Goal: Task Accomplishment & Management: Complete application form

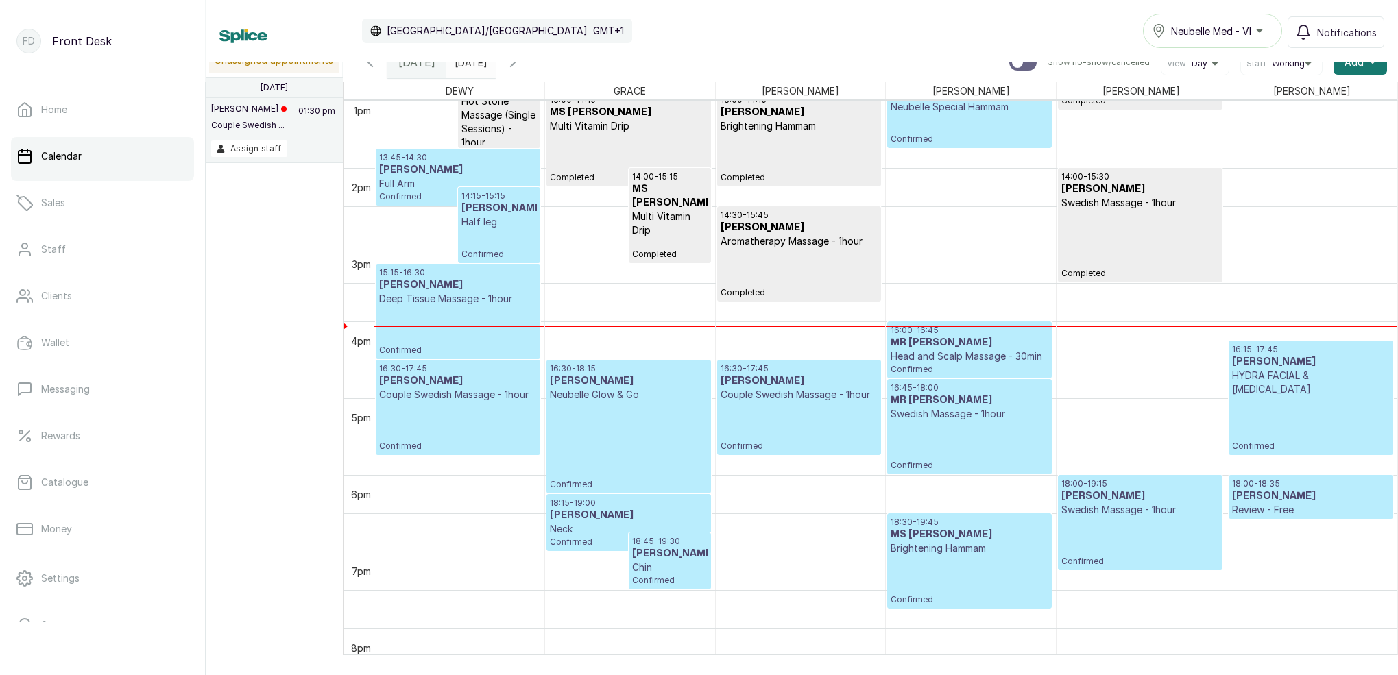
scroll to position [1009, 0]
click at [1097, 530] on div "18:00 - 19:15 [PERSON_NAME] Swedish Massage - 1hour Confirmed" at bounding box center [1139, 521] width 157 height 88
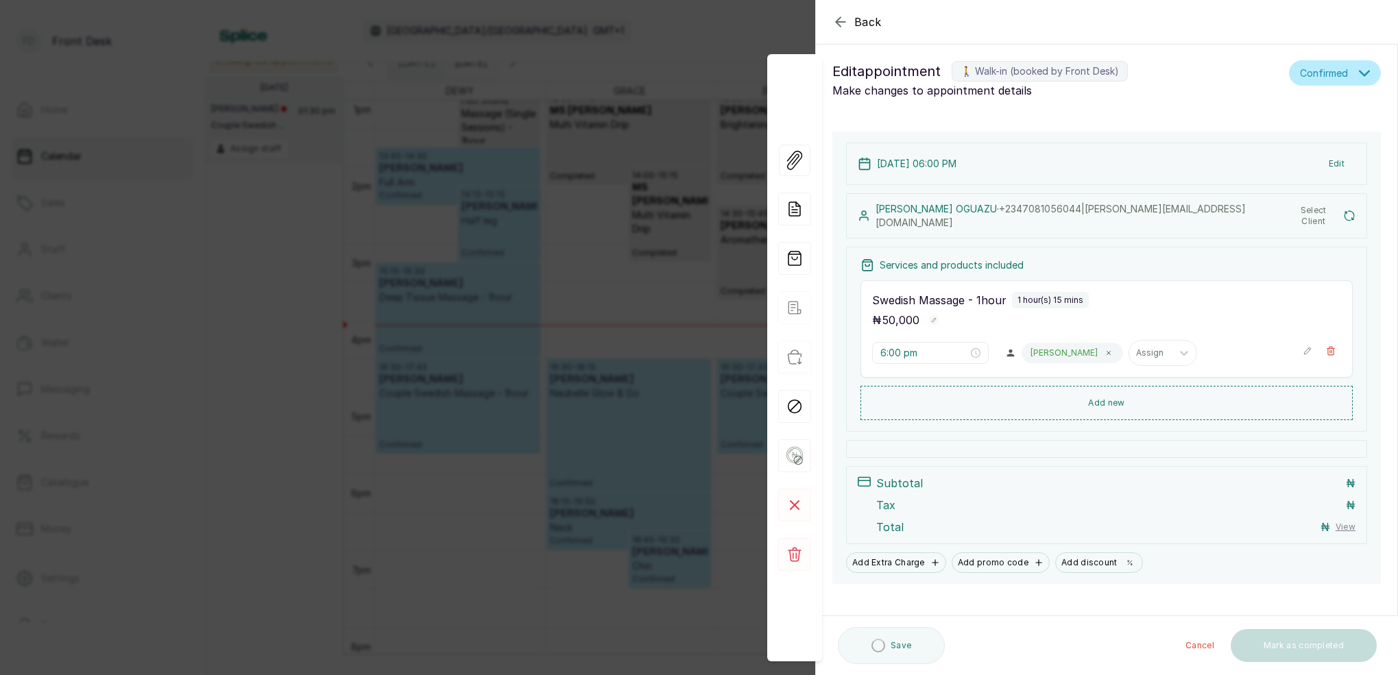
scroll to position [6, 0]
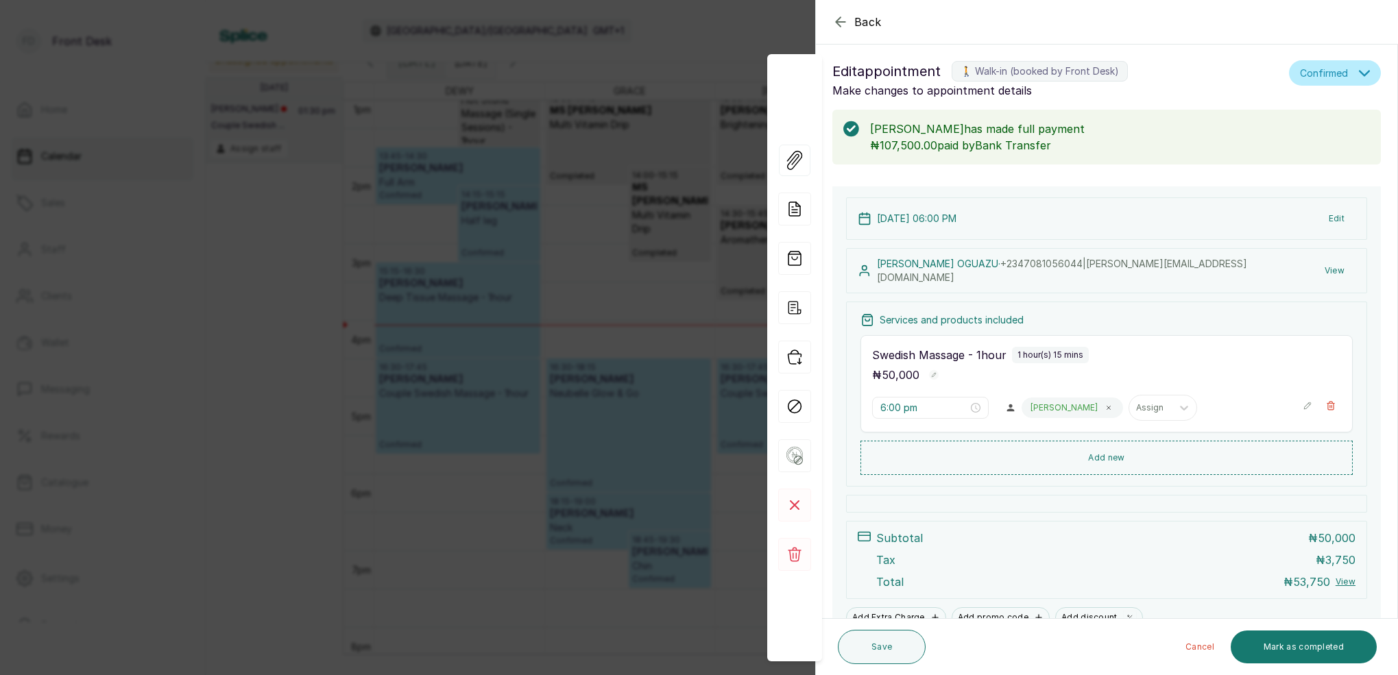
click at [1335, 270] on button "View" at bounding box center [1335, 271] width 42 height 25
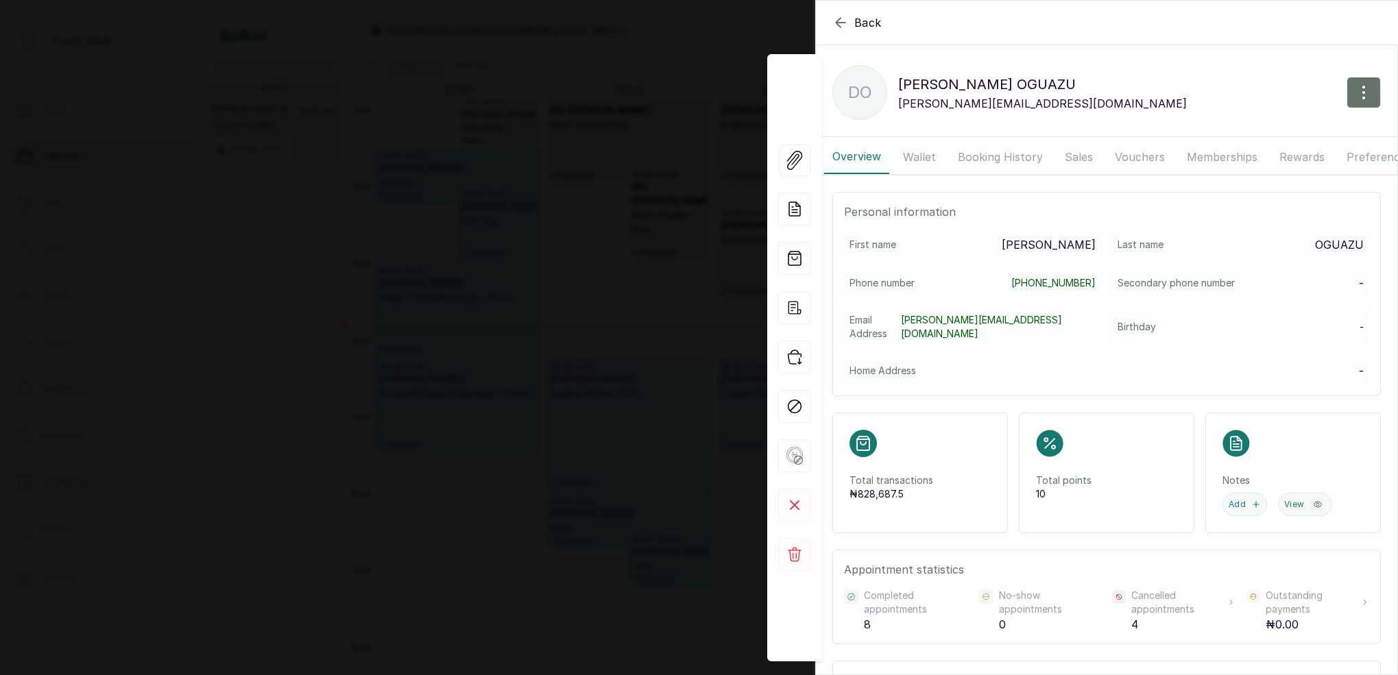
click at [915, 158] on button "Wallet" at bounding box center [919, 157] width 49 height 34
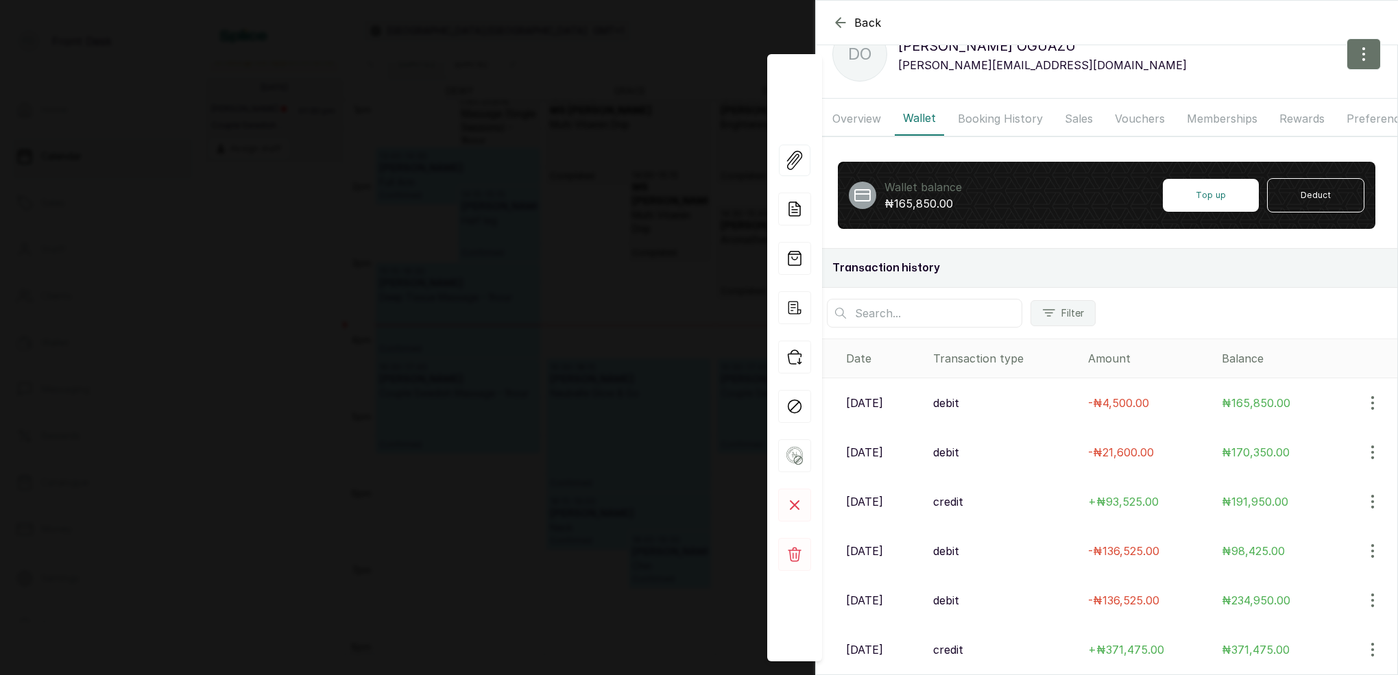
click at [597, 172] on div "Back [PERSON_NAME] DO [PERSON_NAME] [EMAIL_ADDRESS][DOMAIN_NAME] Overview Walle…" at bounding box center [699, 337] width 1398 height 675
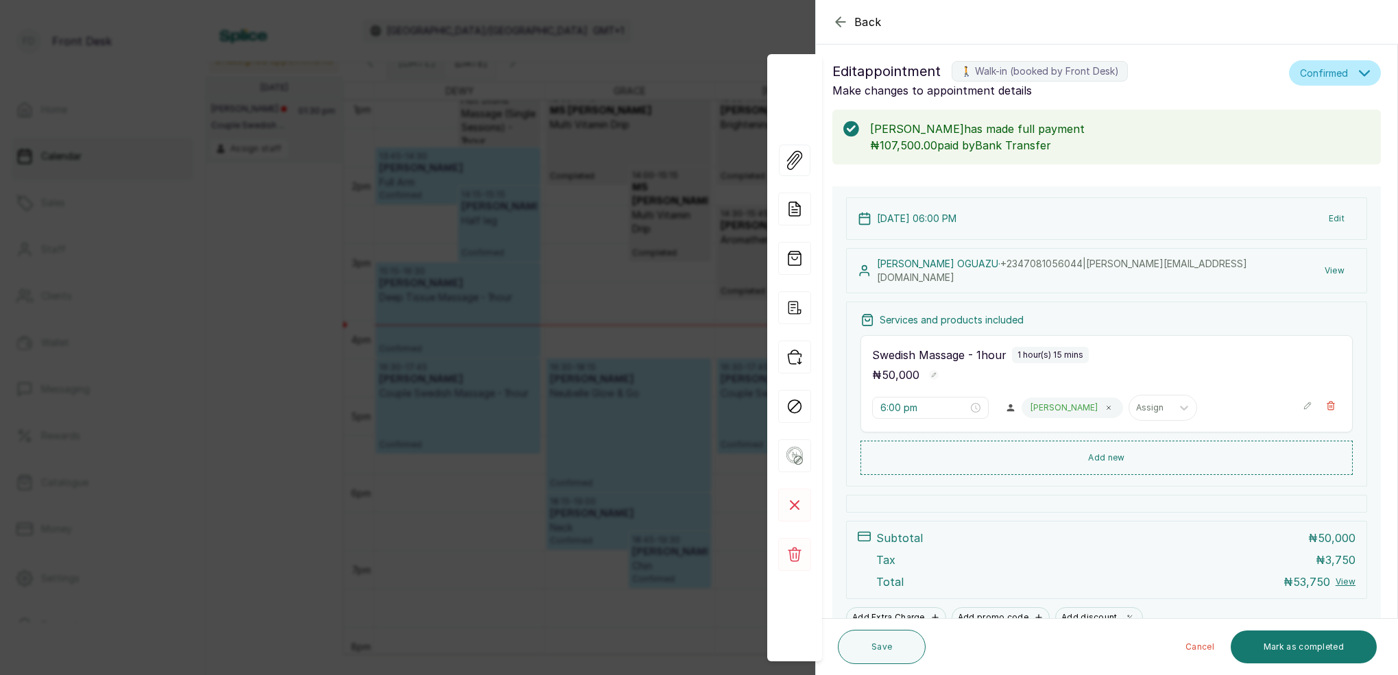
click at [647, 183] on div "Back Appointment Details Edit appointment 🚶 Walk-in (booked by Front Desk) Make…" at bounding box center [699, 337] width 1398 height 675
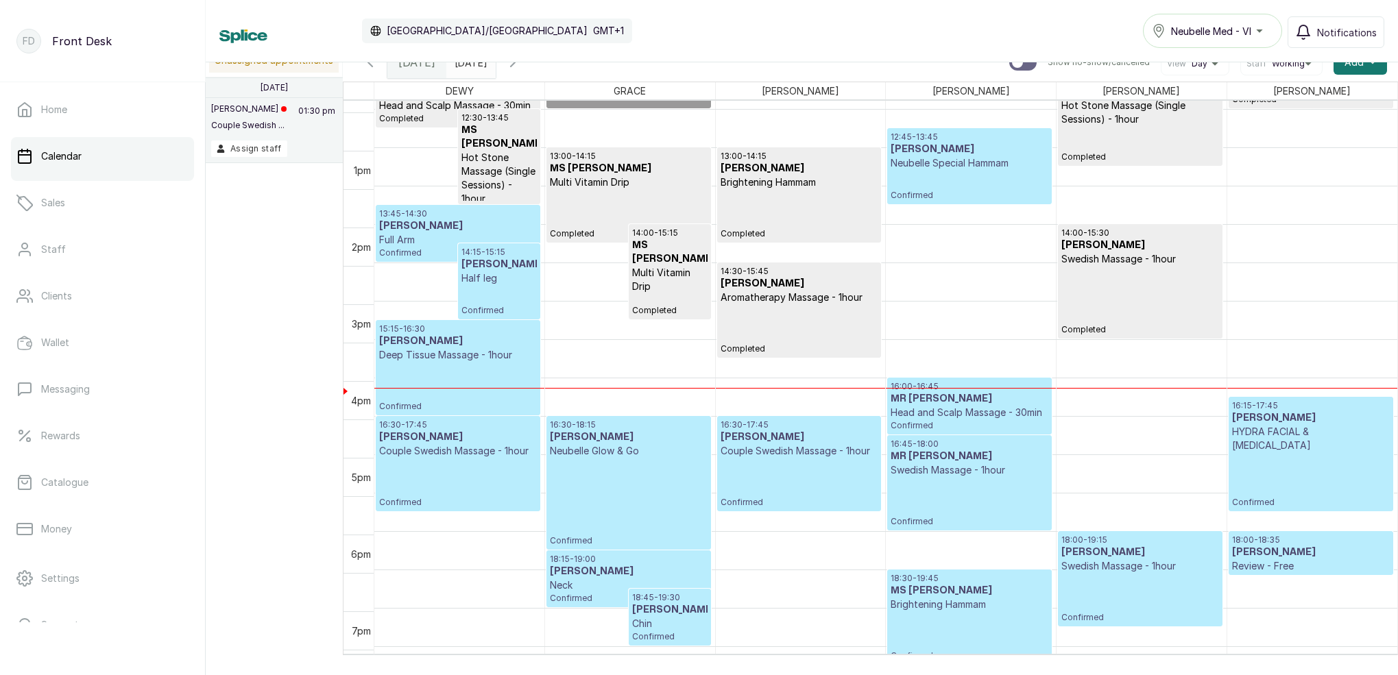
scroll to position [952, 0]
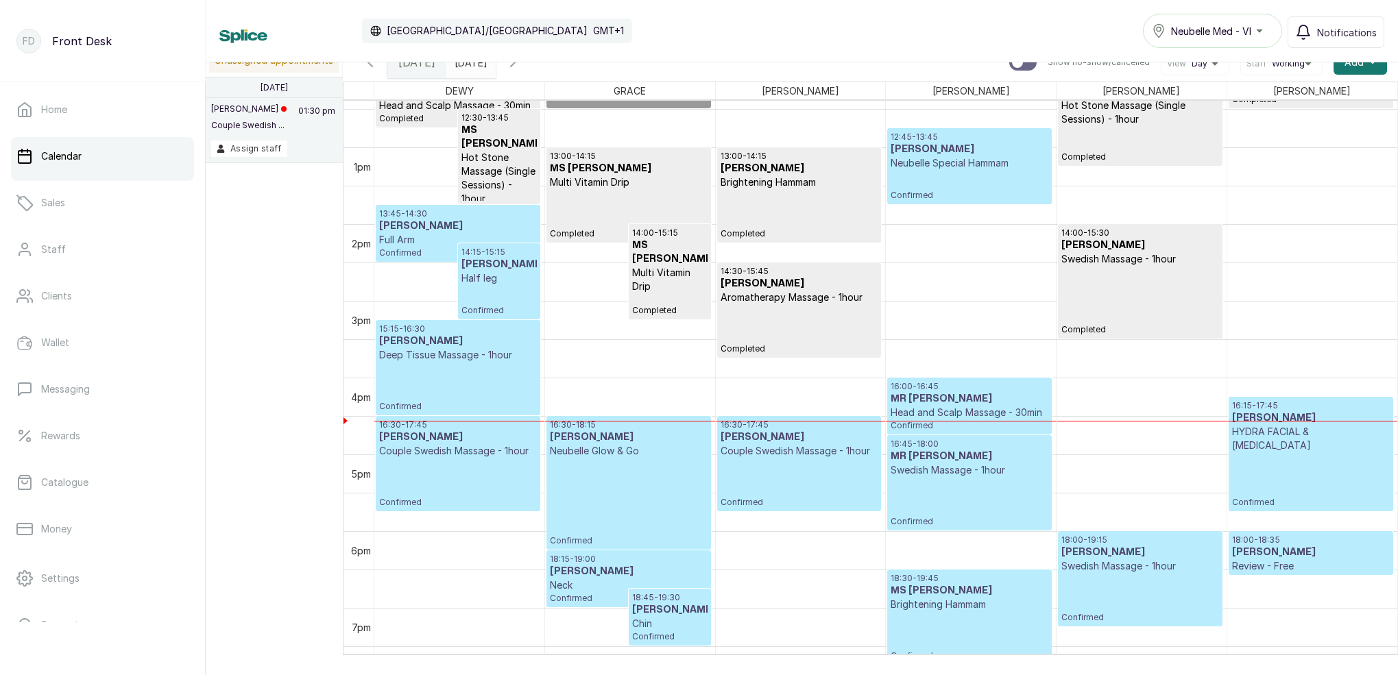
click at [515, 64] on icon "button" at bounding box center [513, 62] width 4 height 8
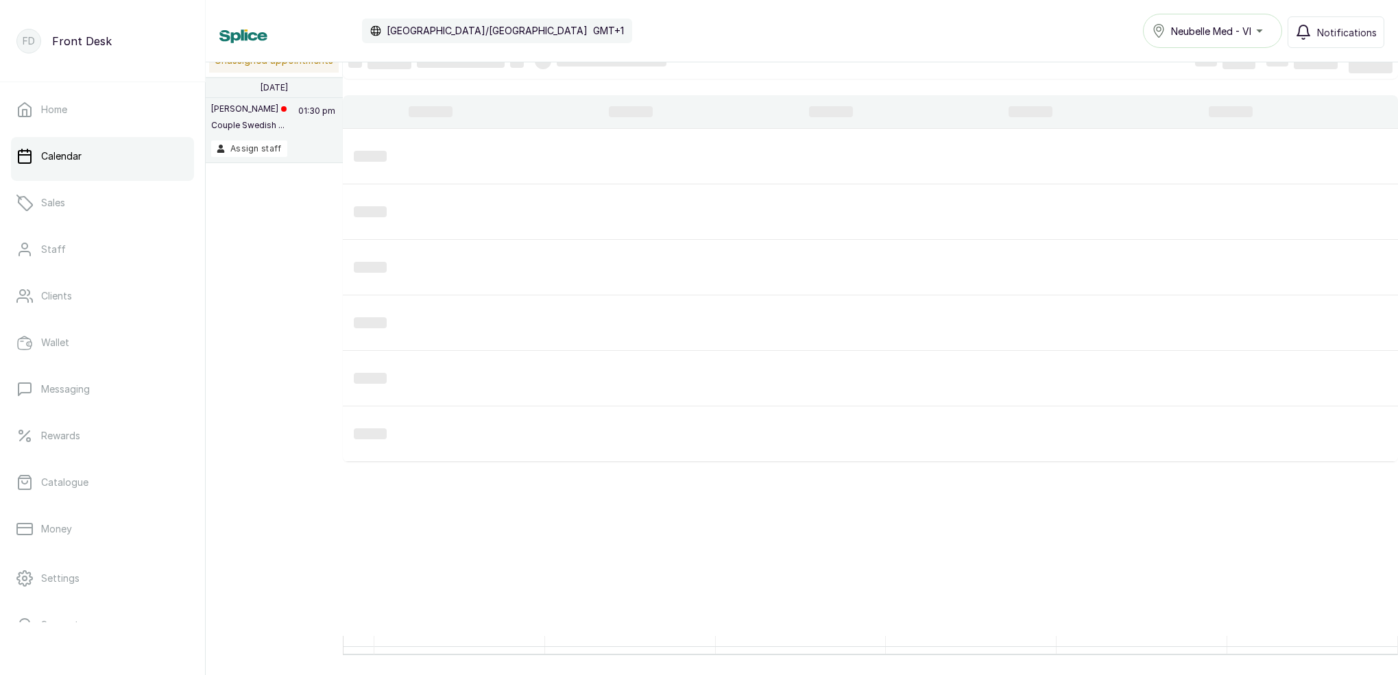
click at [551, 64] on div at bounding box center [543, 61] width 16 height 16
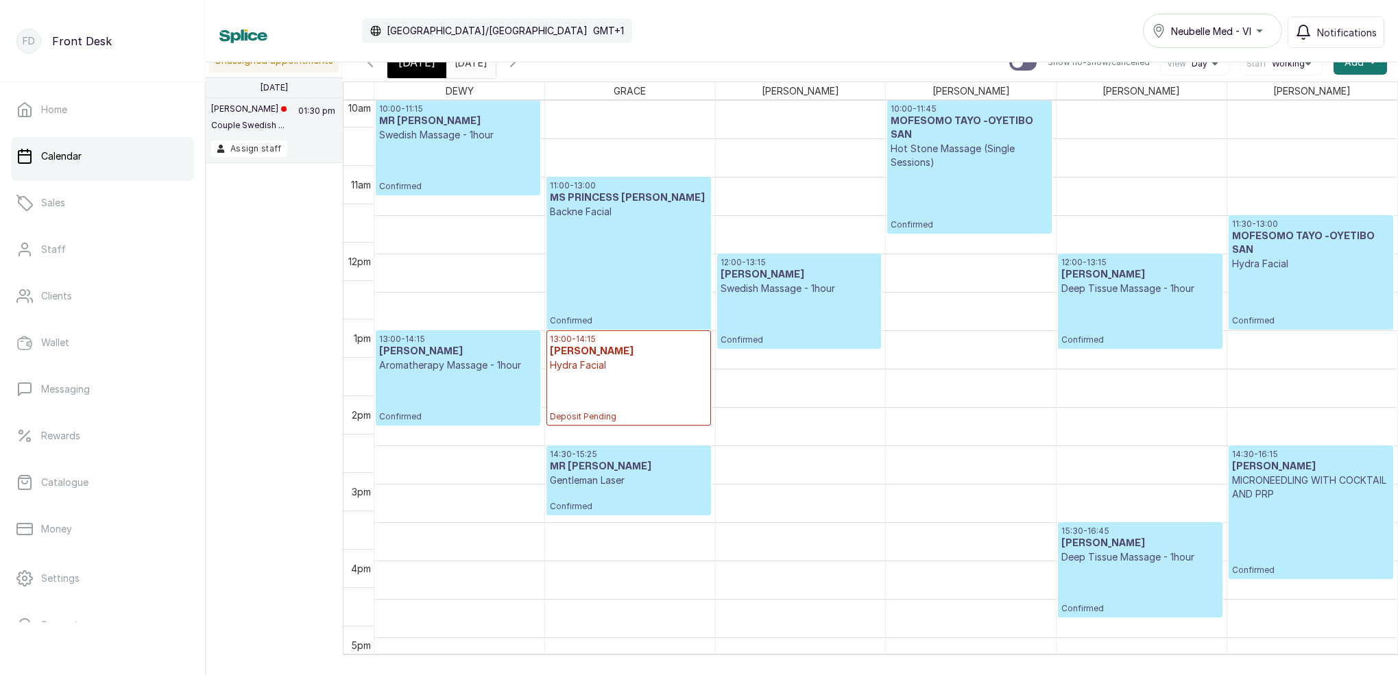
scroll to position [780, 0]
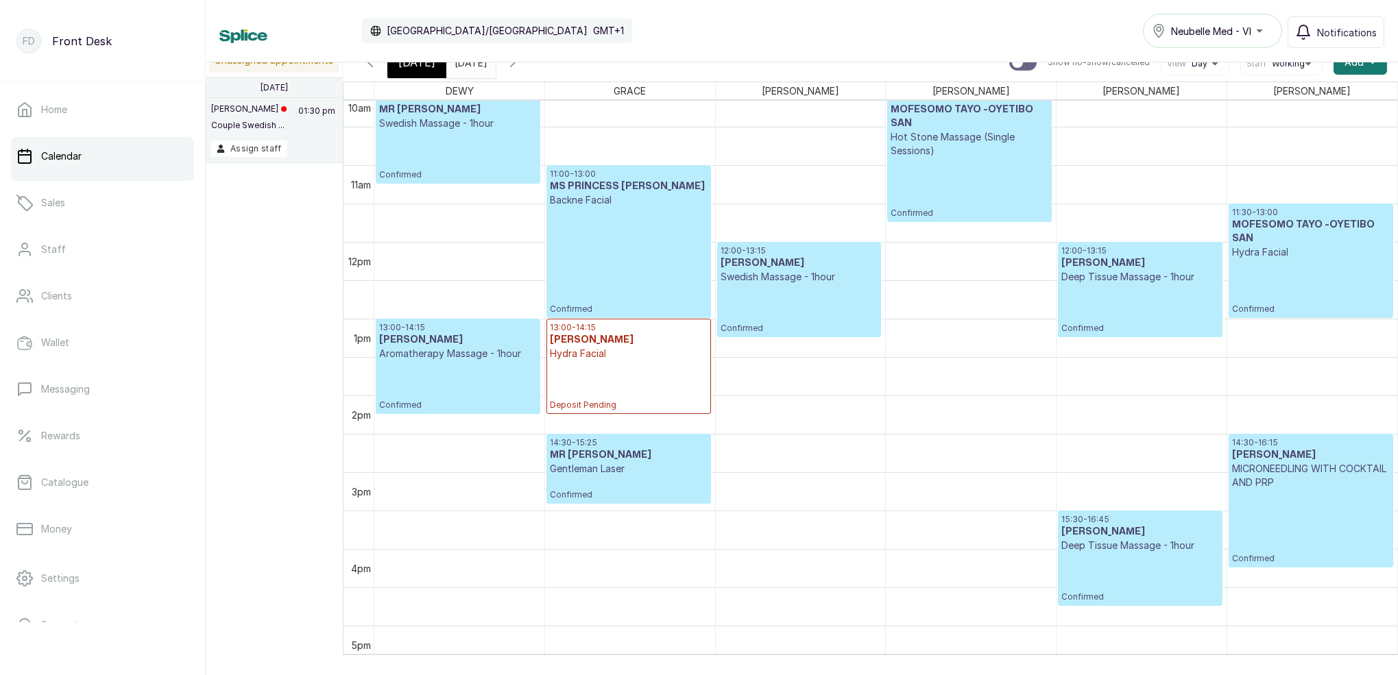
click at [495, 64] on span at bounding box center [482, 58] width 26 height 23
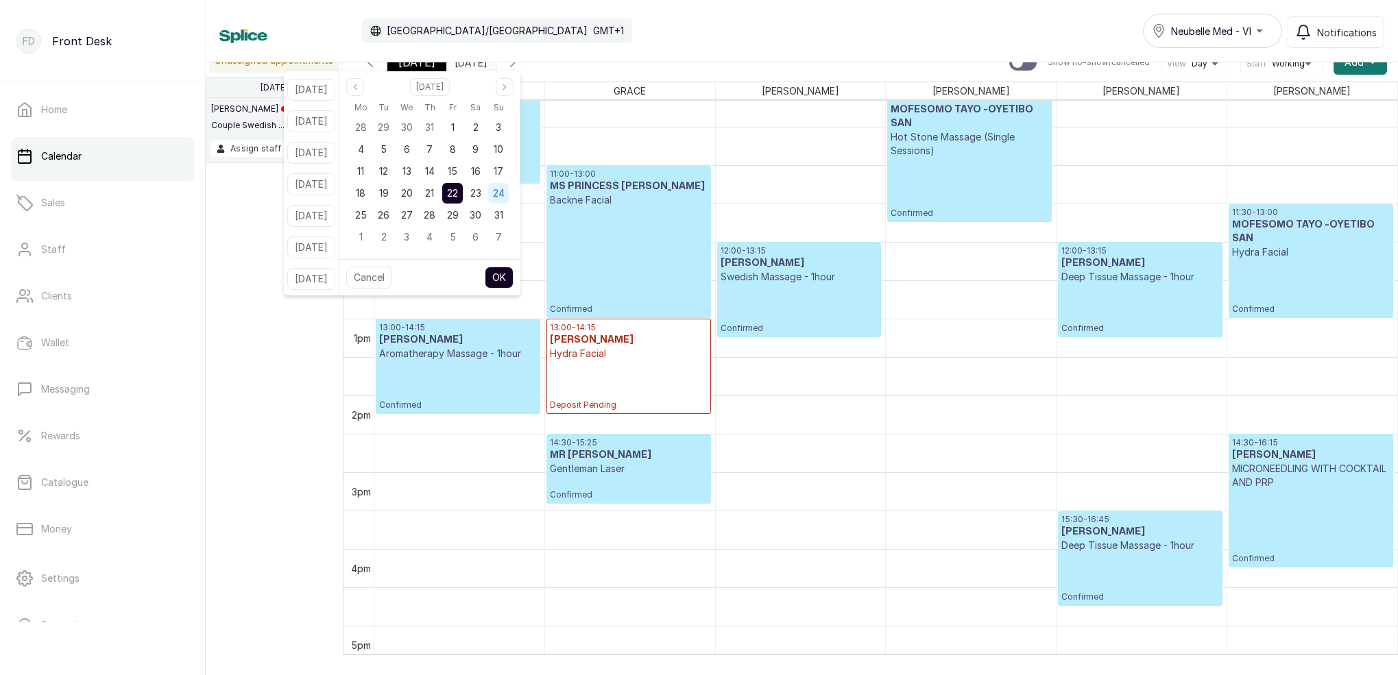
click at [505, 197] on span "24" at bounding box center [499, 193] width 12 height 12
click at [513, 276] on button "OK" at bounding box center [499, 278] width 29 height 22
type input "[DATE]"
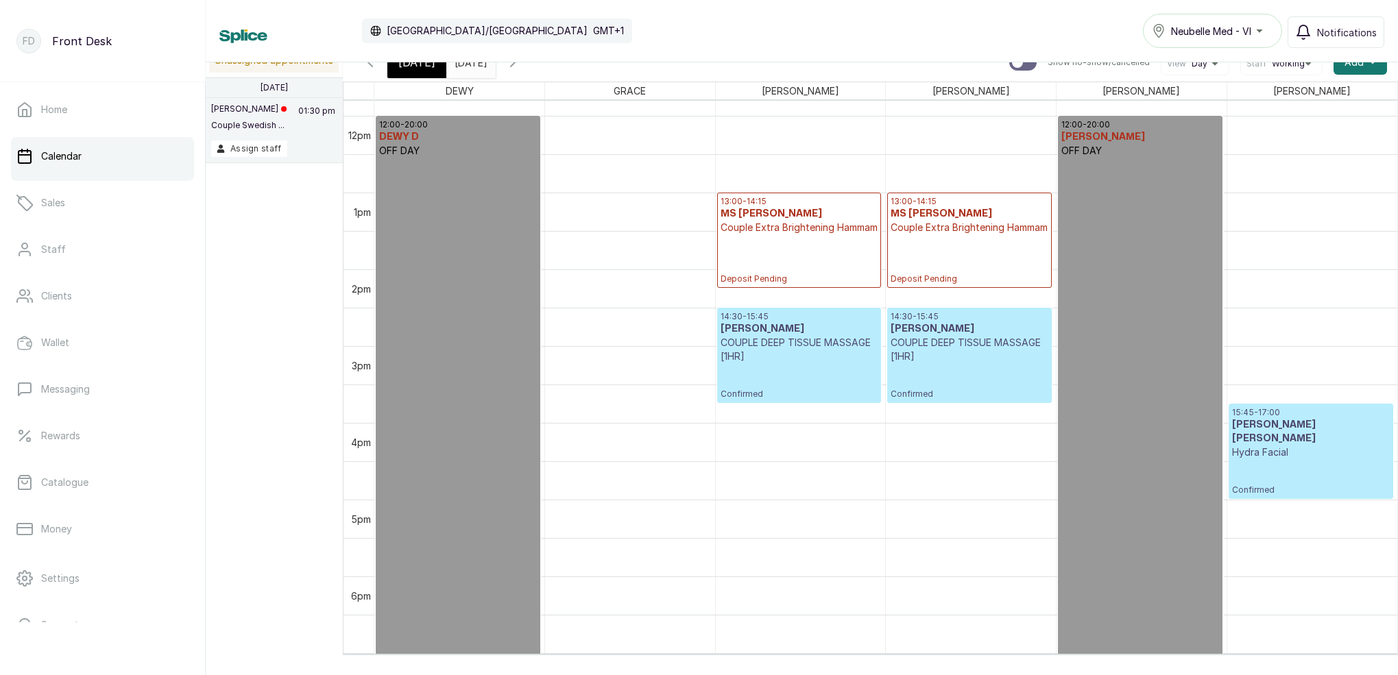
scroll to position [906, 0]
click at [418, 66] on span "[DATE]" at bounding box center [416, 62] width 37 height 16
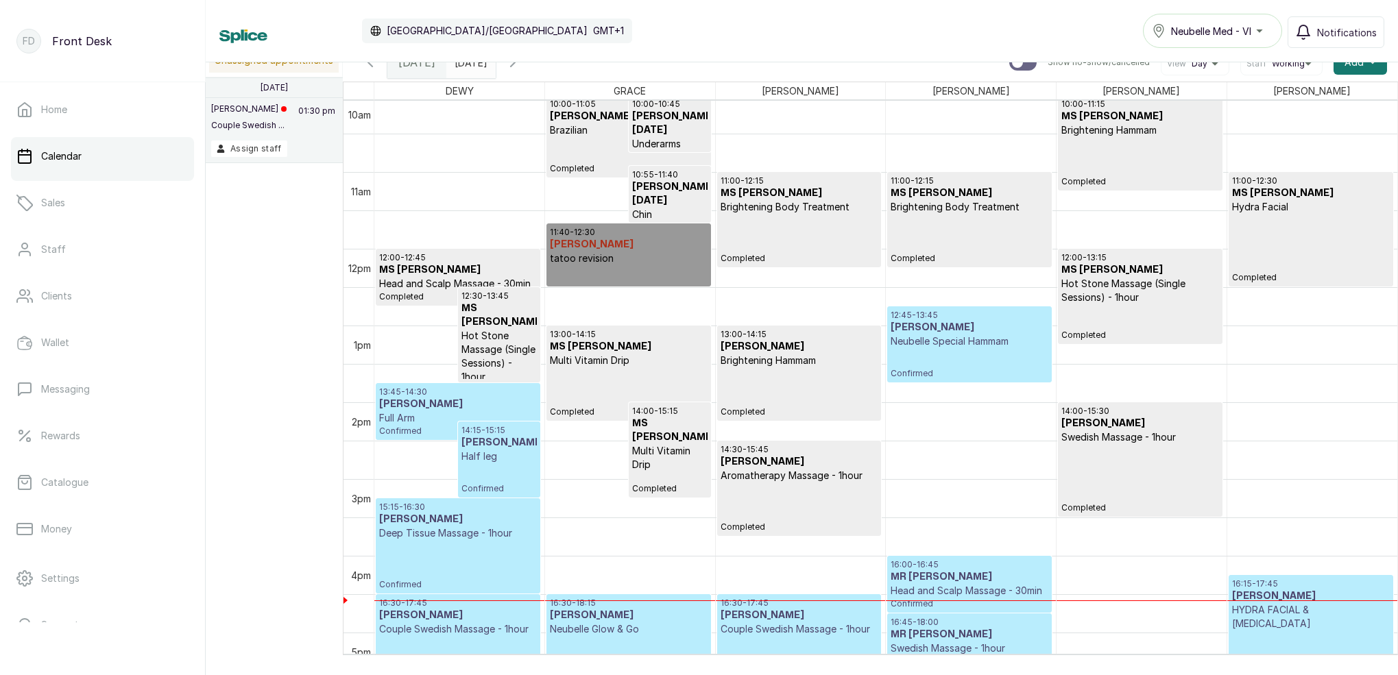
scroll to position [794, 0]
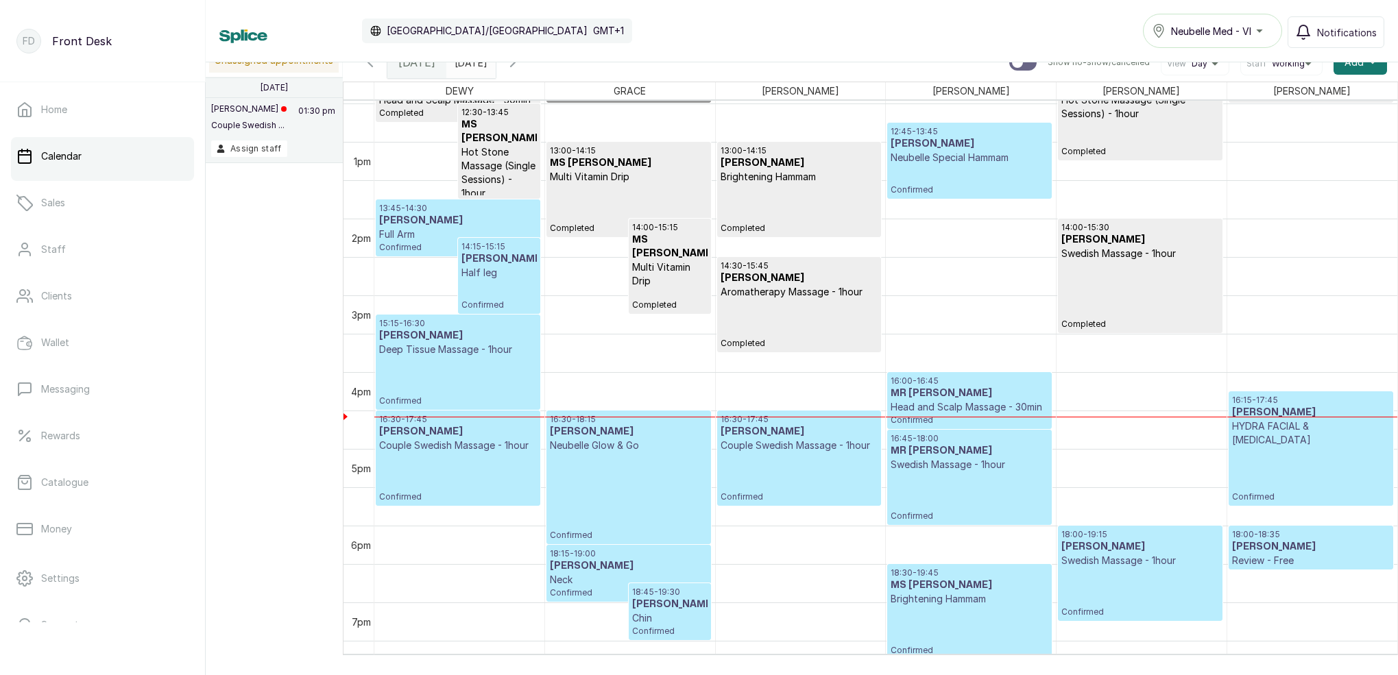
click at [623, 524] on div "16:30 - 18:15 [PERSON_NAME] & Go Confirmed" at bounding box center [628, 477] width 157 height 127
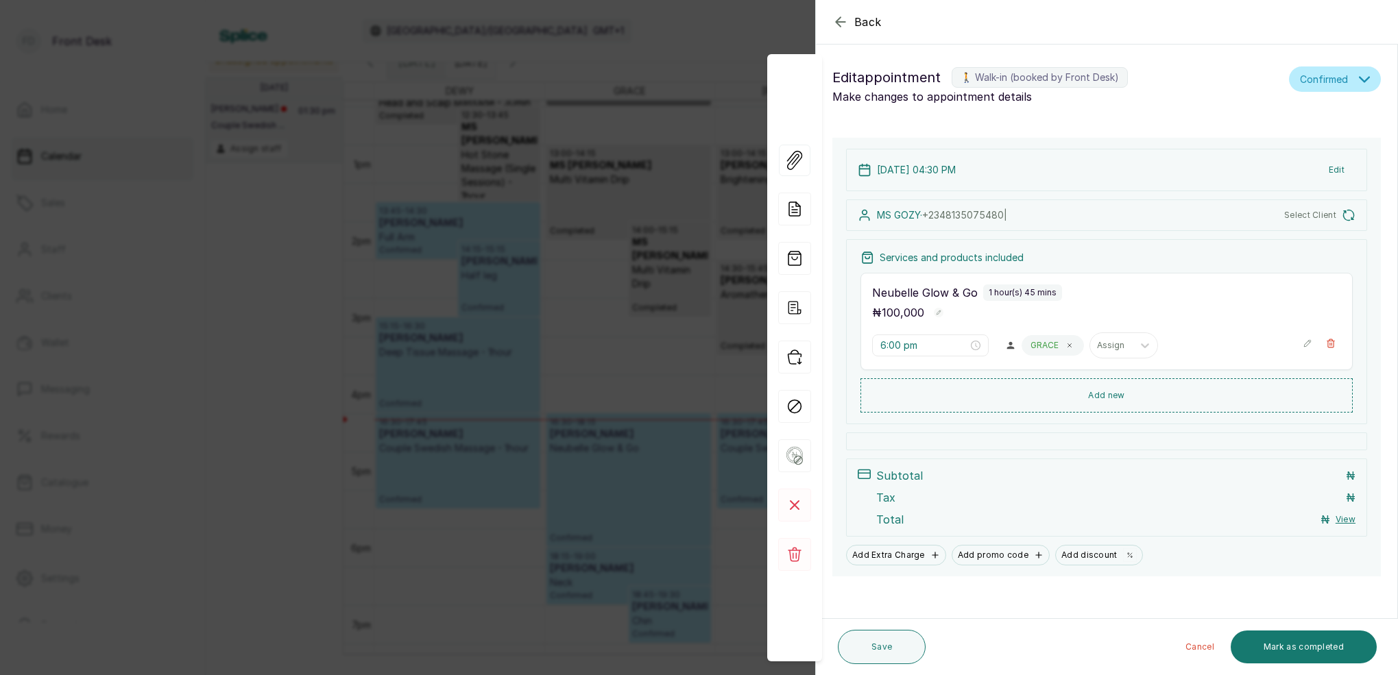
type input "4:30 pm"
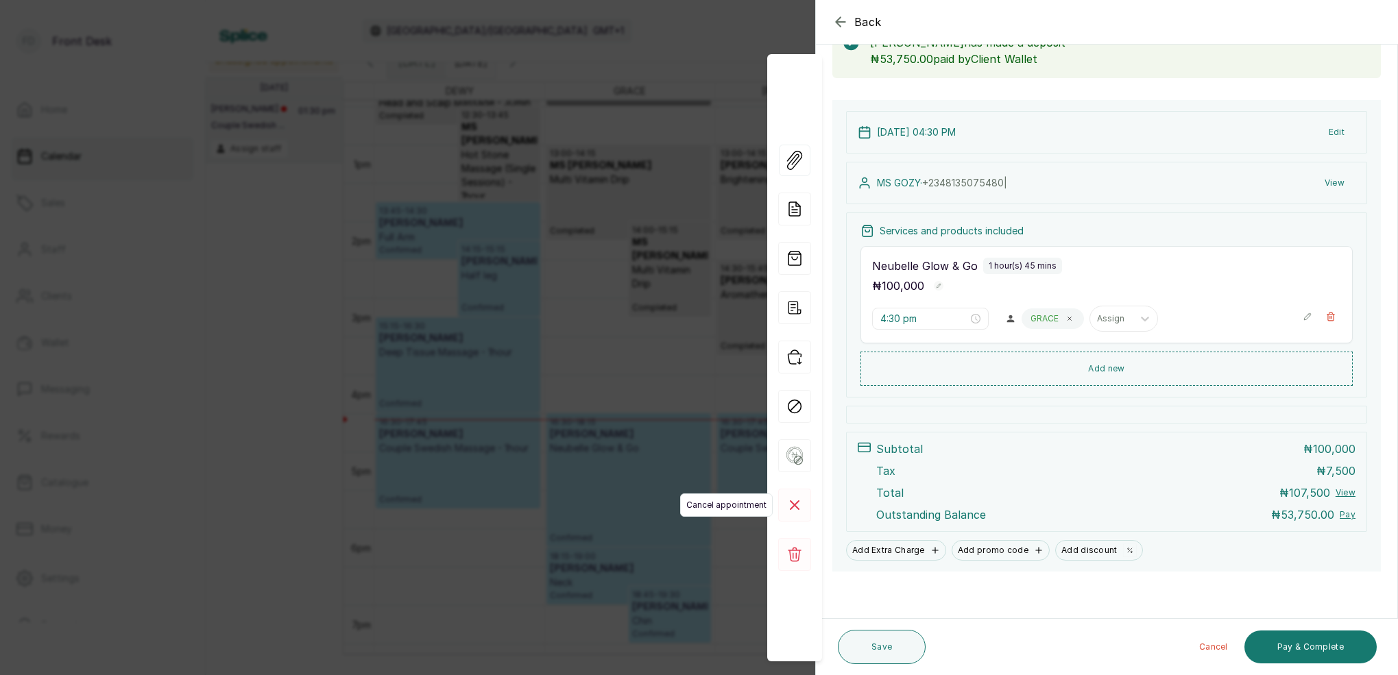
click at [795, 505] on icon at bounding box center [795, 505] width 8 height 8
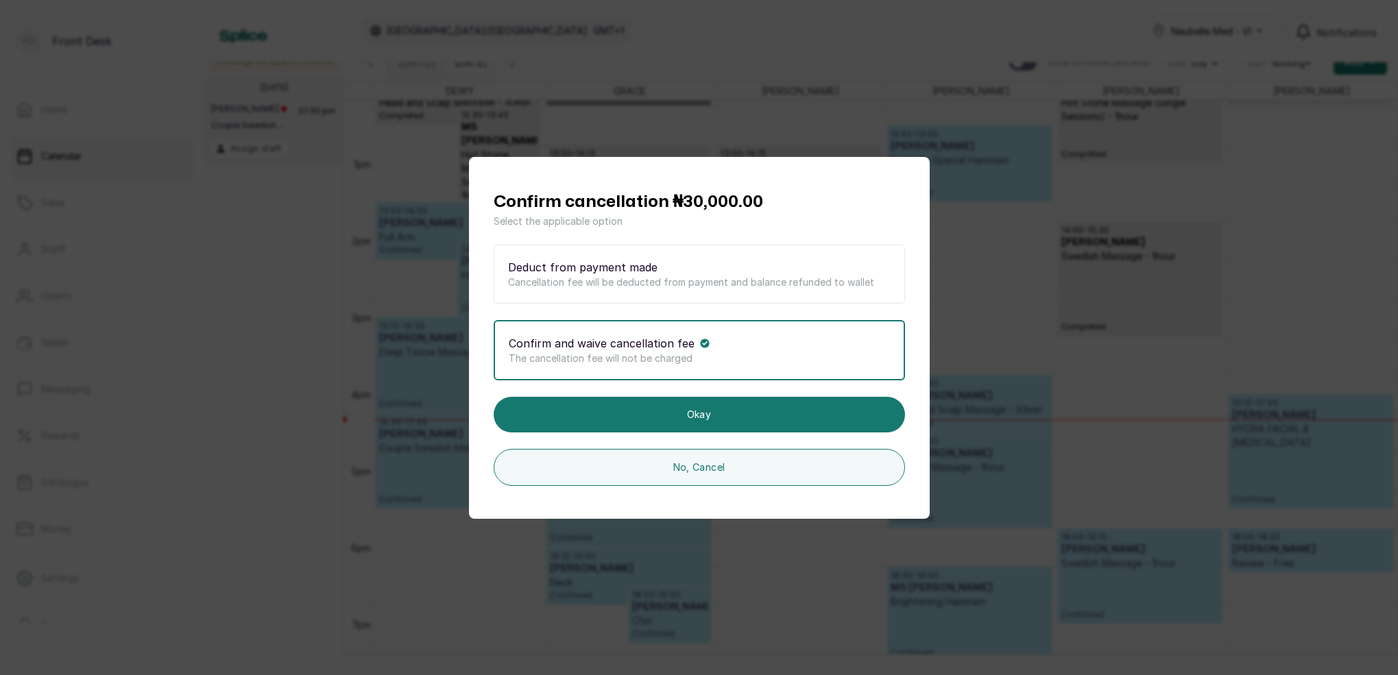
click at [685, 272] on div "Deduct from payment made" at bounding box center [699, 267] width 383 height 16
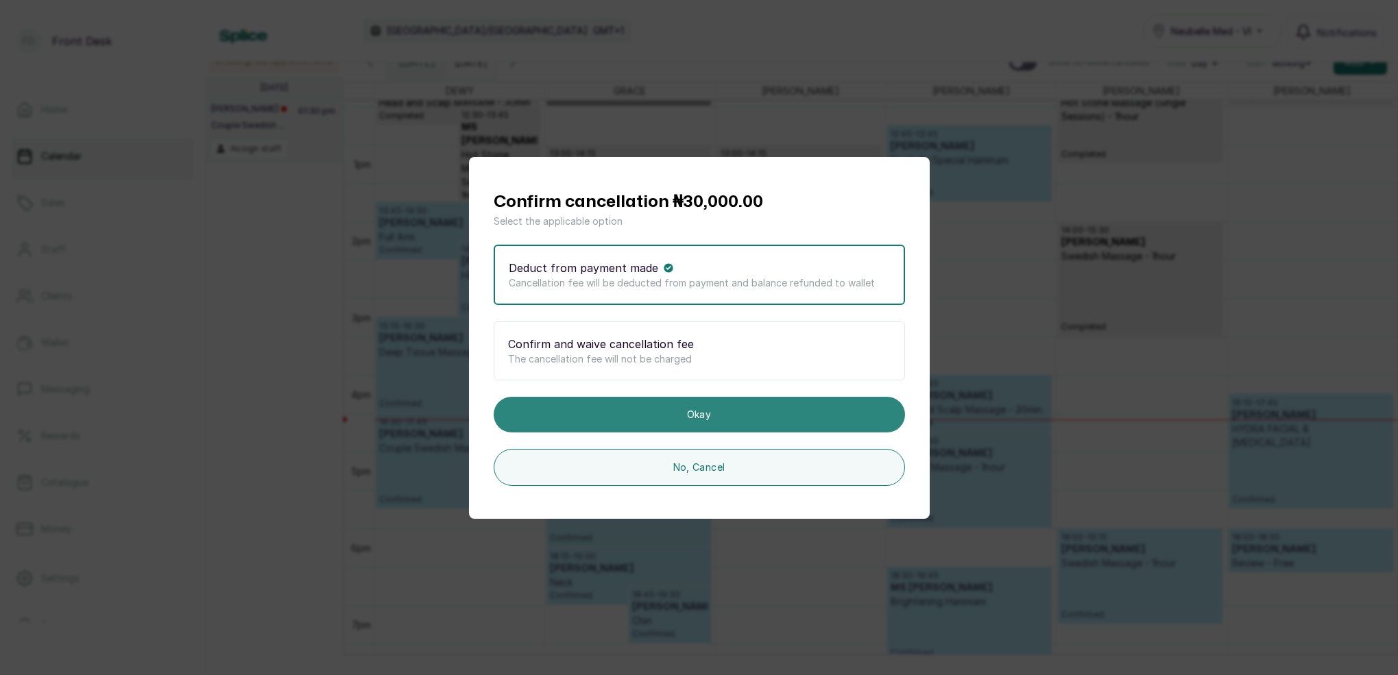
click at [810, 421] on button "Okay" at bounding box center [699, 415] width 411 height 36
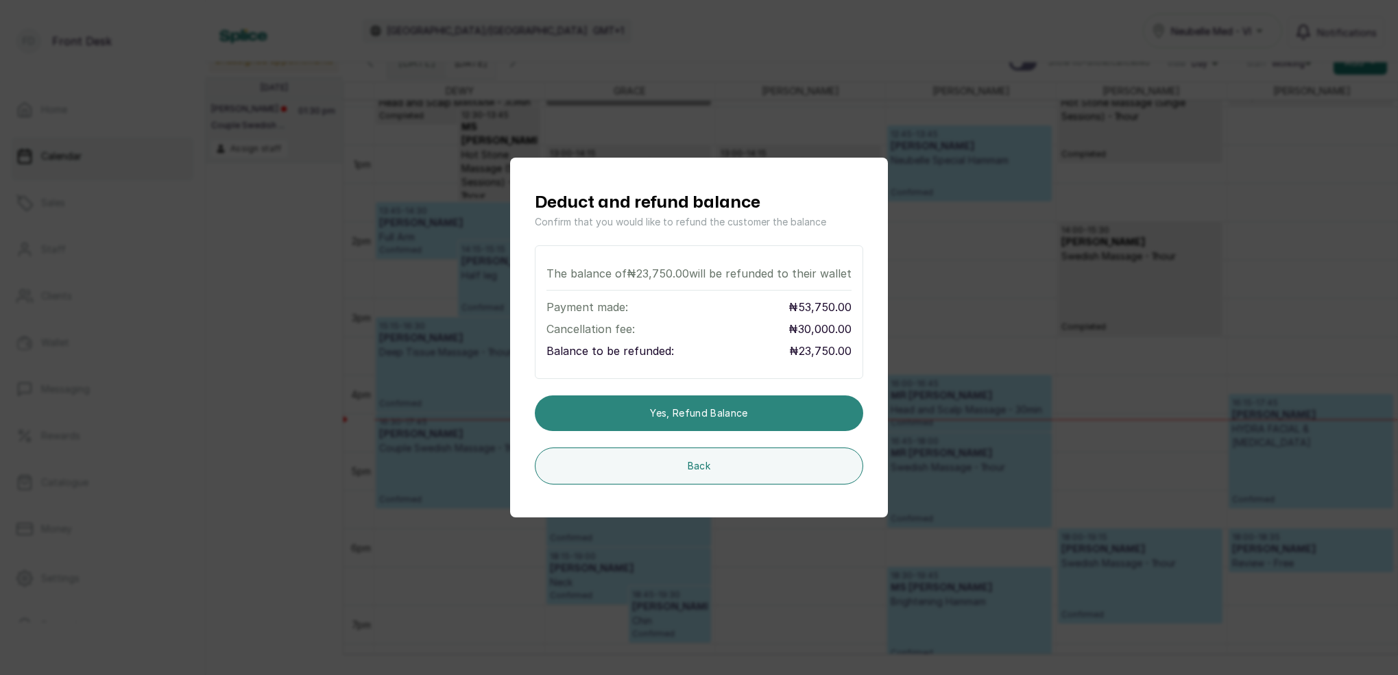
click at [786, 411] on button "Yes, refund balance" at bounding box center [699, 414] width 328 height 36
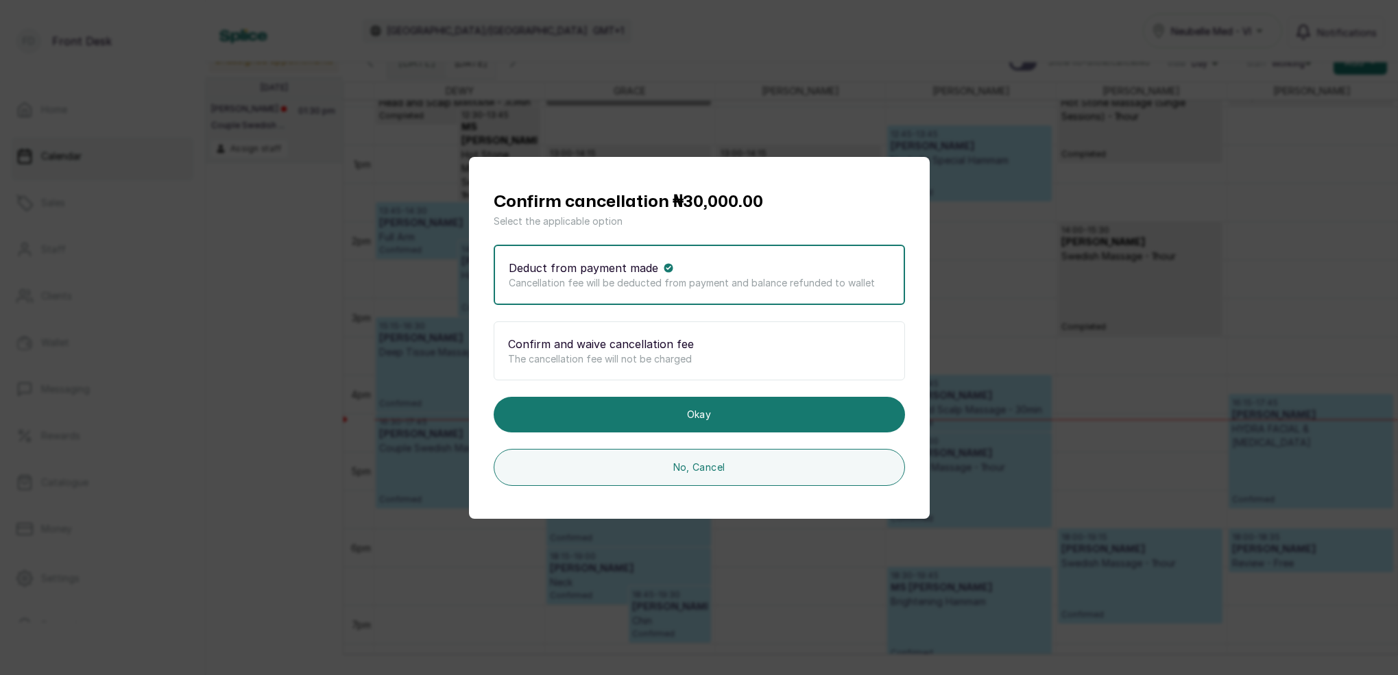
click at [757, 414] on button "Okay" at bounding box center [699, 415] width 411 height 36
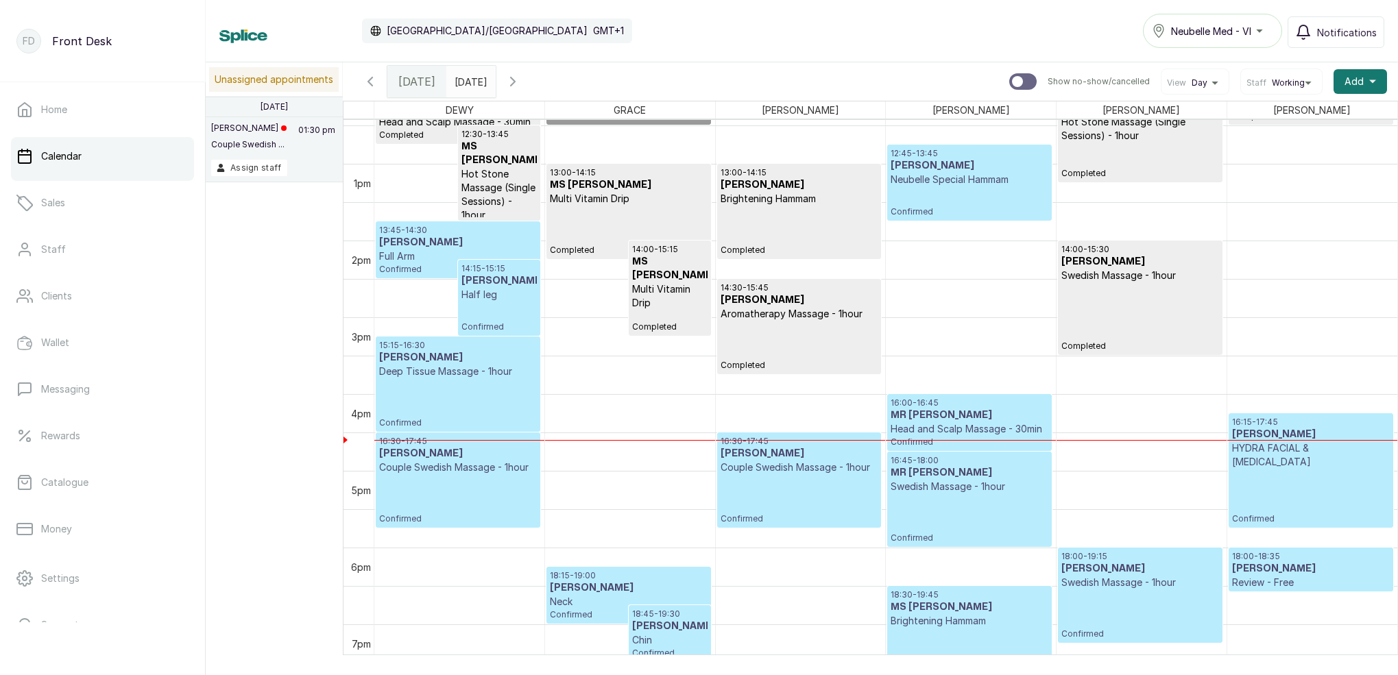
click at [487, 77] on icon "calender simple" at bounding box center [482, 78] width 10 height 10
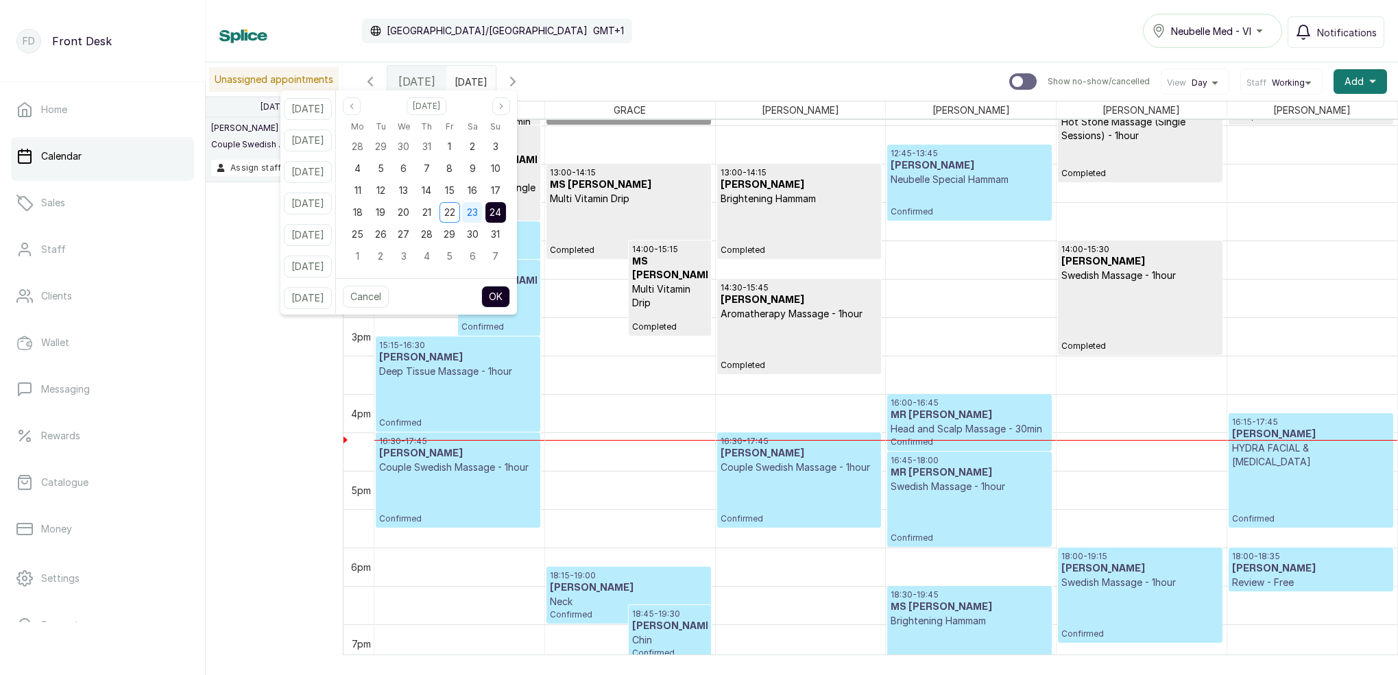
click at [478, 208] on span "23" at bounding box center [472, 212] width 11 height 12
drag, startPoint x: 516, startPoint y: 210, endPoint x: 525, endPoint y: 234, distance: 25.4
click at [501, 210] on span "24" at bounding box center [496, 212] width 12 height 12
click at [510, 307] on button "OK" at bounding box center [495, 297] width 29 height 22
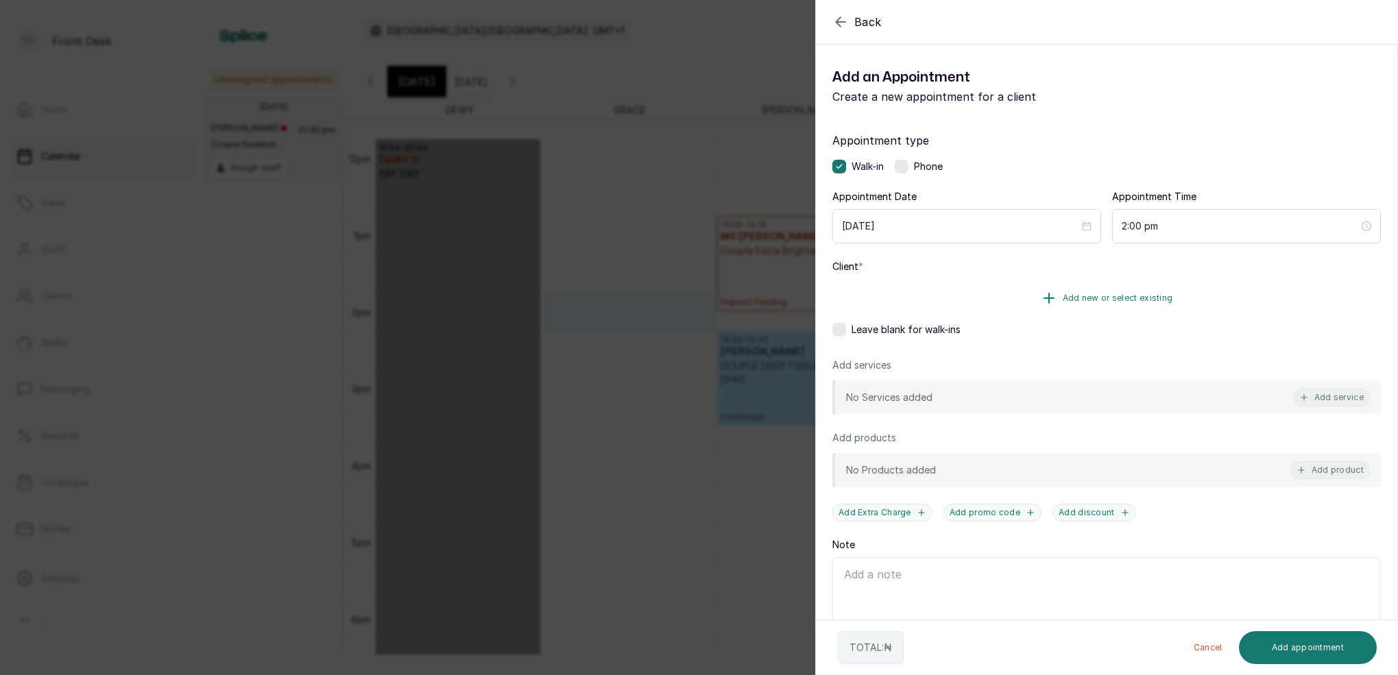
click at [1101, 303] on span "Add new or select existing" at bounding box center [1118, 298] width 110 height 11
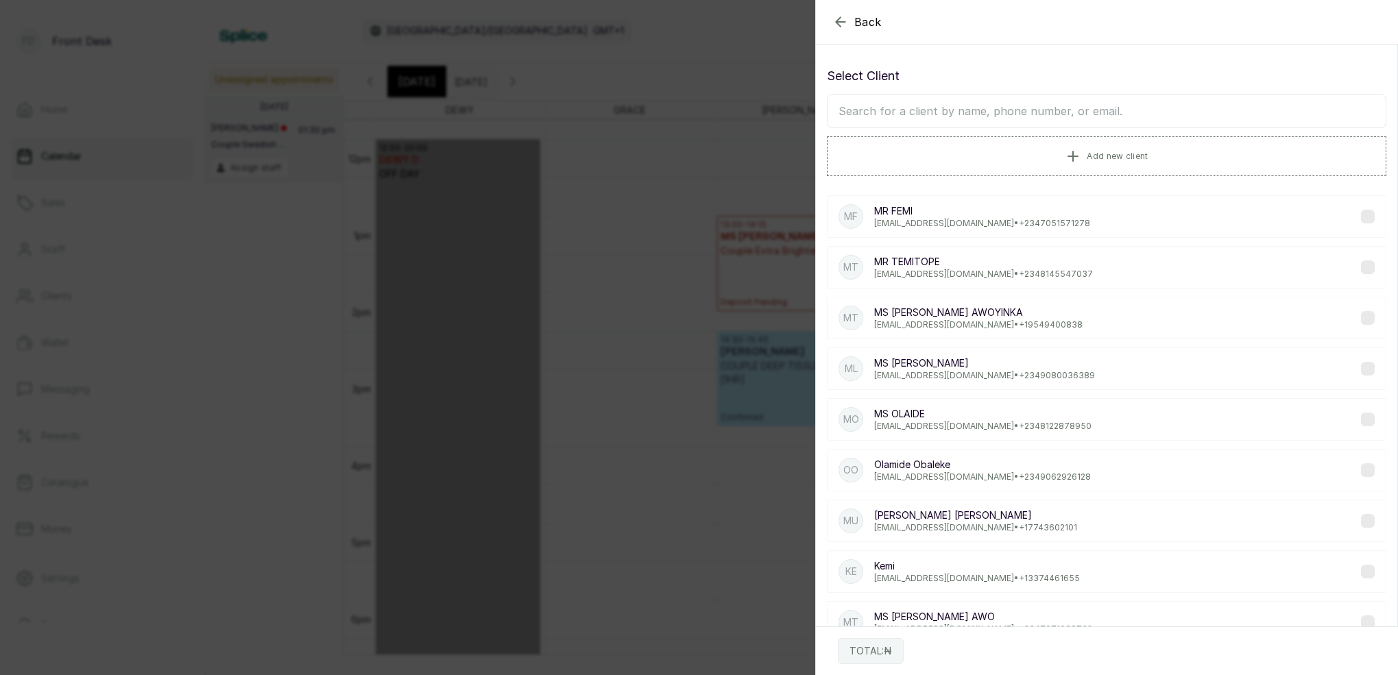
click at [1162, 115] on input "text" at bounding box center [1107, 111] width 560 height 34
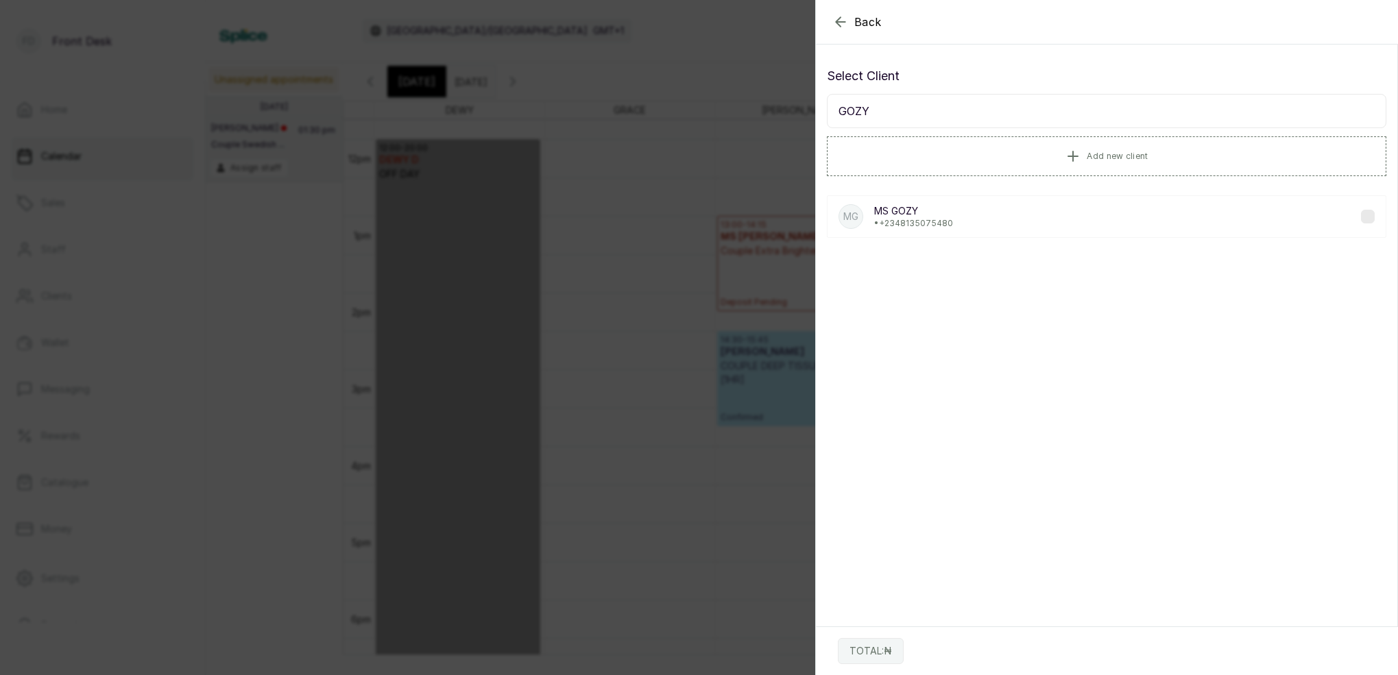
type input "GOZY"
click at [963, 229] on div "MG [PERSON_NAME] • [PHONE_NUMBER]" at bounding box center [1107, 216] width 560 height 43
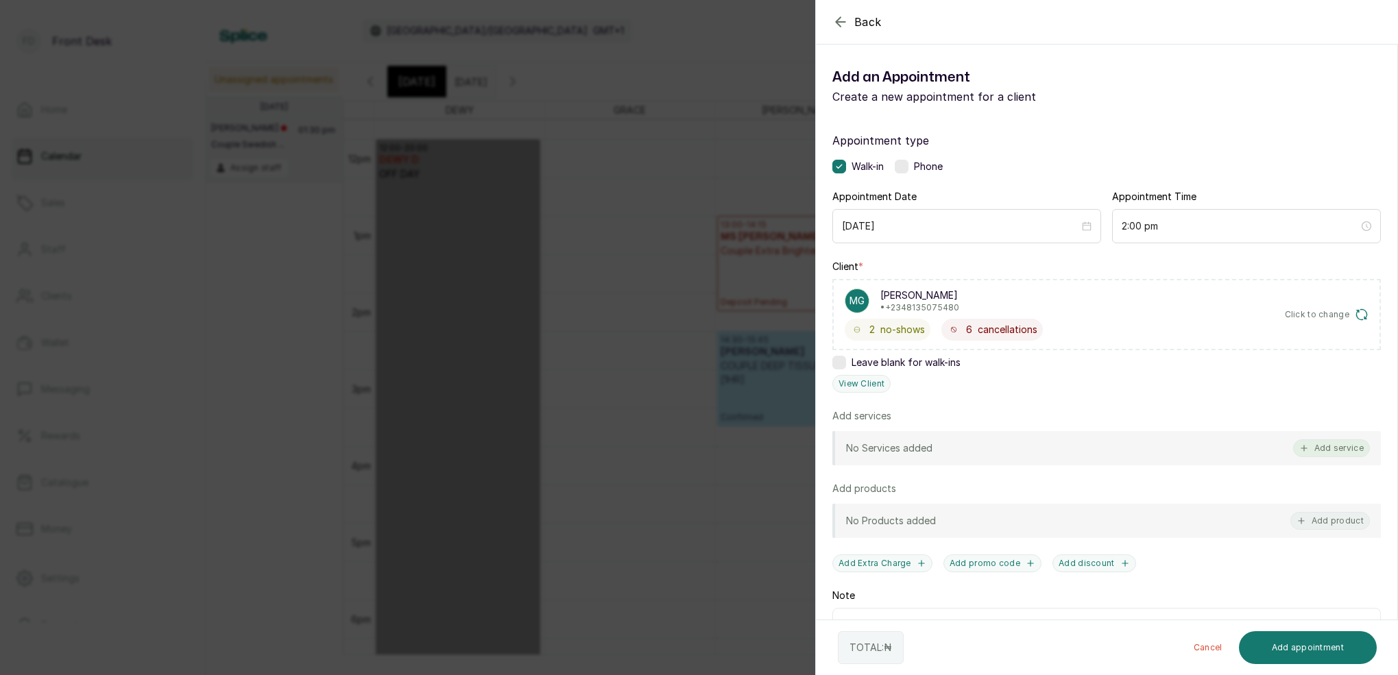
click at [1319, 441] on button "Add service" at bounding box center [1331, 449] width 77 height 18
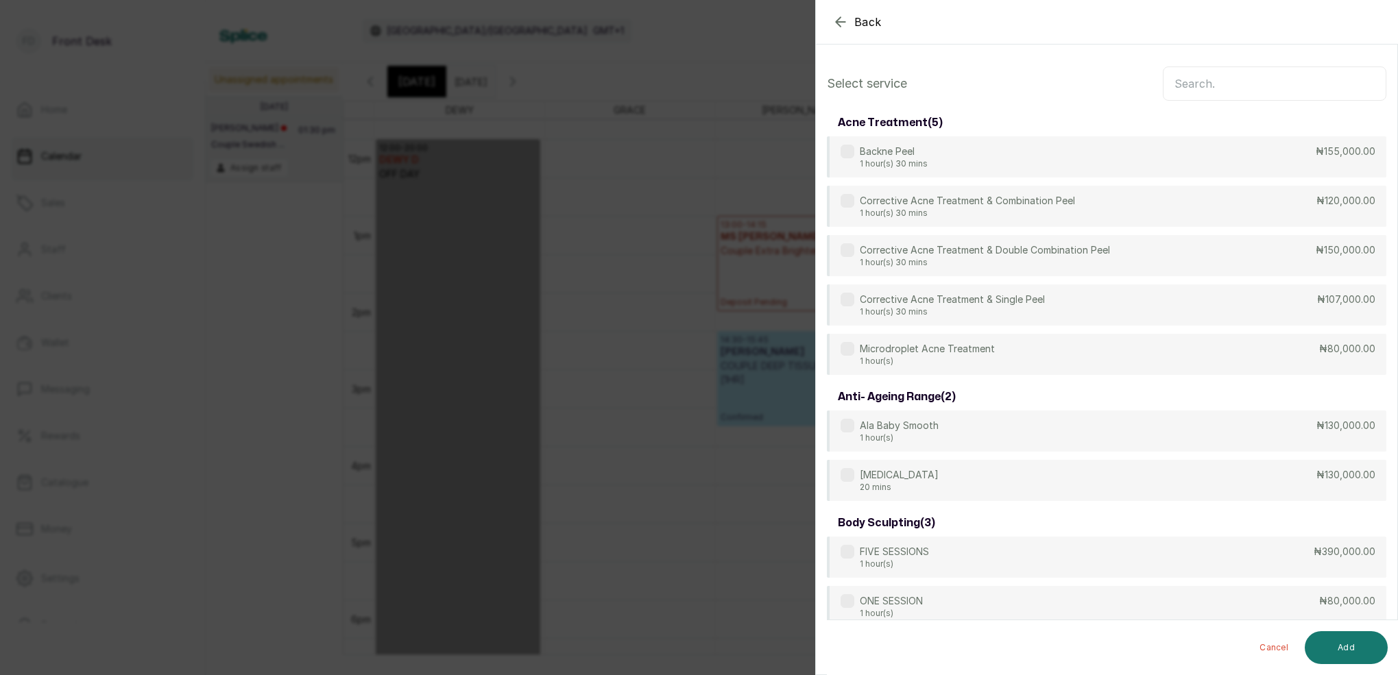
click at [1212, 77] on input "text" at bounding box center [1275, 84] width 224 height 34
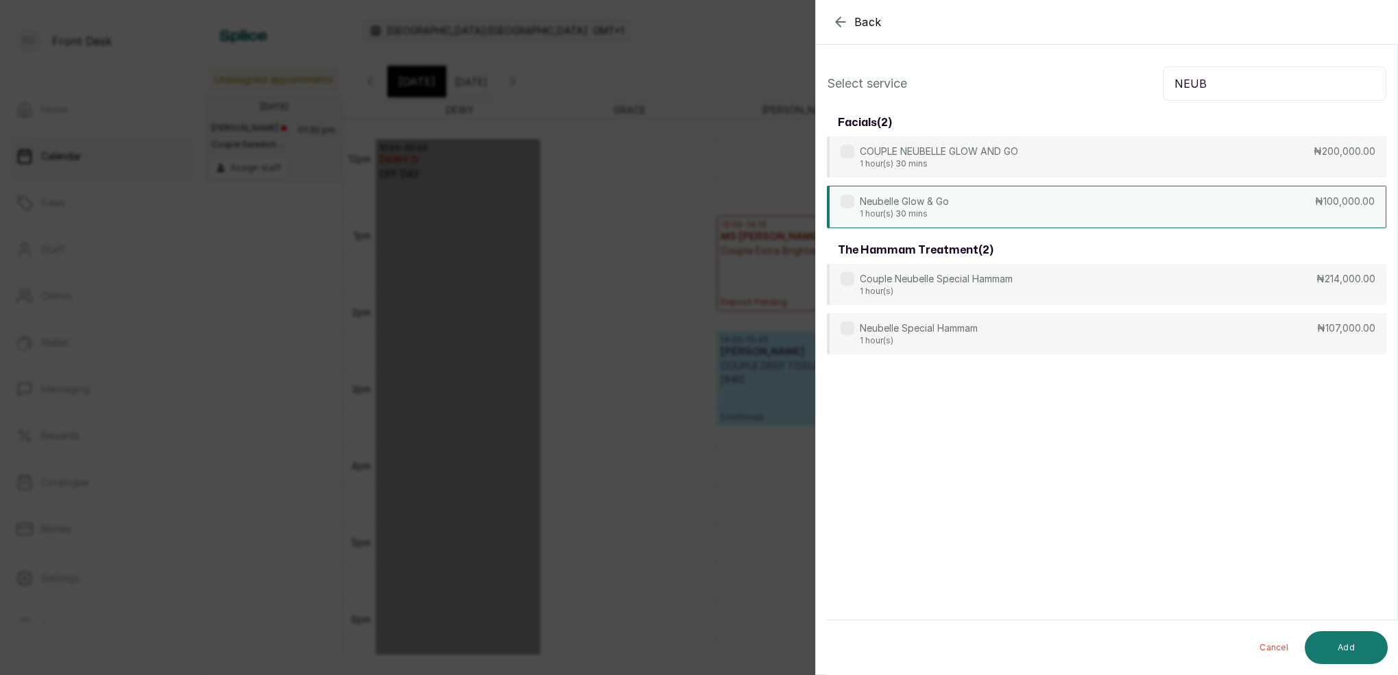
type input "NEUB"
click at [935, 202] on p "Neubelle Glow & Go" at bounding box center [904, 202] width 89 height 14
click at [1356, 651] on button "Add" at bounding box center [1346, 648] width 83 height 33
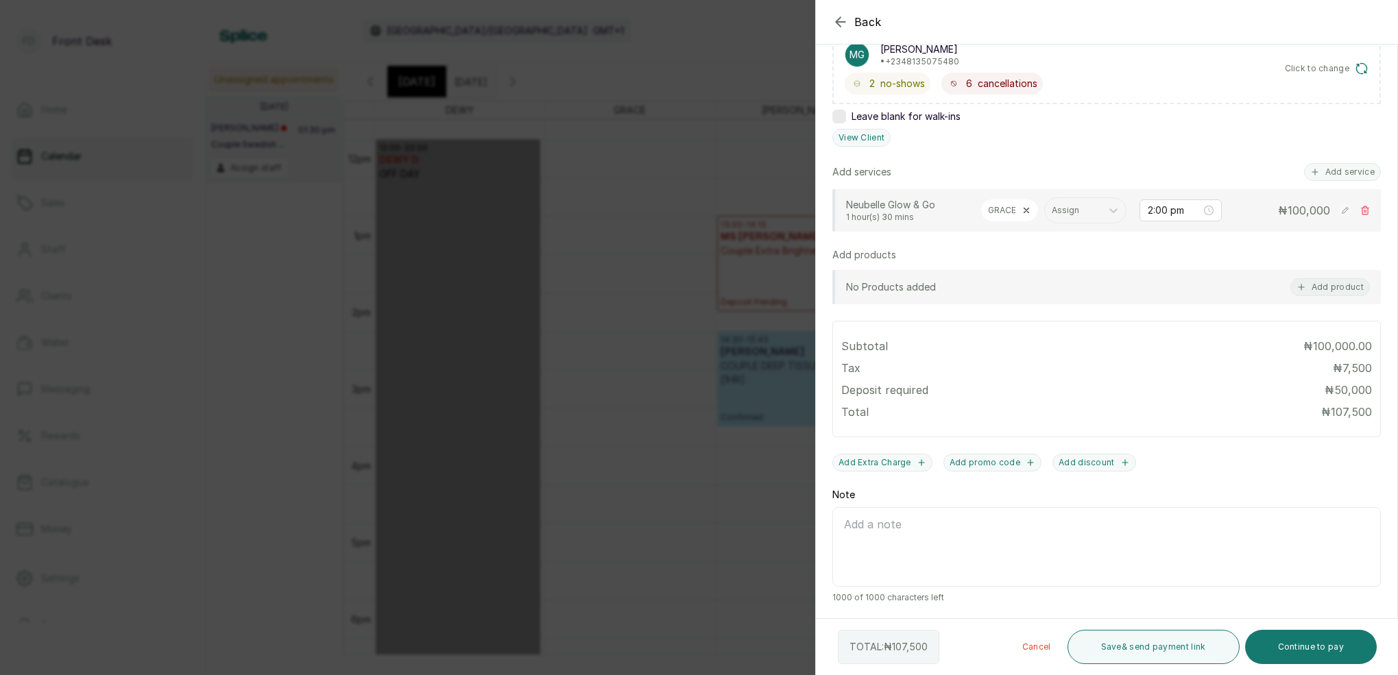
scroll to position [246, 0]
drag, startPoint x: 1334, startPoint y: 645, endPoint x: 1289, endPoint y: 587, distance: 72.8
click at [1332, 642] on button "Continue to pay" at bounding box center [1311, 647] width 132 height 34
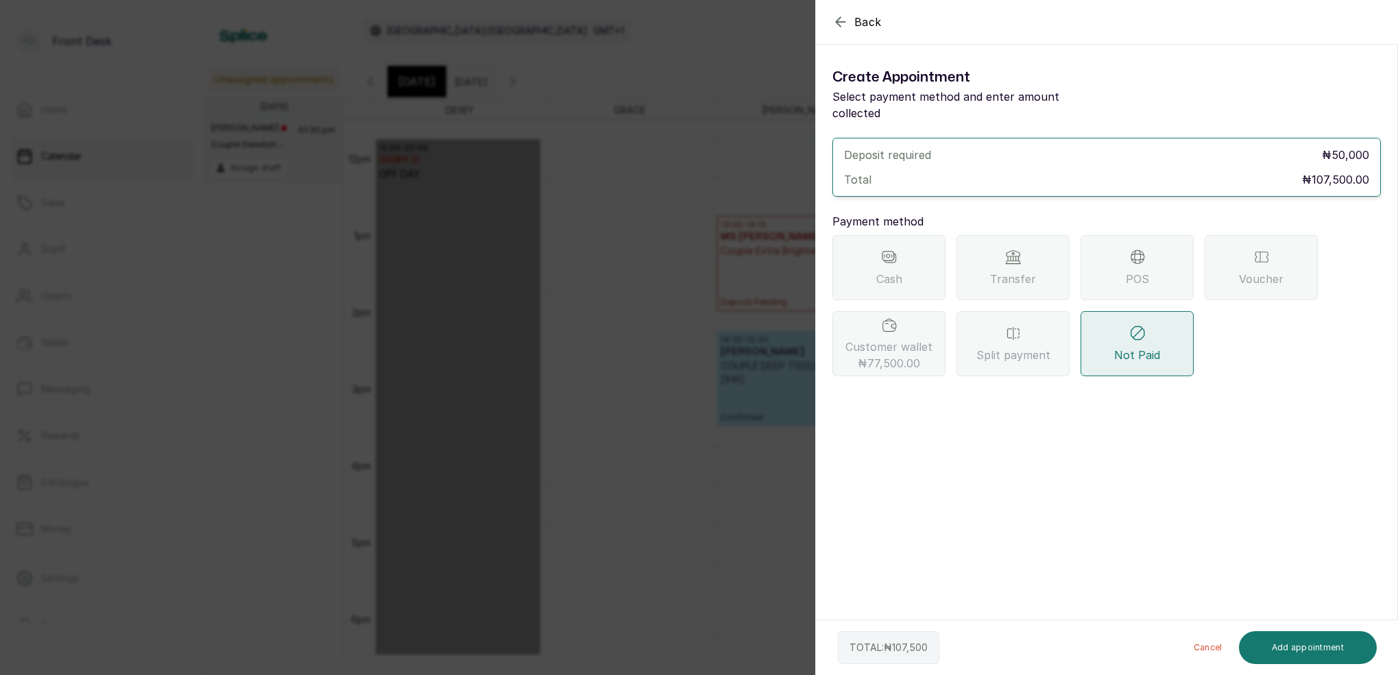
click at [894, 355] on span "₦77,500.00" at bounding box center [889, 363] width 62 height 16
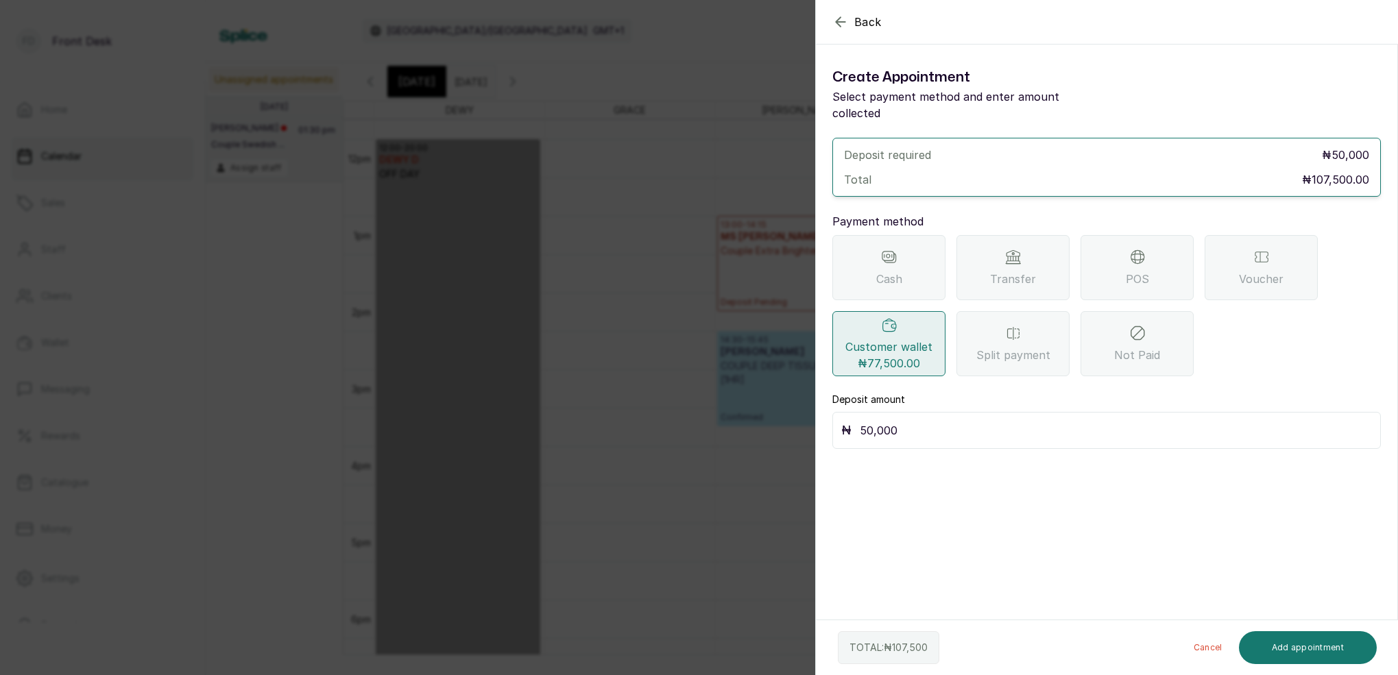
click at [918, 421] on input "50,000" at bounding box center [1116, 430] width 512 height 19
type input "5"
click at [839, 23] on icon "button" at bounding box center [840, 22] width 16 height 16
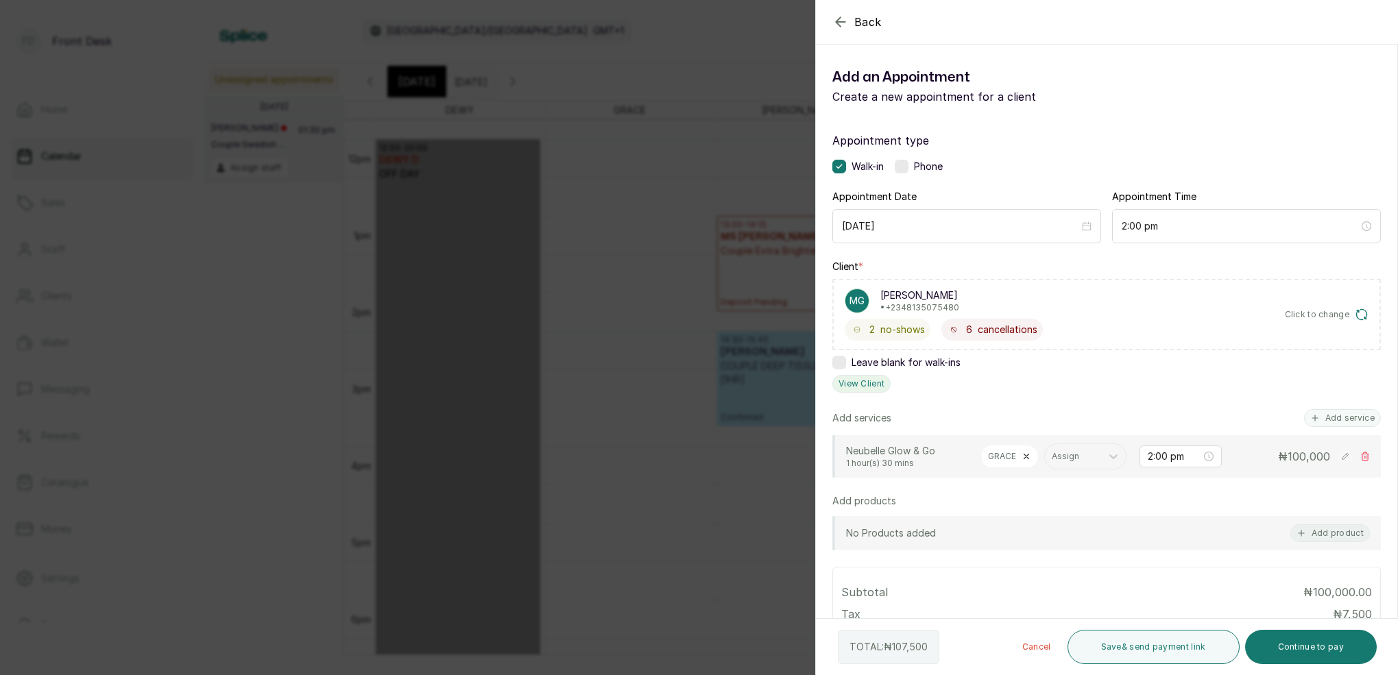
click at [857, 382] on button "View Client" at bounding box center [861, 384] width 58 height 18
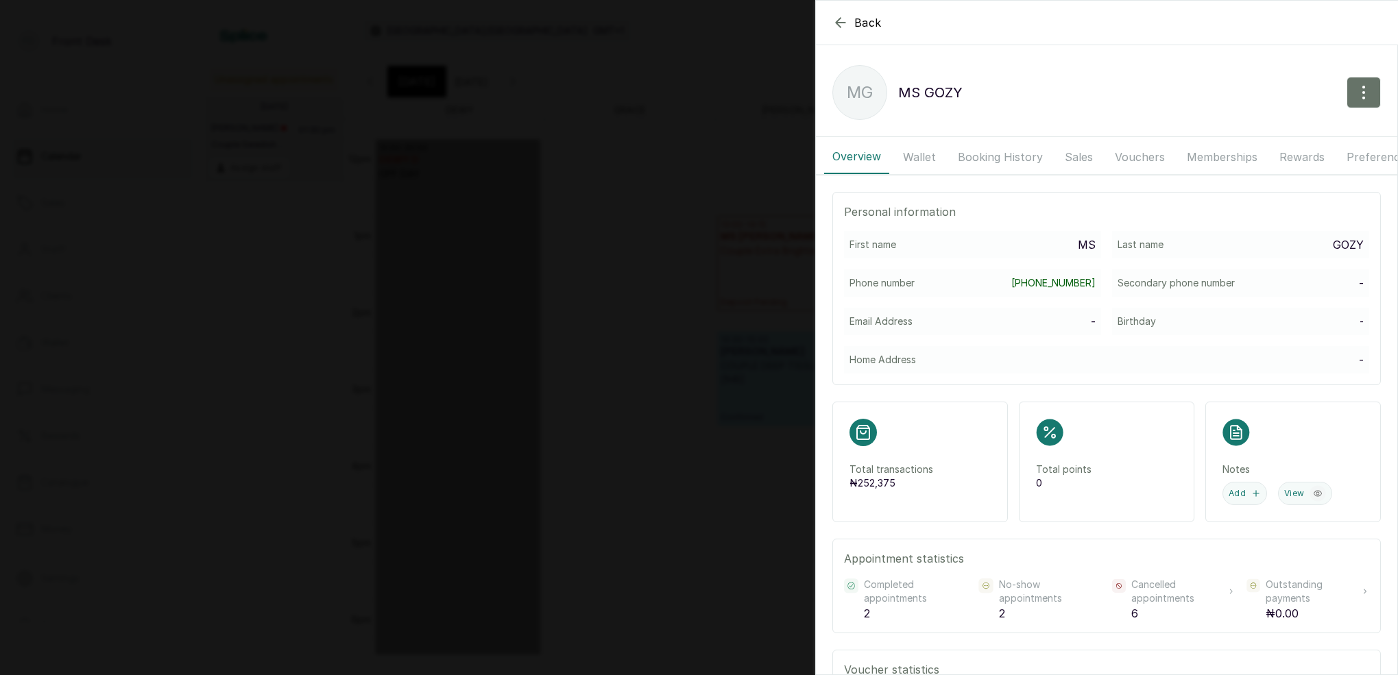
click at [922, 152] on button "Wallet" at bounding box center [919, 157] width 49 height 34
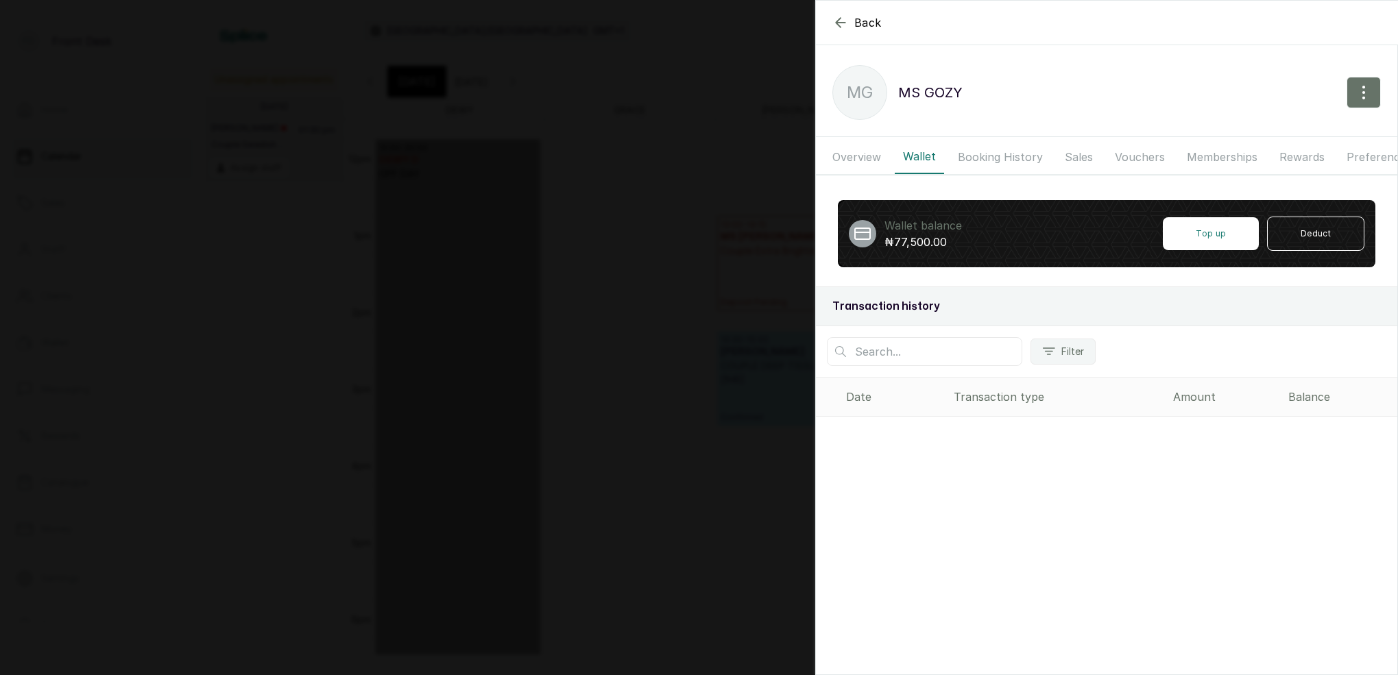
drag, startPoint x: 861, startPoint y: 162, endPoint x: 958, endPoint y: 156, distance: 96.9
click at [862, 161] on button "Overview" at bounding box center [856, 157] width 65 height 34
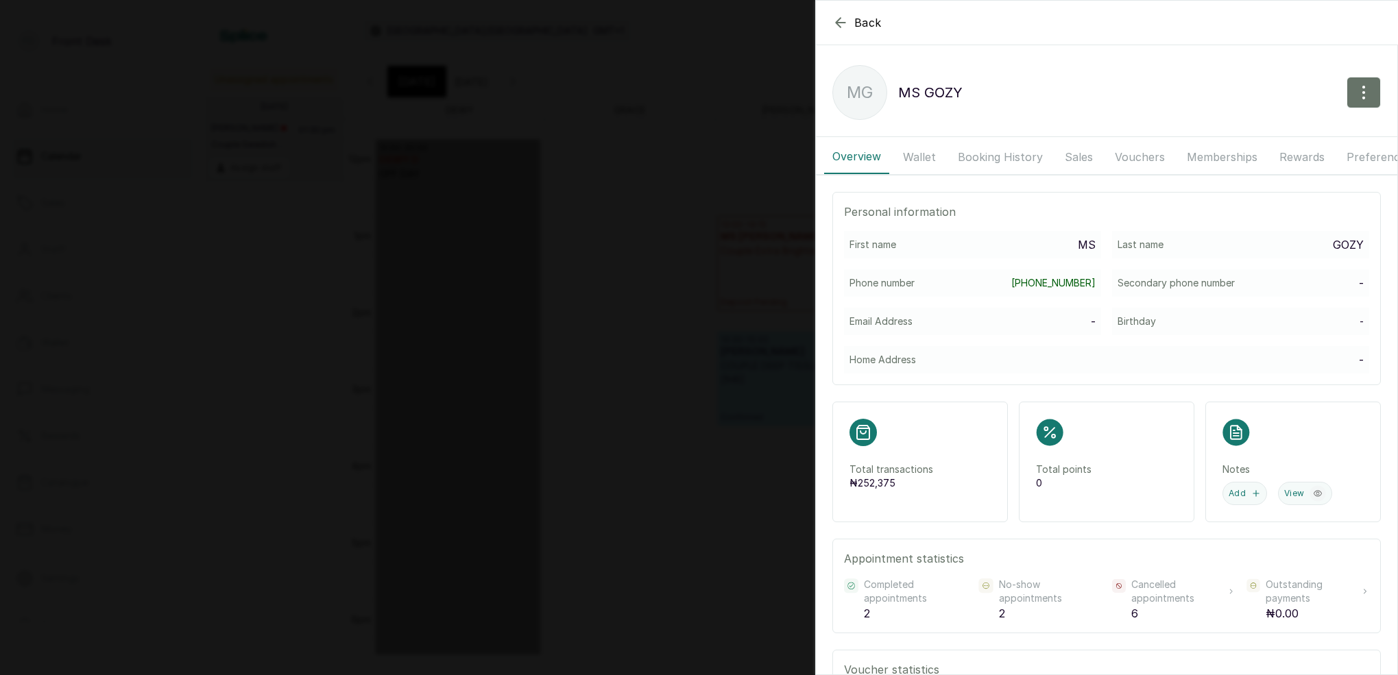
click at [983, 156] on button "Booking History" at bounding box center [1000, 157] width 101 height 34
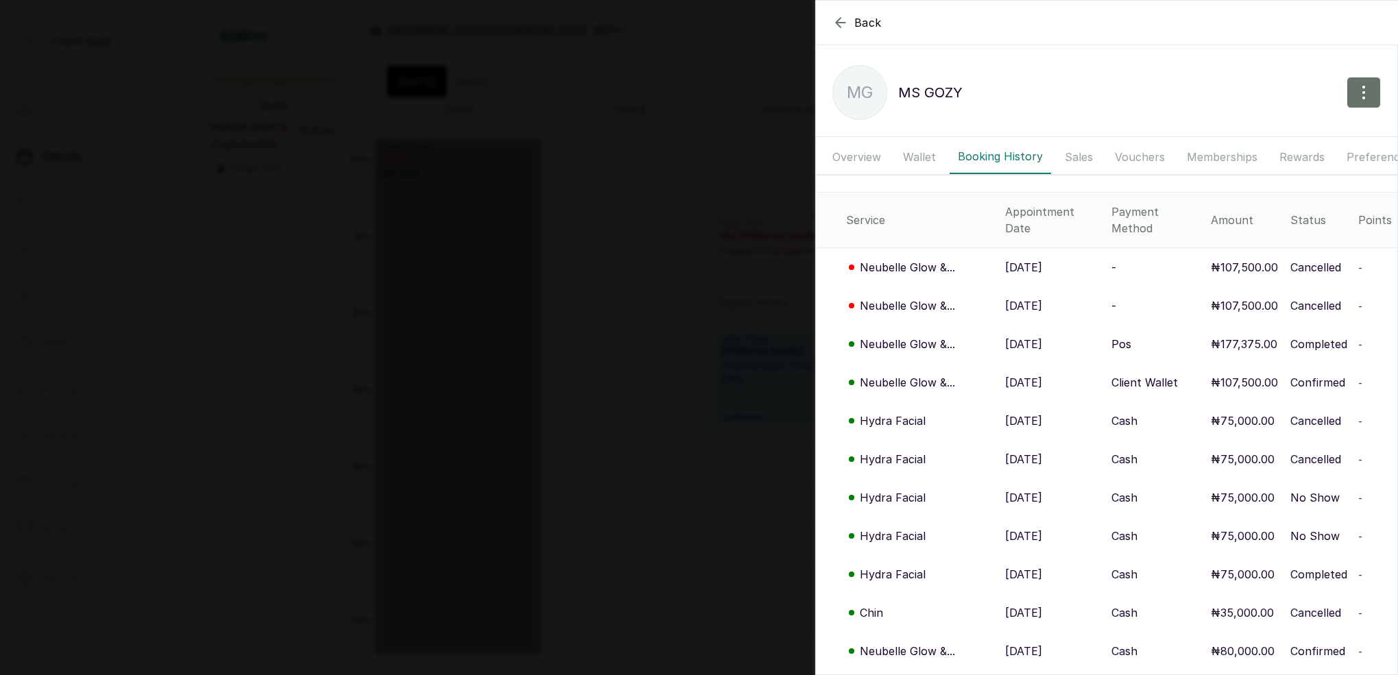
click at [911, 156] on button "Wallet" at bounding box center [919, 157] width 49 height 34
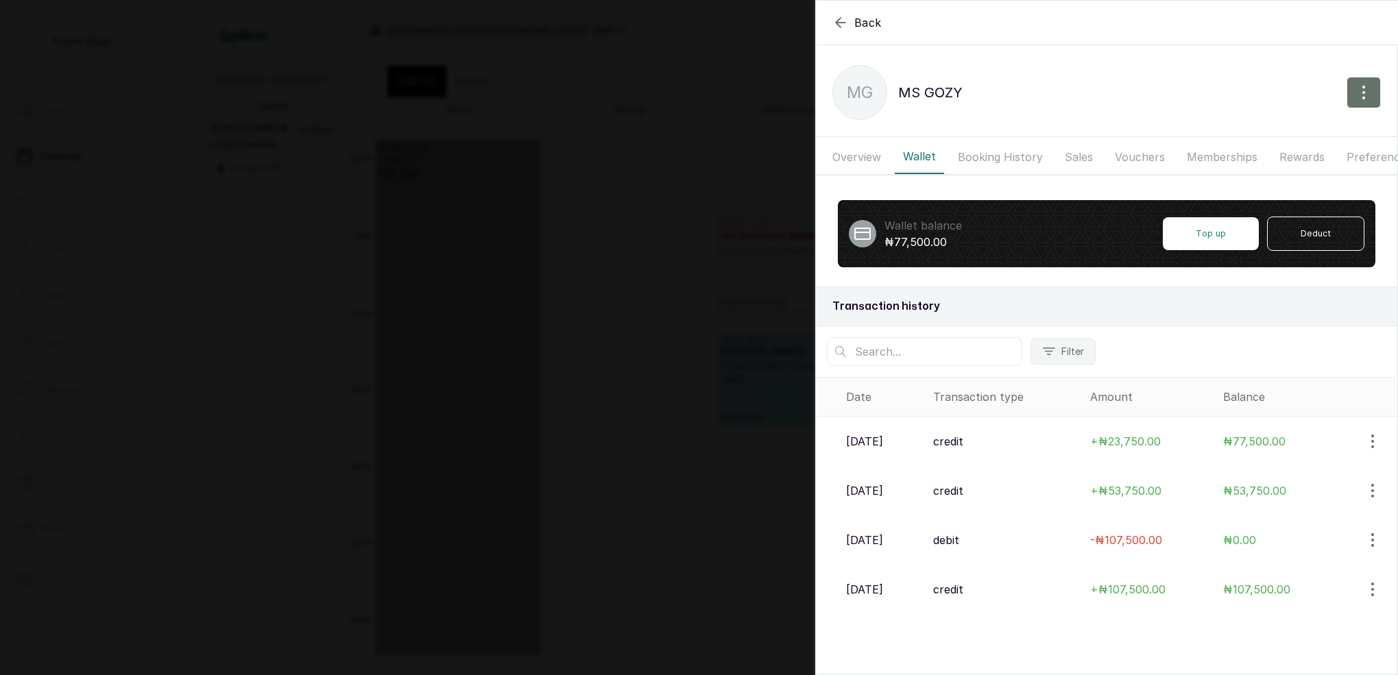
click at [868, 158] on button "Overview" at bounding box center [856, 157] width 65 height 34
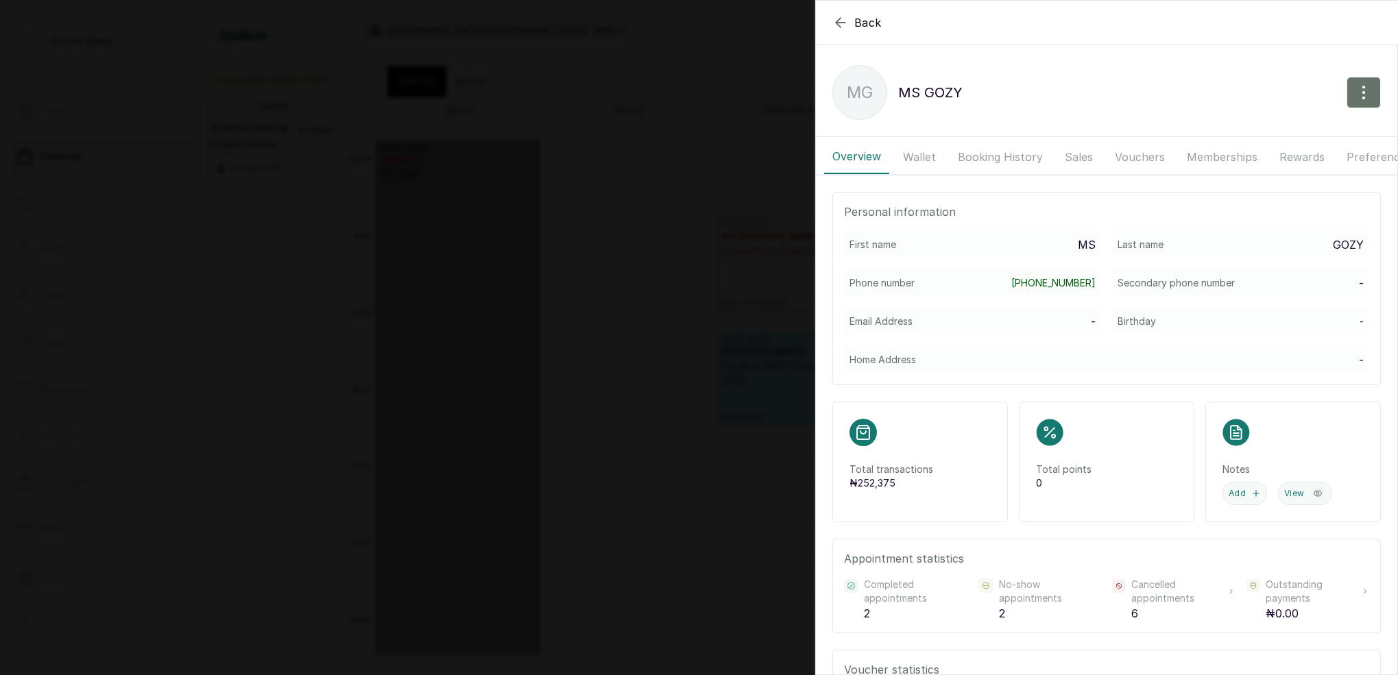
click at [967, 156] on button "Booking History" at bounding box center [1000, 157] width 101 height 34
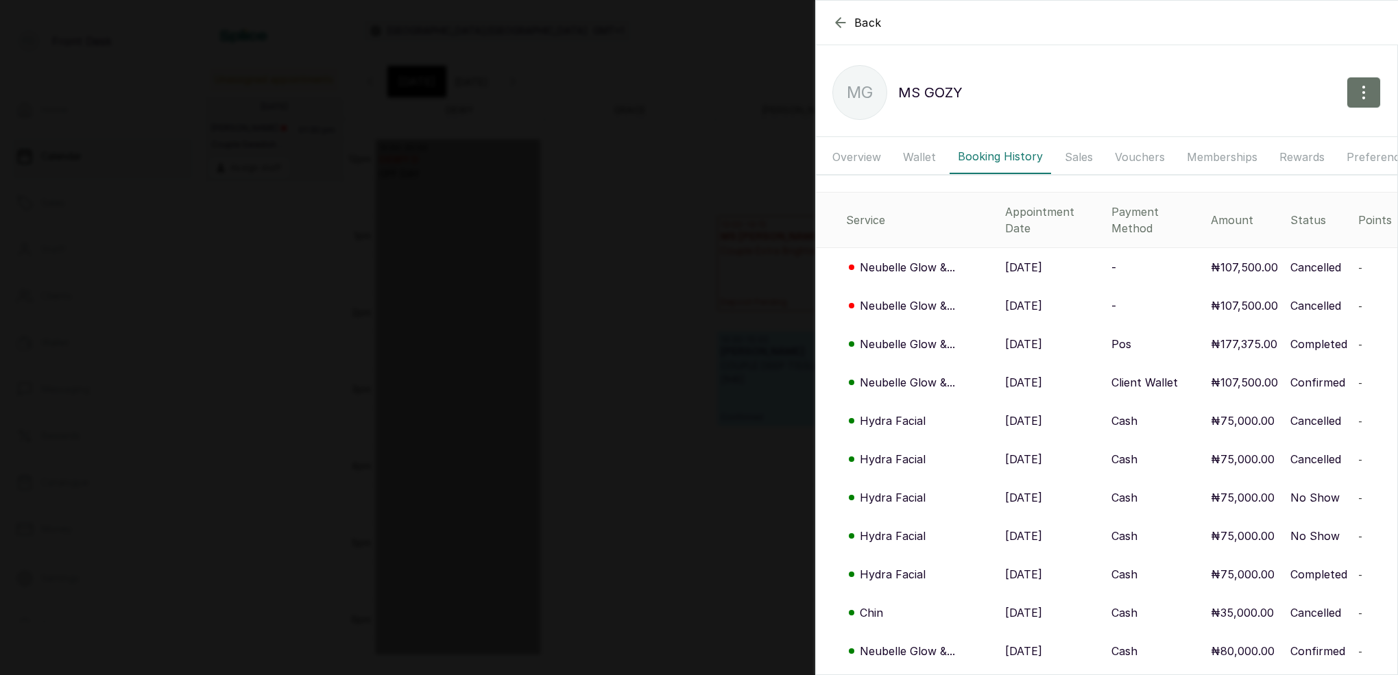
click at [919, 154] on button "Wallet" at bounding box center [919, 157] width 49 height 34
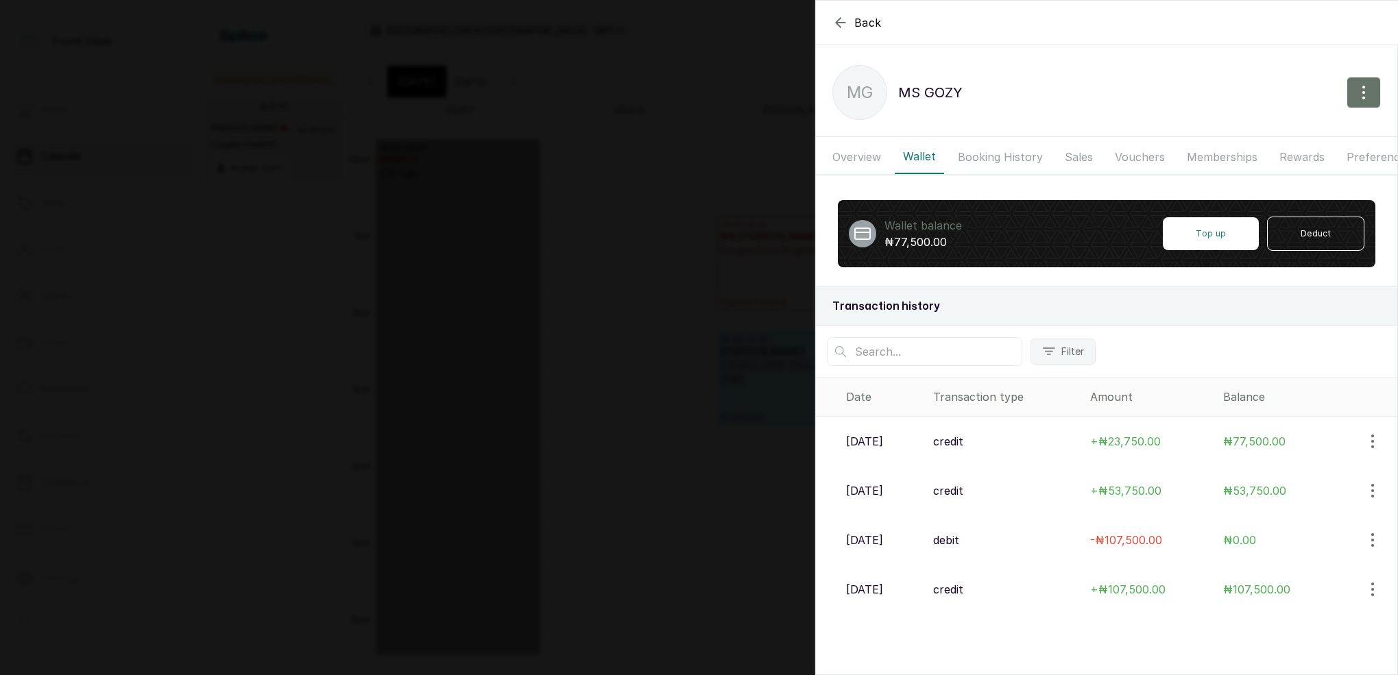
click at [976, 153] on button "Booking History" at bounding box center [1000, 157] width 101 height 34
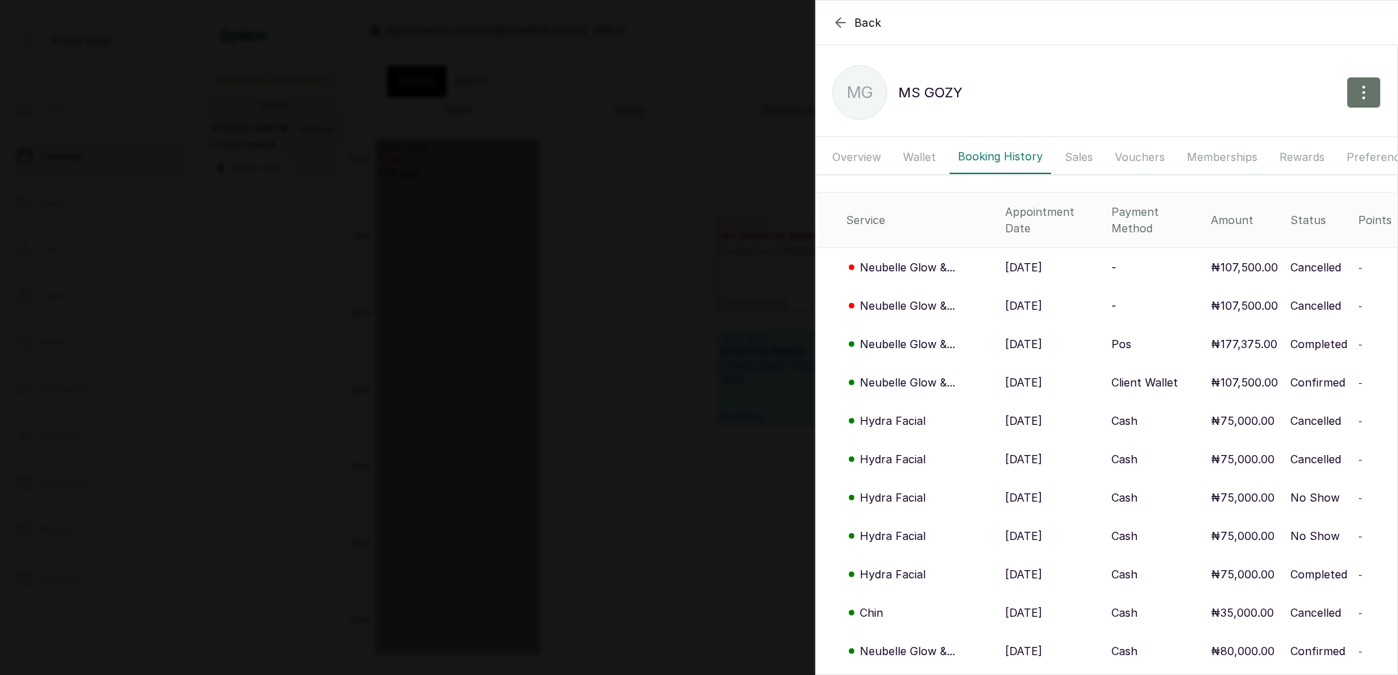
click at [924, 298] on p "Neubelle Glow &..." at bounding box center [907, 306] width 95 height 16
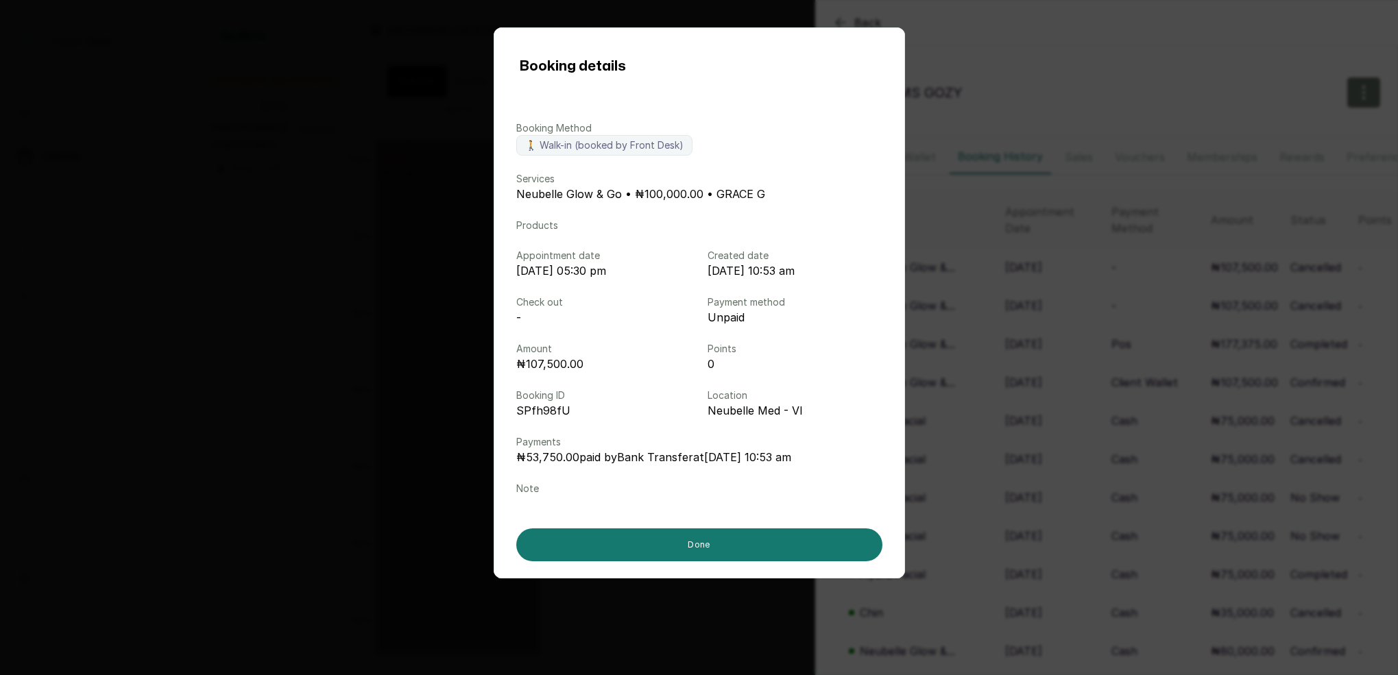
click at [1055, 345] on div "Booking details Booking Method 🚶 Walk-in (booked by Front Desk) Services Neubel…" at bounding box center [699, 337] width 1398 height 675
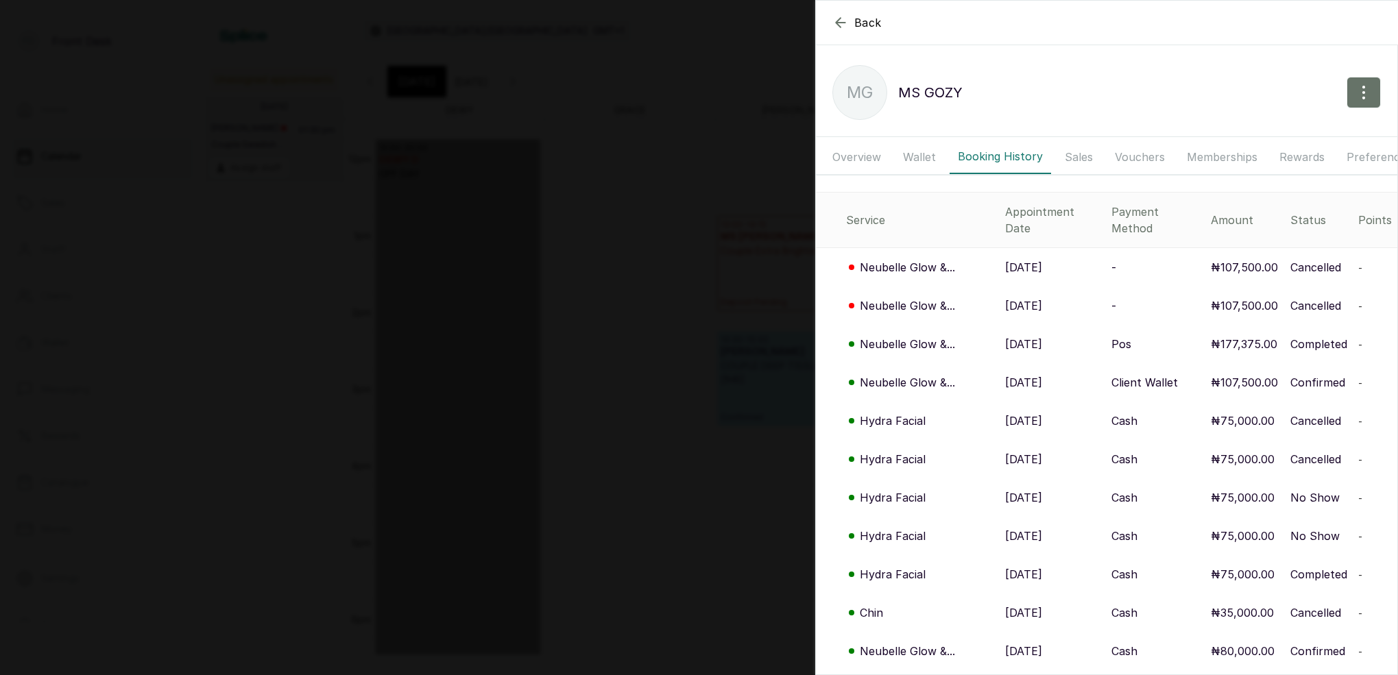
click at [841, 23] on icon "button" at bounding box center [840, 22] width 9 height 9
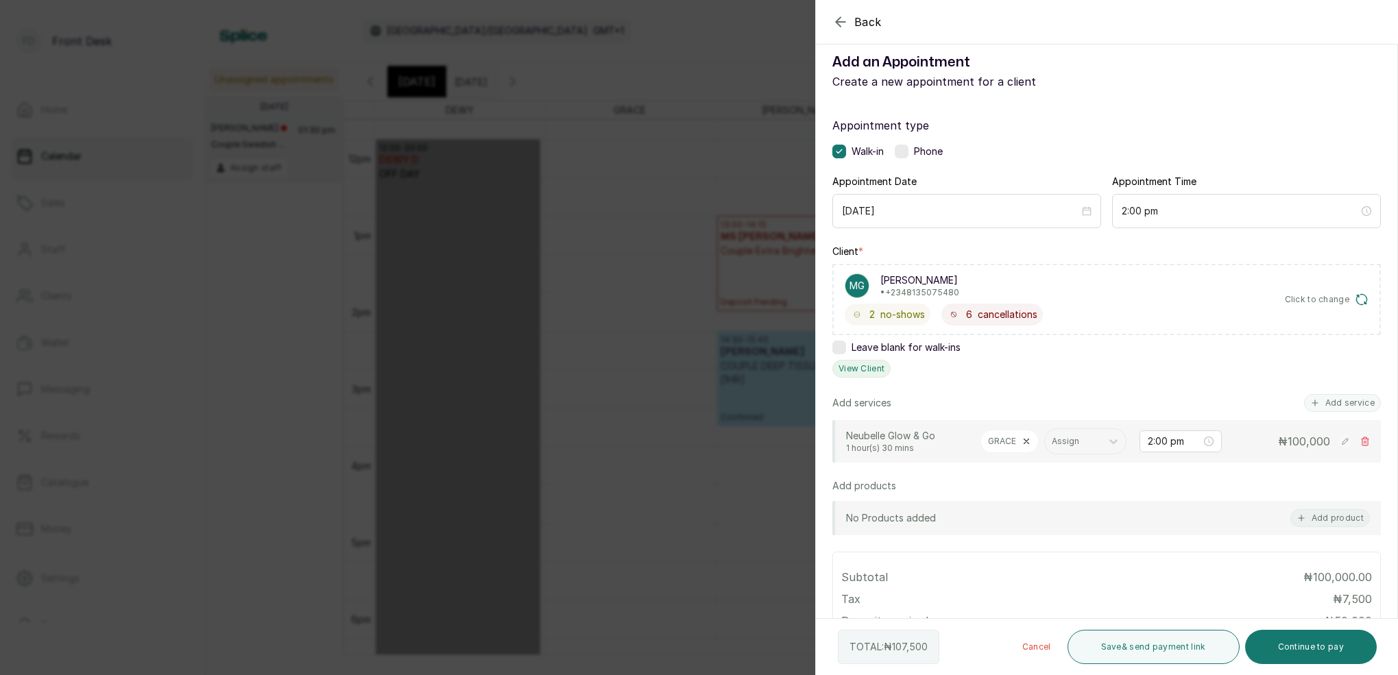
scroll to position [12, 0]
click at [864, 368] on button "View Client" at bounding box center [861, 372] width 58 height 18
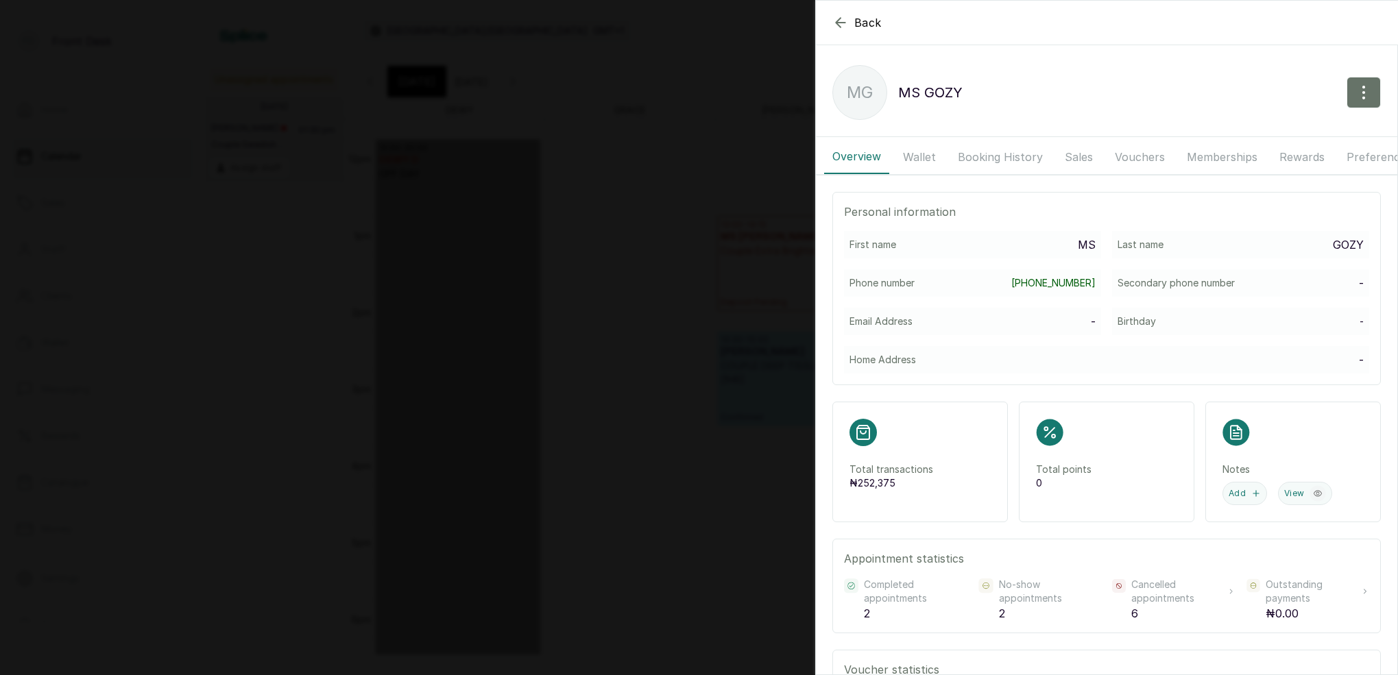
click at [1002, 154] on button "Booking History" at bounding box center [1000, 157] width 101 height 34
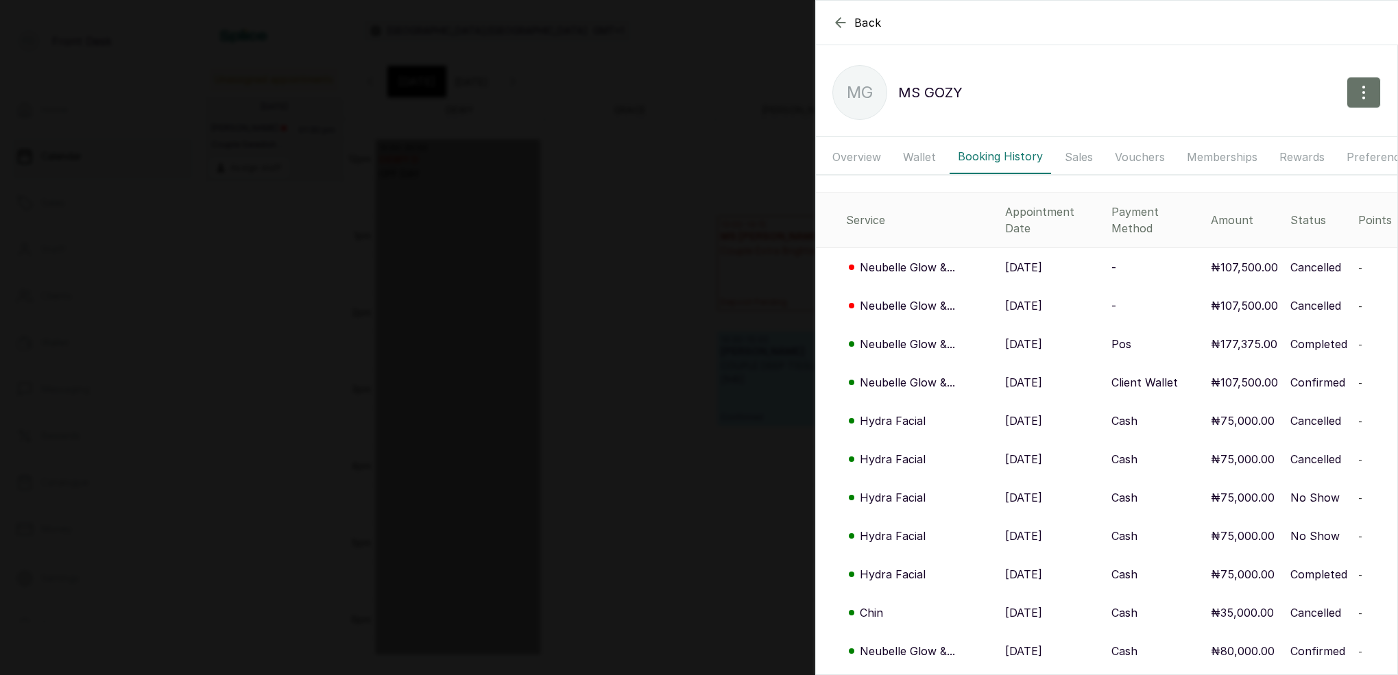
click at [853, 159] on button "Overview" at bounding box center [856, 157] width 65 height 34
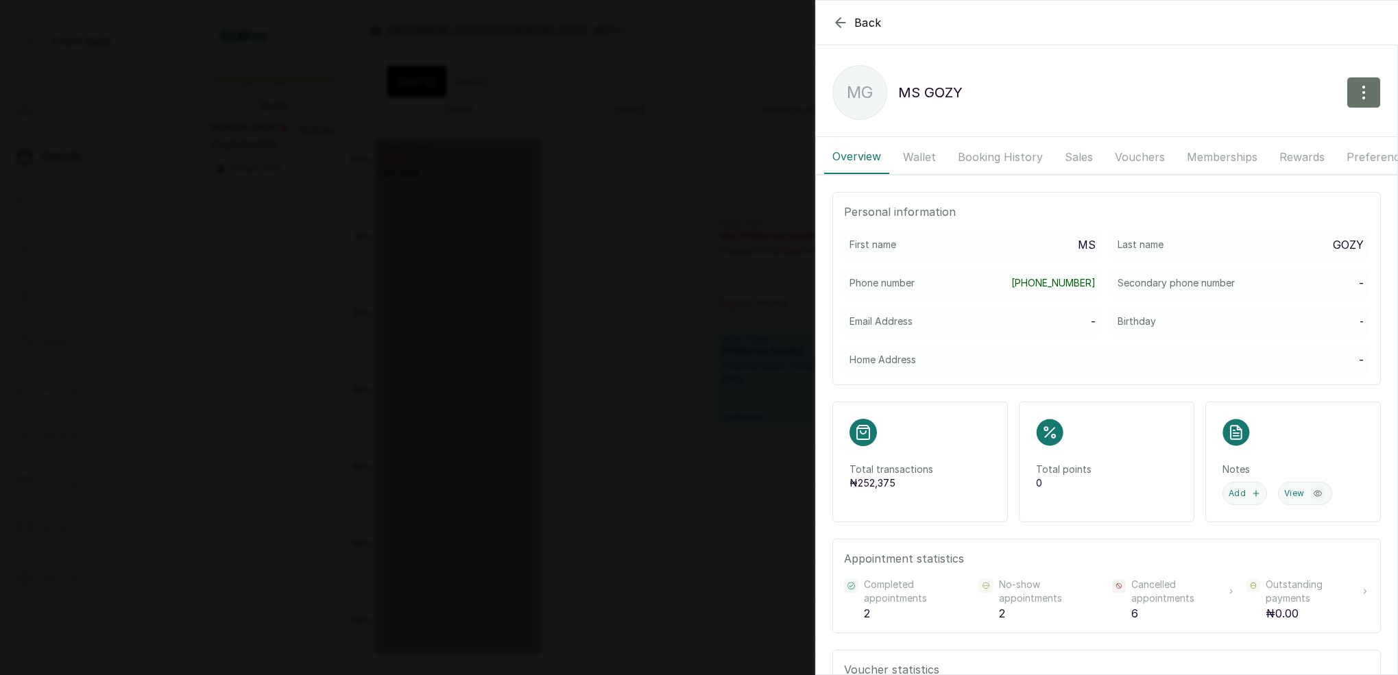
click at [922, 154] on button "Wallet" at bounding box center [919, 157] width 49 height 34
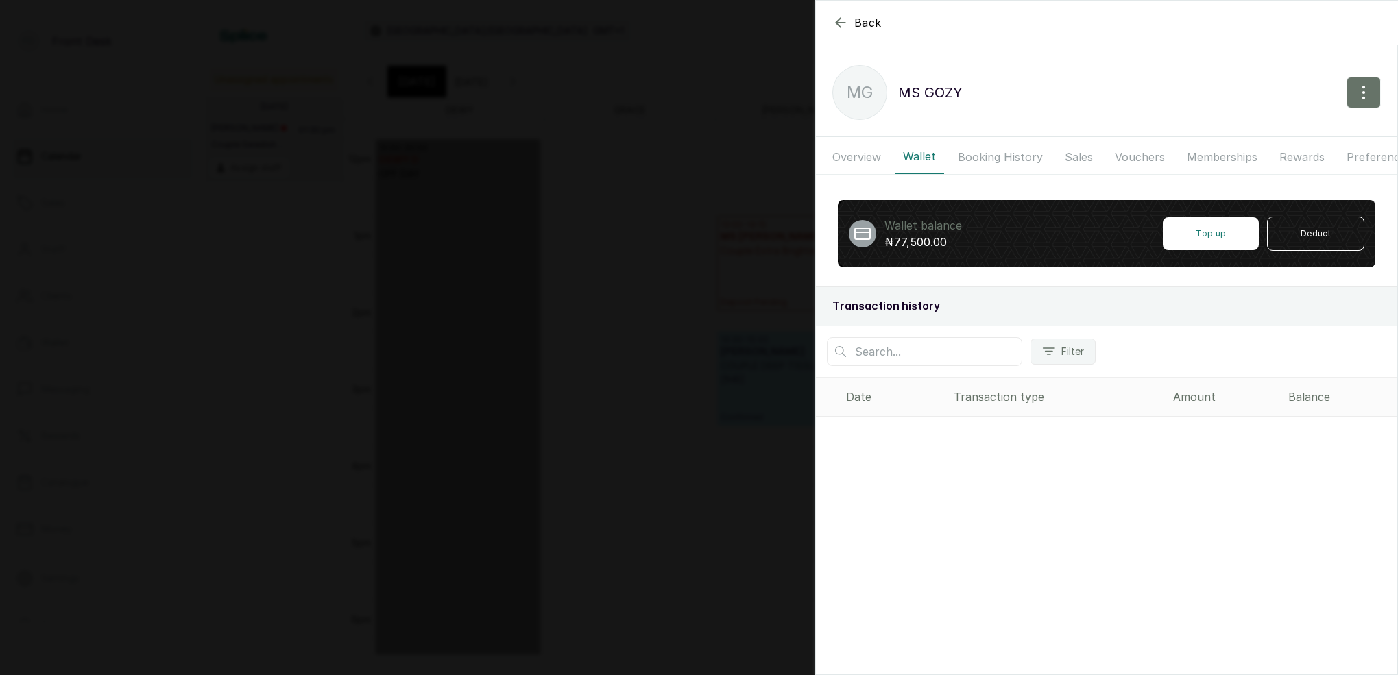
click at [1008, 153] on button "Booking History" at bounding box center [1000, 157] width 101 height 34
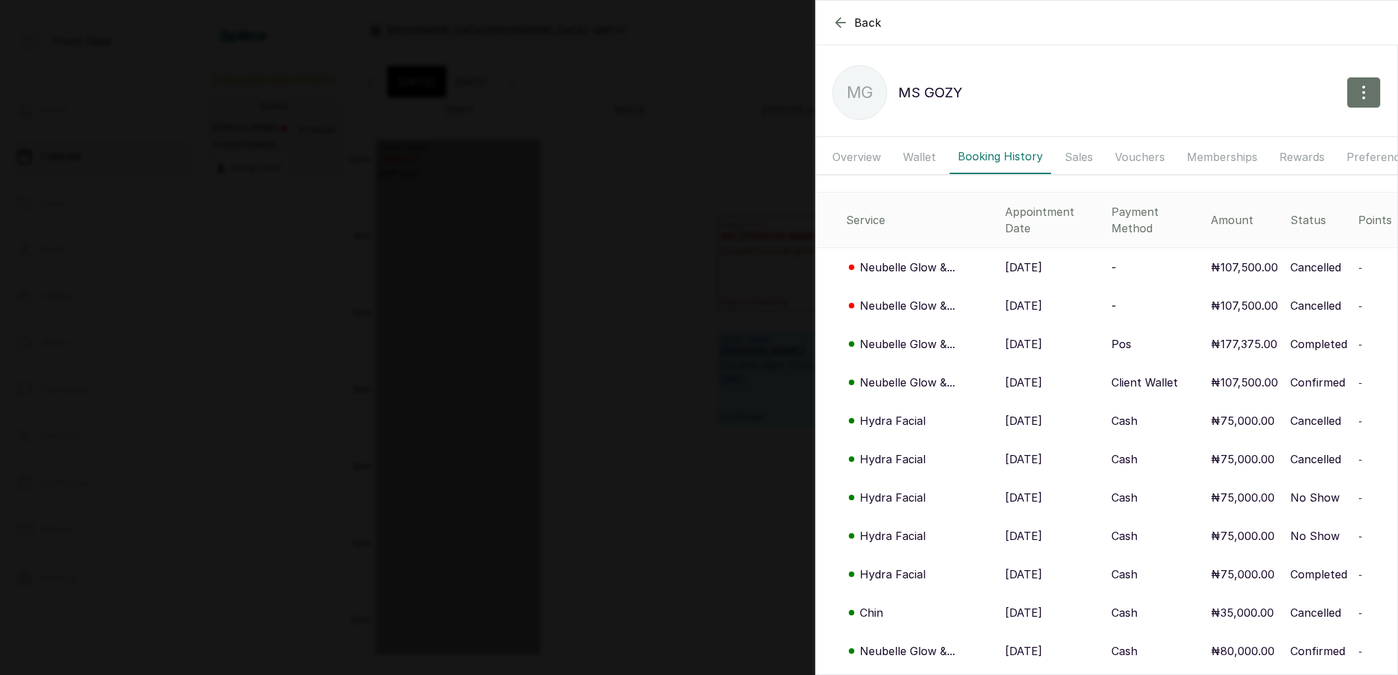
click at [913, 259] on p "Neubelle Glow &..." at bounding box center [907, 267] width 95 height 16
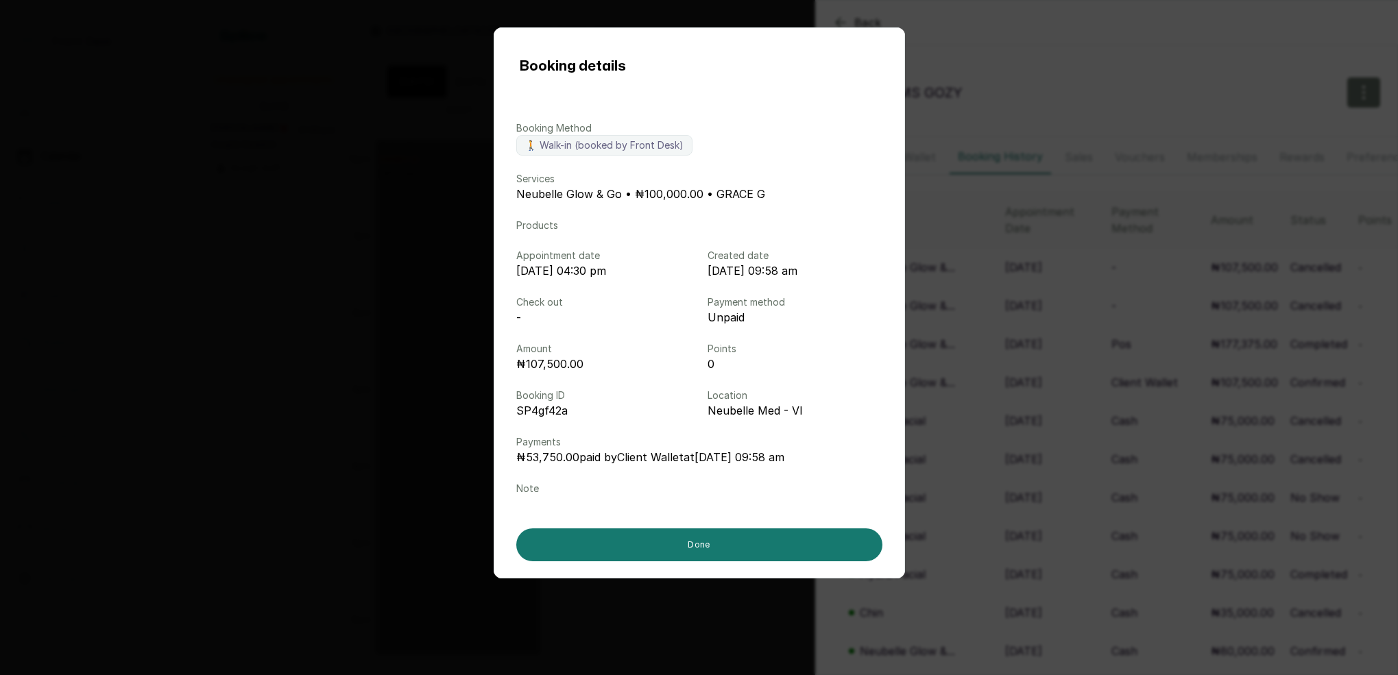
click at [1087, 372] on div "Booking details Booking Method 🚶 Walk-in (booked by Front Desk) Services Neubel…" at bounding box center [699, 337] width 1398 height 675
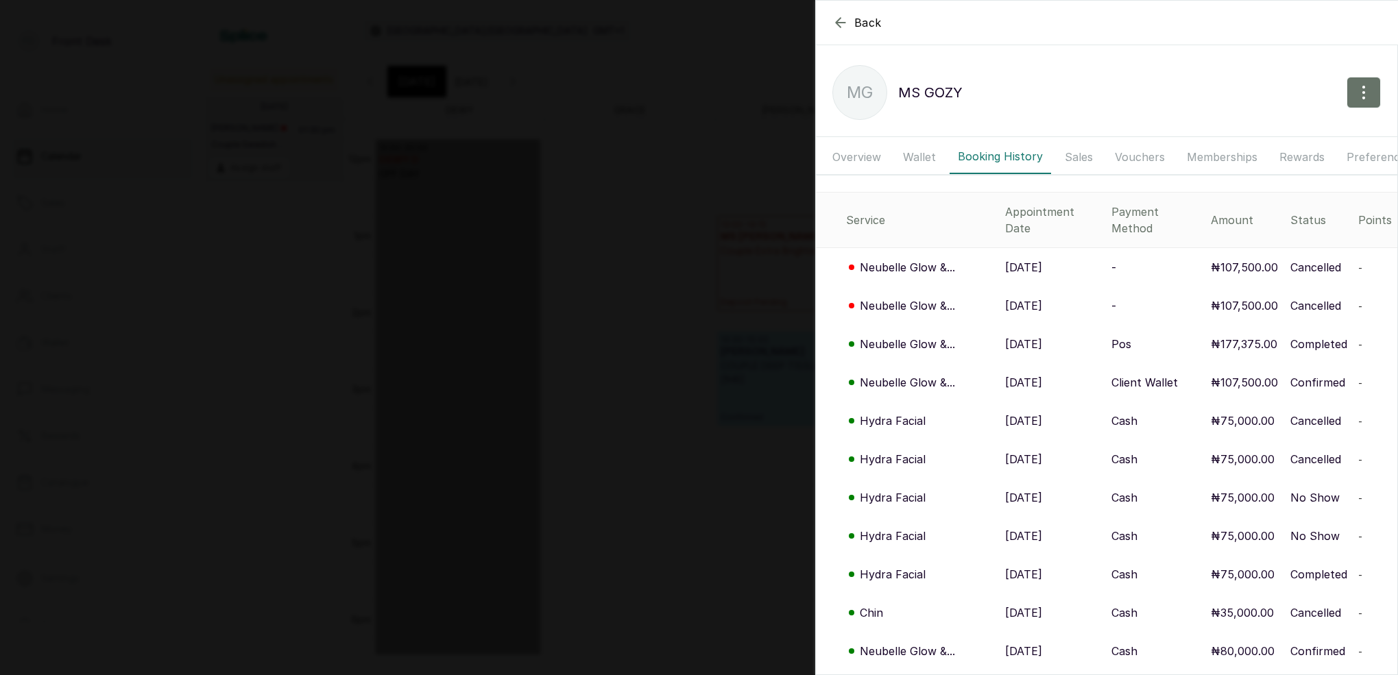
click at [917, 158] on button "Wallet" at bounding box center [919, 157] width 49 height 34
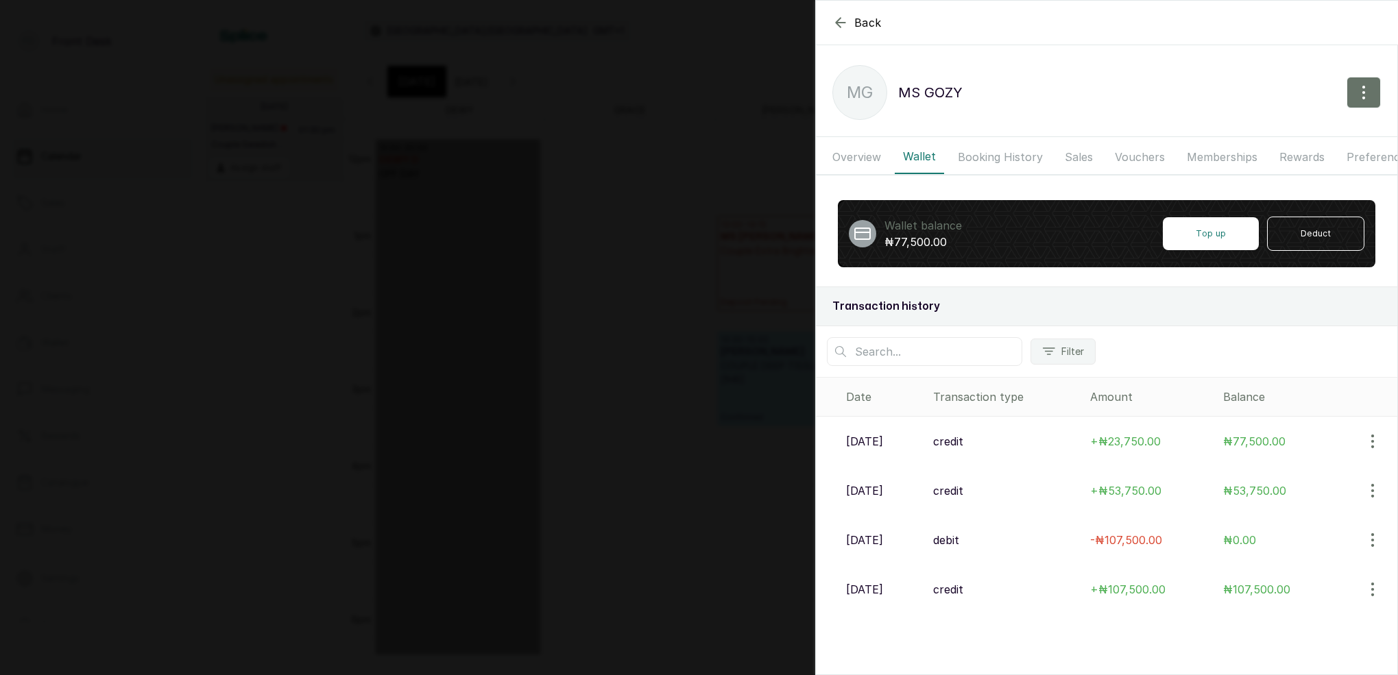
scroll to position [0, 0]
click at [1009, 160] on button "Booking History" at bounding box center [1000, 157] width 101 height 34
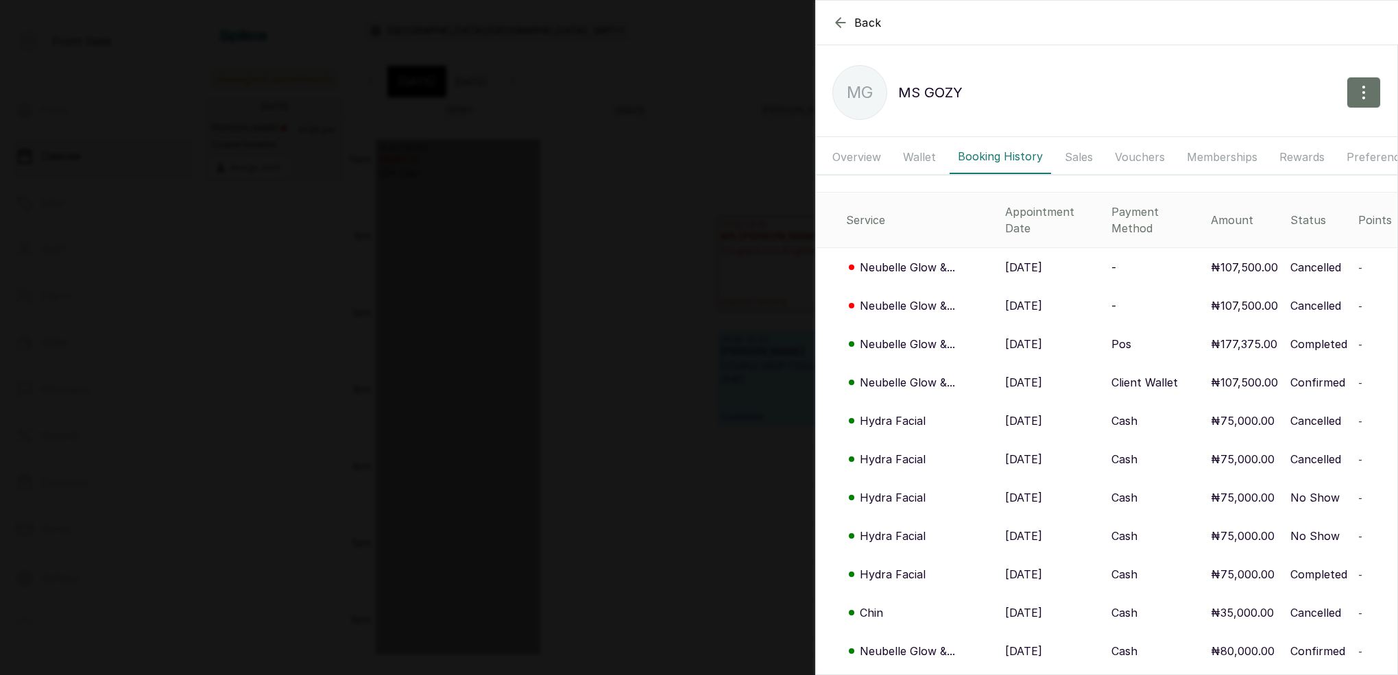
click at [917, 298] on p "Neubelle Glow &..." at bounding box center [907, 306] width 95 height 16
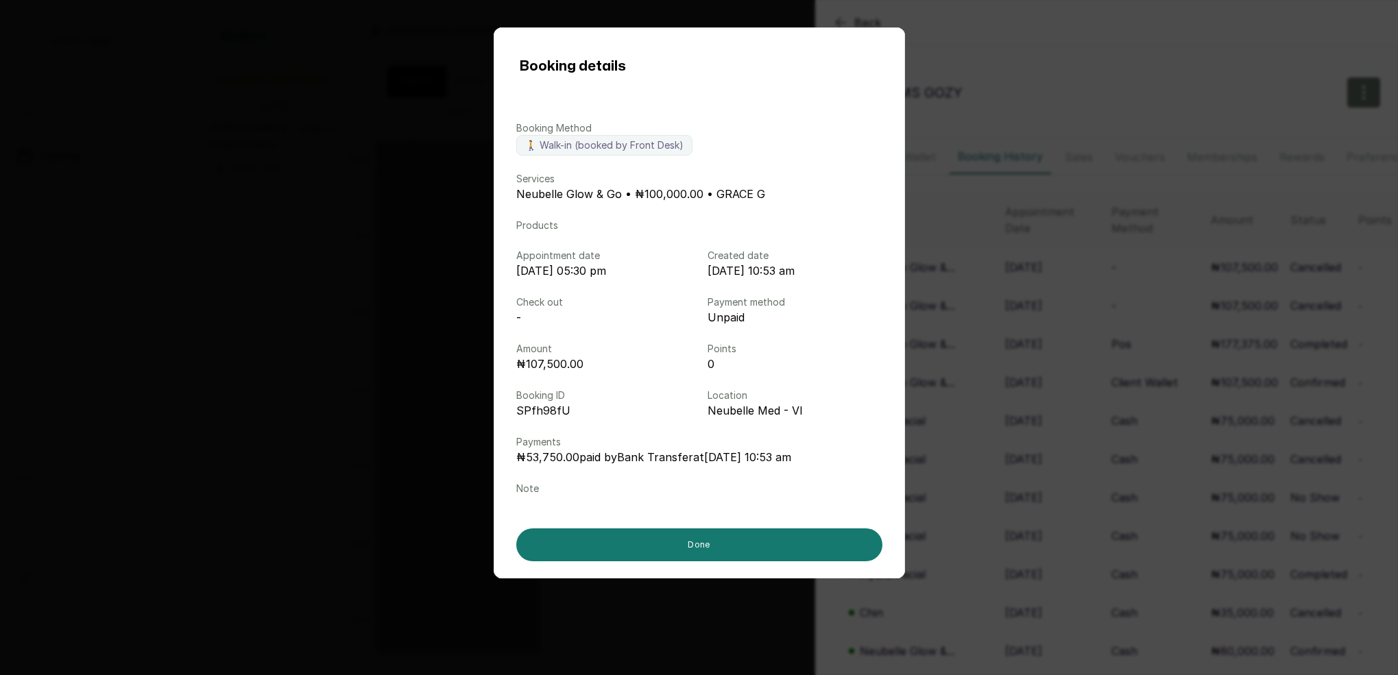
click at [1028, 381] on div "Booking details Booking Method 🚶 Walk-in (booked by Front Desk) Services Neubel…" at bounding box center [699, 337] width 1398 height 675
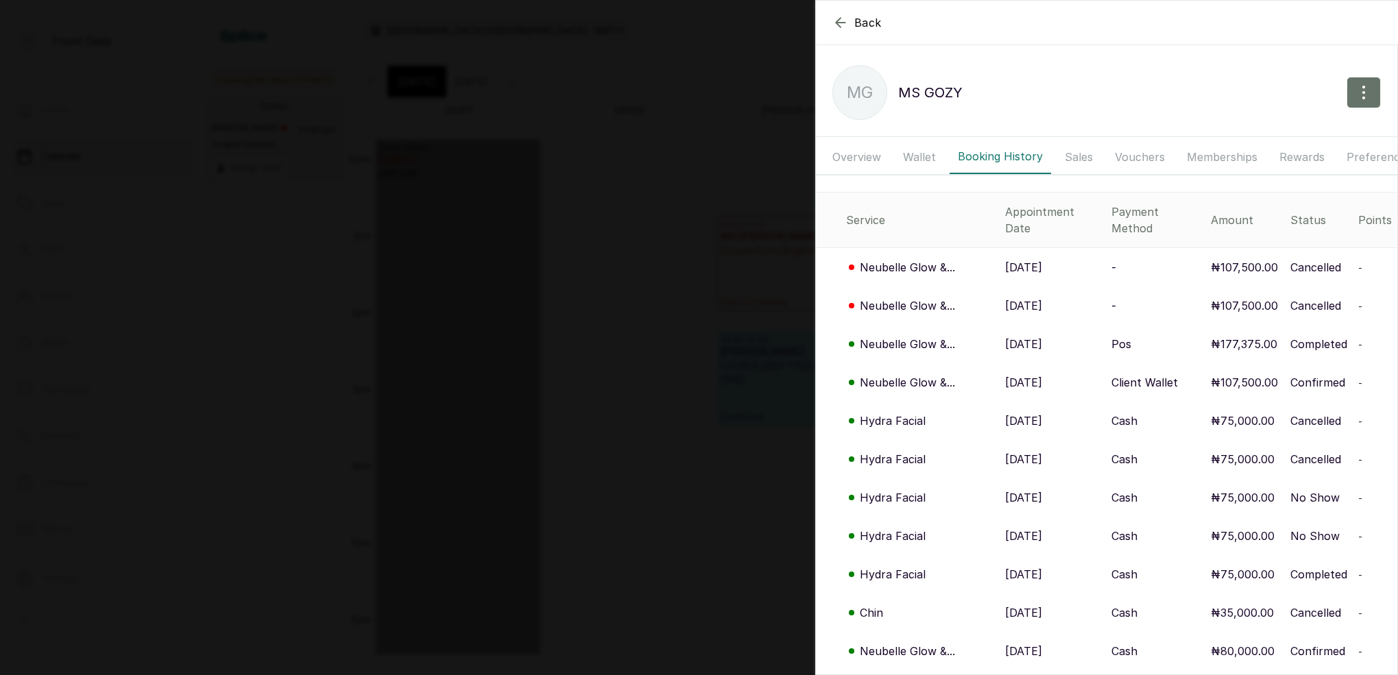
click at [898, 259] on p "Neubelle Glow &..." at bounding box center [907, 267] width 95 height 16
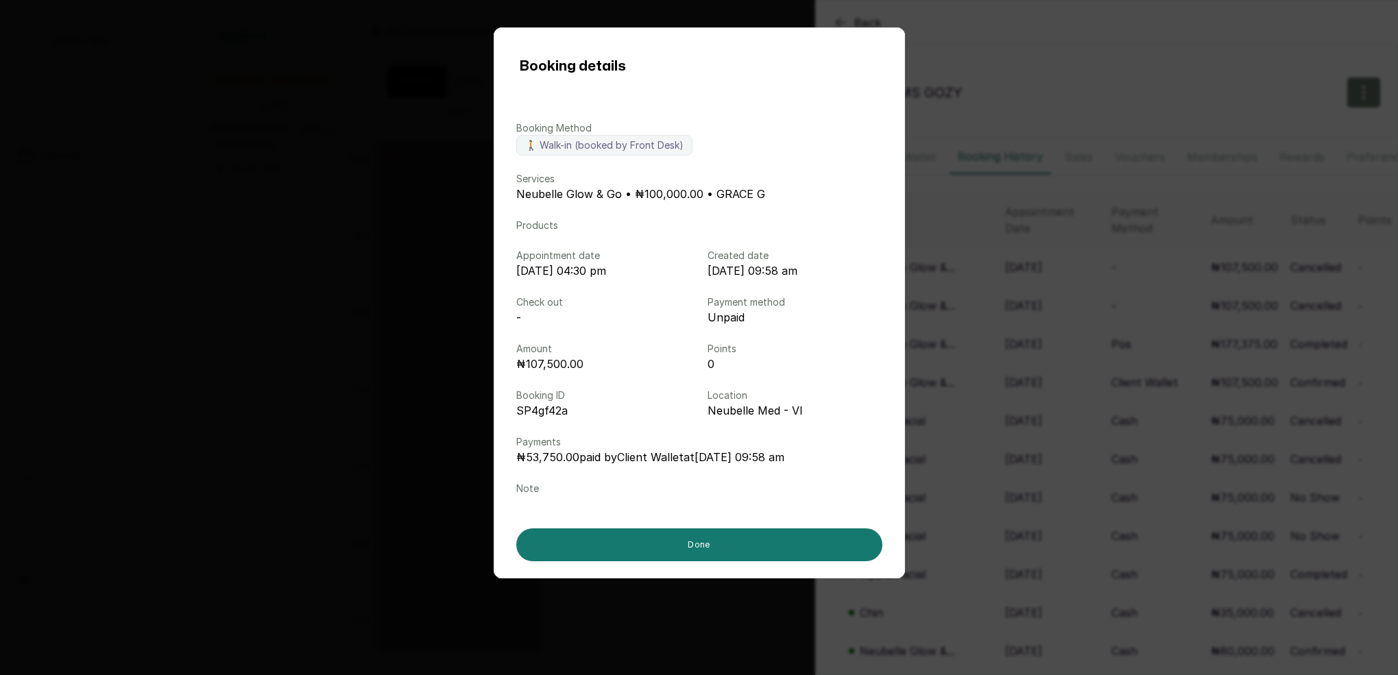
drag, startPoint x: 1127, startPoint y: 331, endPoint x: 1016, endPoint y: 199, distance: 172.8
click at [1127, 331] on div "Booking details Booking Method 🚶 Walk-in (booked by Front Desk) Services Neubel…" at bounding box center [699, 337] width 1398 height 675
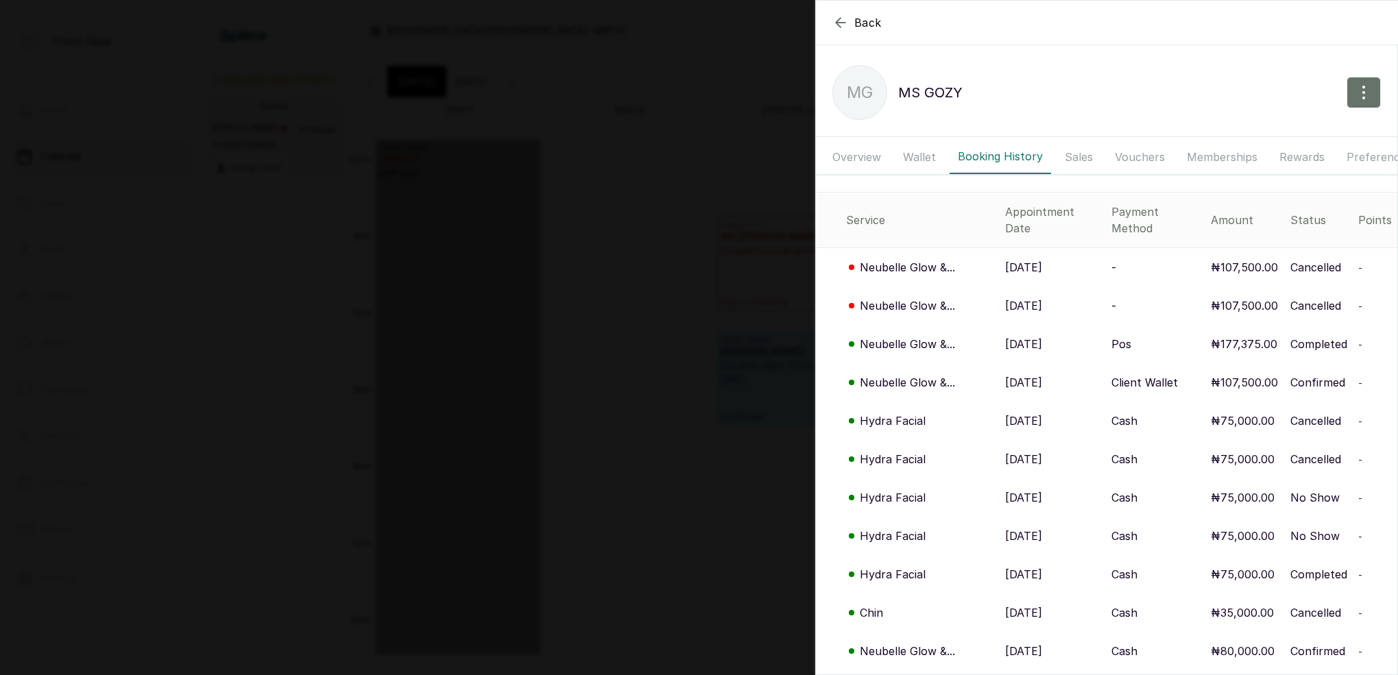
click at [927, 159] on button "Wallet" at bounding box center [919, 157] width 49 height 34
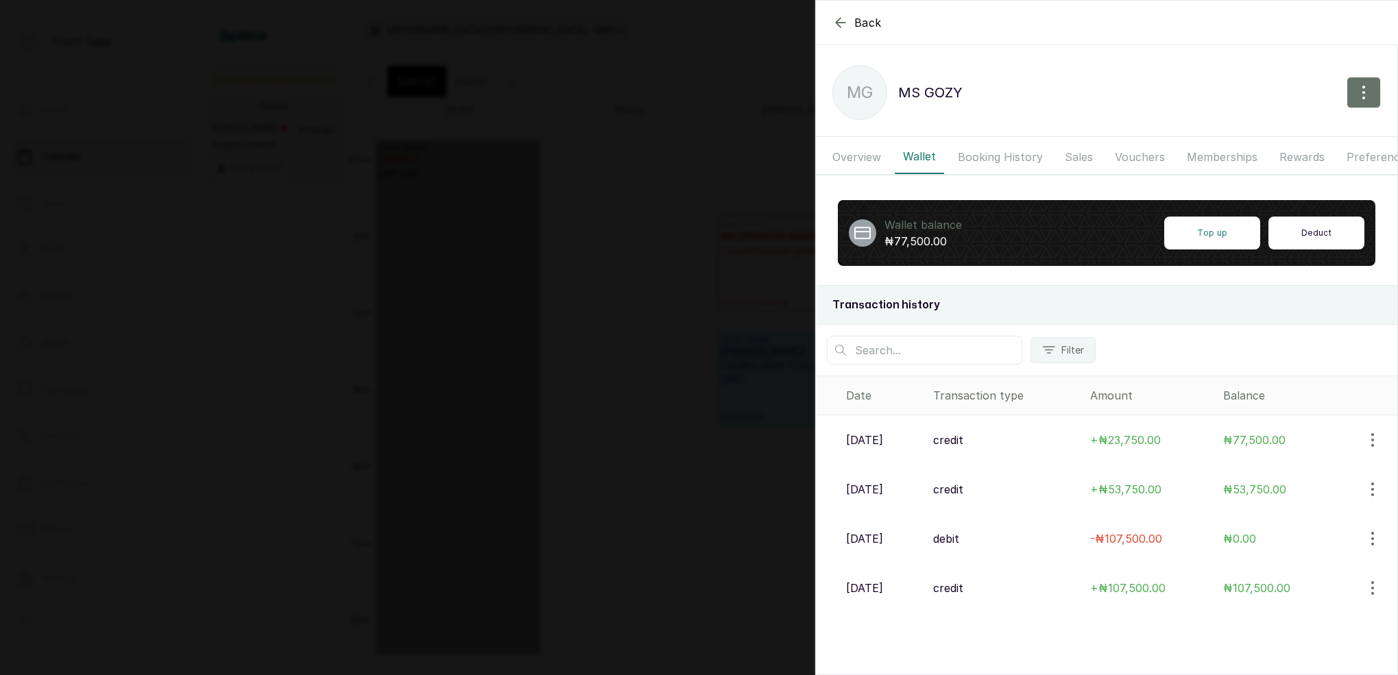
click at [1317, 242] on button "Deduct" at bounding box center [1317, 233] width 96 height 33
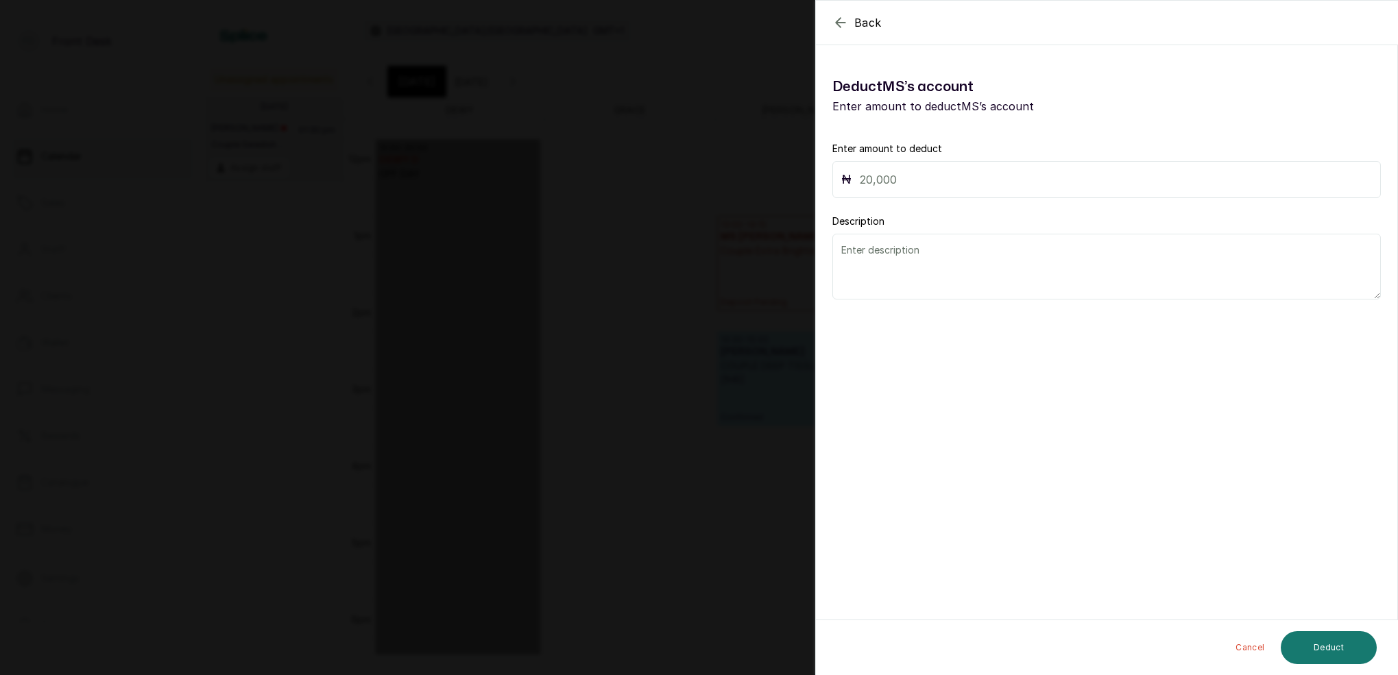
click at [959, 180] on input "text" at bounding box center [1116, 179] width 512 height 19
type input "53,750"
click at [967, 269] on textarea at bounding box center [1106, 267] width 549 height 66
type textarea "S"
type textarea "MONEY DOUBLED"
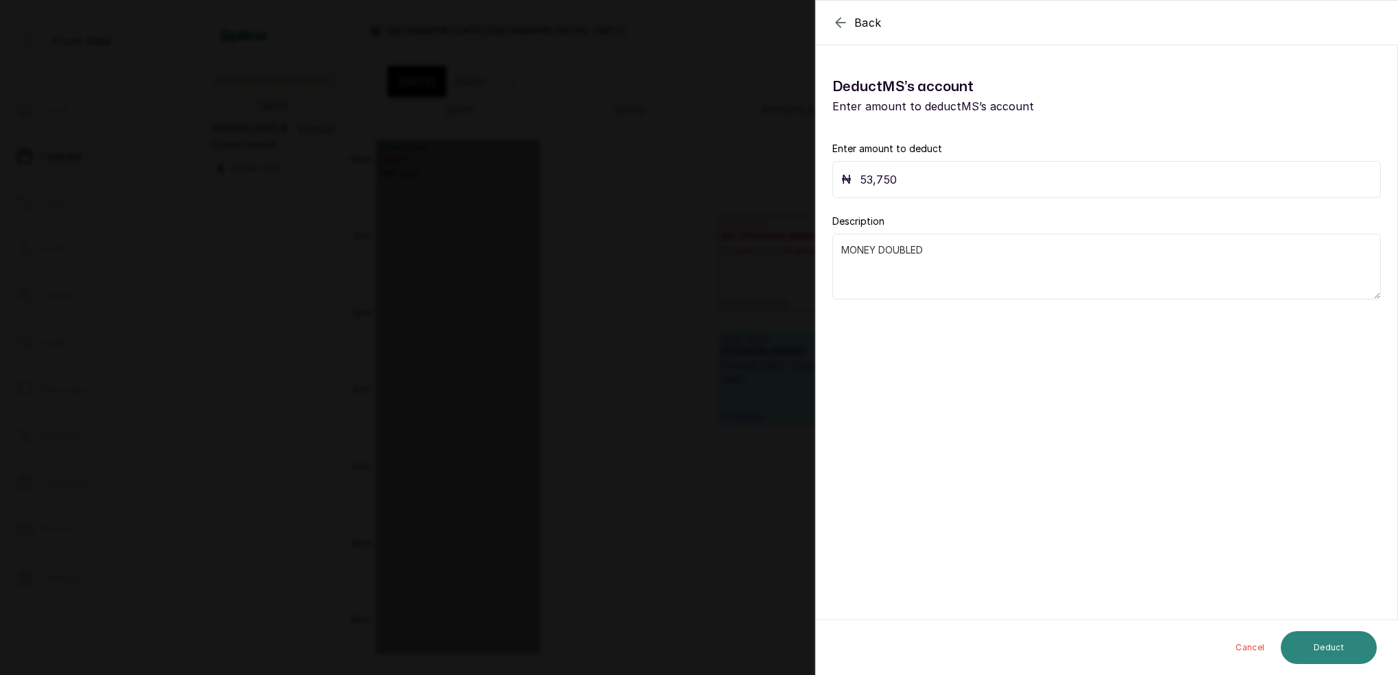
click at [1350, 634] on button "Deduct" at bounding box center [1329, 648] width 96 height 33
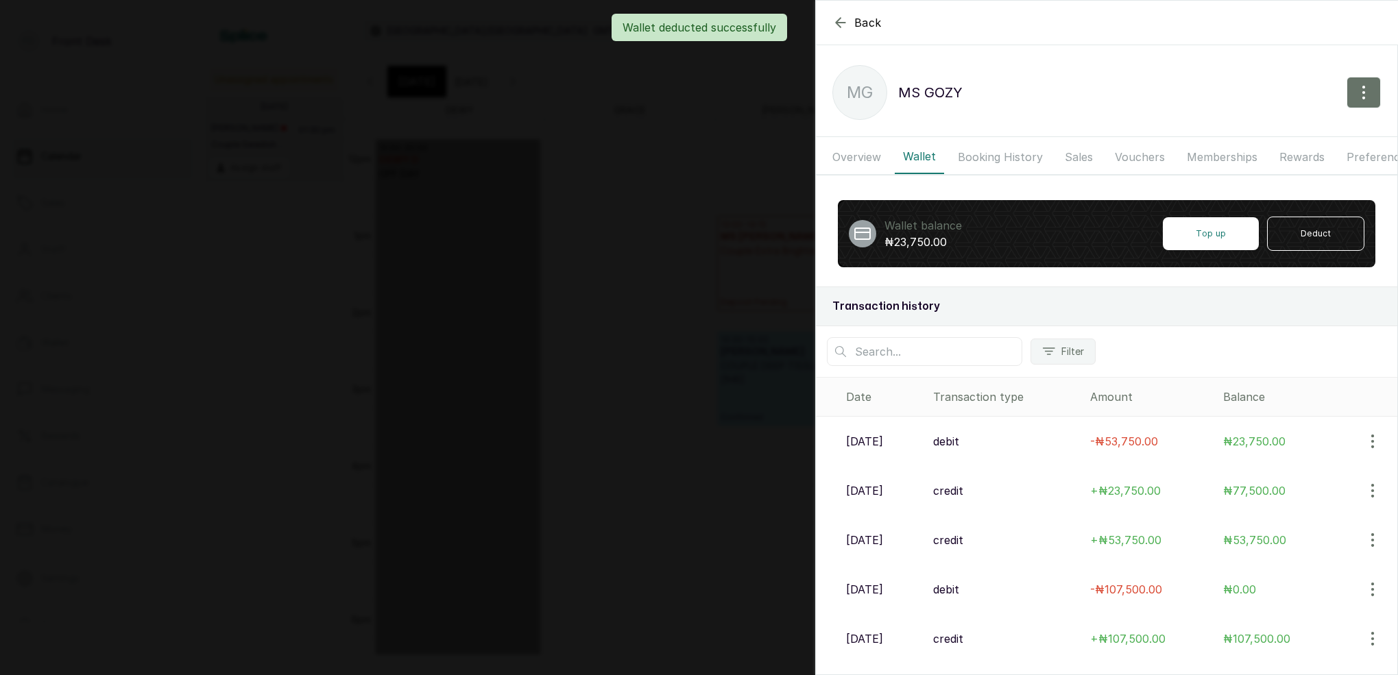
click at [832, 20] on div "Wallet deducted successfully" at bounding box center [699, 27] width 1398 height 27
click at [840, 25] on div "Wallet deducted successfully" at bounding box center [699, 27] width 1398 height 27
click at [845, 23] on icon "button" at bounding box center [840, 22] width 9 height 9
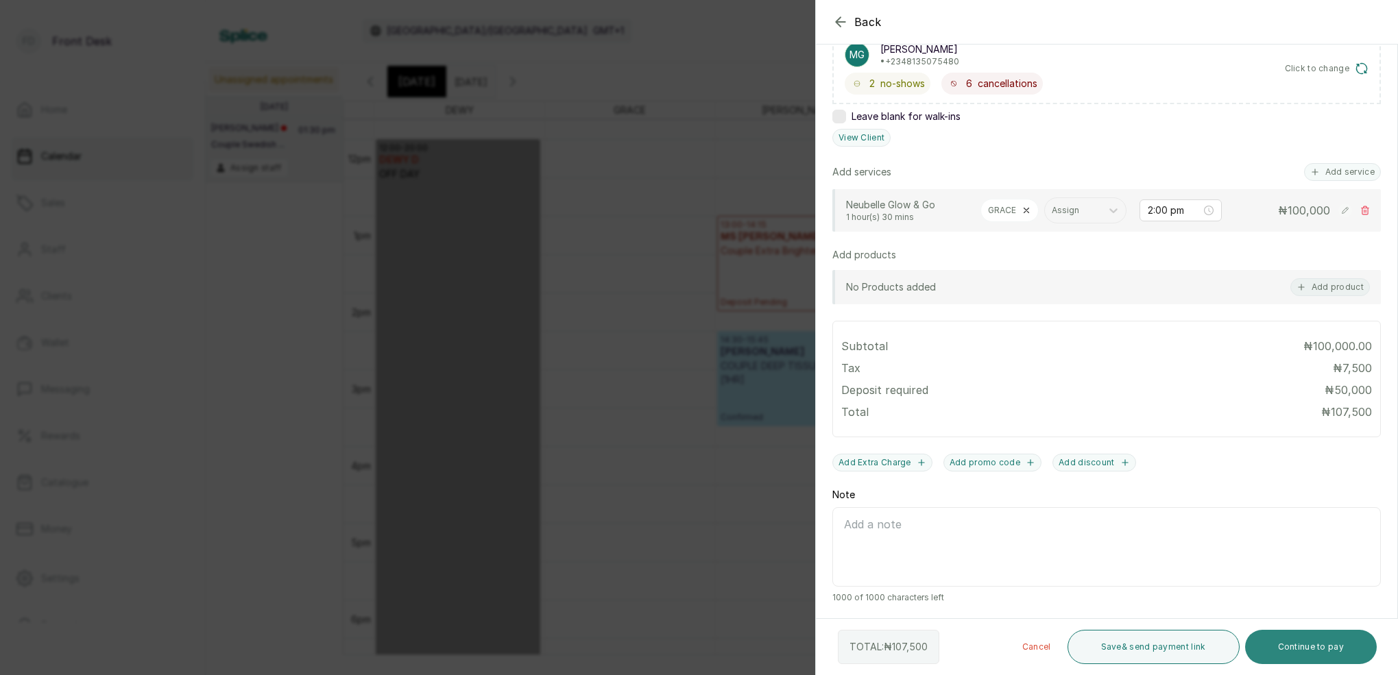
scroll to position [246, 0]
click at [1341, 647] on button "Continue to pay" at bounding box center [1311, 647] width 132 height 34
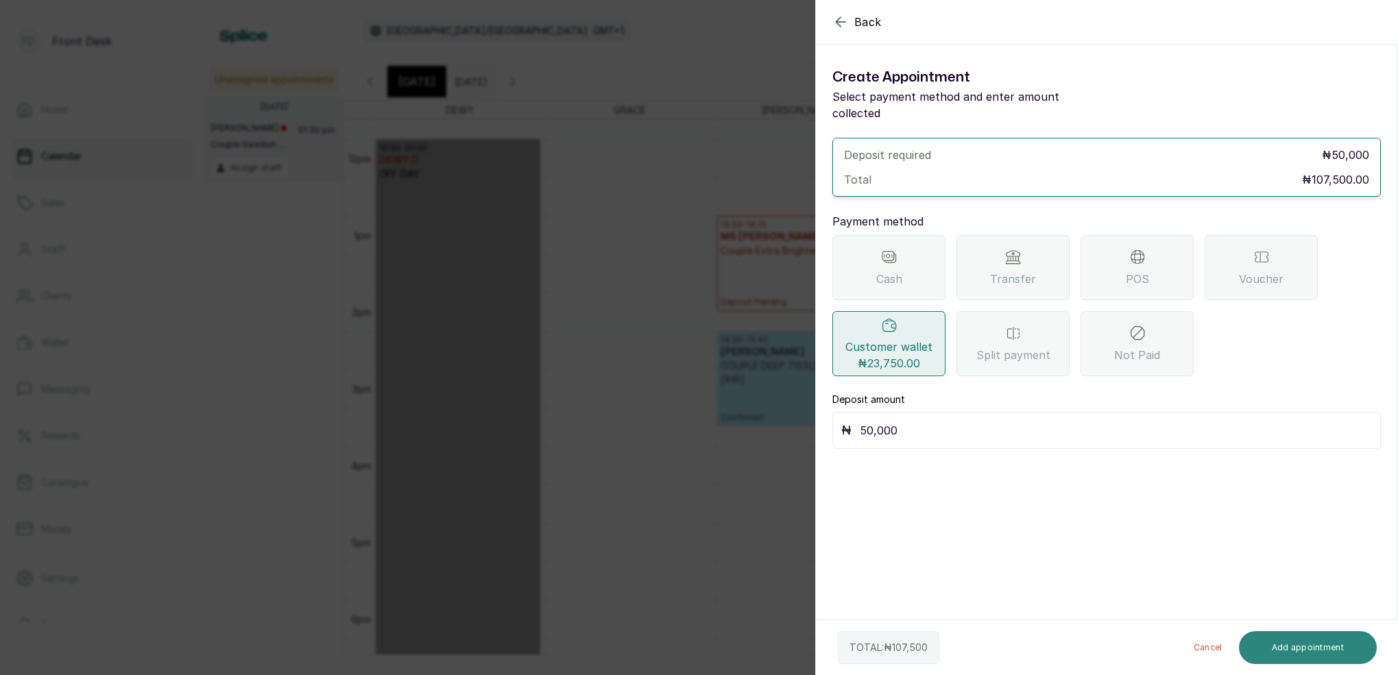
scroll to position [0, 0]
click at [906, 421] on input "50,000" at bounding box center [1116, 430] width 512 height 19
type input "5"
type input "23,750"
click at [1343, 662] on button "Add appointment" at bounding box center [1308, 648] width 139 height 33
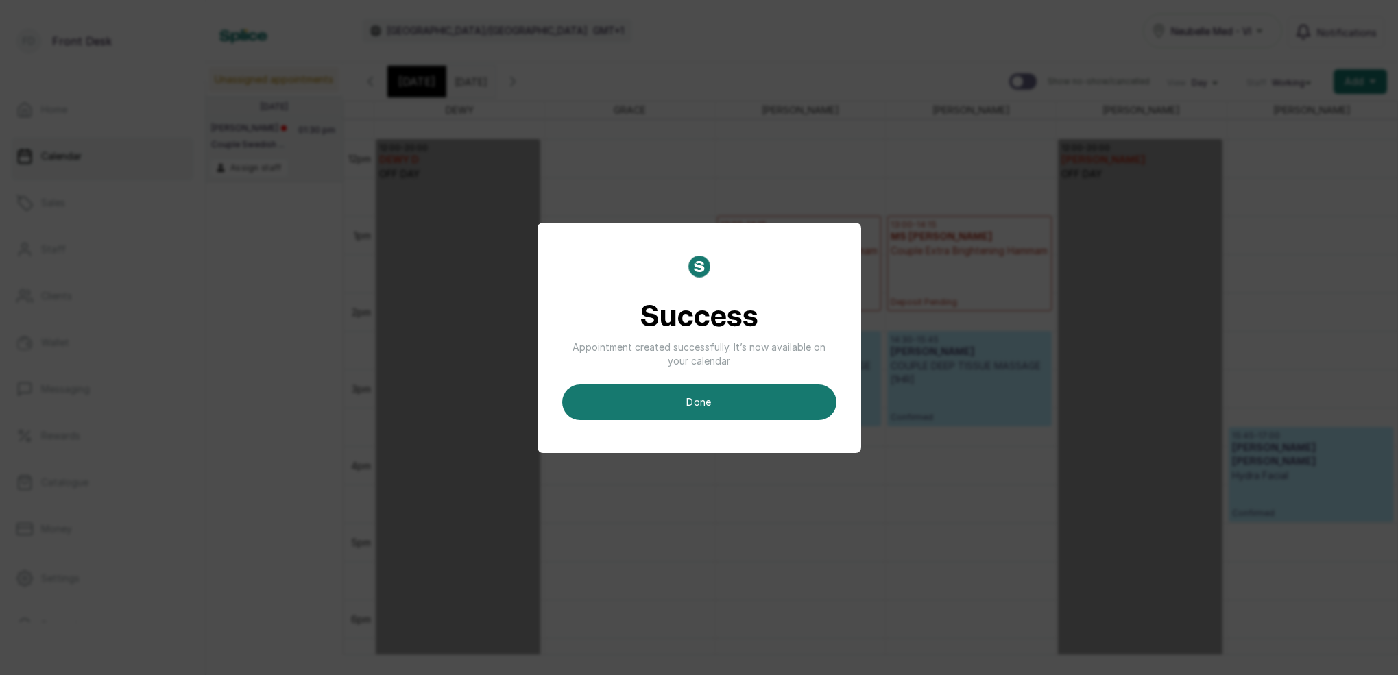
drag, startPoint x: 708, startPoint y: 402, endPoint x: 729, endPoint y: 406, distance: 20.9
click at [708, 402] on button "done" at bounding box center [699, 403] width 274 height 36
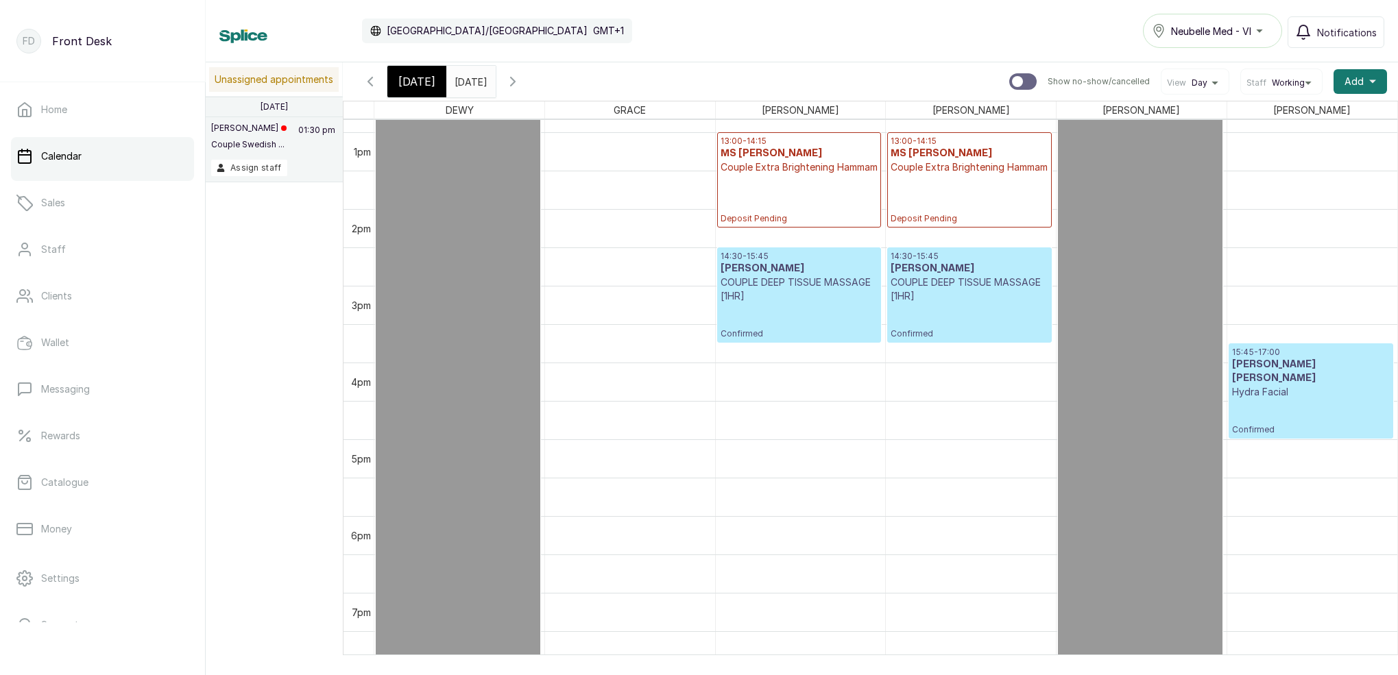
scroll to position [988, 0]
click at [640, 324] on div "14:00 - 15:45 [PERSON_NAME] Glow & Go Deposit Pending" at bounding box center [628, 274] width 157 height 127
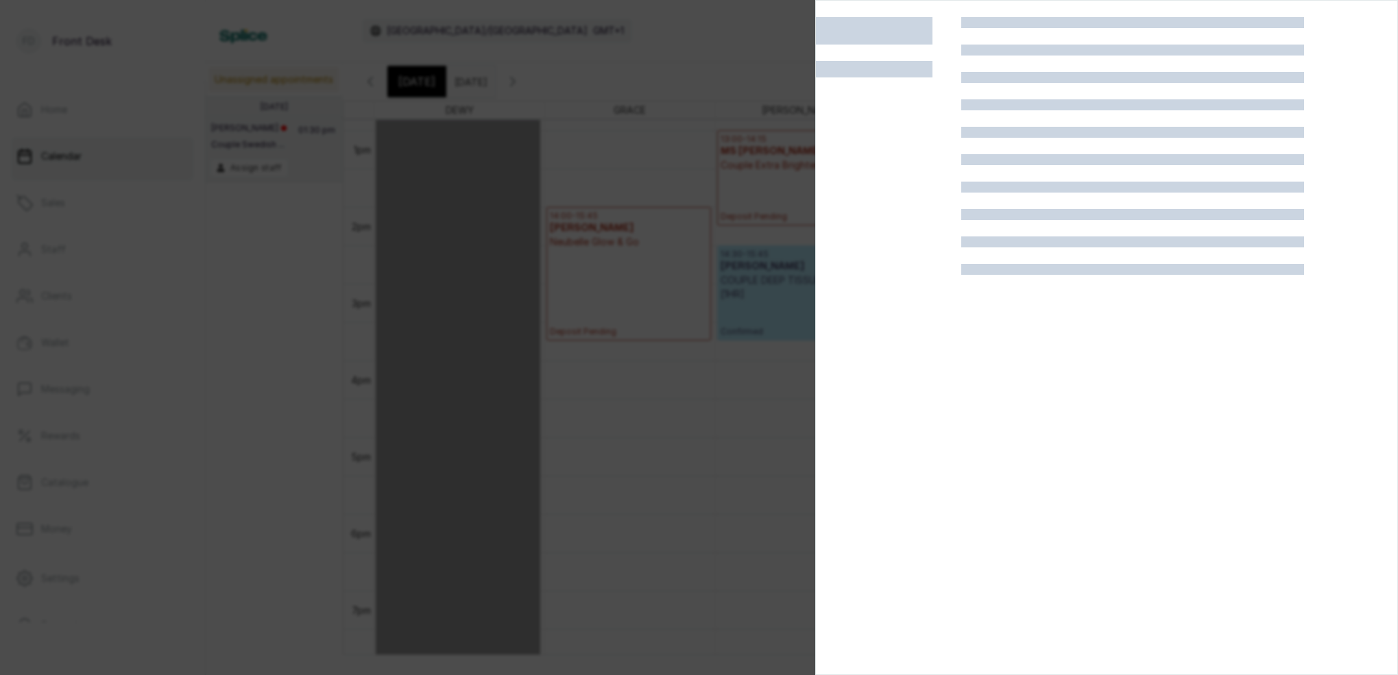
scroll to position [461, 0]
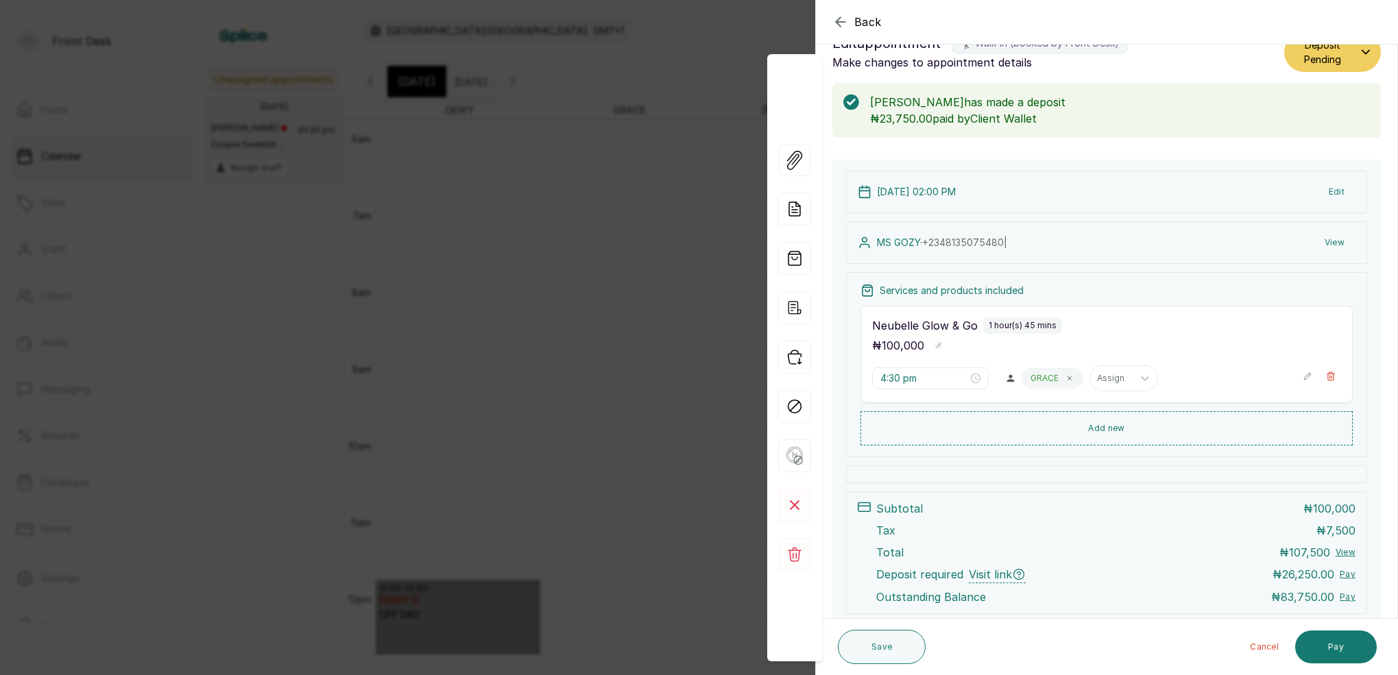
type input "2:00 pm"
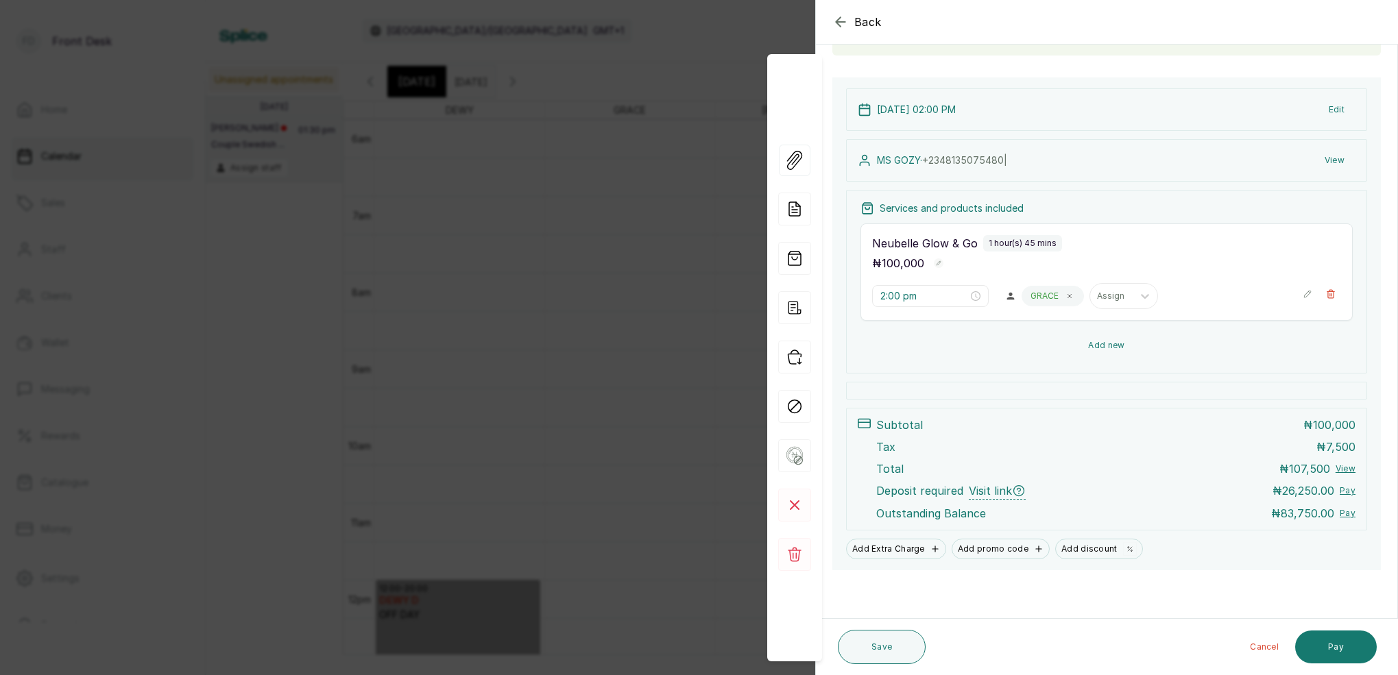
scroll to position [118, 0]
click at [871, 639] on button "Save" at bounding box center [882, 647] width 88 height 34
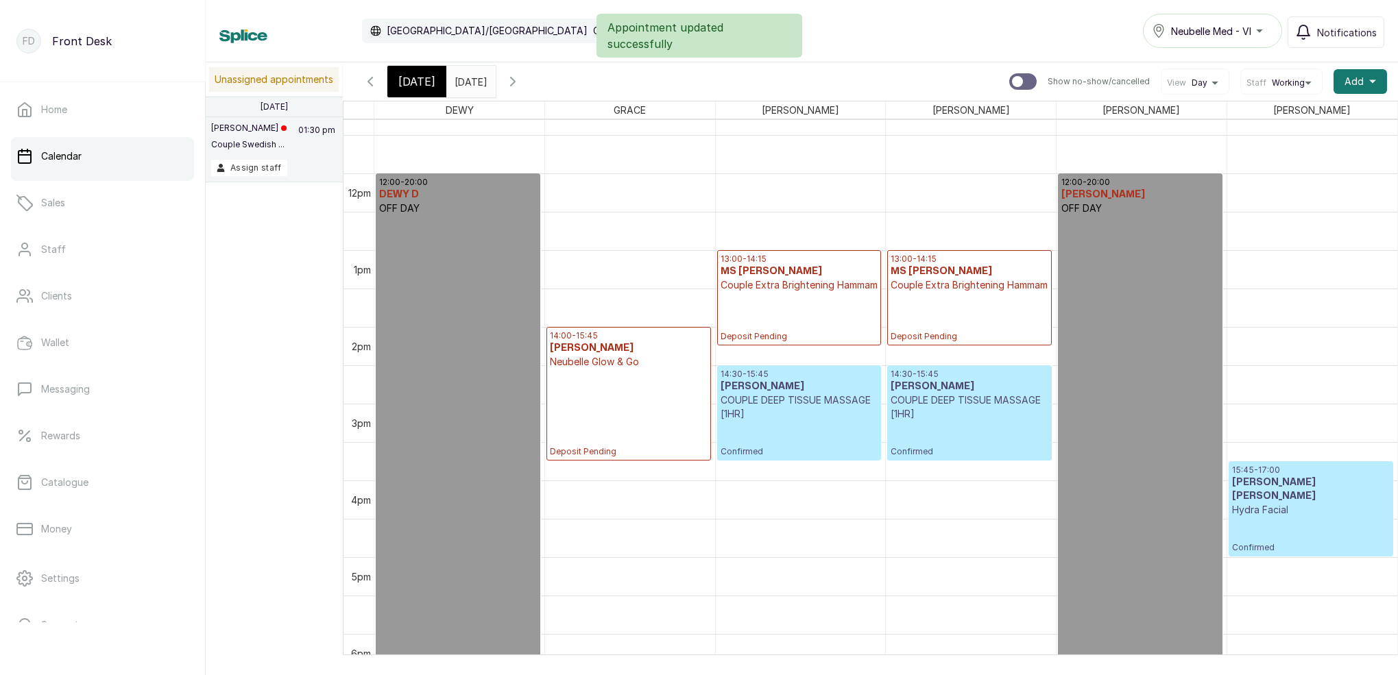
scroll to position [869, 0]
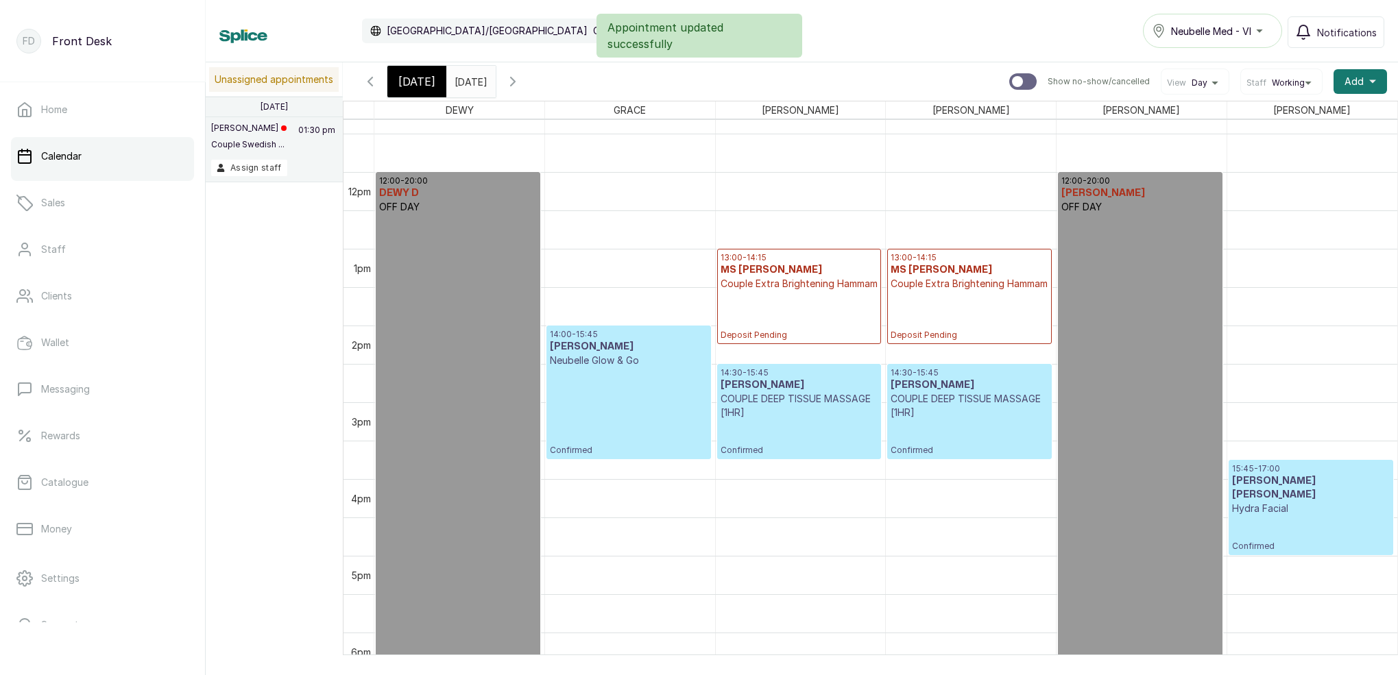
click at [423, 83] on span "[DATE]" at bounding box center [416, 81] width 37 height 16
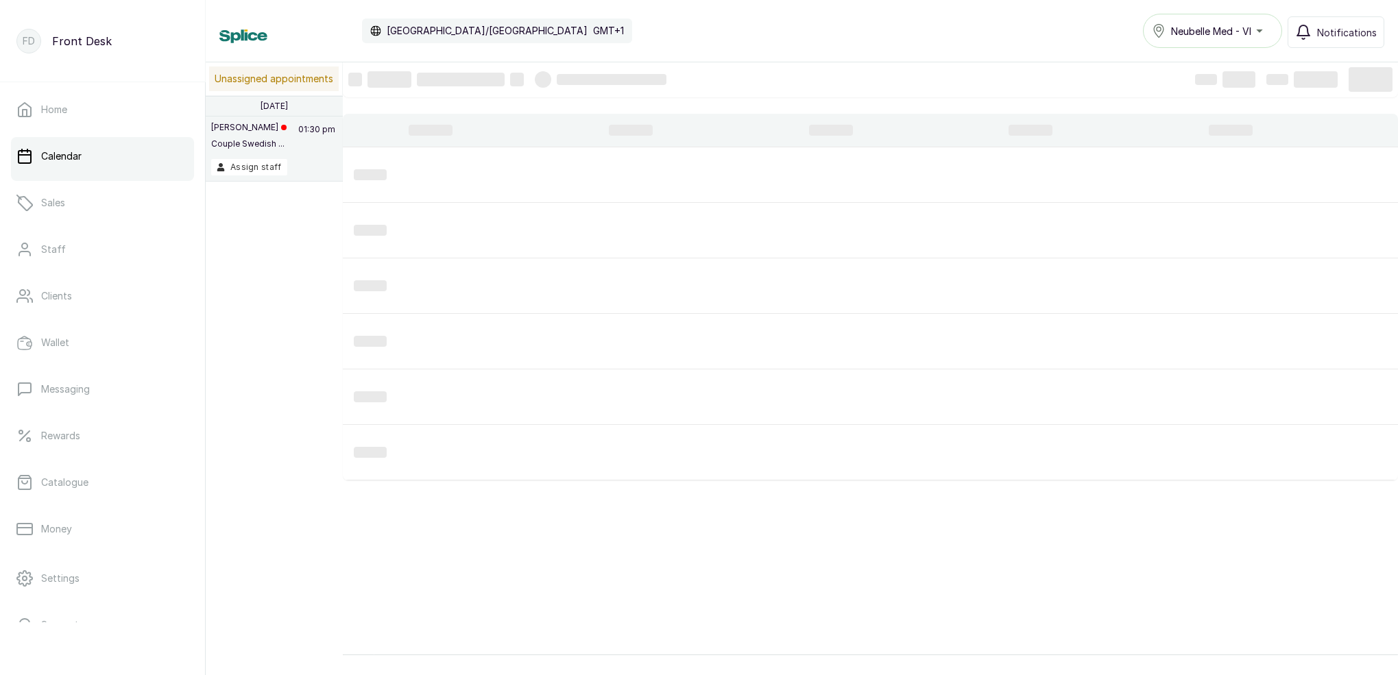
scroll to position [25, 0]
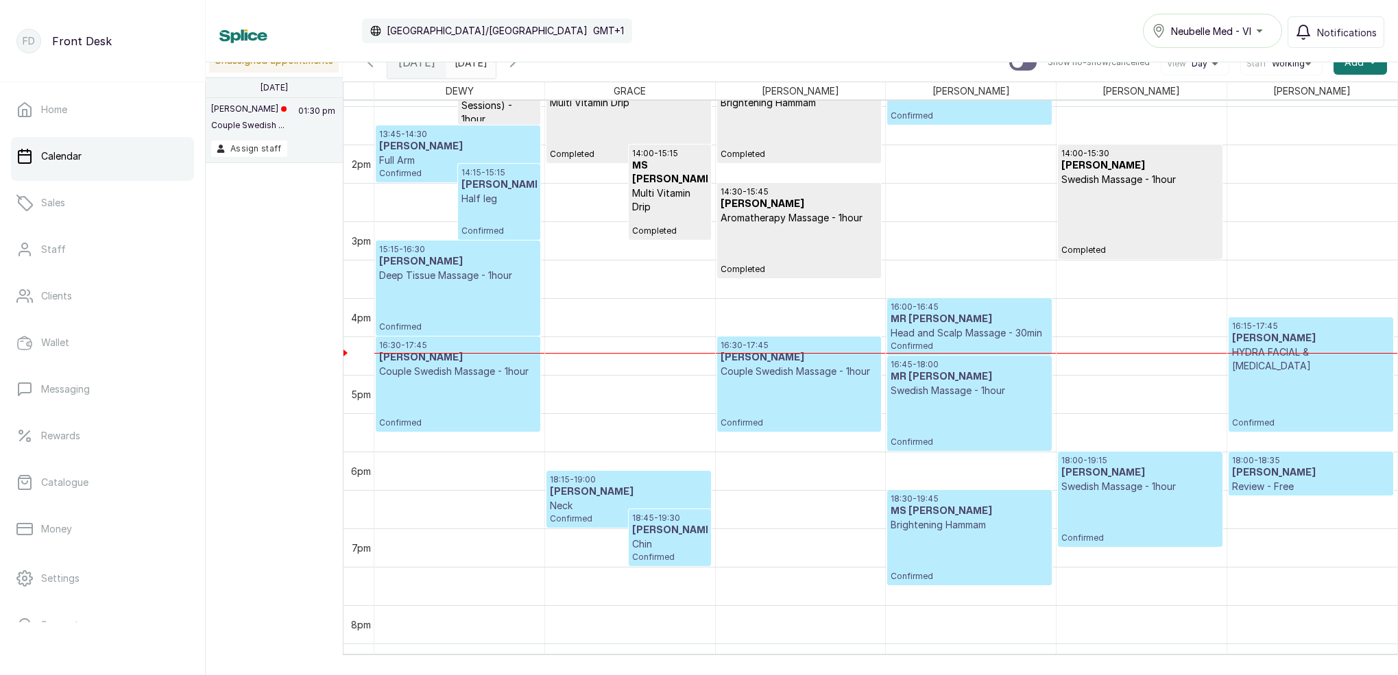
drag, startPoint x: 485, startPoint y: 62, endPoint x: 484, endPoint y: 70, distance: 7.6
click at [469, 63] on input "[DATE]" at bounding box center [458, 58] width 22 height 23
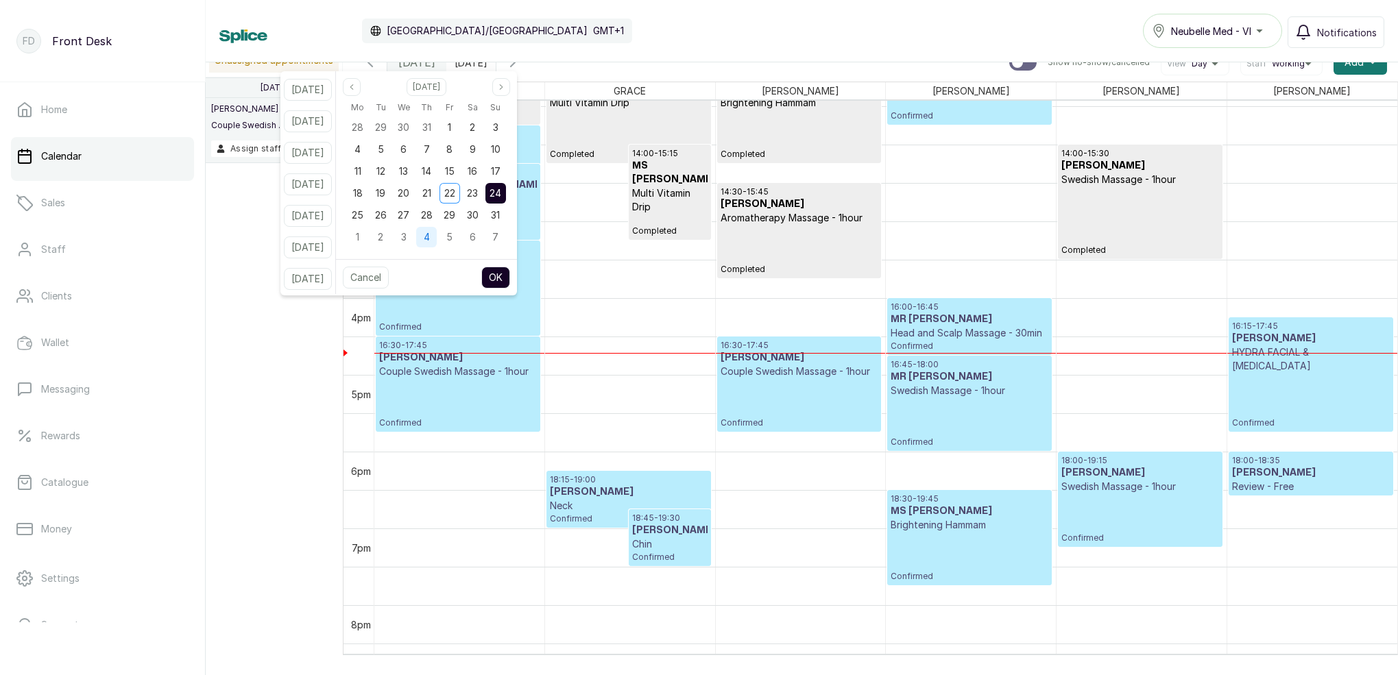
drag, startPoint x: 423, startPoint y: 219, endPoint x: 439, endPoint y: 231, distance: 20.0
click at [409, 218] on span "27" at bounding box center [404, 215] width 12 height 12
click at [510, 273] on button "OK" at bounding box center [495, 278] width 29 height 22
type input "[DATE]"
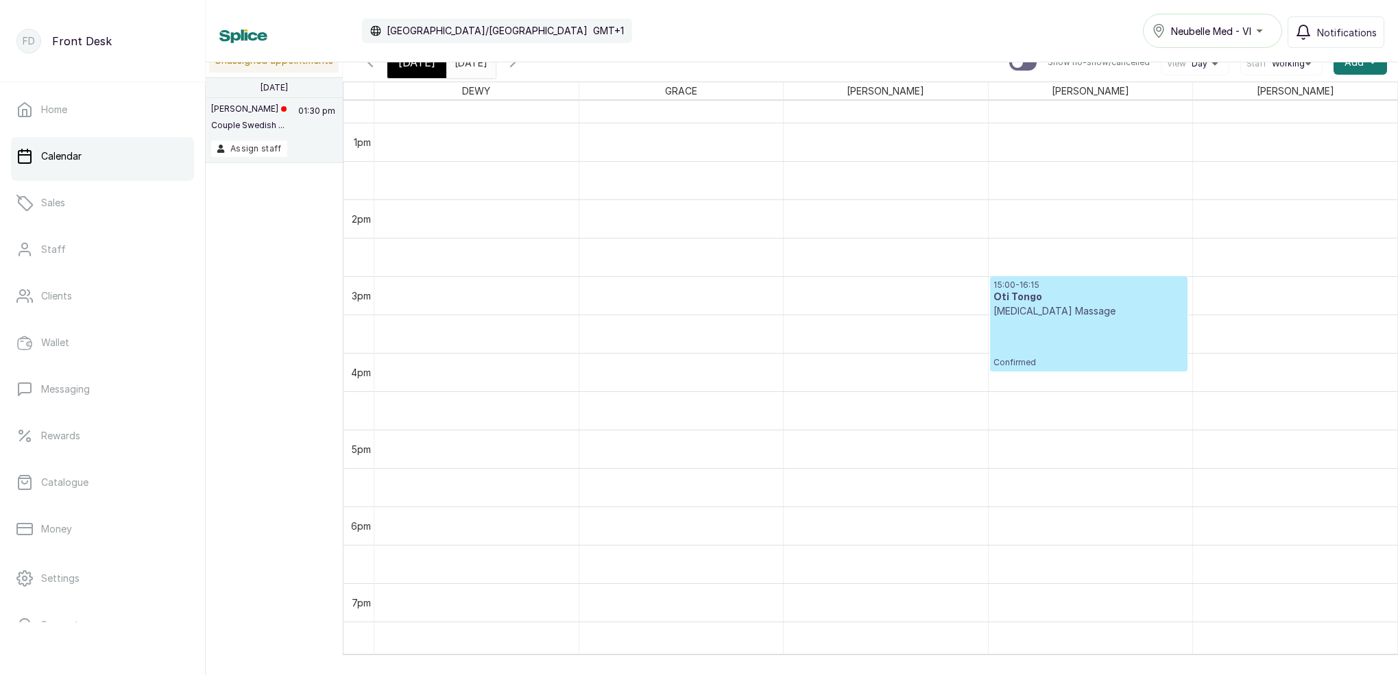
scroll to position [921, 0]
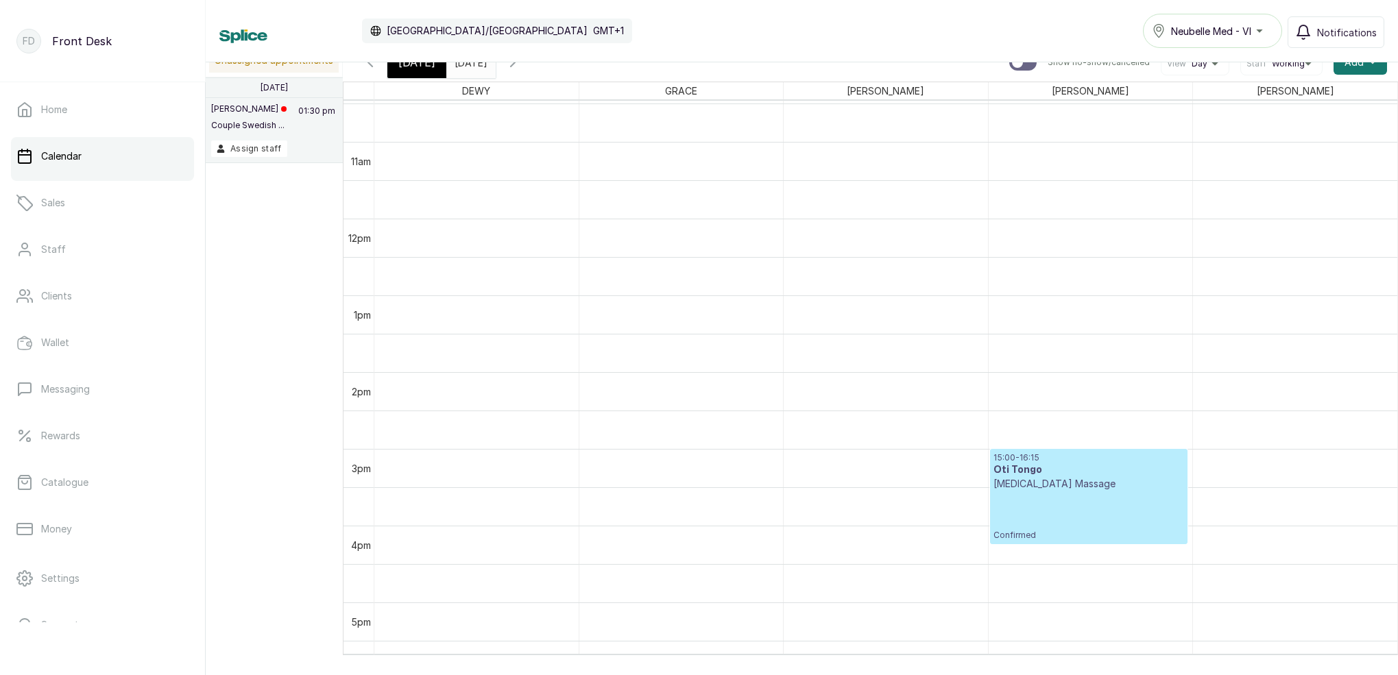
click at [420, 69] on span "[DATE]" at bounding box center [416, 62] width 37 height 16
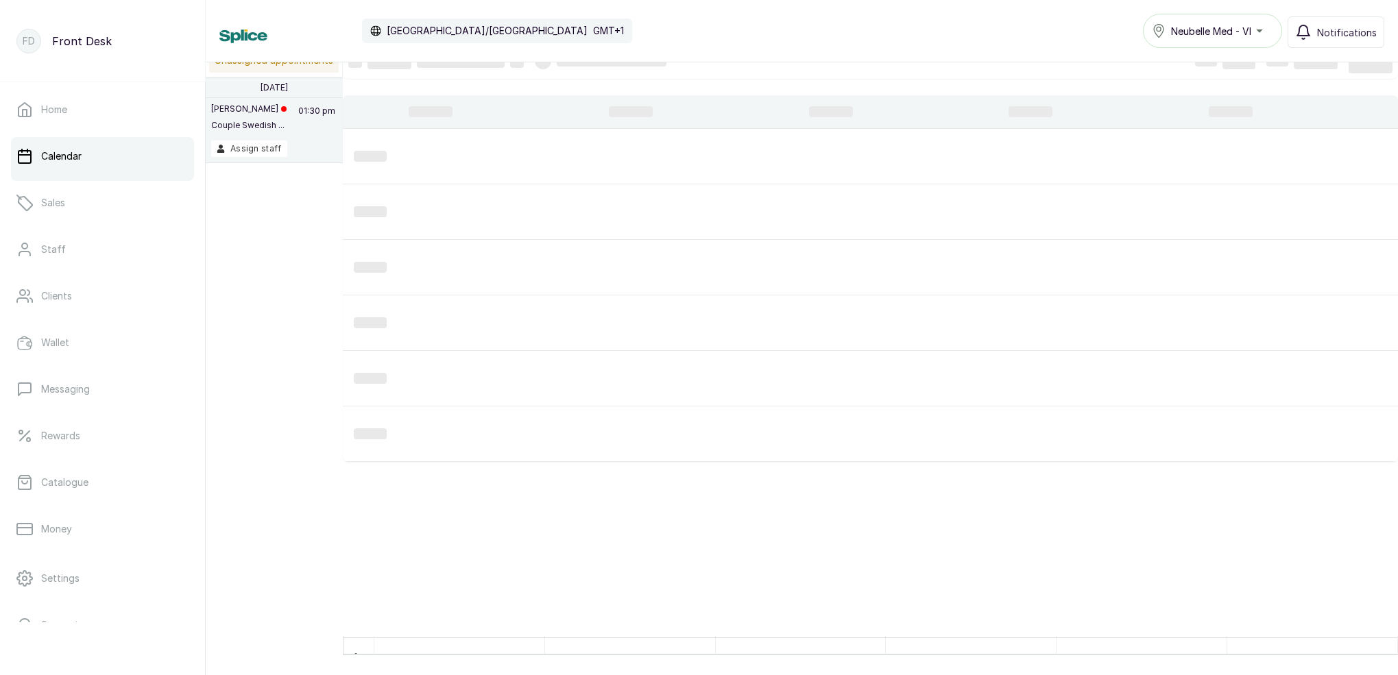
scroll to position [0, 0]
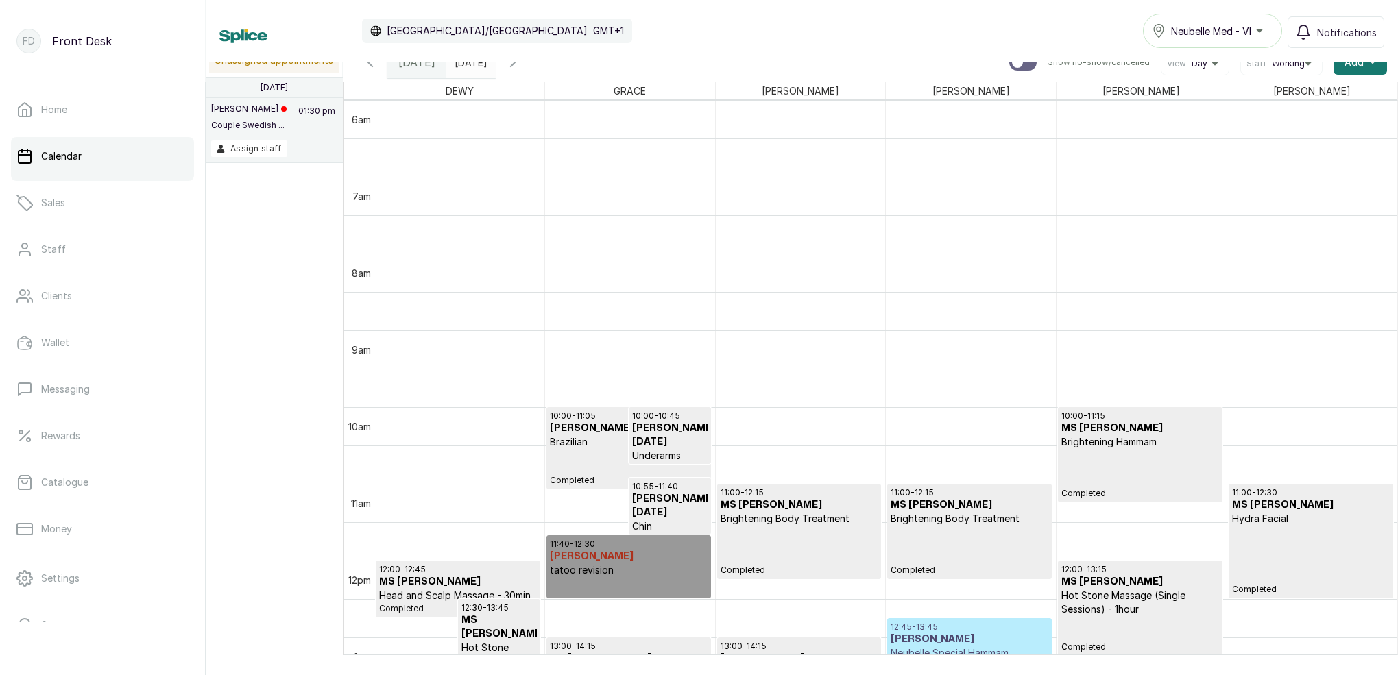
click at [521, 66] on icon "button" at bounding box center [513, 62] width 16 height 16
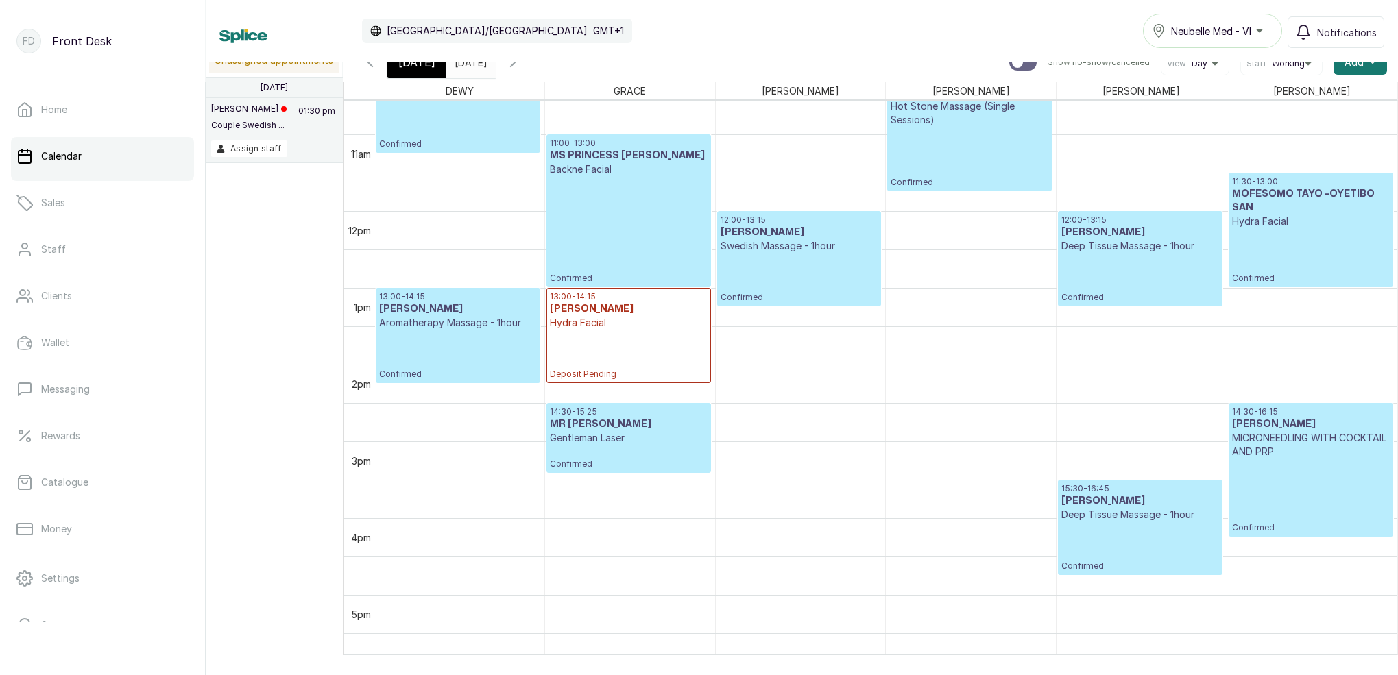
scroll to position [920, 0]
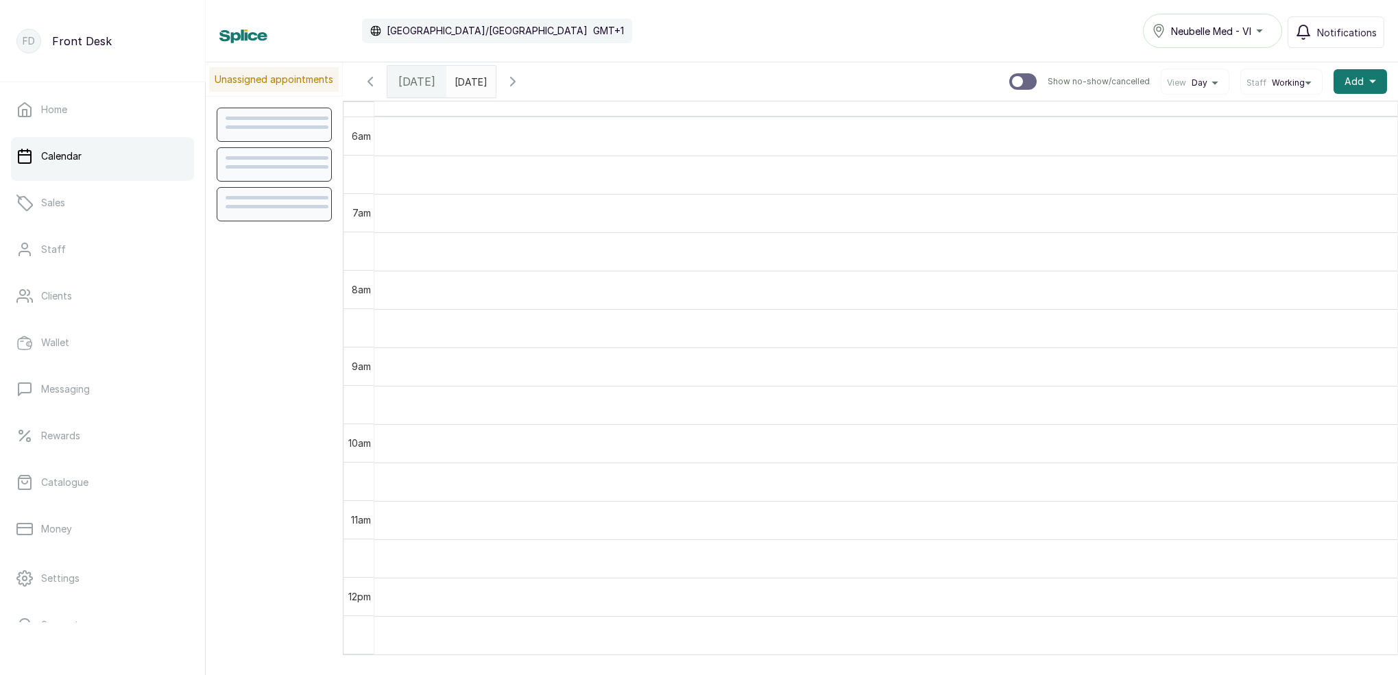
scroll to position [461, 0]
click at [1277, 42] on button "Notifications 4" at bounding box center [1322, 32] width 124 height 37
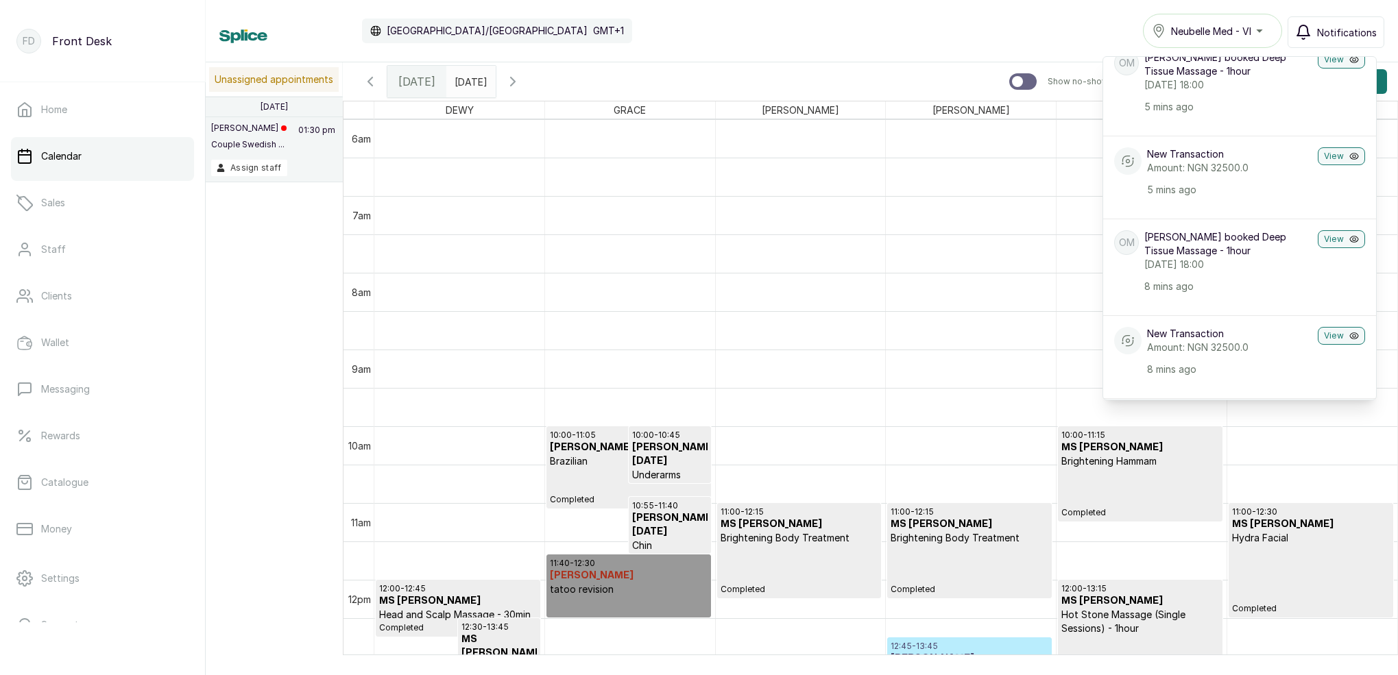
scroll to position [57, 0]
click at [521, 88] on icon "button" at bounding box center [513, 81] width 16 height 16
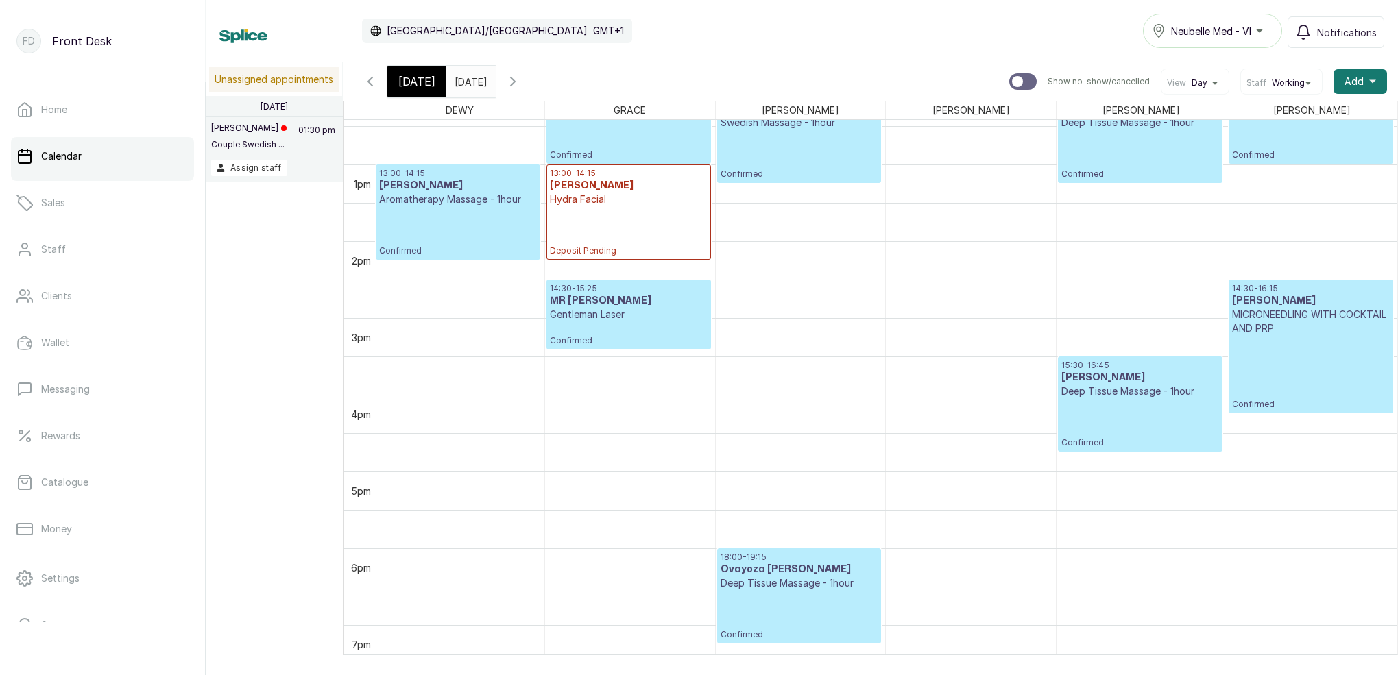
scroll to position [968, 0]
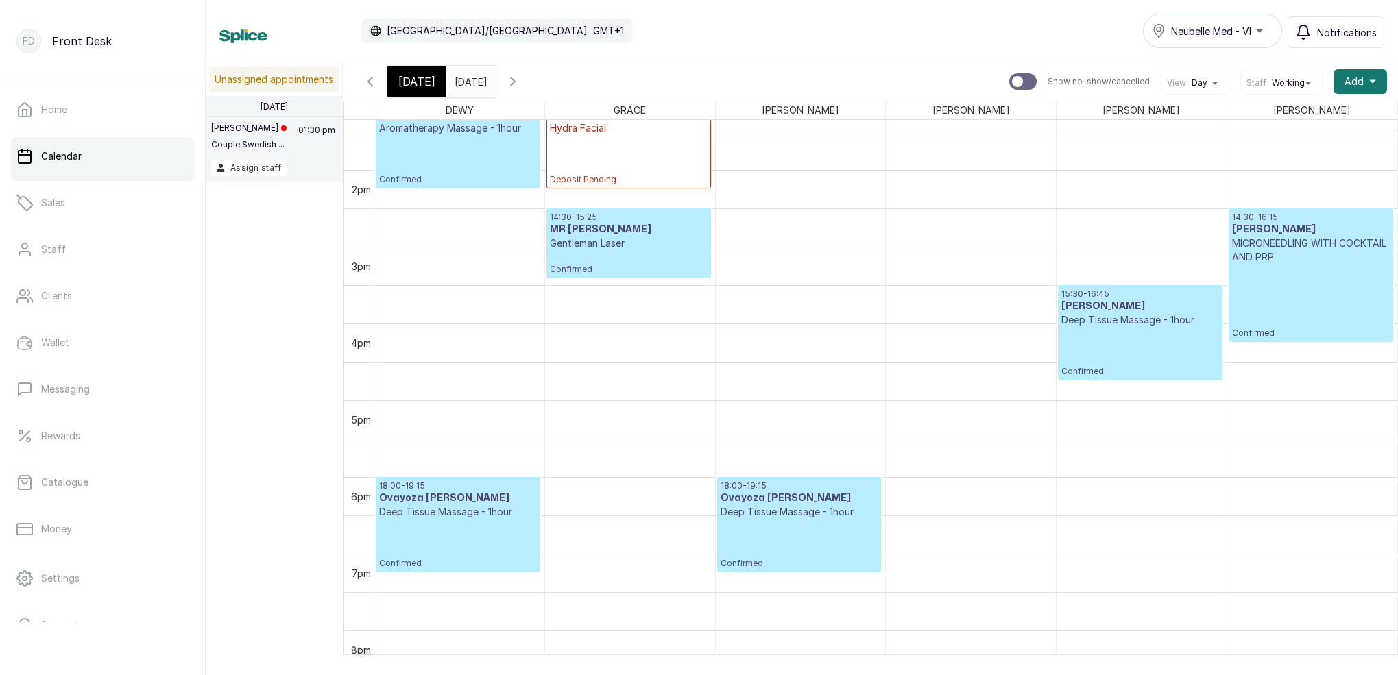
click at [1345, 32] on span "Notifications" at bounding box center [1347, 32] width 60 height 14
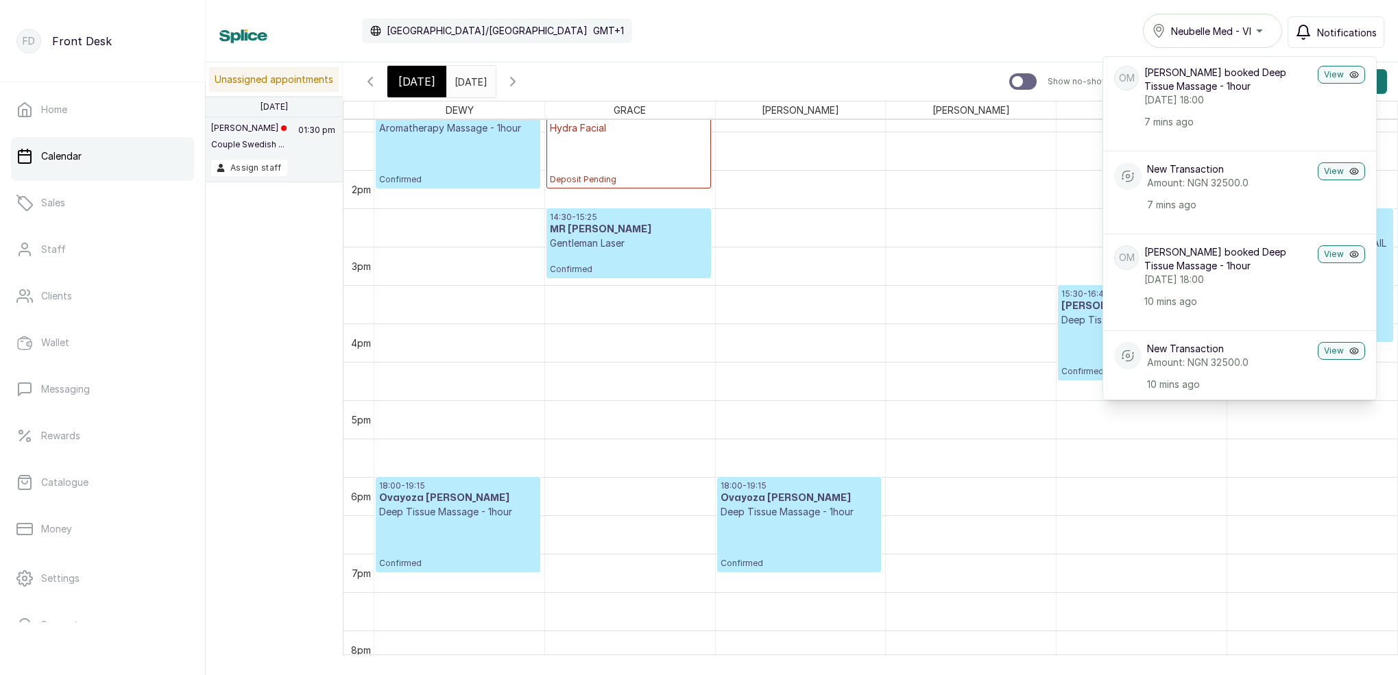
scroll to position [43, 0]
click at [1310, 24] on icon "button" at bounding box center [1303, 32] width 16 height 16
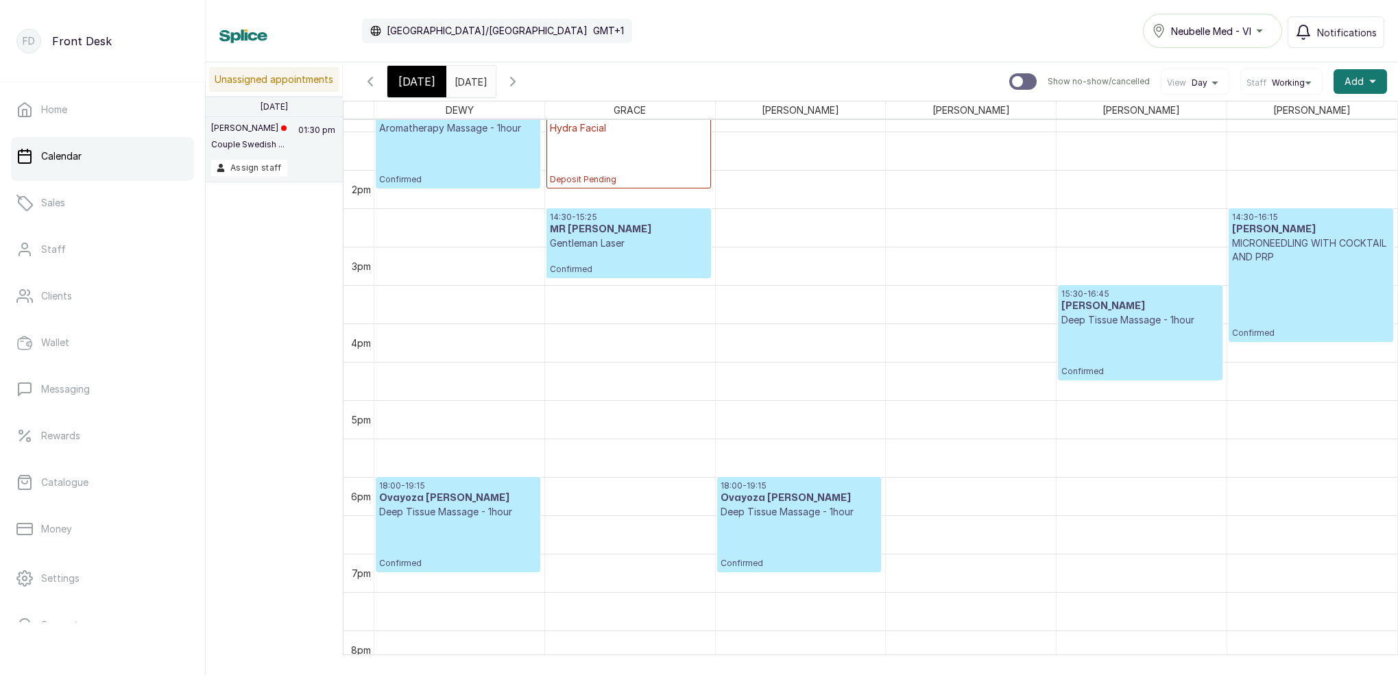
click at [757, 527] on div "18:00 - 19:15 Ovayoza [PERSON_NAME] Deep Tissue Massage - 1hour Confirmed" at bounding box center [799, 525] width 157 height 88
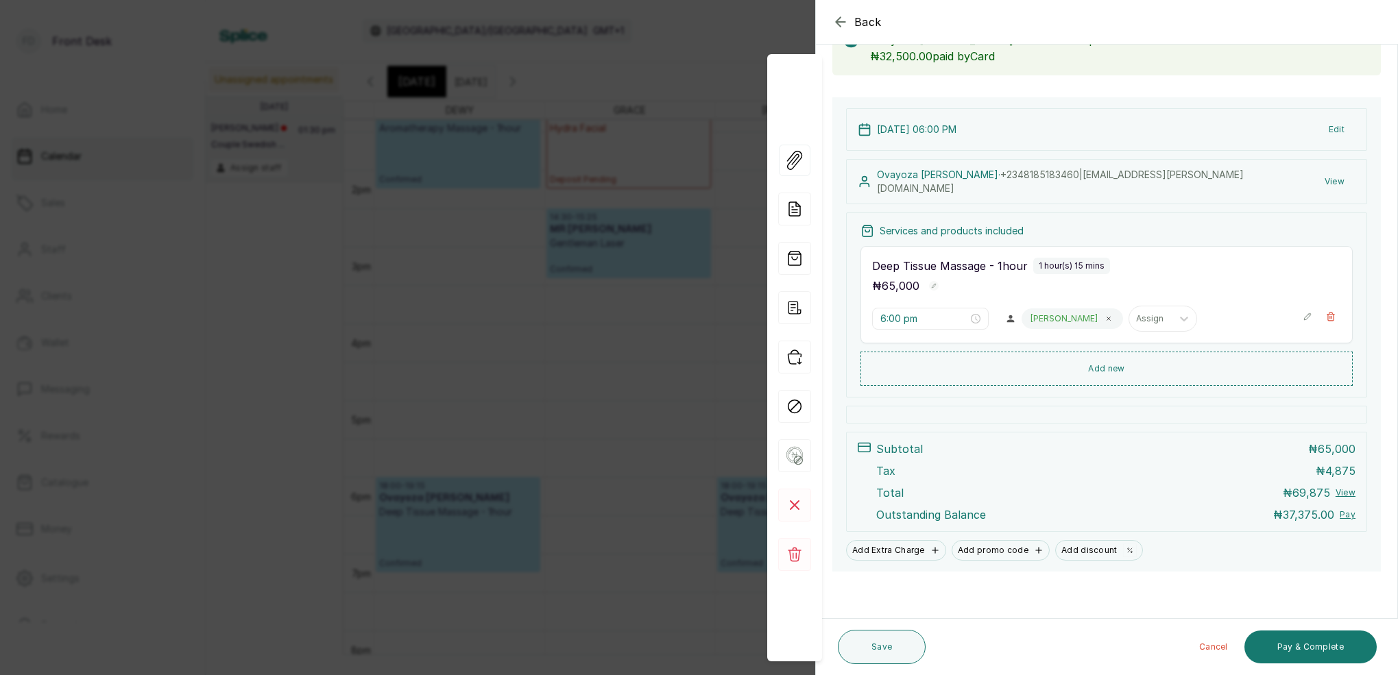
scroll to position [94, 0]
click at [533, 394] on div "Back Appointment Details Edit appointment 💻 Booked Online Make changes to appoi…" at bounding box center [699, 337] width 1398 height 675
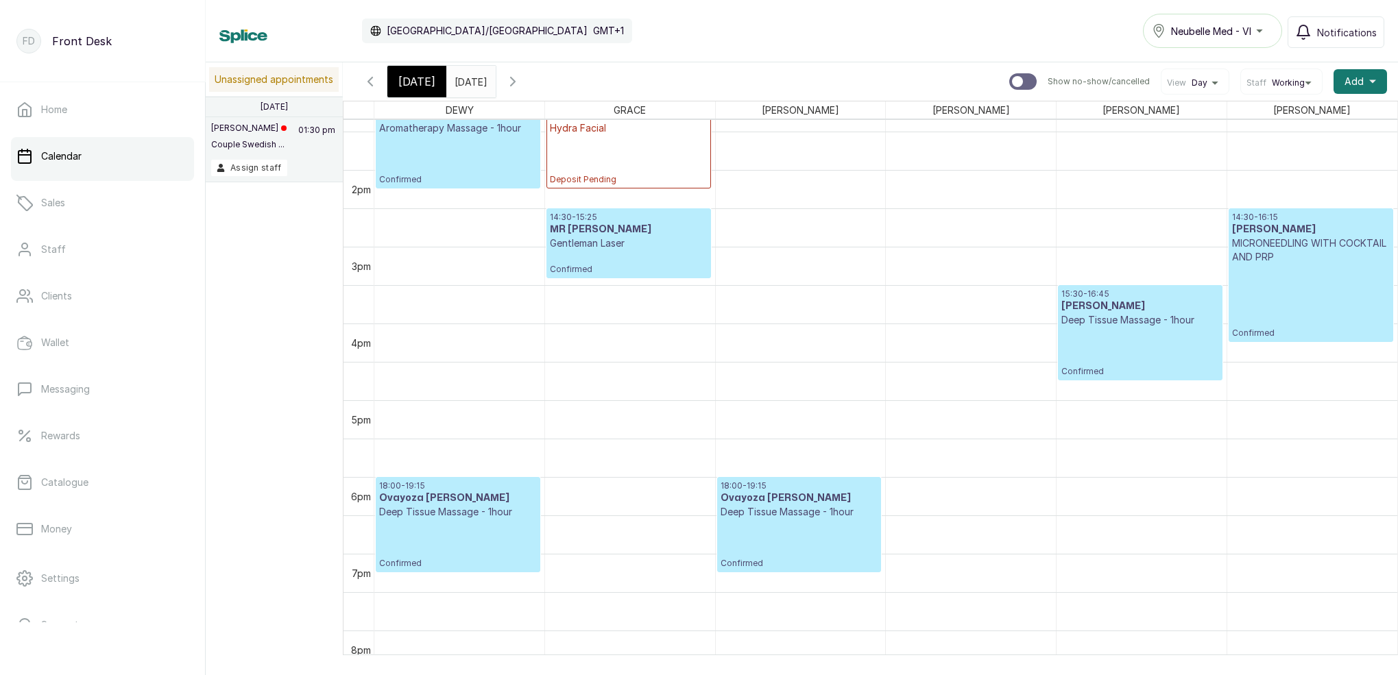
click at [476, 491] on div "10:00 - 11:15 MR FEMI Swedish Massage - 1hour Confirmed 13:00 - 14:15 MS TIMI A…" at bounding box center [459, 16] width 170 height 1843
click at [466, 555] on div "18:00 - 19:15 Ovayoza Makoju Deep Tissue Massage - 1hour Confirmed" at bounding box center [458, 525] width 158 height 88
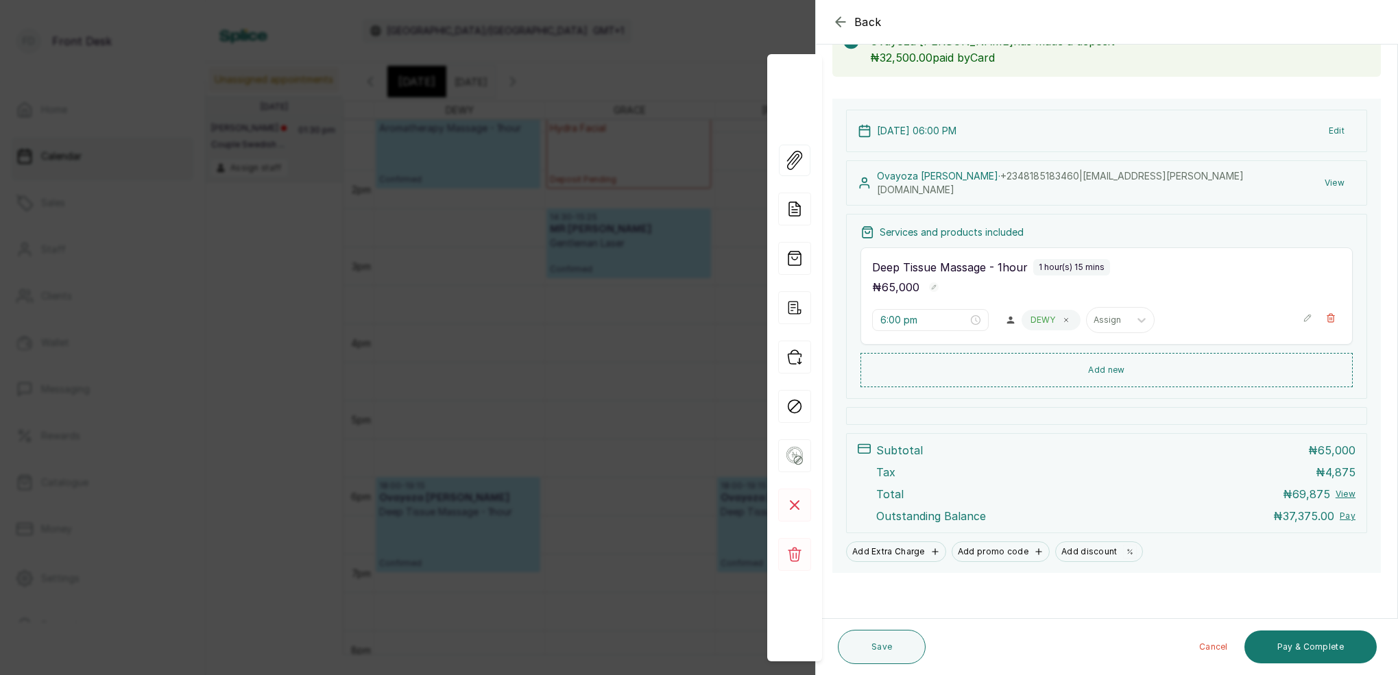
click at [679, 406] on div "Back Appointment Details Edit appointment 💻 Booked Online Make changes to appoi…" at bounding box center [699, 337] width 1398 height 675
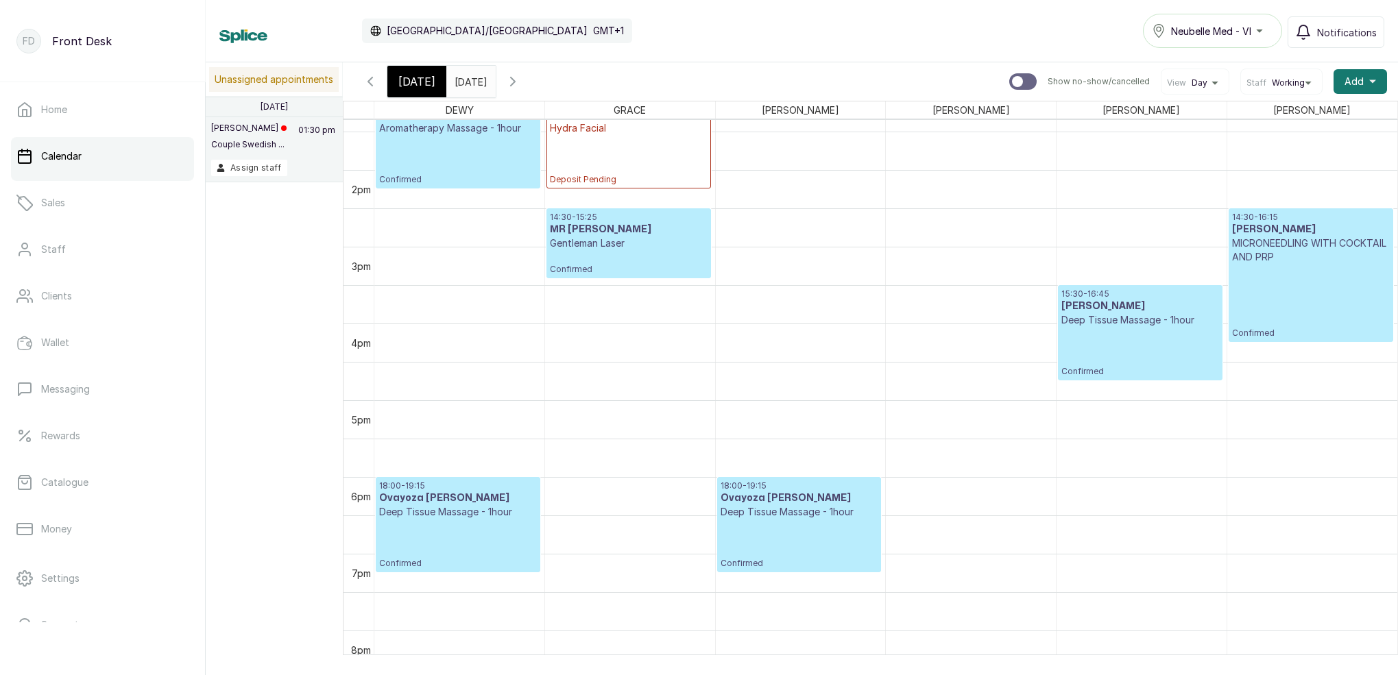
click at [418, 82] on span "[DATE]" at bounding box center [416, 81] width 37 height 16
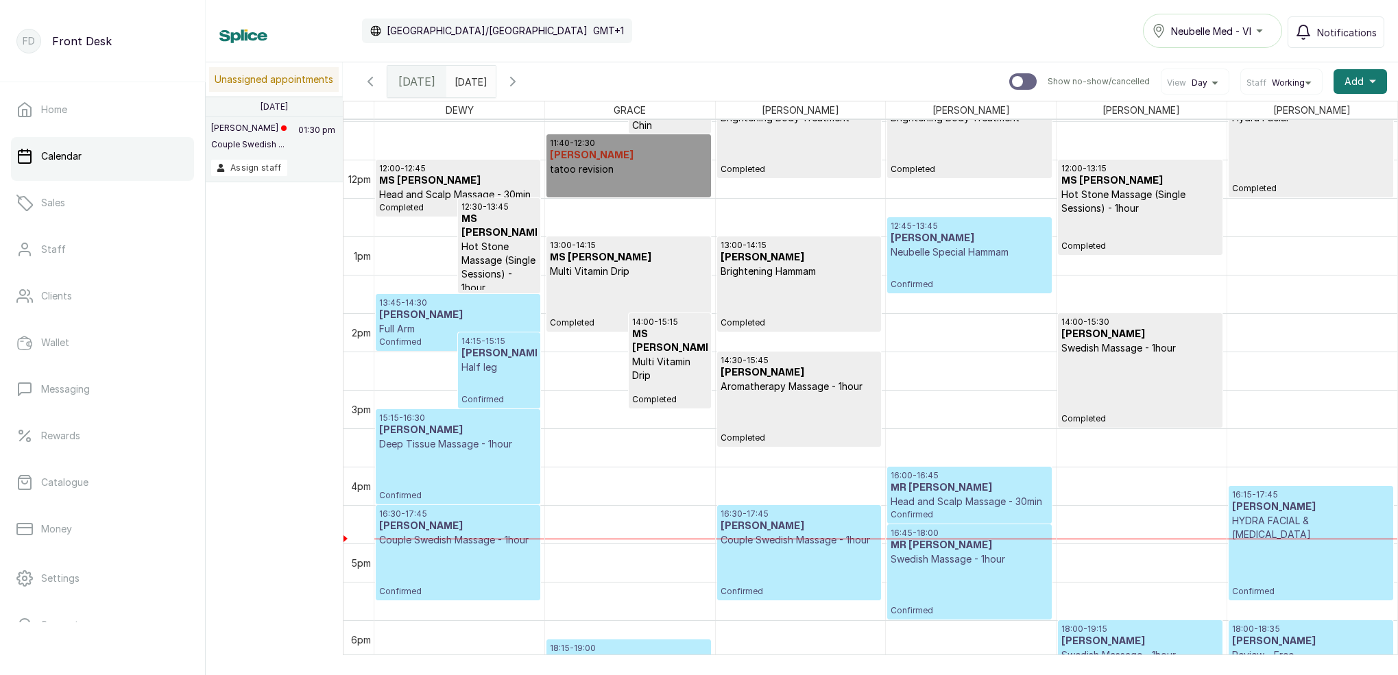
scroll to position [893, 0]
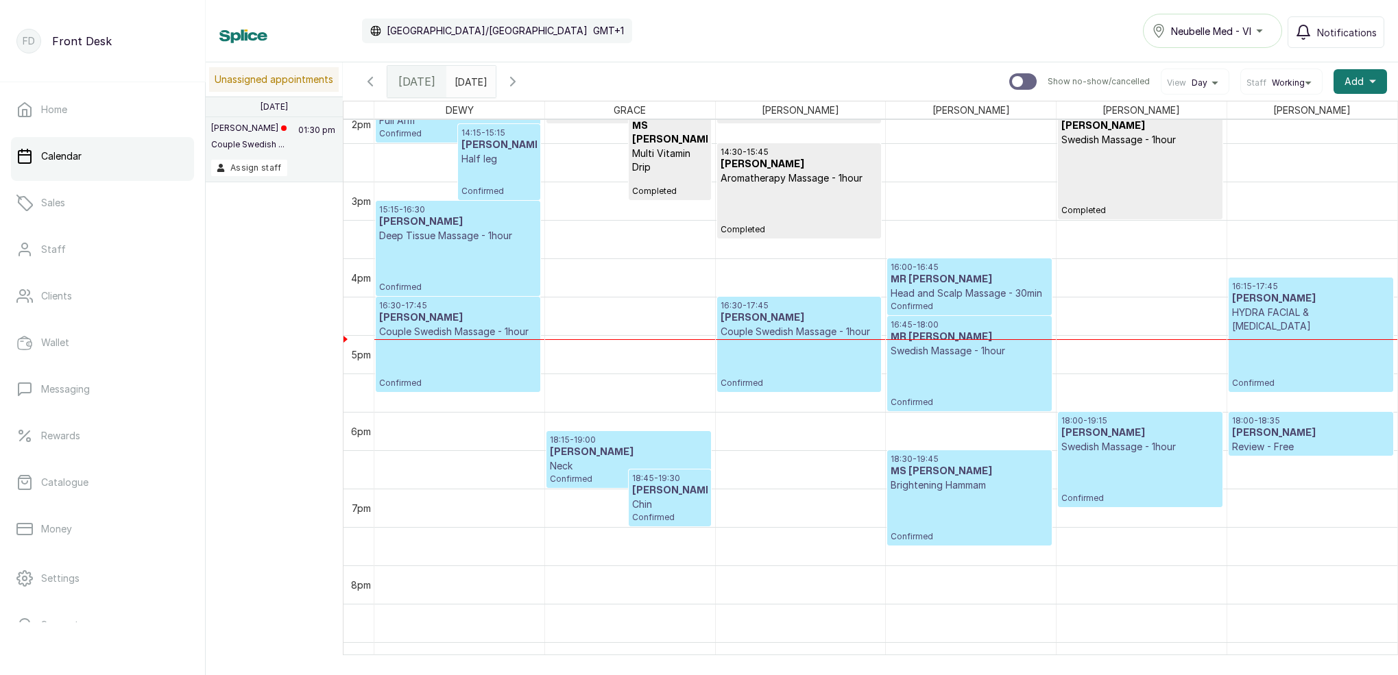
click at [521, 87] on icon "button" at bounding box center [513, 81] width 16 height 16
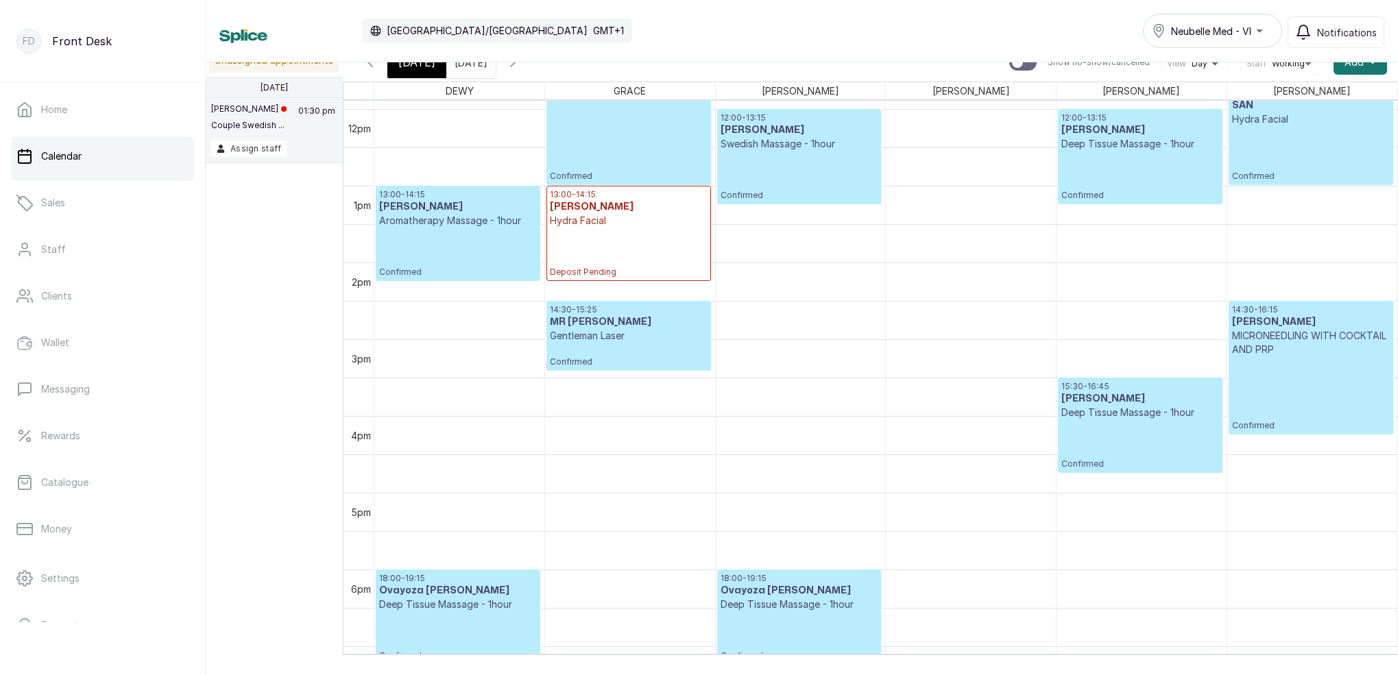
scroll to position [913, 0]
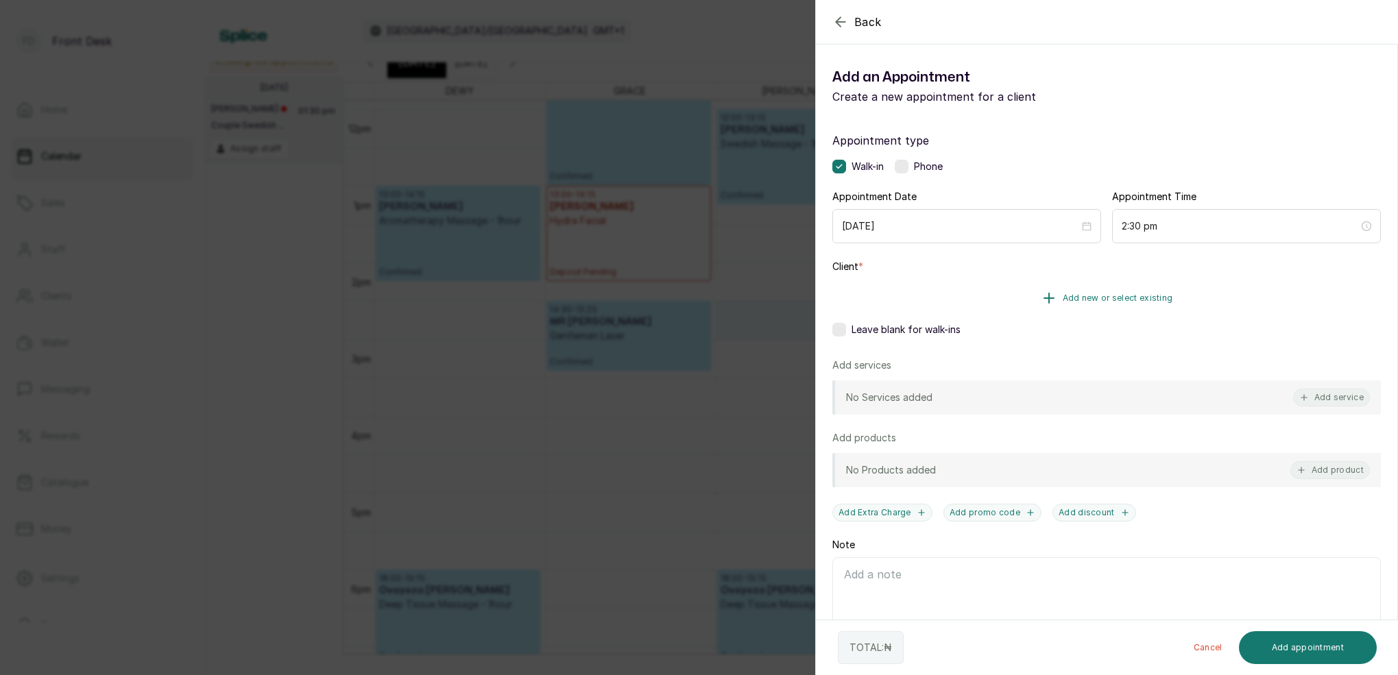
click at [1134, 294] on span "Add new or select existing" at bounding box center [1118, 298] width 110 height 11
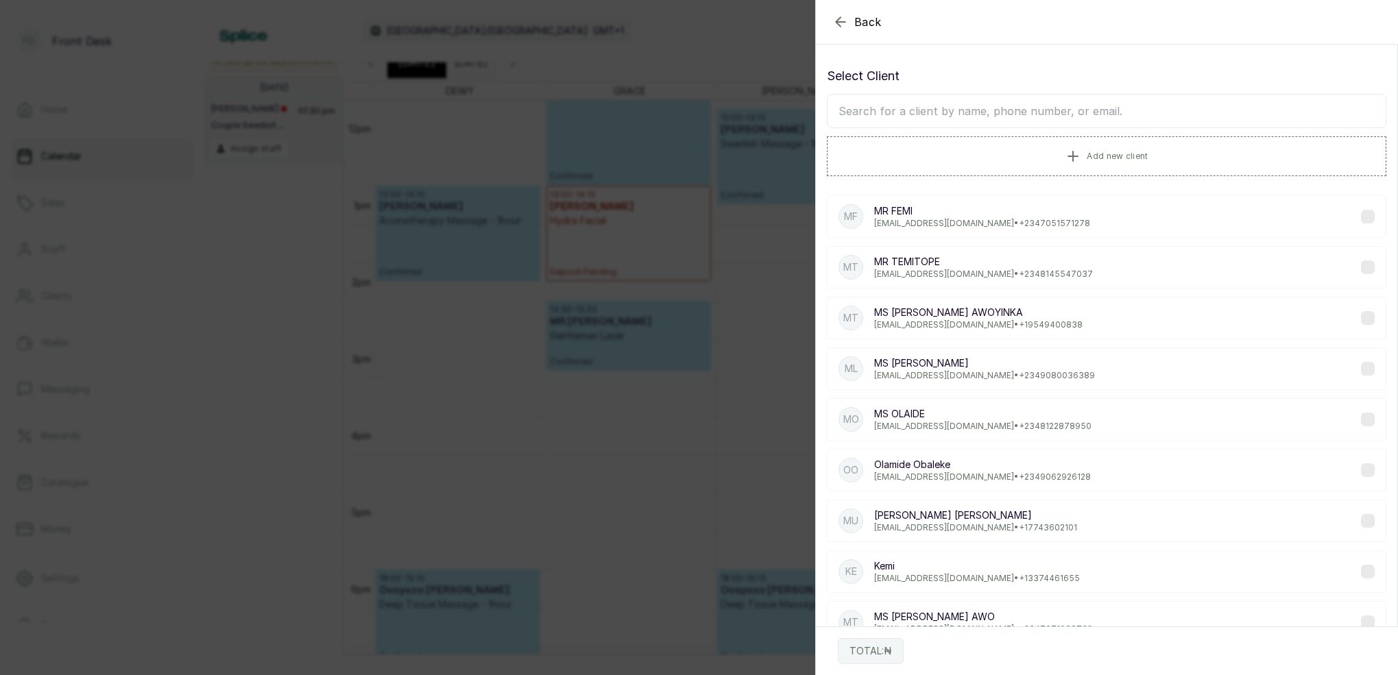
click at [1030, 112] on input "text" at bounding box center [1107, 111] width 560 height 34
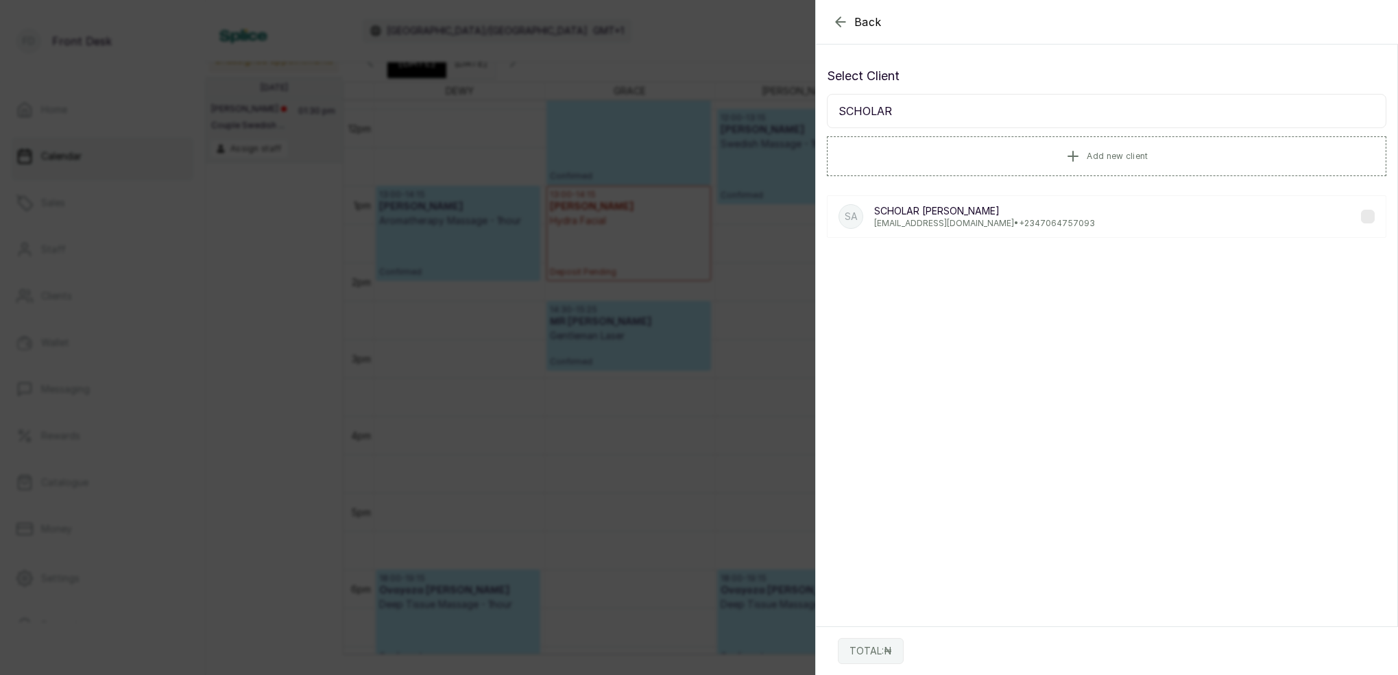
type input "SCHOLAR"
click at [1000, 217] on p "SCHOLAR ANTHONY" at bounding box center [984, 211] width 221 height 14
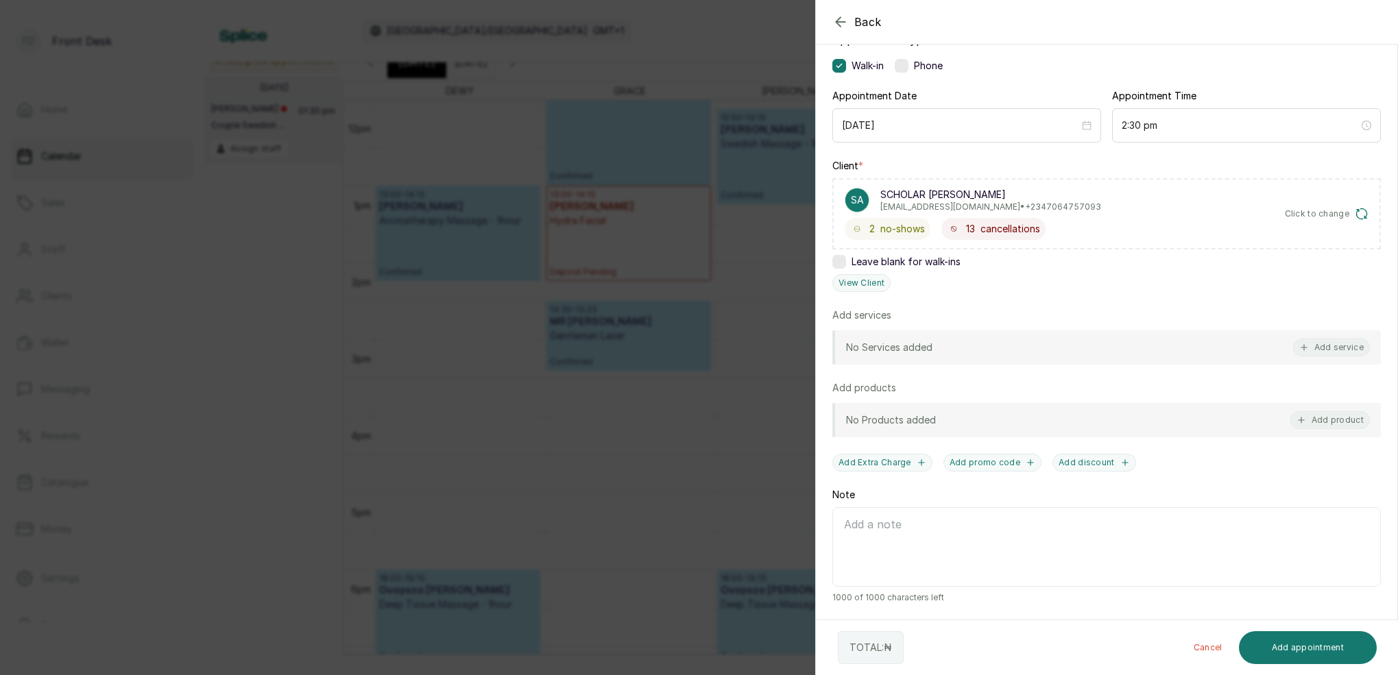
scroll to position [101, 0]
click at [1336, 347] on button "Add service" at bounding box center [1331, 348] width 77 height 18
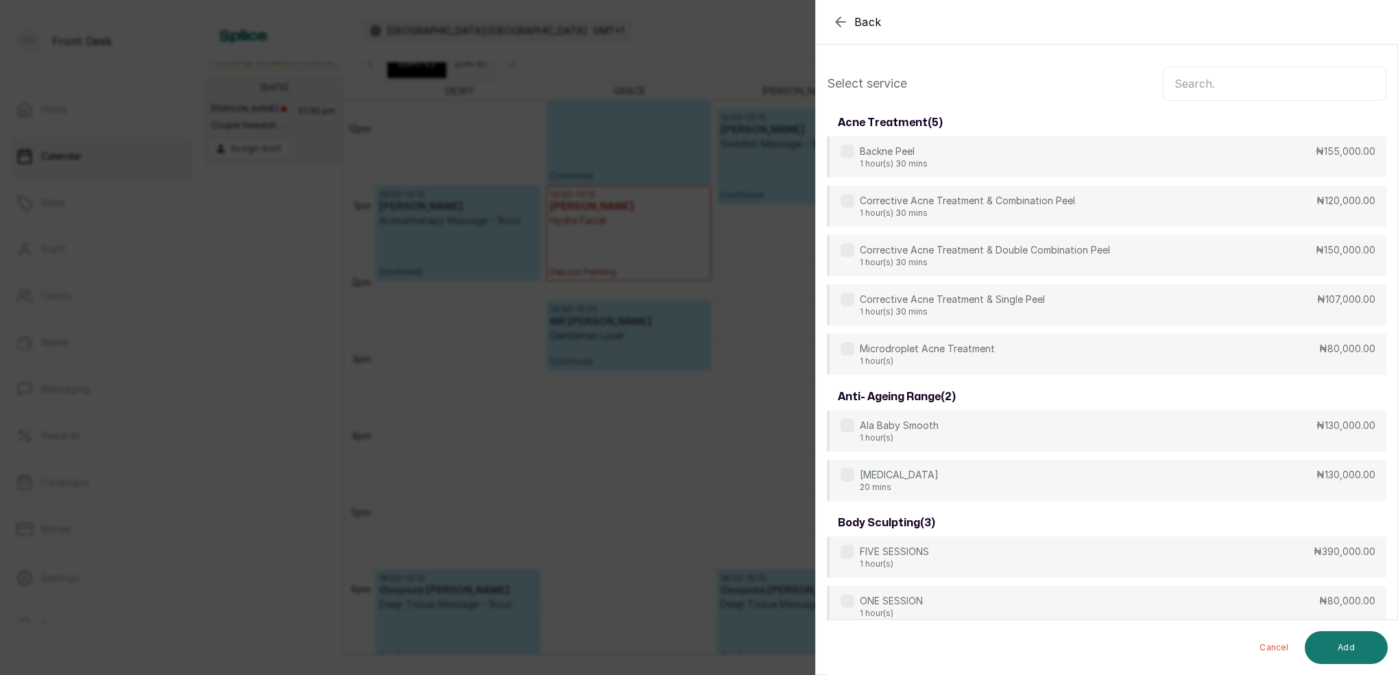
scroll to position [-1, 0]
click at [1236, 80] on input "text" at bounding box center [1275, 84] width 224 height 34
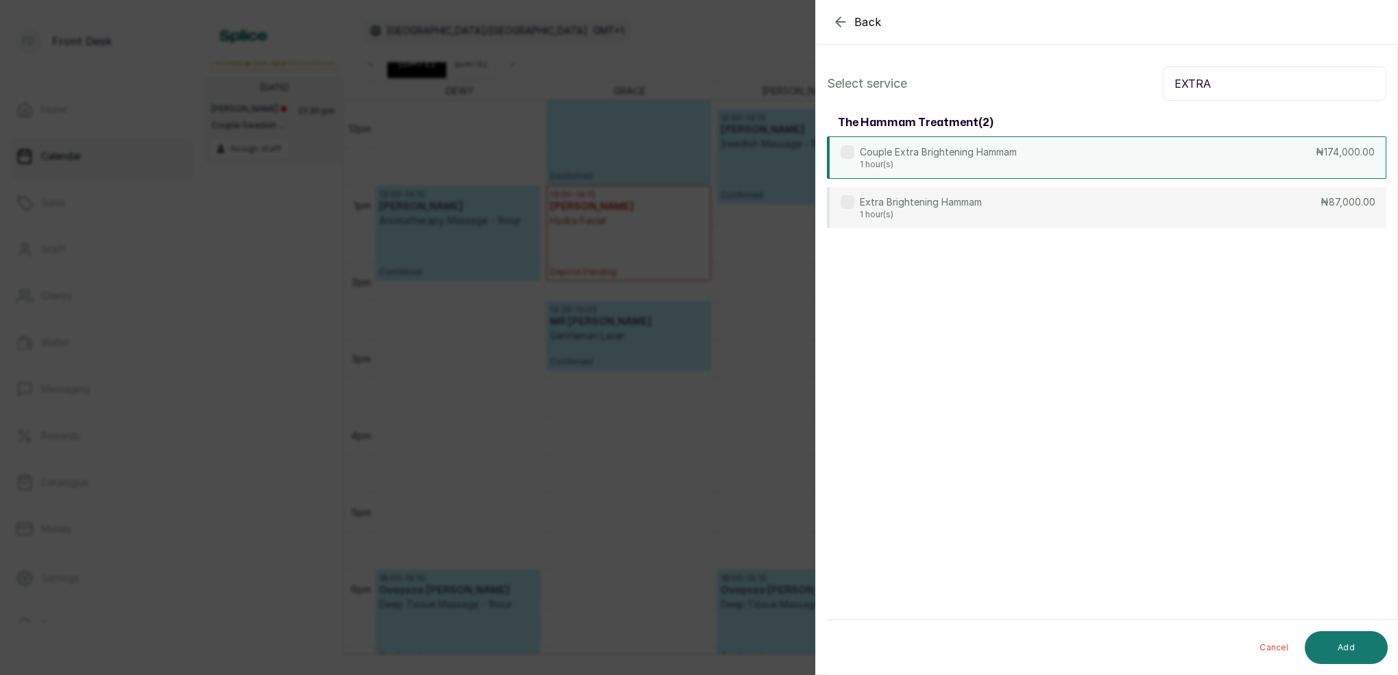
type input "EXTRA"
click at [1039, 160] on div "Couple Extra Brightening Hammam 1 hour(s) ₦174,000.00" at bounding box center [1107, 157] width 560 height 43
click at [1365, 646] on button "Add" at bounding box center [1346, 648] width 83 height 33
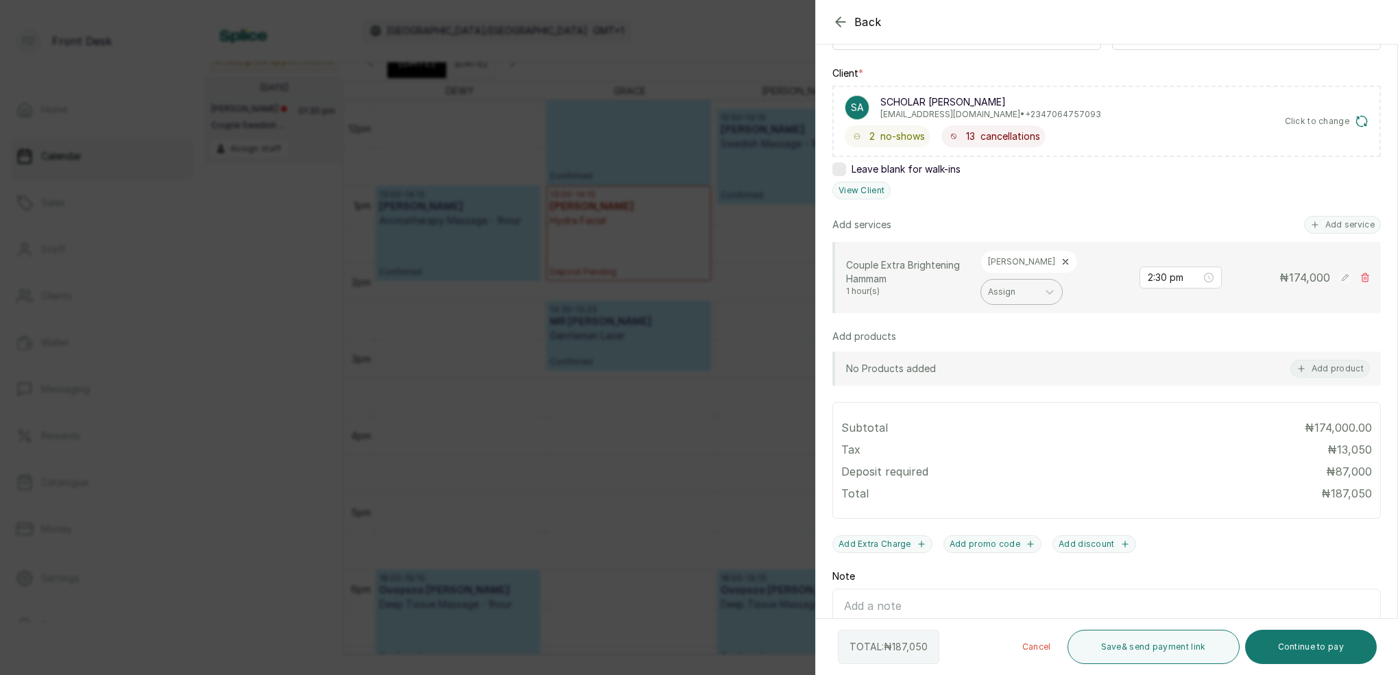
scroll to position [195, 0]
click at [1037, 282] on div "Assign" at bounding box center [1009, 291] width 56 height 18
click at [1066, 409] on div "DEWY D" at bounding box center [1075, 417] width 137 height 25
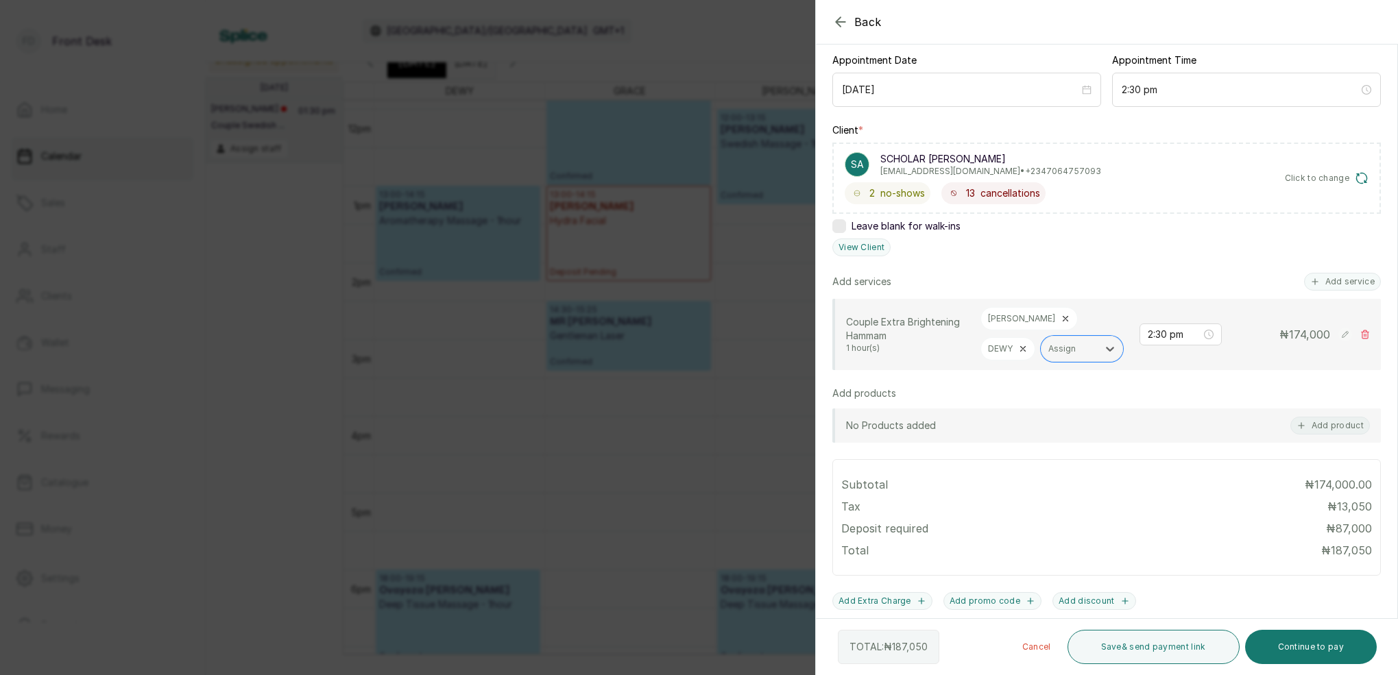
scroll to position [137, 0]
click at [1028, 344] on icon at bounding box center [1023, 349] width 10 height 10
click at [1031, 344] on div "Assign" at bounding box center [1009, 349] width 43 height 10
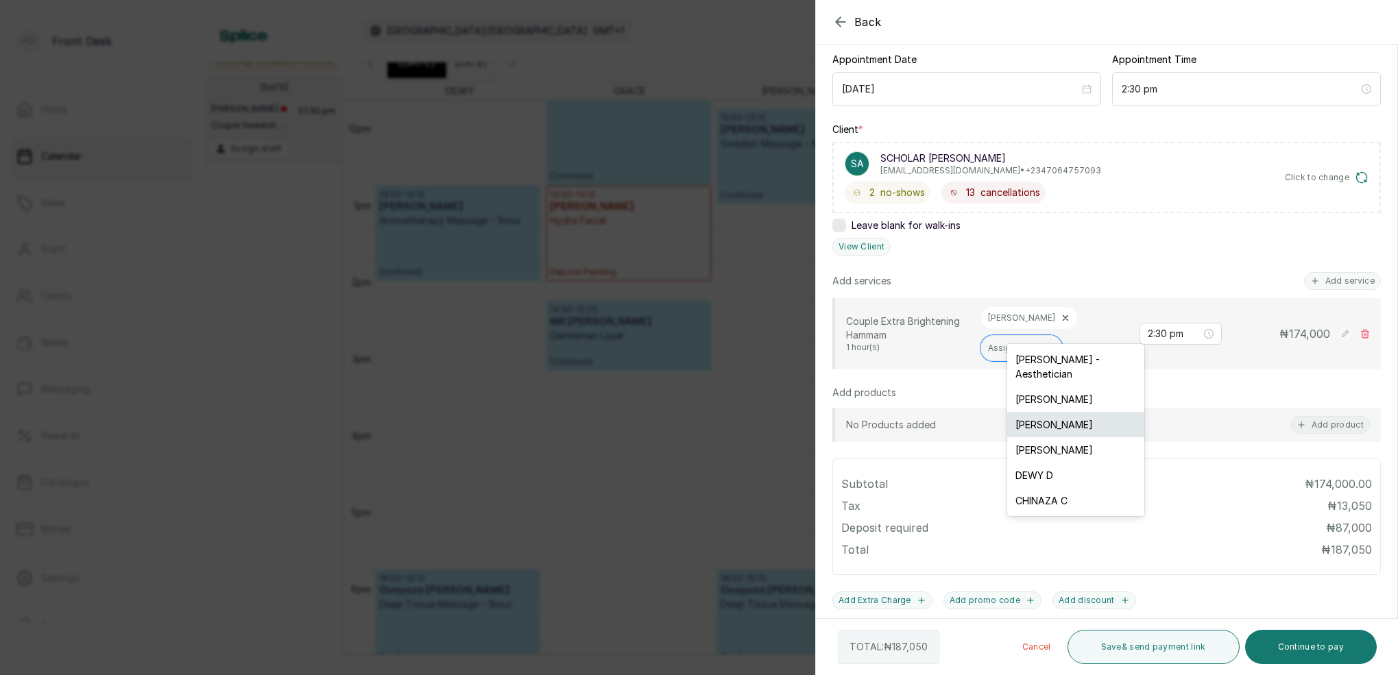
click at [1057, 412] on div "MAGGIE M" at bounding box center [1075, 424] width 137 height 25
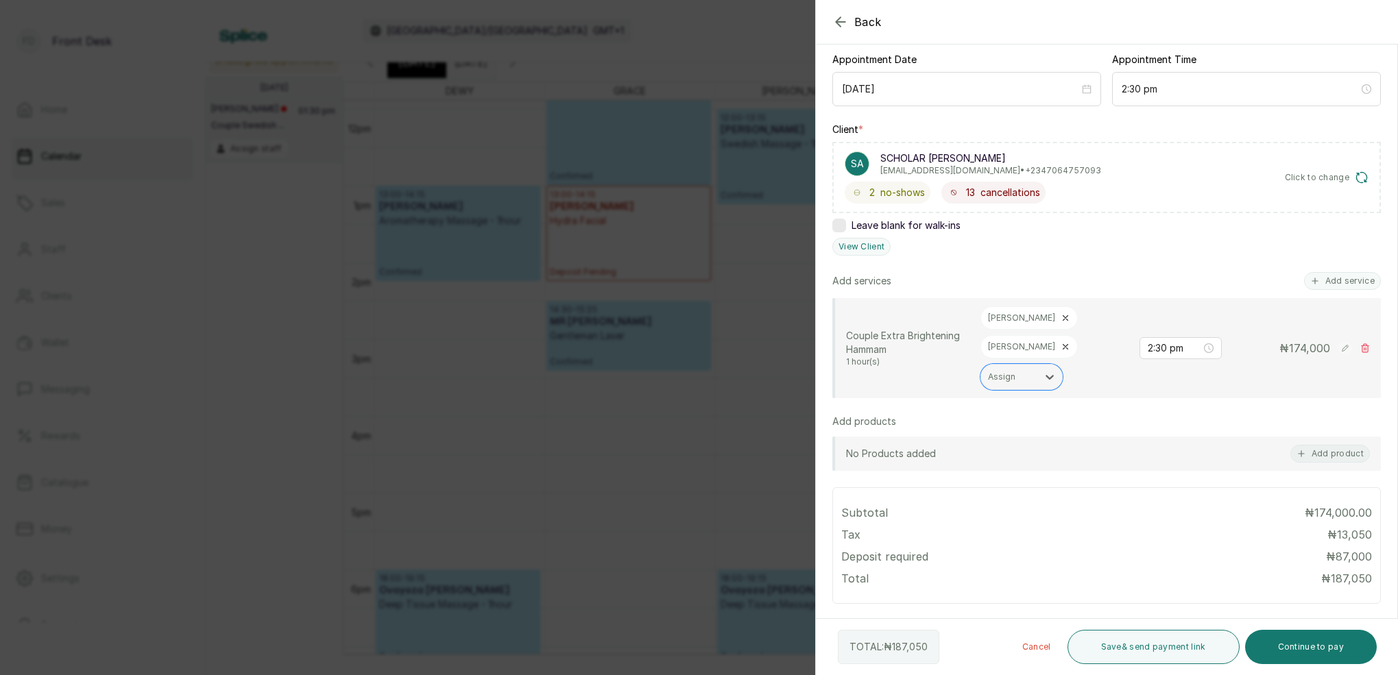
drag, startPoint x: 1353, startPoint y: 280, endPoint x: 1347, endPoint y: 263, distance: 18.9
click at [1353, 280] on button "Add service" at bounding box center [1342, 281] width 77 height 18
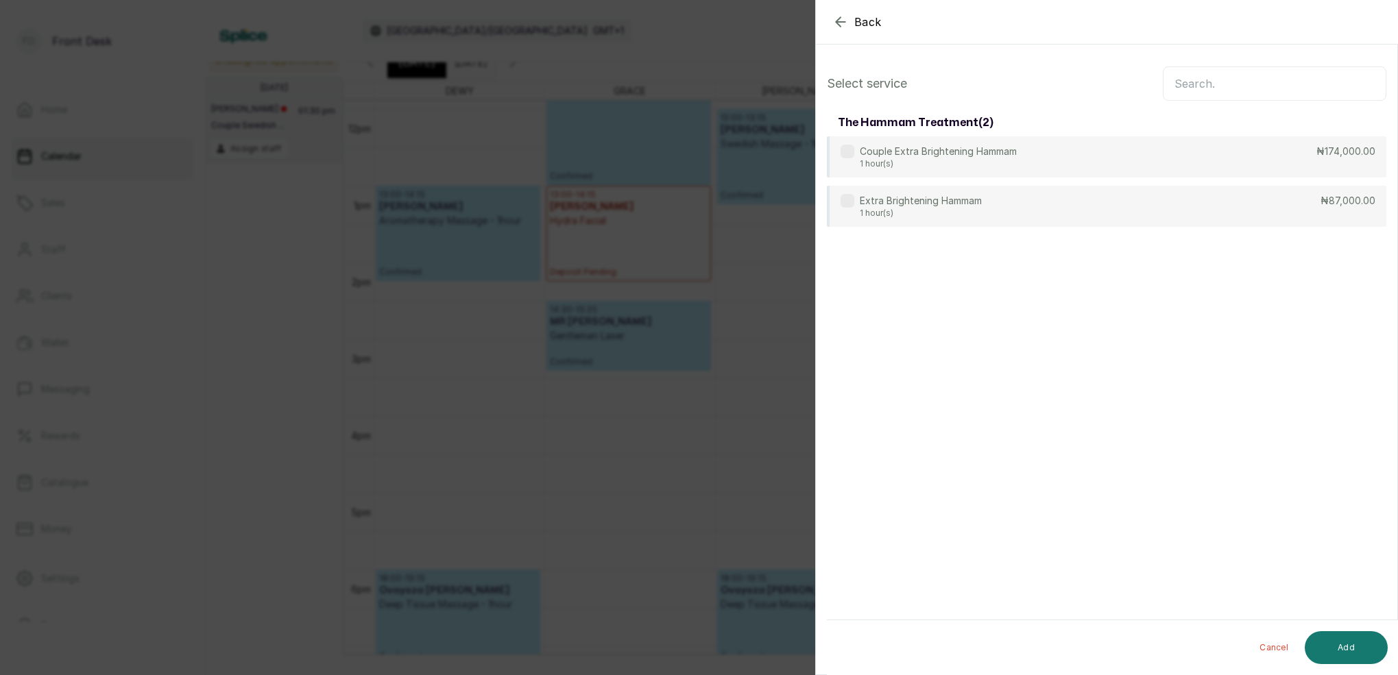
scroll to position [0, 0]
click at [1249, 86] on input "text" at bounding box center [1275, 84] width 224 height 34
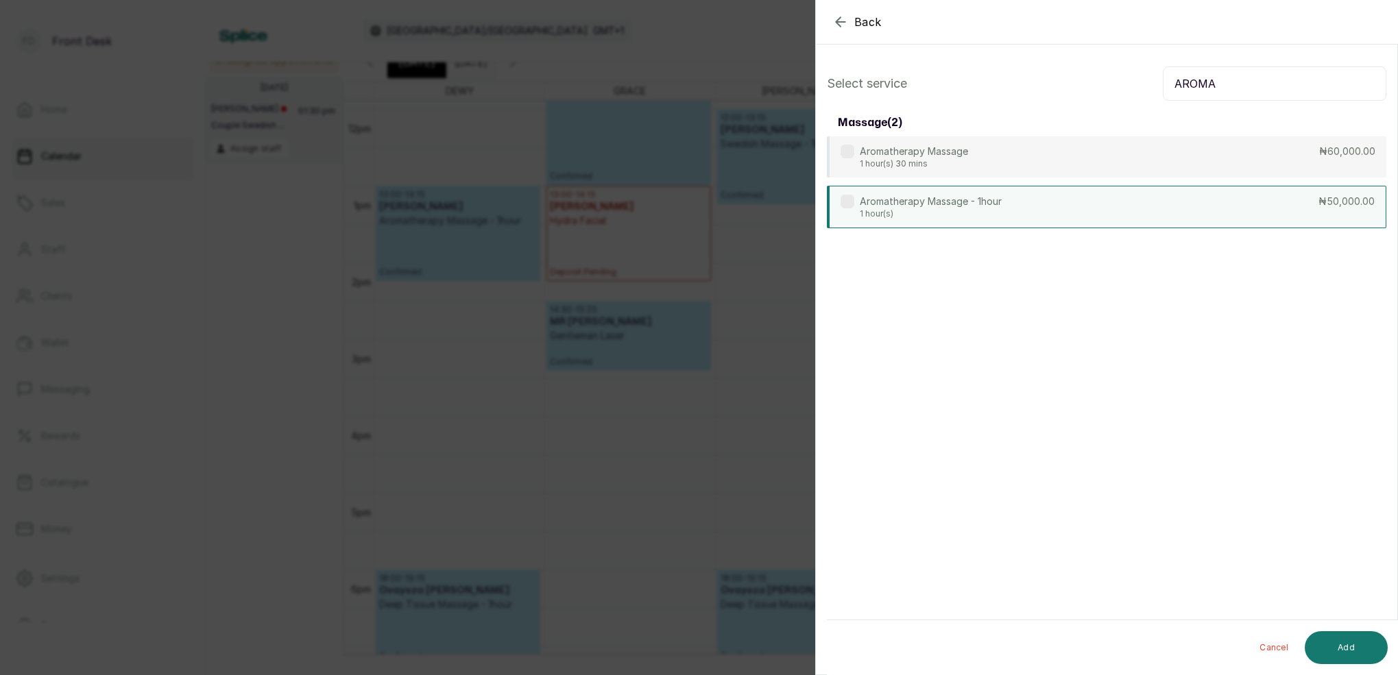
type input "AROMA"
click at [972, 202] on p "Aromatherapy Massage - 1hour" at bounding box center [931, 202] width 142 height 14
click at [1346, 645] on button "Add" at bounding box center [1346, 648] width 83 height 33
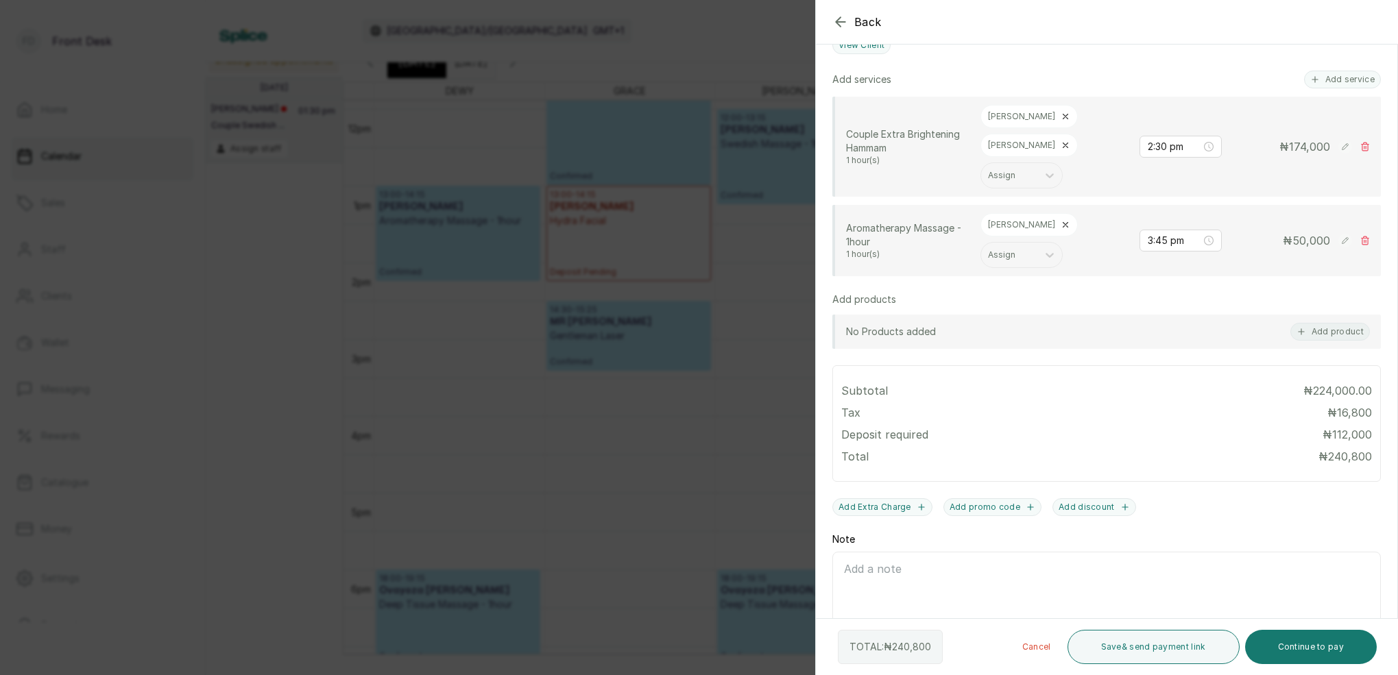
scroll to position [338, 0]
click at [1019, 214] on div "[PERSON_NAME]" at bounding box center [1029, 225] width 97 height 23
click at [1061, 221] on icon at bounding box center [1066, 226] width 10 height 10
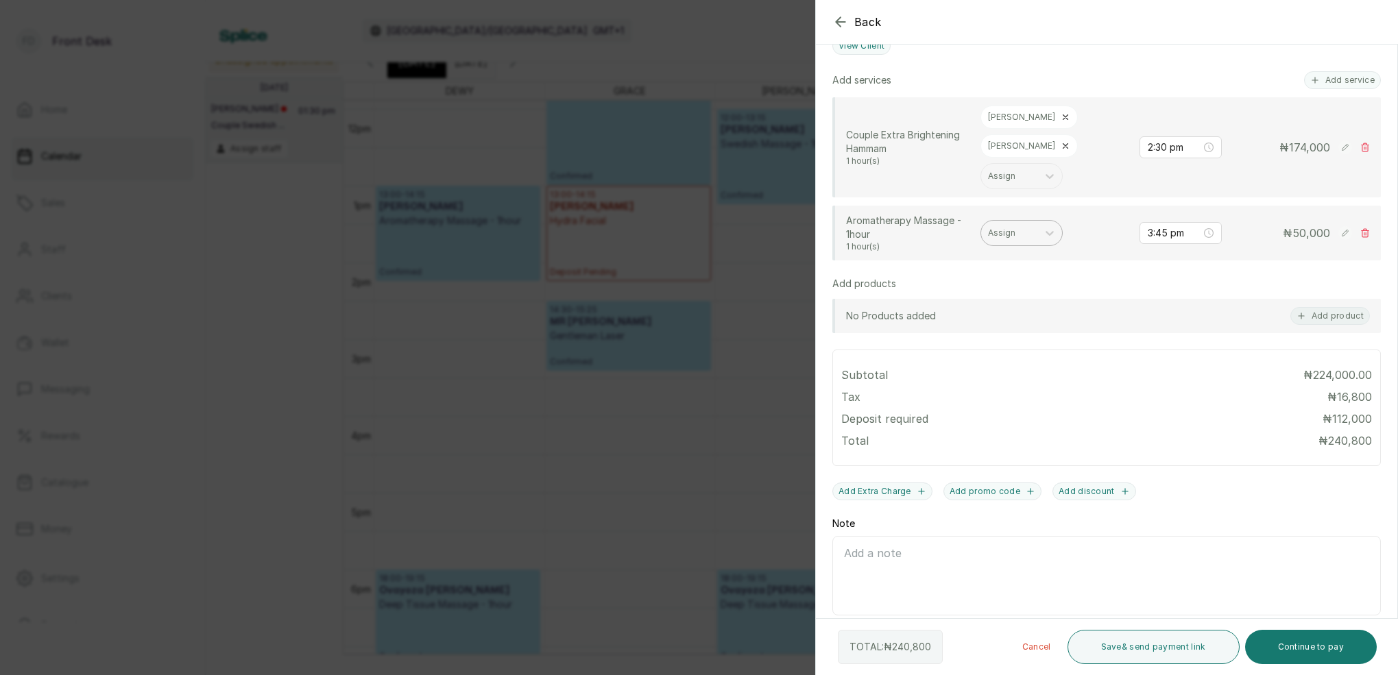
click at [1015, 227] on div at bounding box center [1009, 233] width 43 height 12
click at [989, 367] on div "DEWY D" at bounding box center [1021, 379] width 137 height 25
click at [1341, 82] on div at bounding box center [1261, 56] width 274 height 69
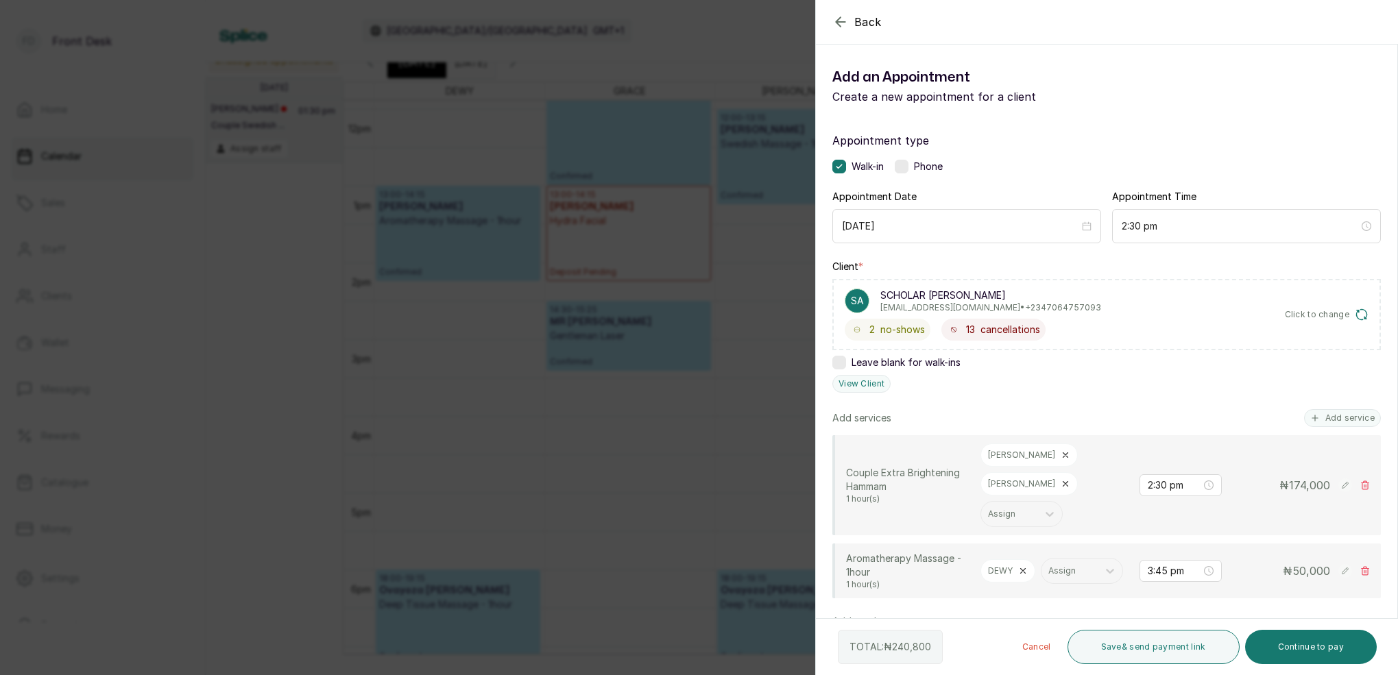
scroll to position [0, 0]
drag, startPoint x: 1343, startPoint y: 418, endPoint x: 1286, endPoint y: 340, distance: 97.1
click at [1342, 416] on button "Add service" at bounding box center [1342, 418] width 77 height 18
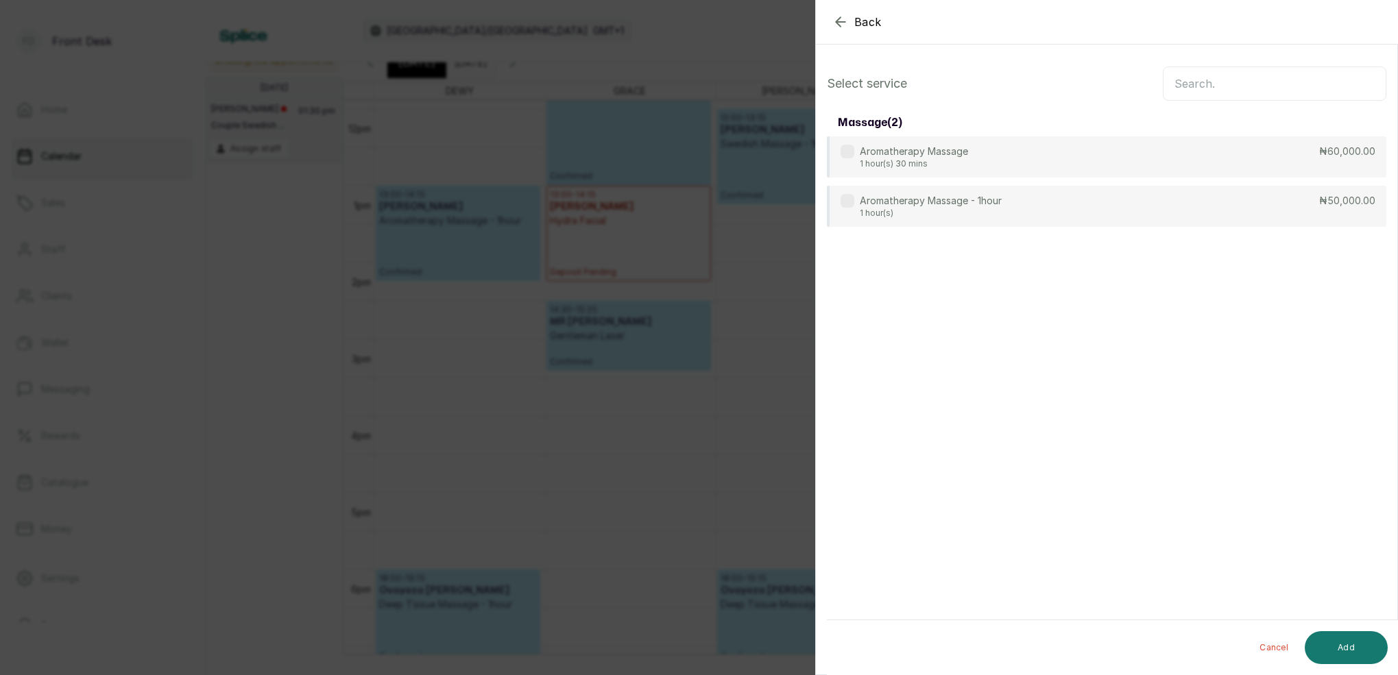
click at [1209, 84] on input "text" at bounding box center [1275, 84] width 224 height 34
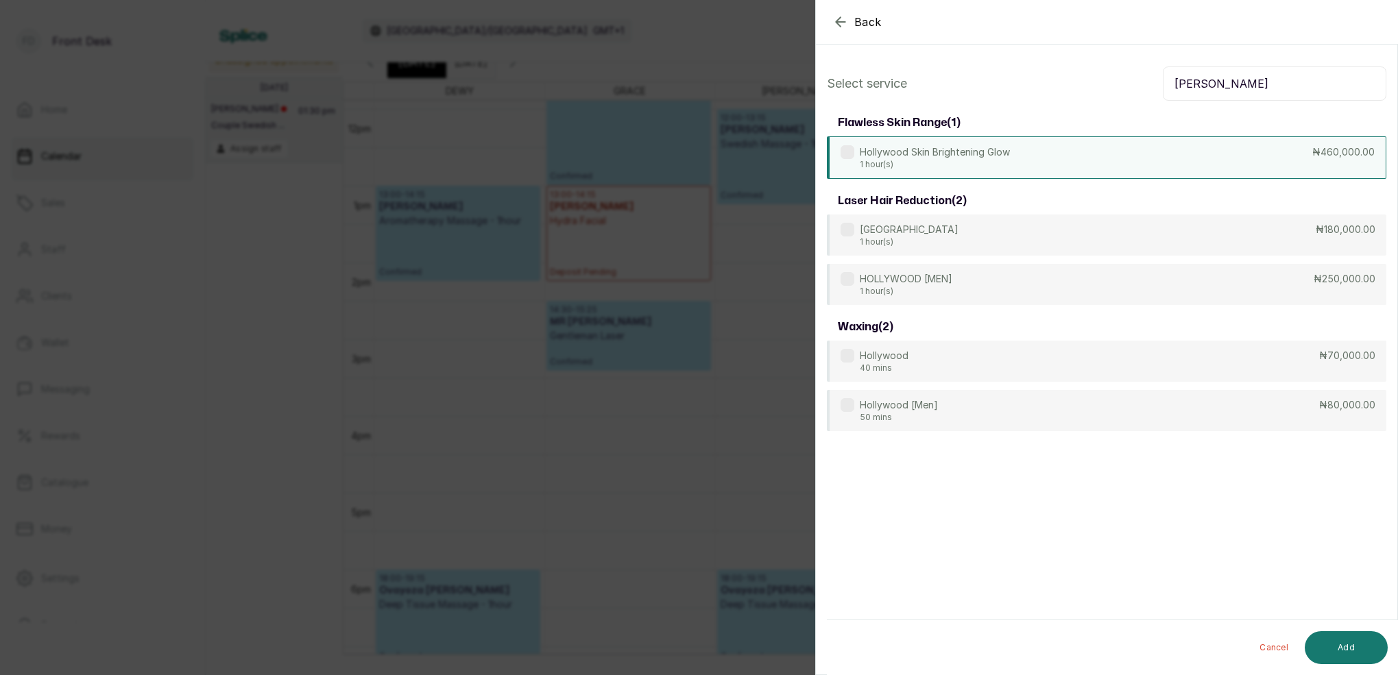
type input "HOLLY"
drag, startPoint x: 908, startPoint y: 137, endPoint x: 913, endPoint y: 147, distance: 11.1
click at [908, 139] on div "Hollywood Skin Brightening Glow 1 hour(s) ₦460,000.00" at bounding box center [1107, 157] width 560 height 43
click at [1357, 647] on button "Add" at bounding box center [1346, 648] width 83 height 33
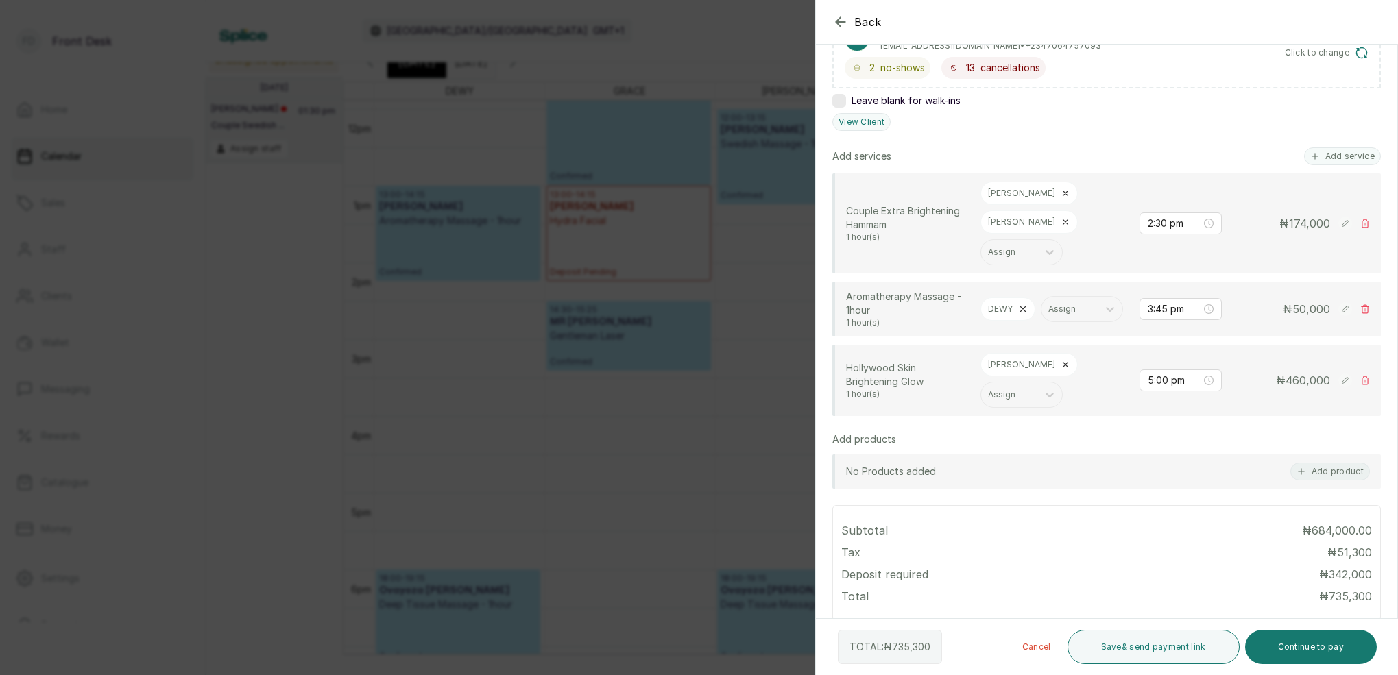
scroll to position [263, 0]
click at [1063, 362] on icon at bounding box center [1065, 364] width 5 height 5
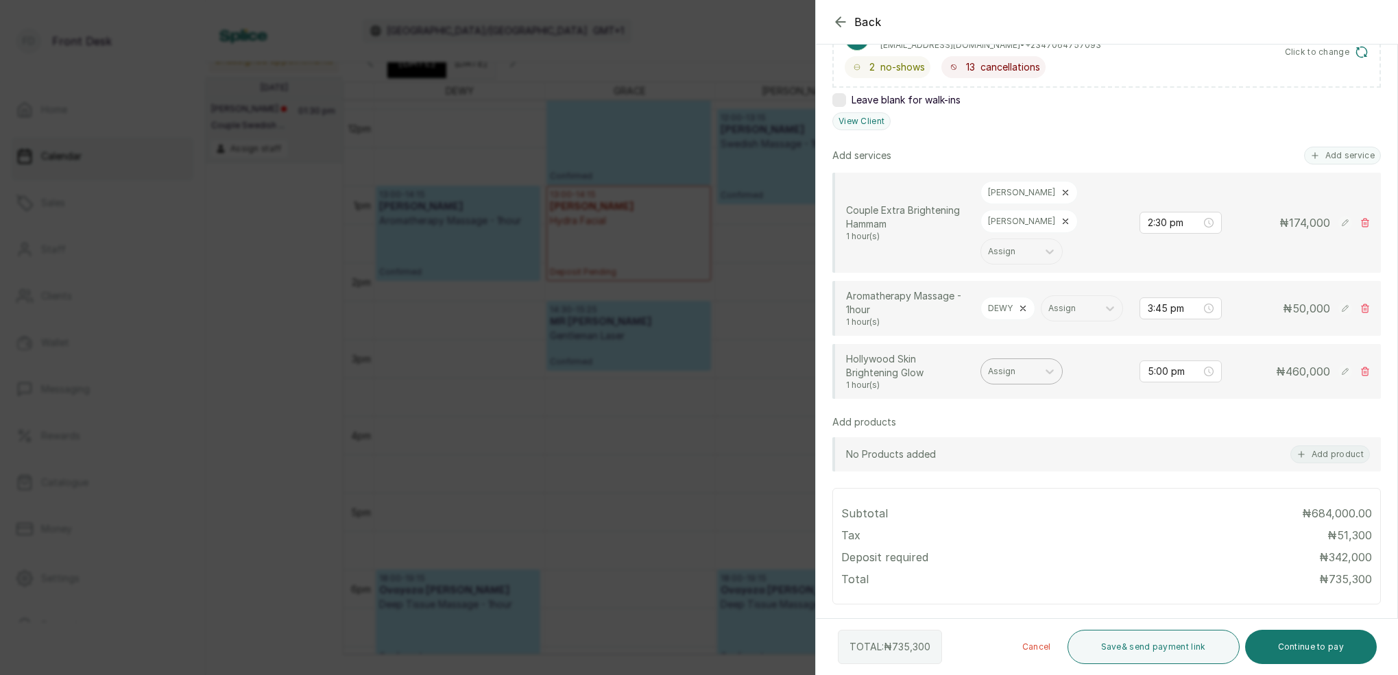
click at [1012, 367] on div "Assign" at bounding box center [1009, 372] width 43 height 10
click at [998, 481] on div "[PERSON_NAME]" at bounding box center [1021, 492] width 137 height 25
click at [1168, 301] on input "3:45 pm" at bounding box center [1174, 308] width 53 height 15
click at [1199, 341] on div "30" at bounding box center [1197, 337] width 33 height 19
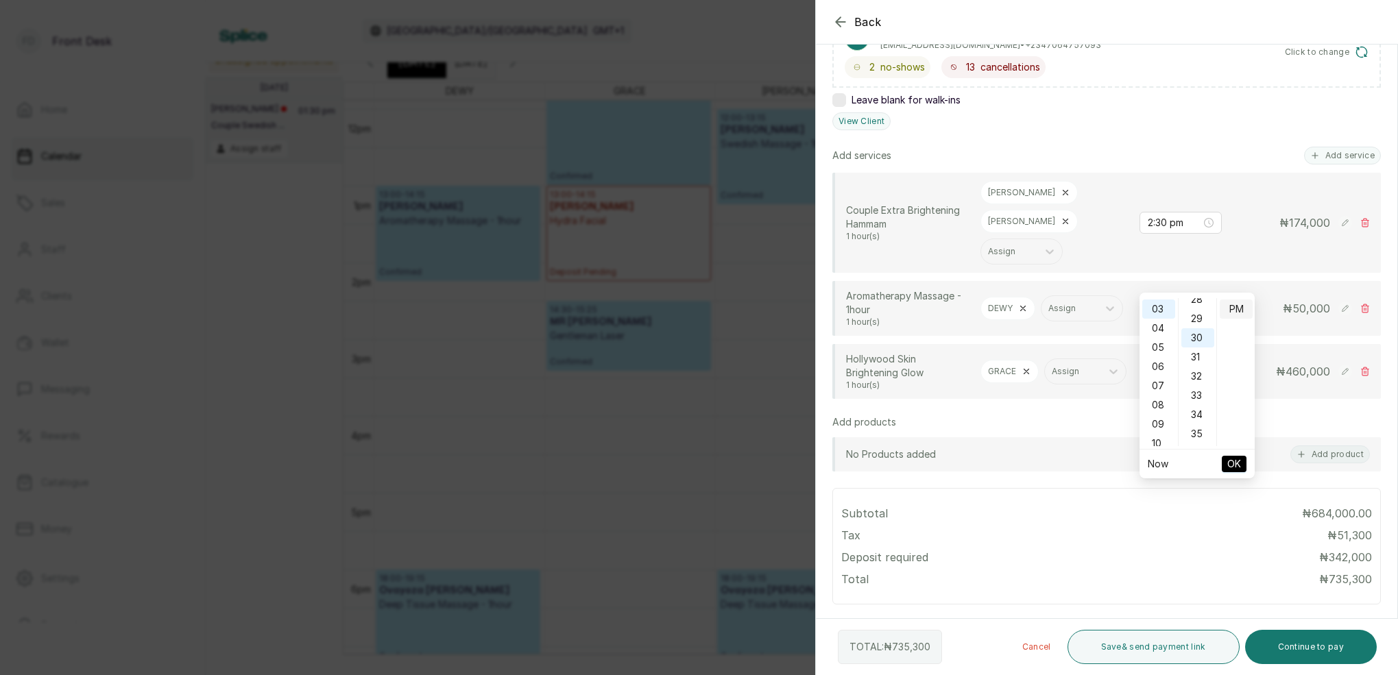
scroll to position [575, 0]
type input "3:30 pm"
drag, startPoint x: 1233, startPoint y: 311, endPoint x: 1228, endPoint y: 319, distance: 9.5
click at [1232, 311] on div "PM" at bounding box center [1236, 309] width 33 height 19
drag, startPoint x: 1242, startPoint y: 464, endPoint x: 1234, endPoint y: 448, distance: 18.7
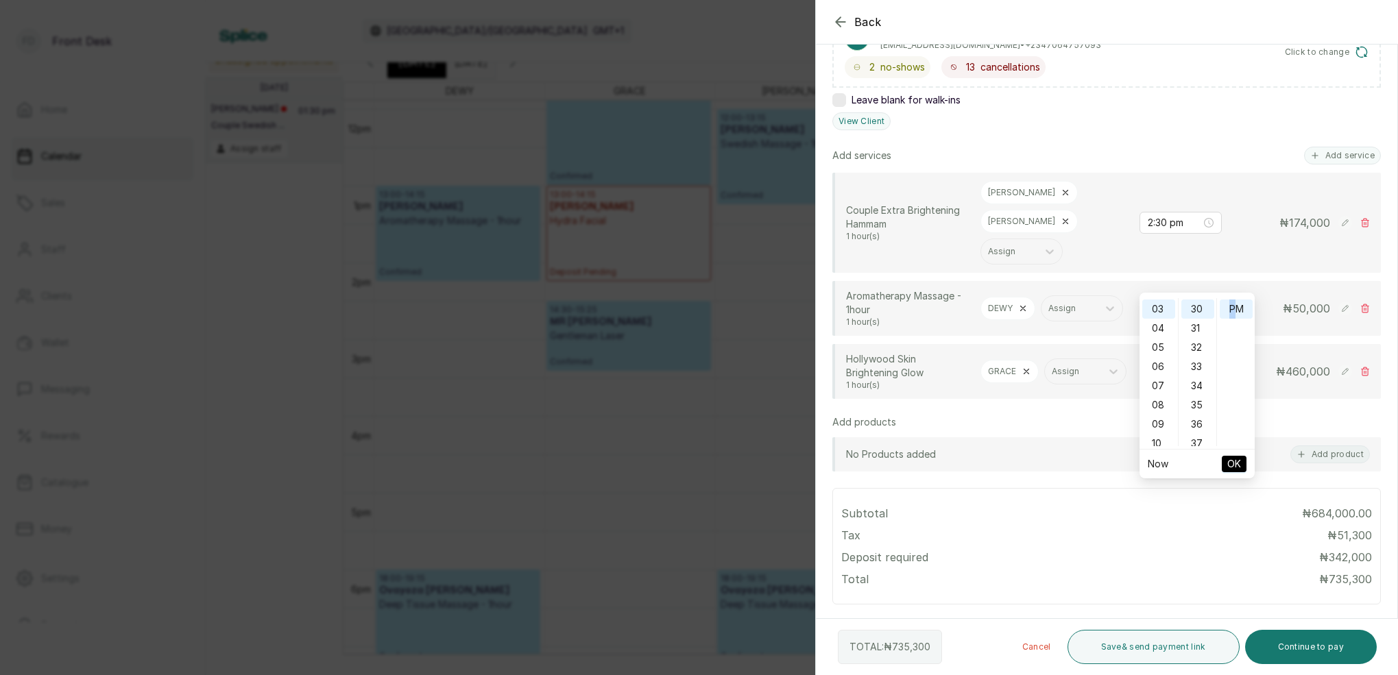
click at [1242, 464] on button "OK" at bounding box center [1234, 464] width 25 height 16
click at [1162, 364] on input "5:00 pm" at bounding box center [1174, 371] width 53 height 15
click at [1161, 386] on div "04" at bounding box center [1158, 381] width 33 height 19
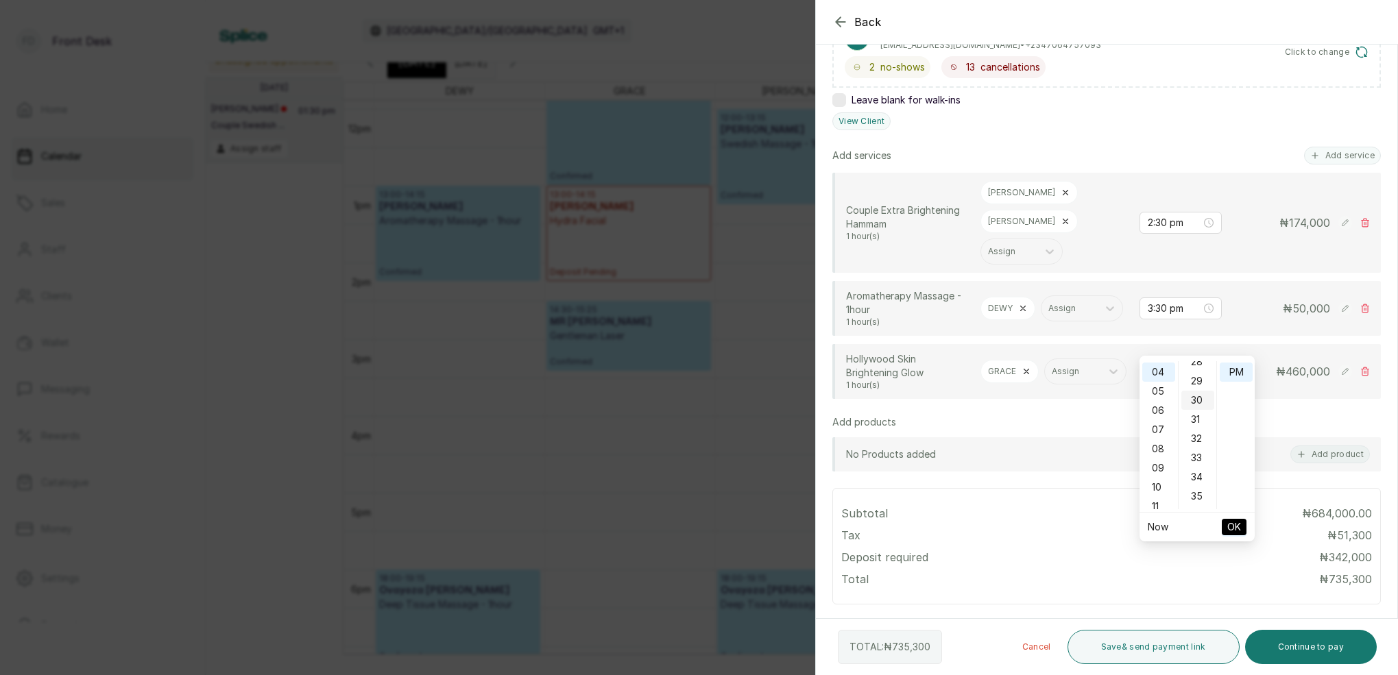
click at [1199, 399] on div "30" at bounding box center [1197, 400] width 33 height 19
click at [1230, 372] on div "PM" at bounding box center [1236, 372] width 33 height 19
type input "4:30 pm"
click at [1240, 523] on span "OK" at bounding box center [1234, 527] width 14 height 26
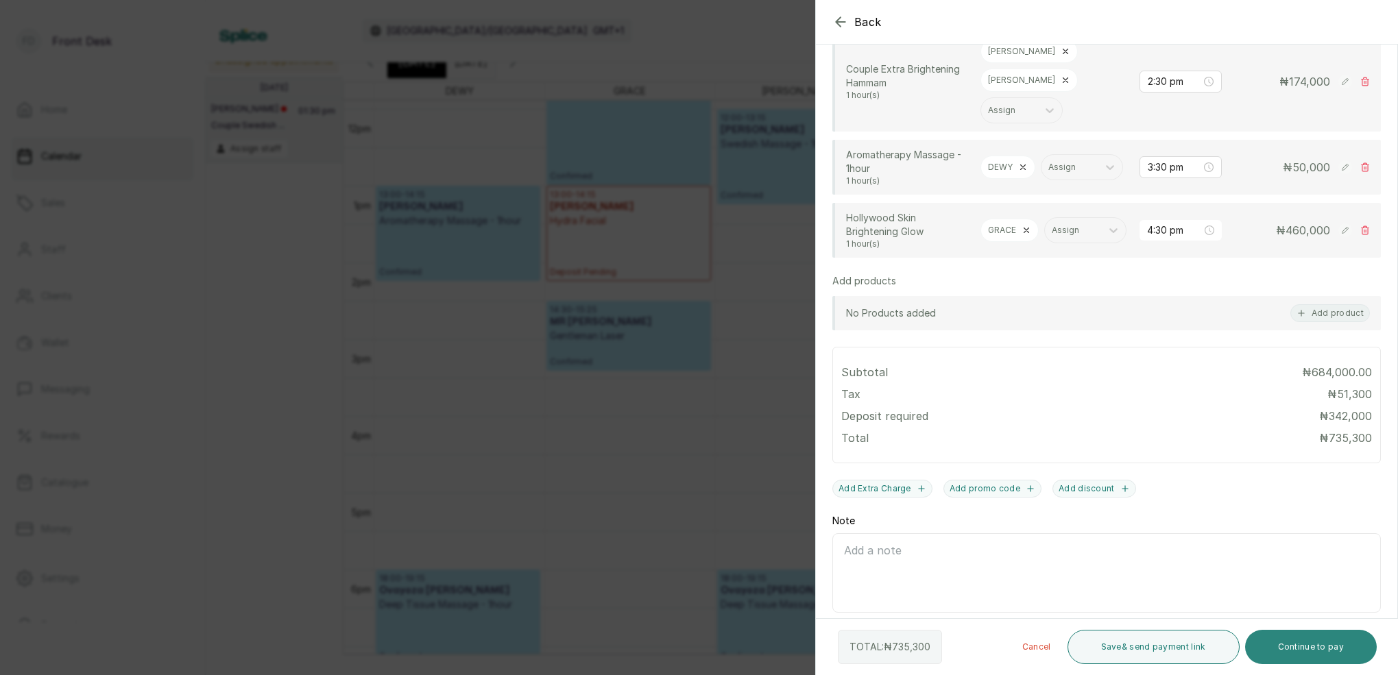
scroll to position [402, 0]
drag, startPoint x: 1340, startPoint y: 646, endPoint x: 1332, endPoint y: 629, distance: 18.1
click at [1339, 645] on button "Continue to pay" at bounding box center [1311, 647] width 132 height 34
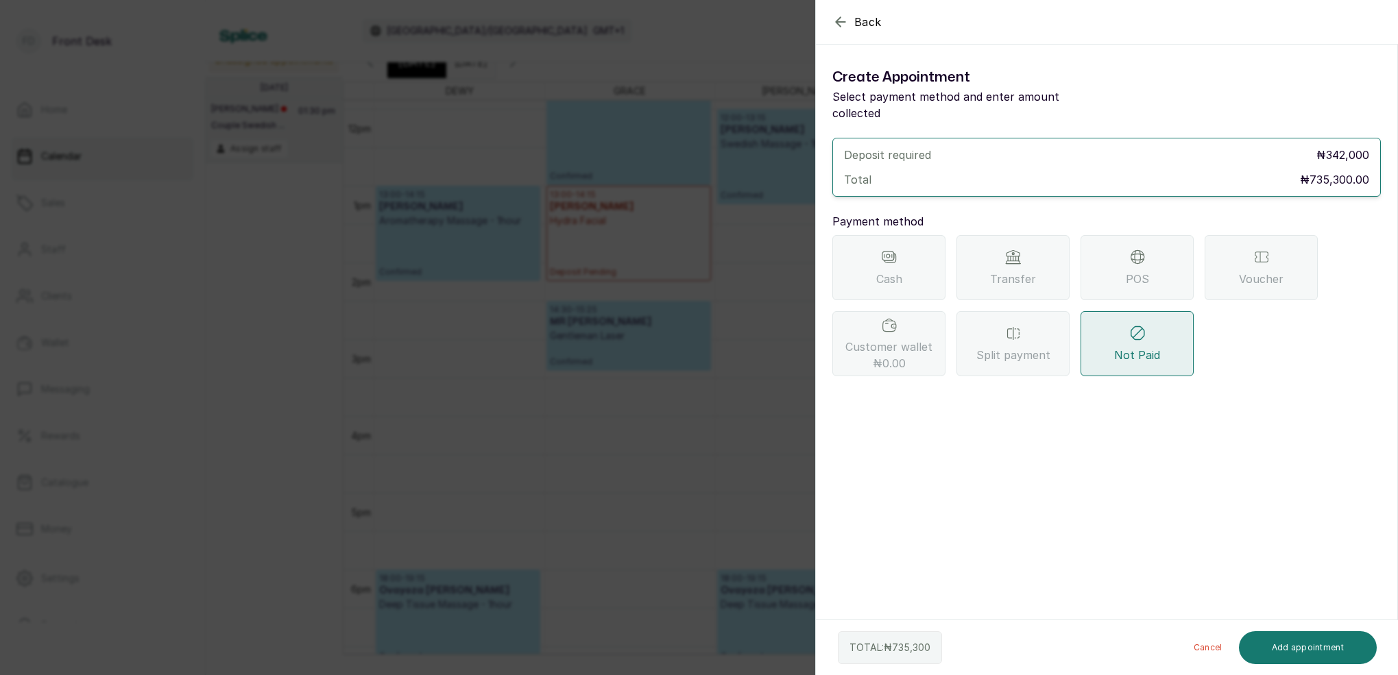
click at [1012, 271] on span "Transfer" at bounding box center [1013, 279] width 46 height 16
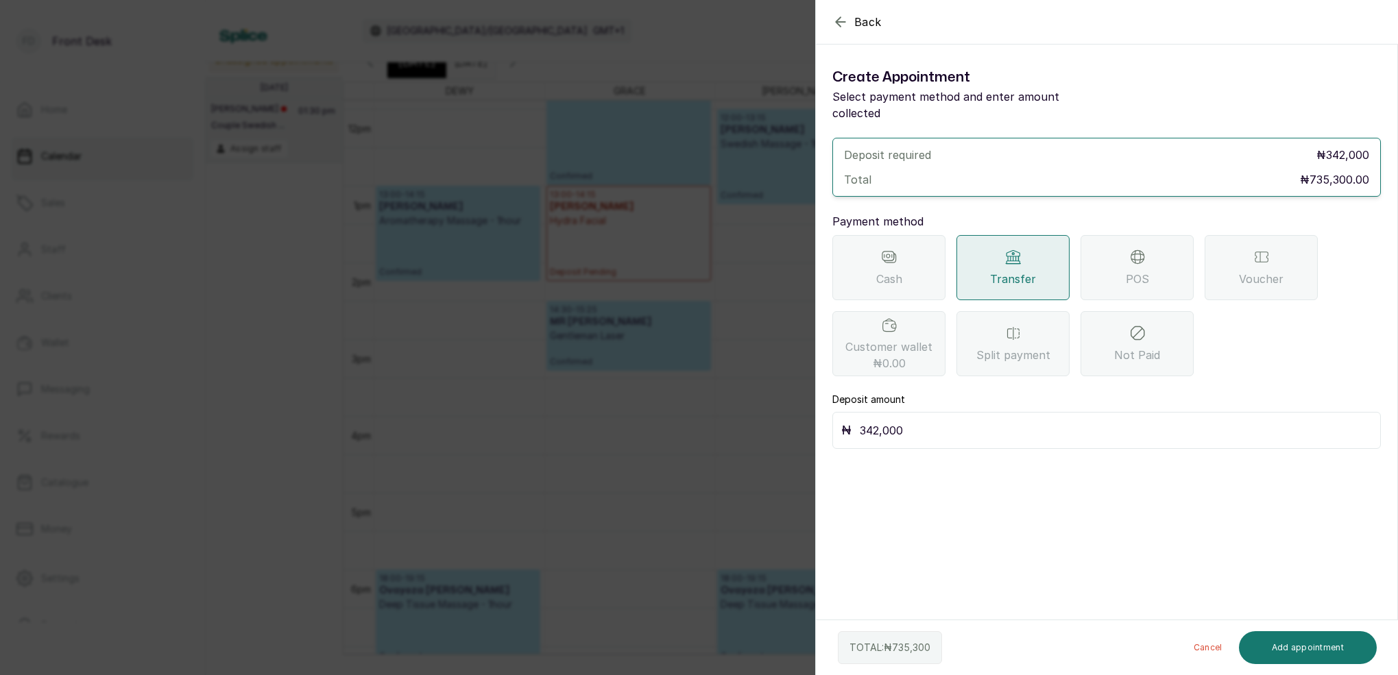
click at [982, 421] on input "342,000" at bounding box center [1116, 430] width 512 height 19
type input "3"
type input "400,000"
click at [1305, 647] on button "Add appointment" at bounding box center [1308, 648] width 139 height 33
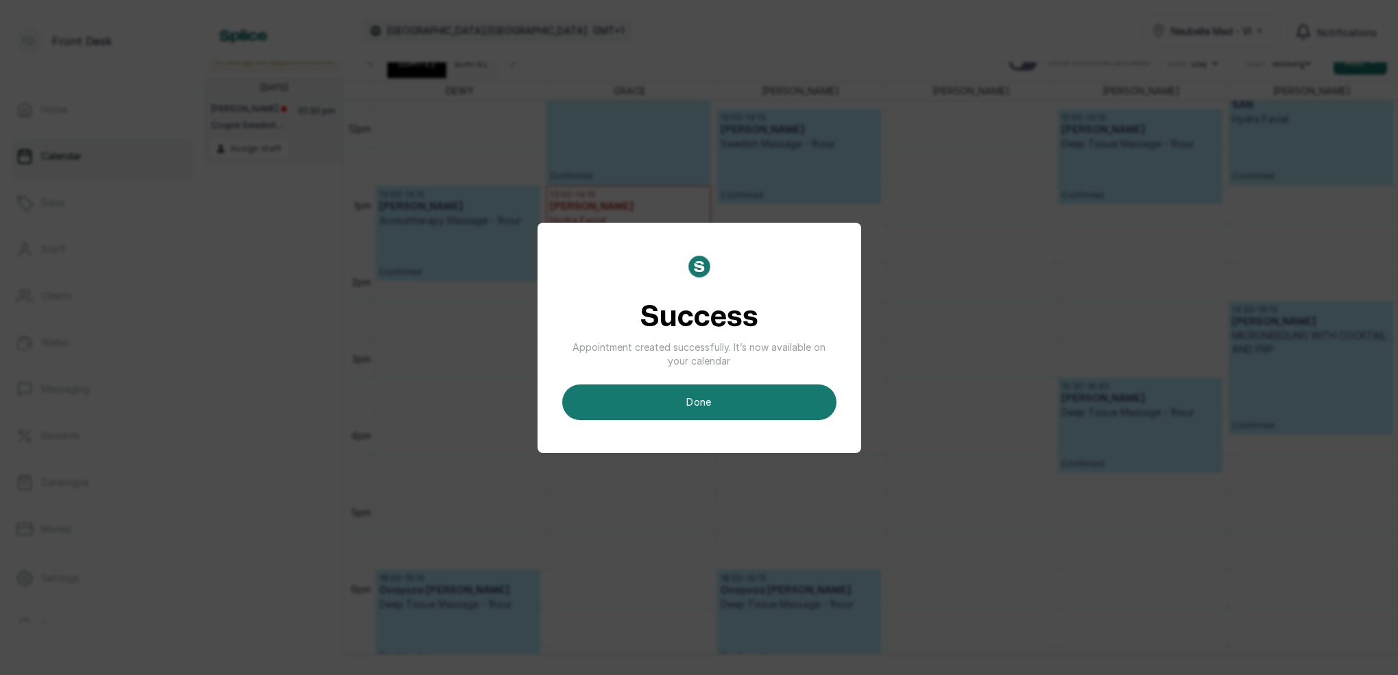
drag, startPoint x: 803, startPoint y: 392, endPoint x: 828, endPoint y: 392, distance: 25.4
click at [803, 392] on button "done" at bounding box center [699, 403] width 274 height 36
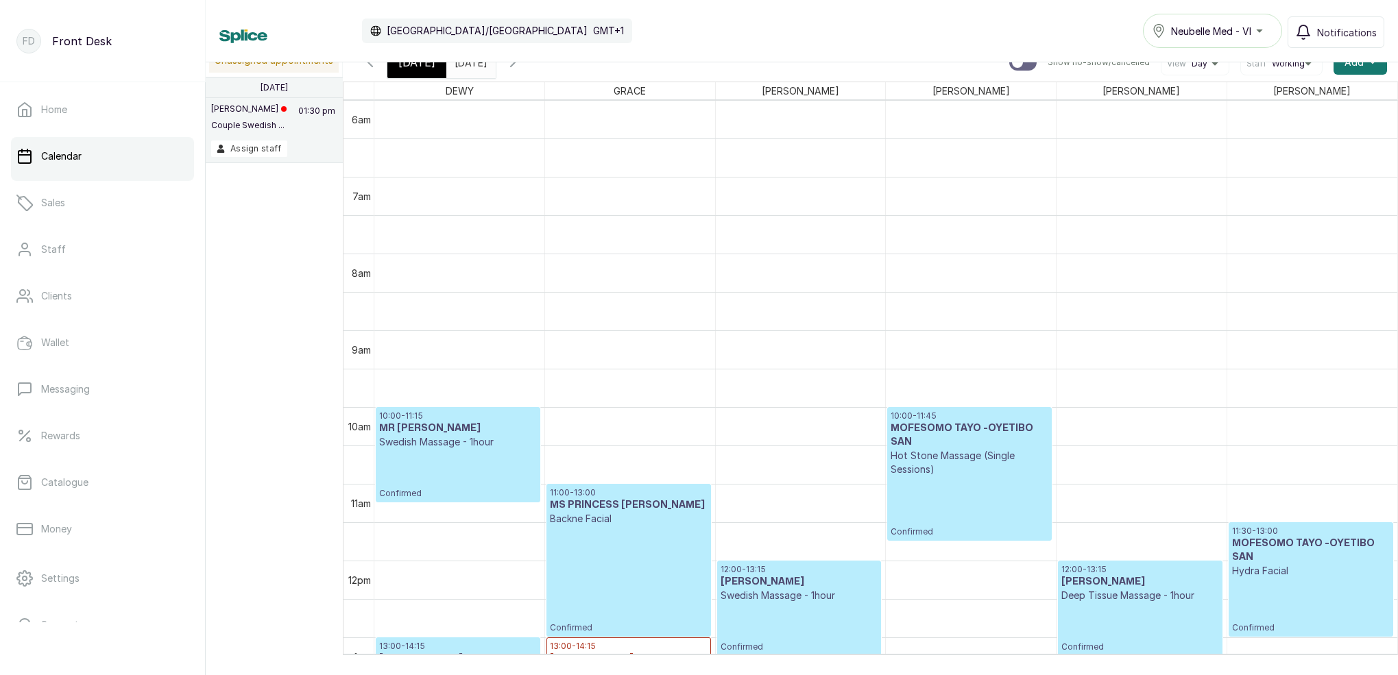
scroll to position [529, 0]
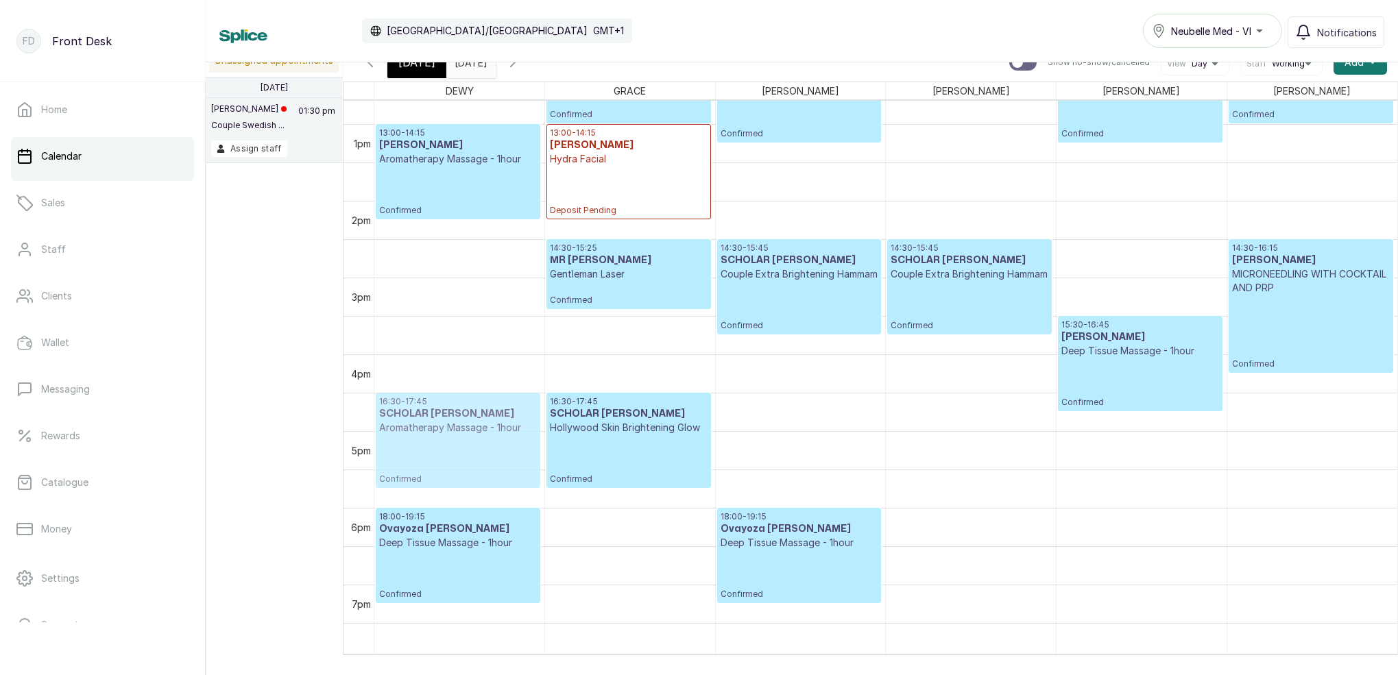
drag, startPoint x: 459, startPoint y: 352, endPoint x: 509, endPoint y: 433, distance: 94.8
click at [509, 433] on div "10:00 - 11:15 MR FEMI Swedish Massage - 1hour Confirmed 13:00 - 14:15 MS TIMI A…" at bounding box center [459, 47] width 170 height 1843
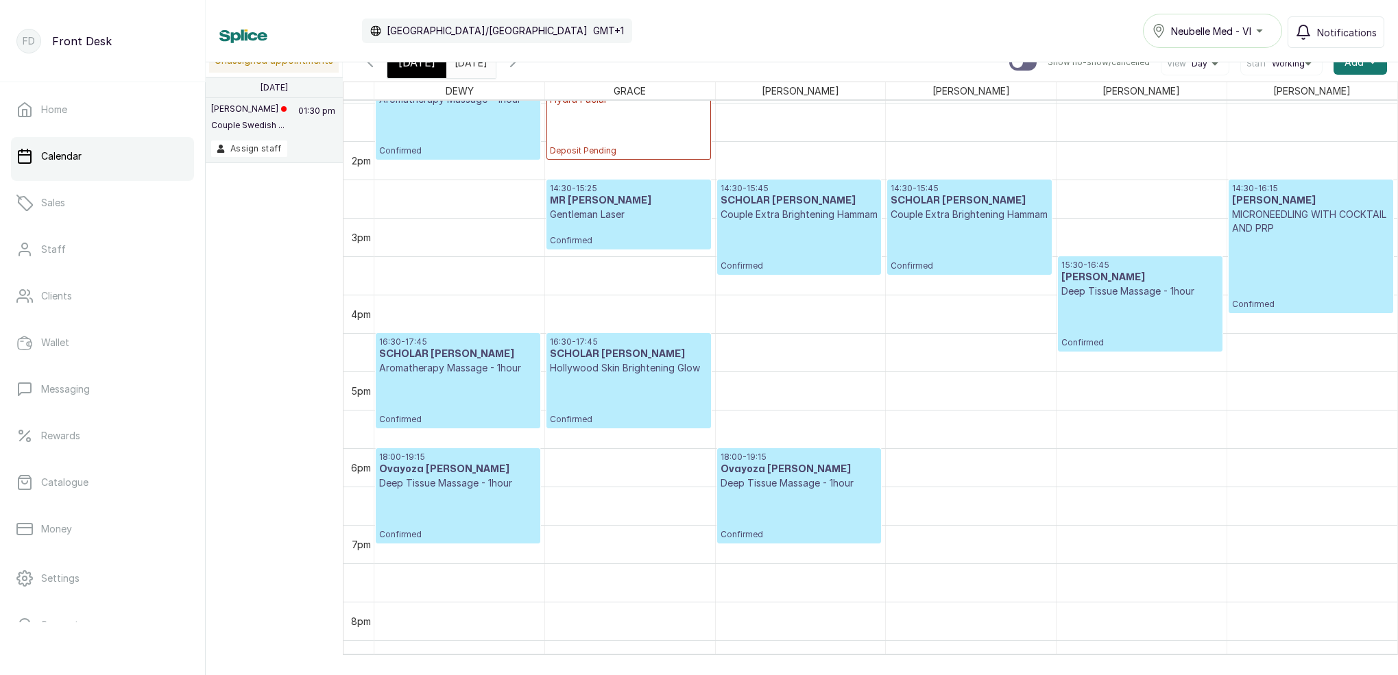
click at [423, 72] on div "[DATE]" at bounding box center [416, 63] width 59 height 32
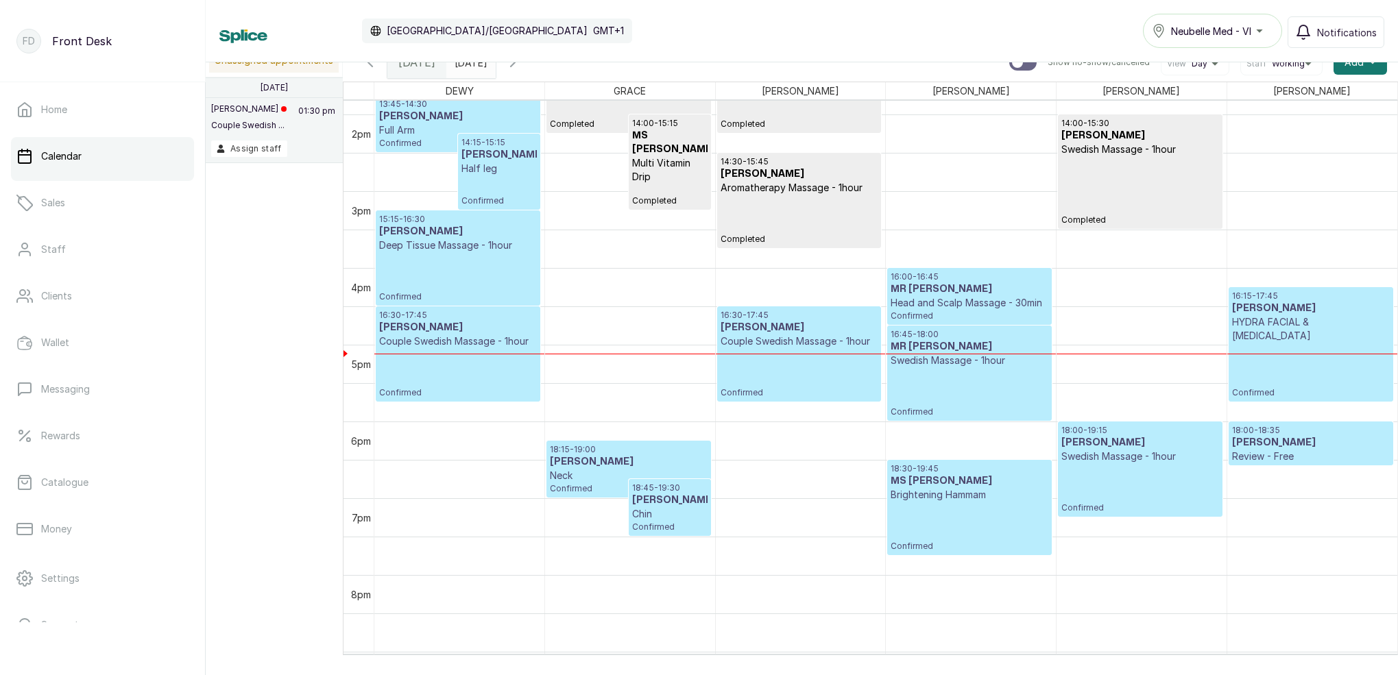
click at [521, 67] on icon "button" at bounding box center [513, 62] width 16 height 16
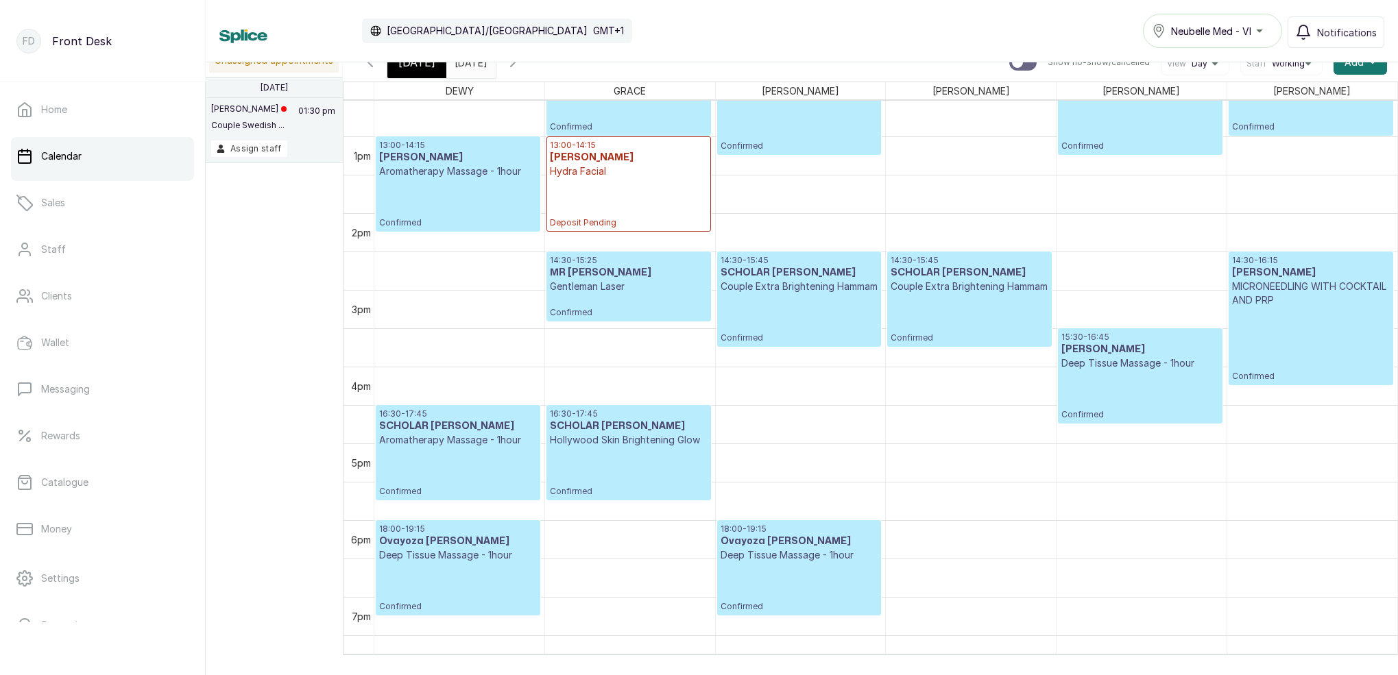
click at [521, 64] on icon "button" at bounding box center [513, 62] width 16 height 16
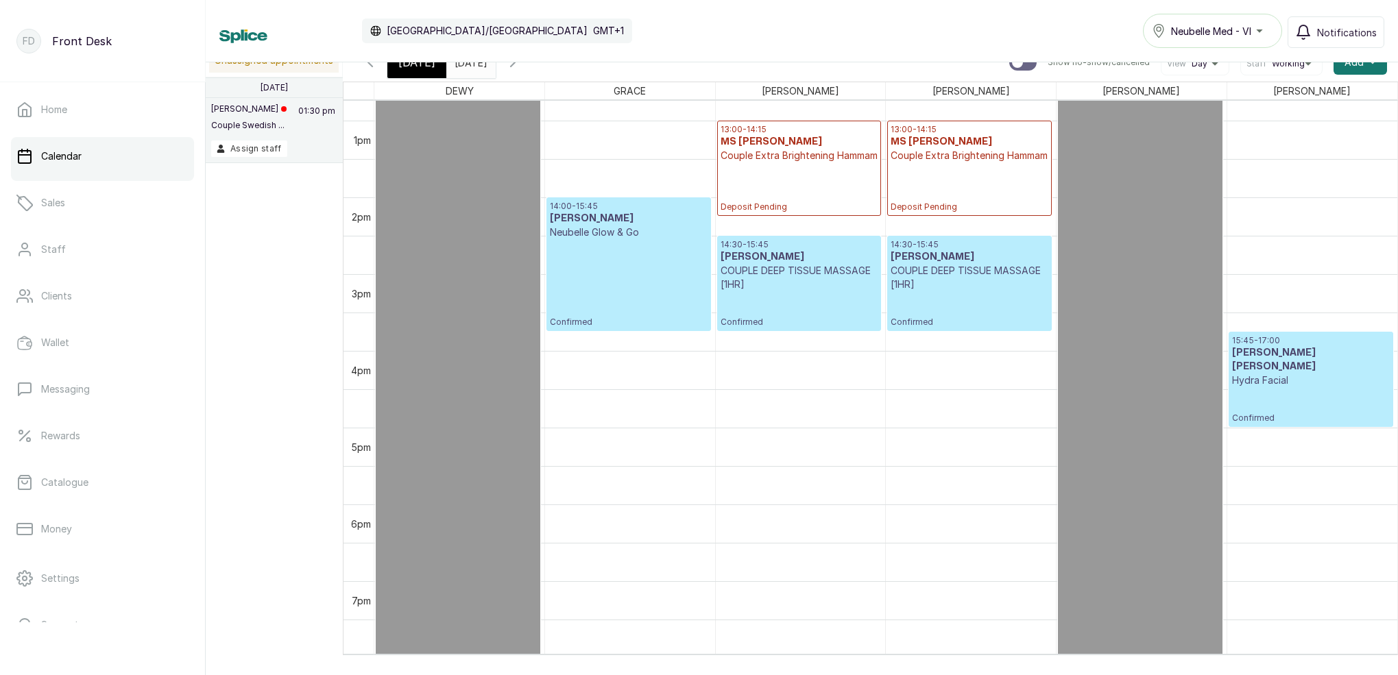
drag, startPoint x: 426, startPoint y: 70, endPoint x: 528, endPoint y: 95, distance: 105.3
click at [426, 70] on span "[DATE]" at bounding box center [416, 62] width 37 height 16
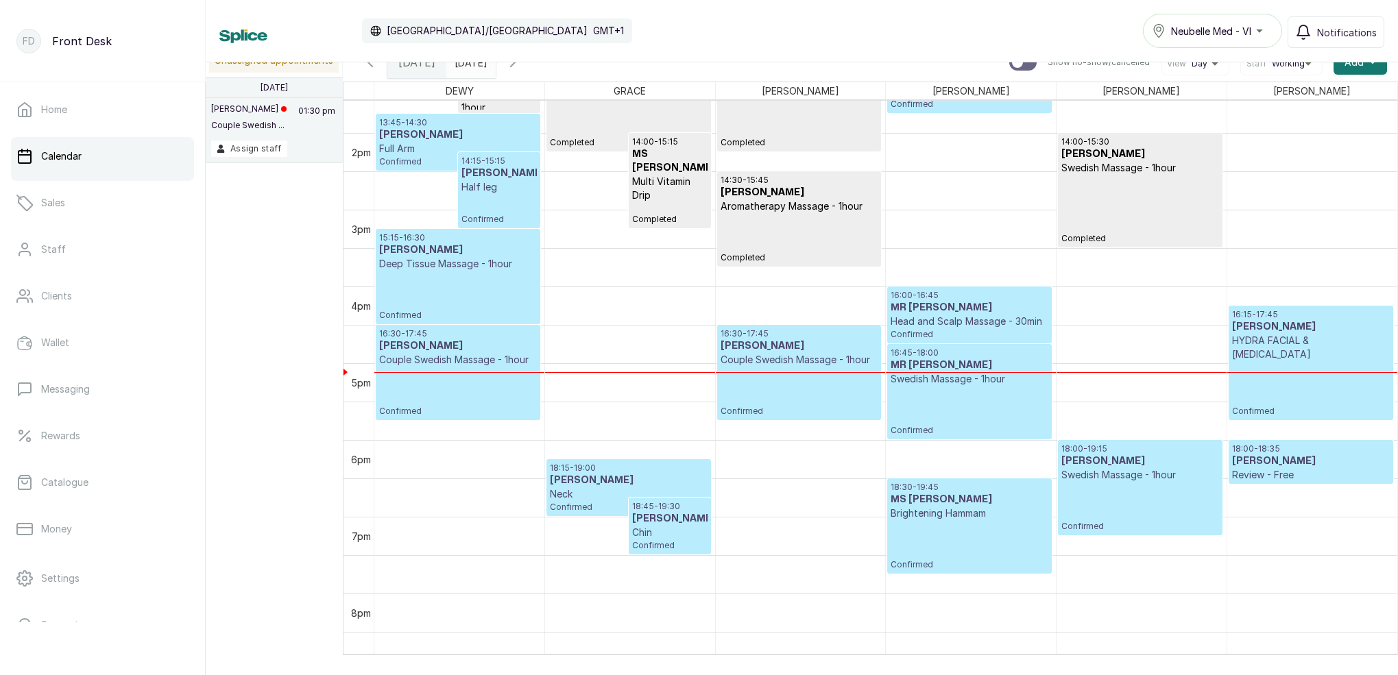
click at [521, 68] on icon "button" at bounding box center [513, 62] width 16 height 16
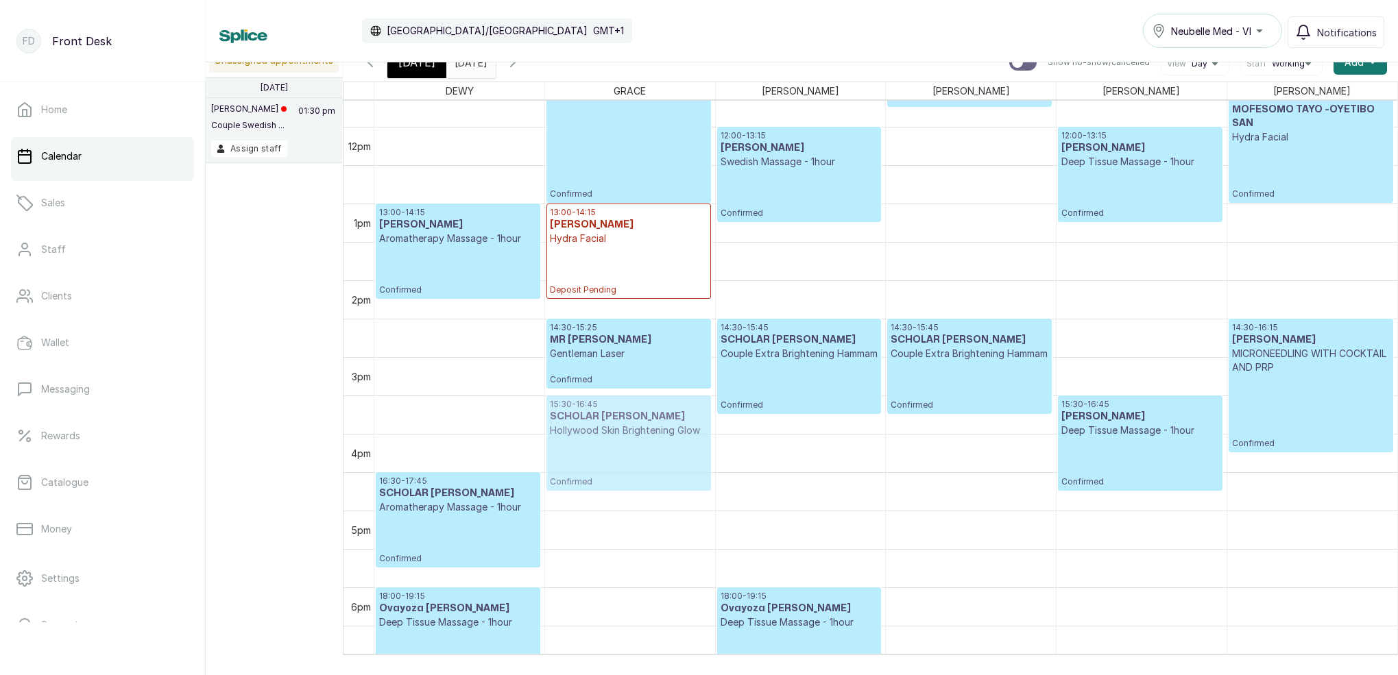
drag, startPoint x: 618, startPoint y: 507, endPoint x: 627, endPoint y: 440, distance: 67.8
click at [627, 440] on div "11:00 - 13:00 MS PRINCESS IBORI Backne Facial Confirmed 13:00 - 14:15 MS FRANCE…" at bounding box center [630, 126] width 170 height 1843
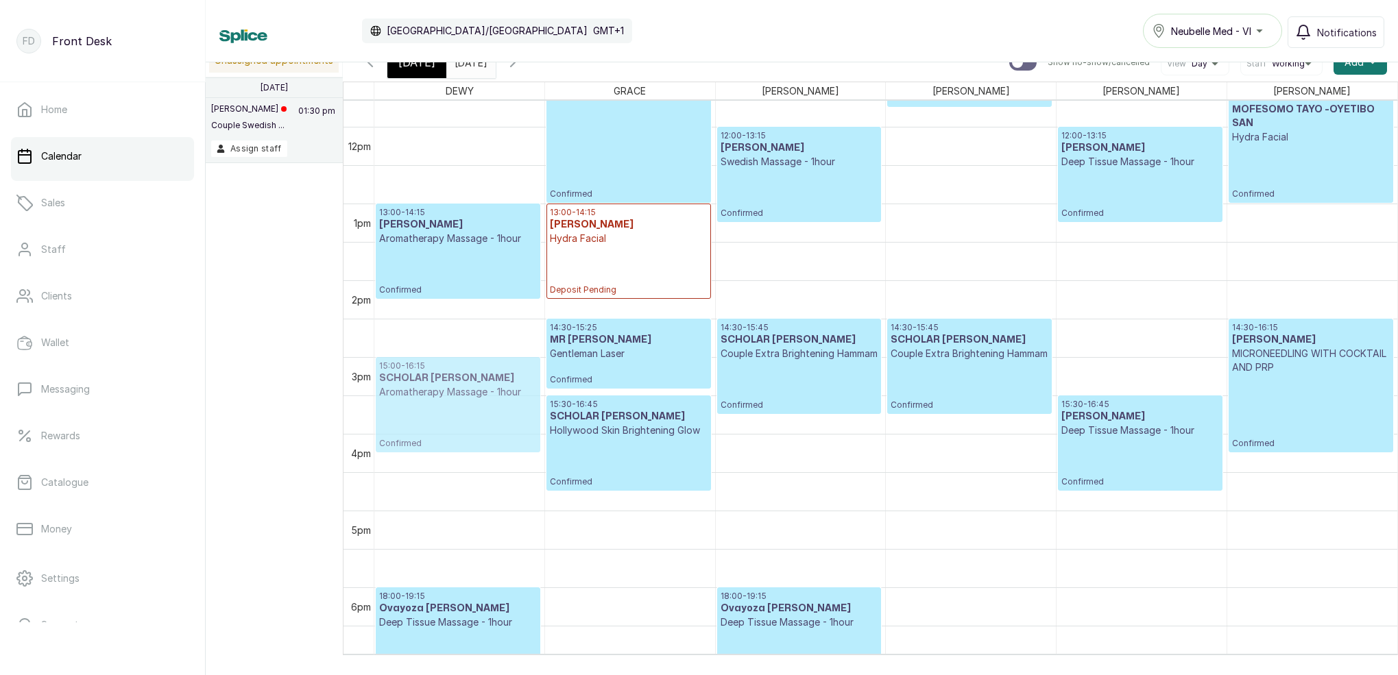
drag, startPoint x: 429, startPoint y: 527, endPoint x: 453, endPoint y: 422, distance: 107.1
click at [453, 422] on div "10:00 - 11:15 MR FEMI Swedish Massage - 1hour Confirmed 13:00 - 14:15 MS TIMI A…" at bounding box center [459, 126] width 170 height 1843
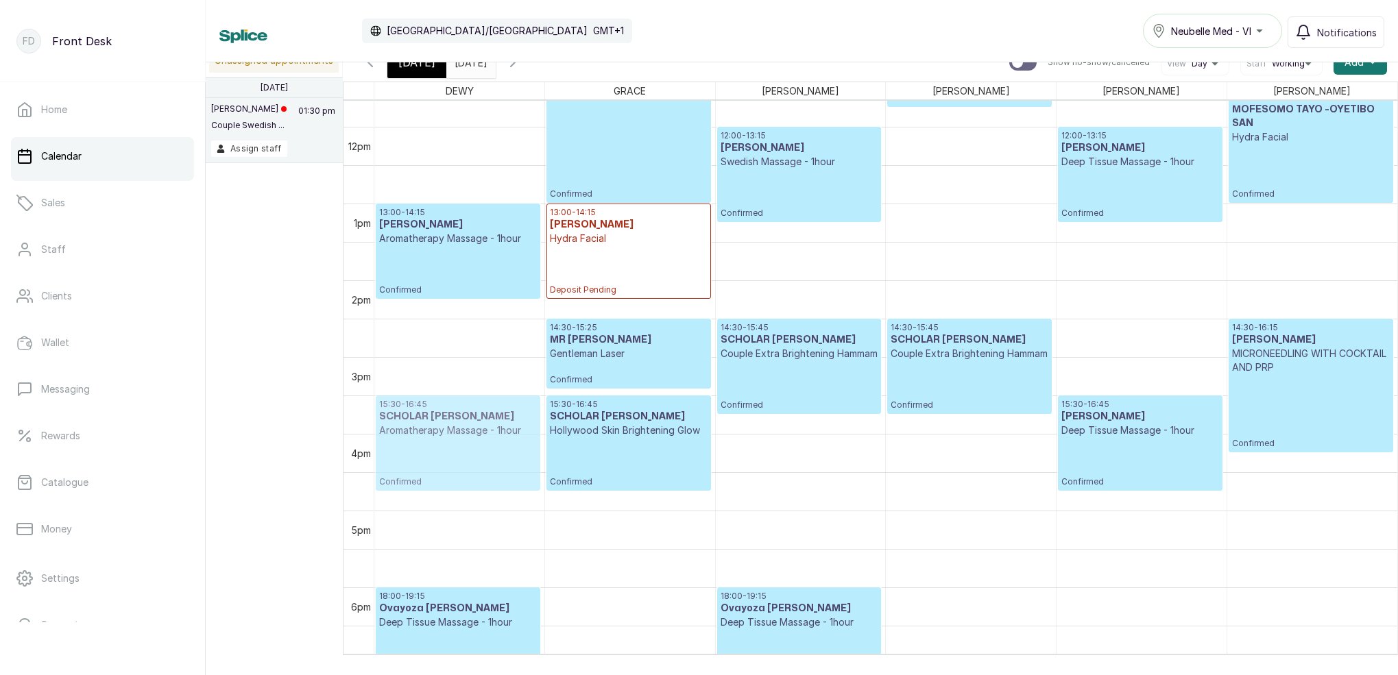
drag, startPoint x: 439, startPoint y: 386, endPoint x: 427, endPoint y: 407, distance: 23.6
click at [428, 407] on div "10:00 - 11:15 MR FEMI Swedish Massage - 1hour Confirmed 13:00 - 14:15 MS TIMI A…" at bounding box center [459, 126] width 170 height 1843
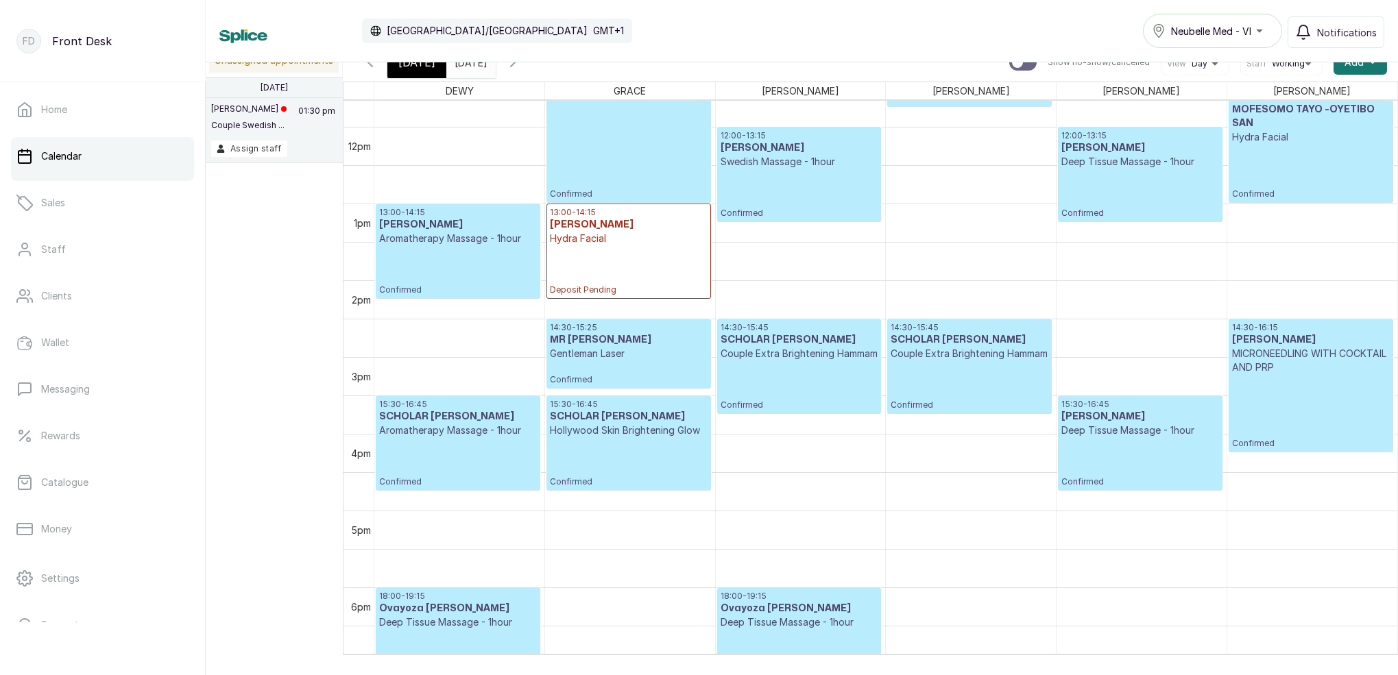
click at [429, 72] on div "[DATE]" at bounding box center [416, 63] width 59 height 32
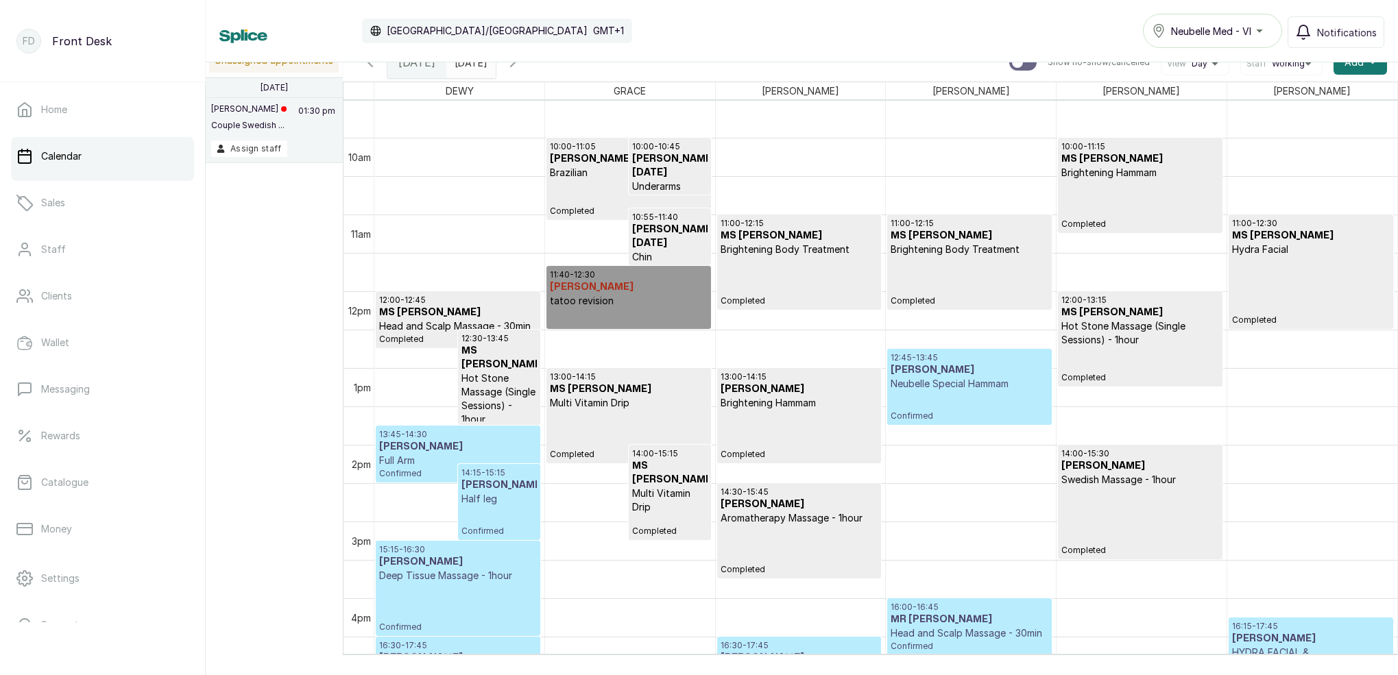
scroll to position [793, 0]
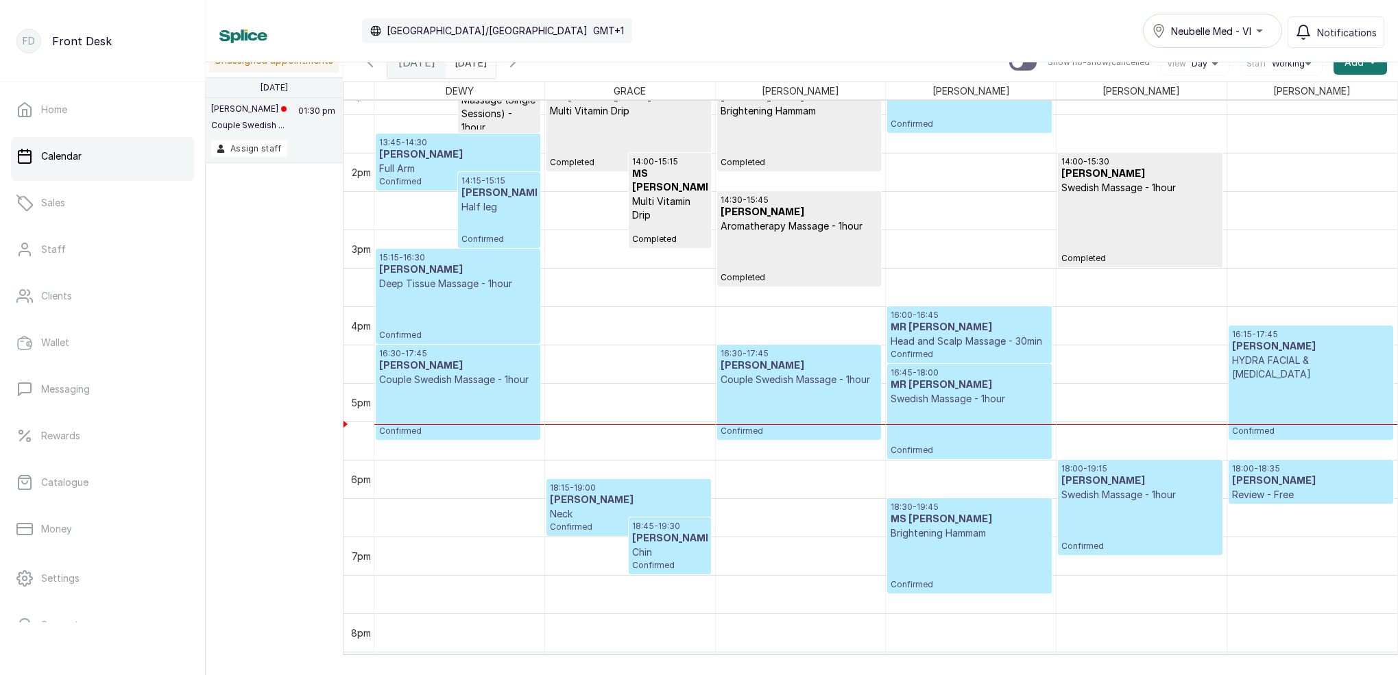
click at [1301, 401] on div "16:15 - 17:45 MS UGOCHI ONUOHA HYDRA FACIAL & LACTIC ACID Confirmed" at bounding box center [1311, 383] width 158 height 108
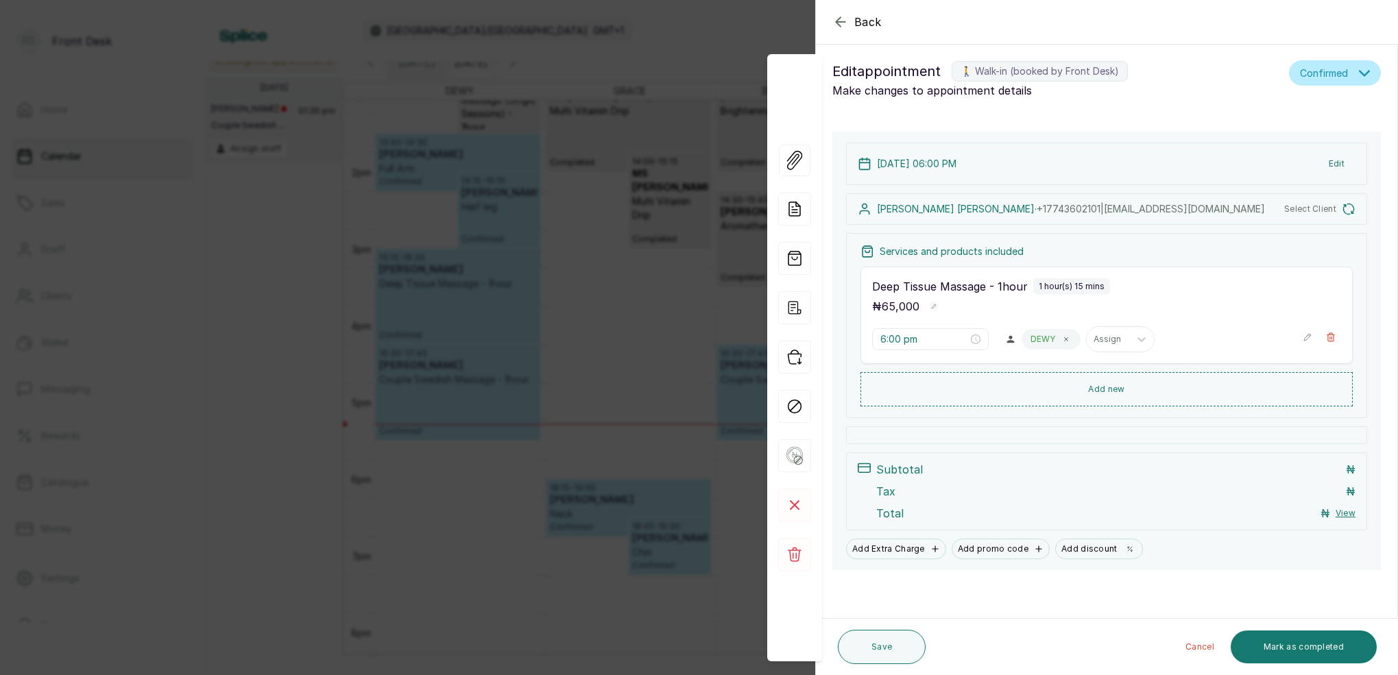
scroll to position [6, 0]
type input "12:45 pm"
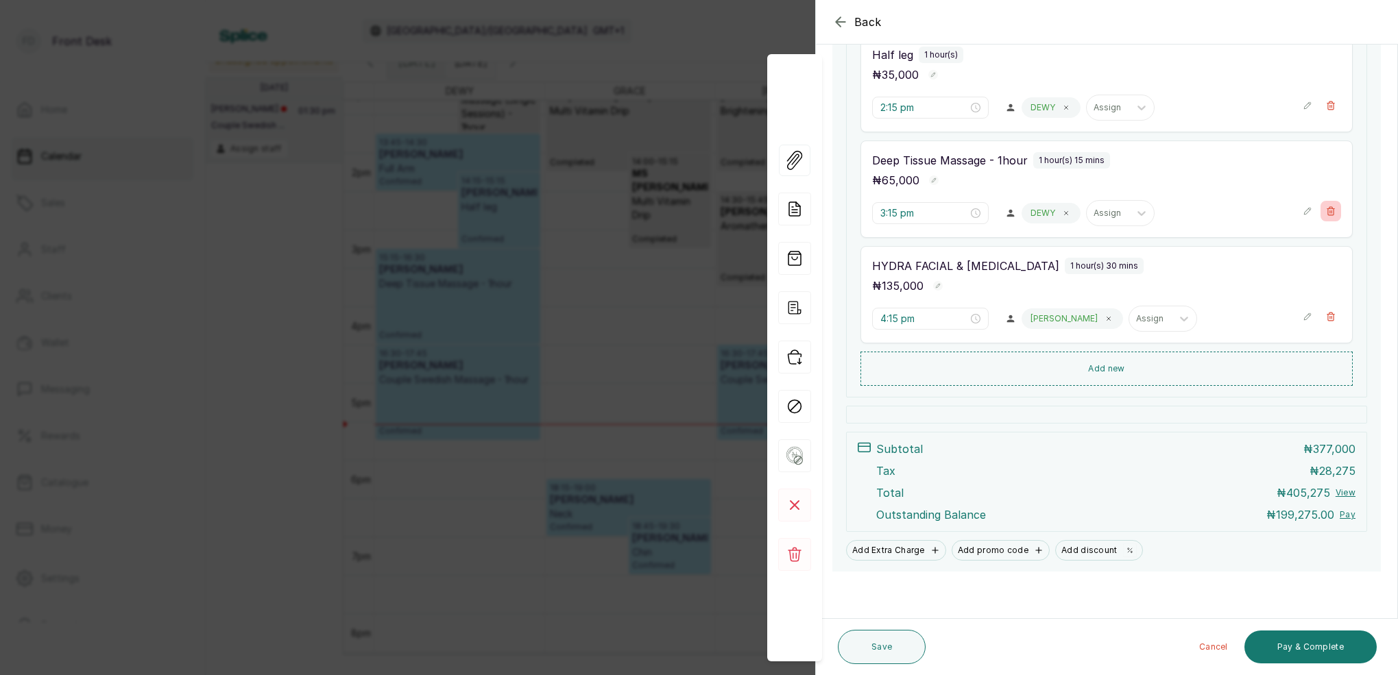
click at [1334, 324] on button "Show no-show/cancelled" at bounding box center [1331, 317] width 21 height 21
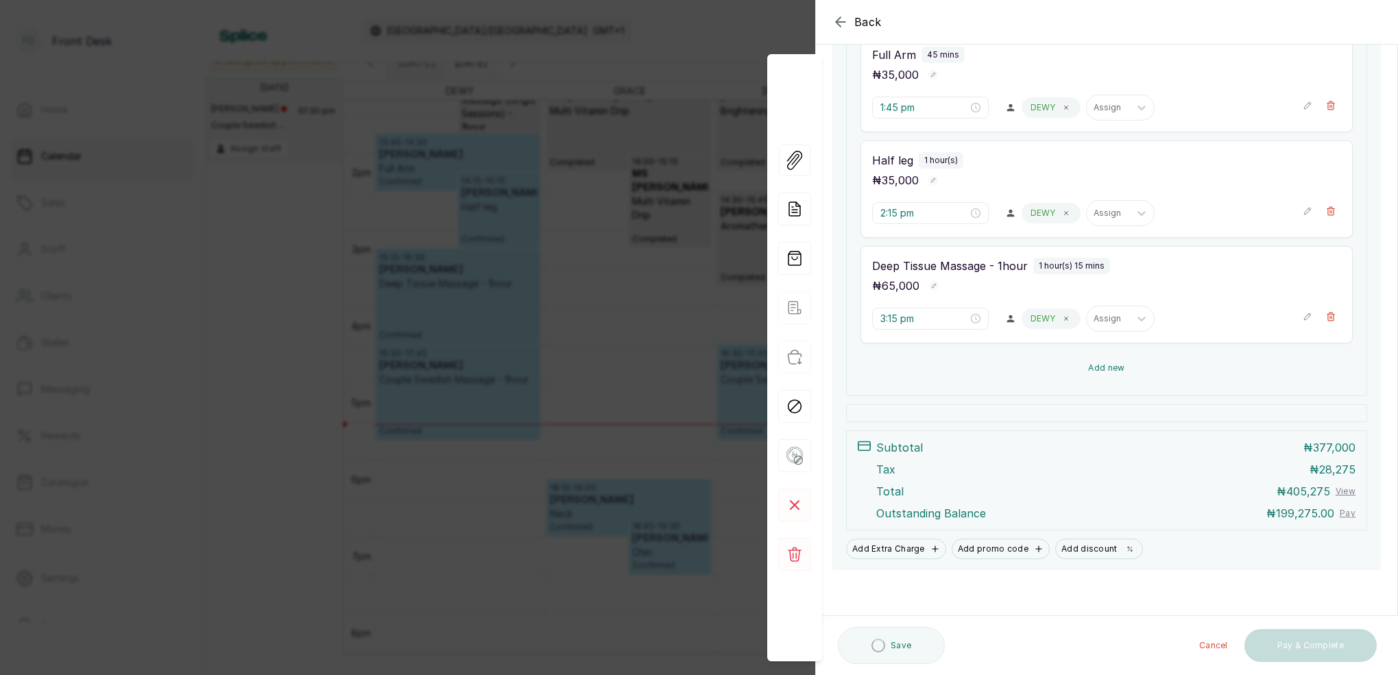
scroll to position [409, 0]
click at [1122, 365] on button "Add new" at bounding box center [1107, 368] width 492 height 33
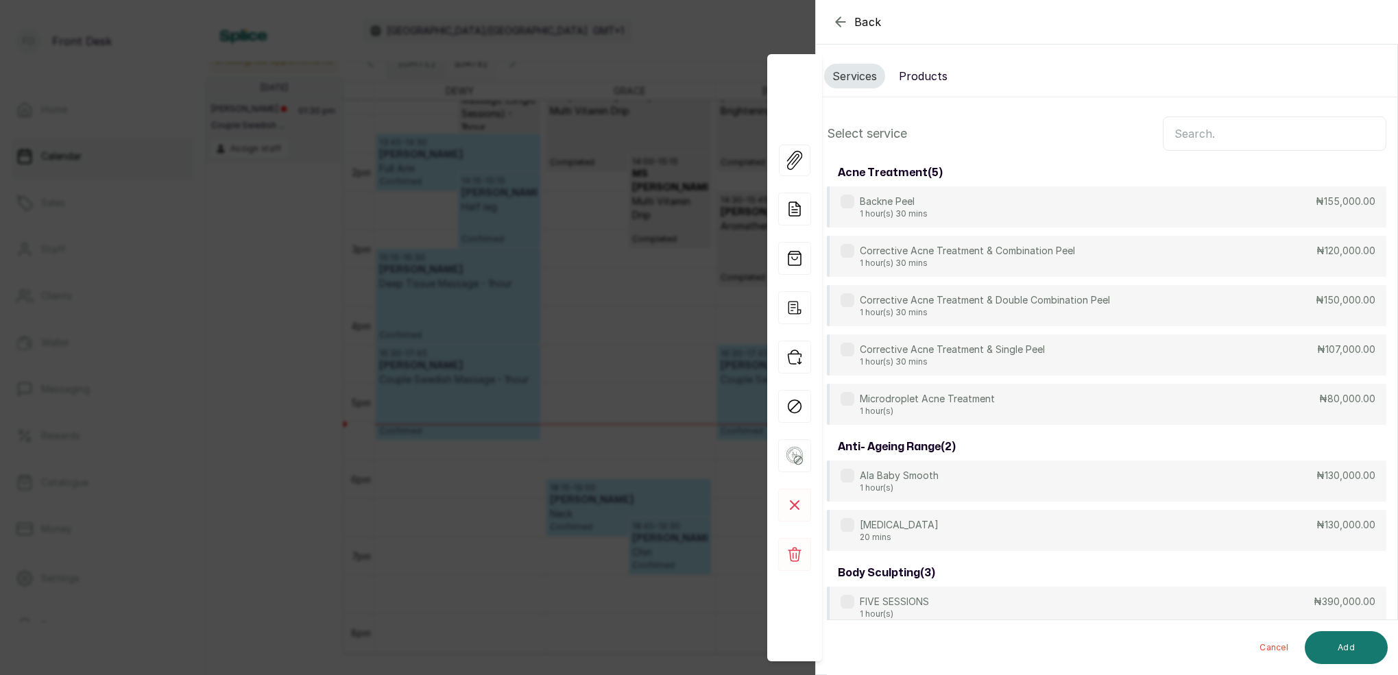
scroll to position [0, 0]
click at [1189, 136] on input "text" at bounding box center [1275, 134] width 224 height 34
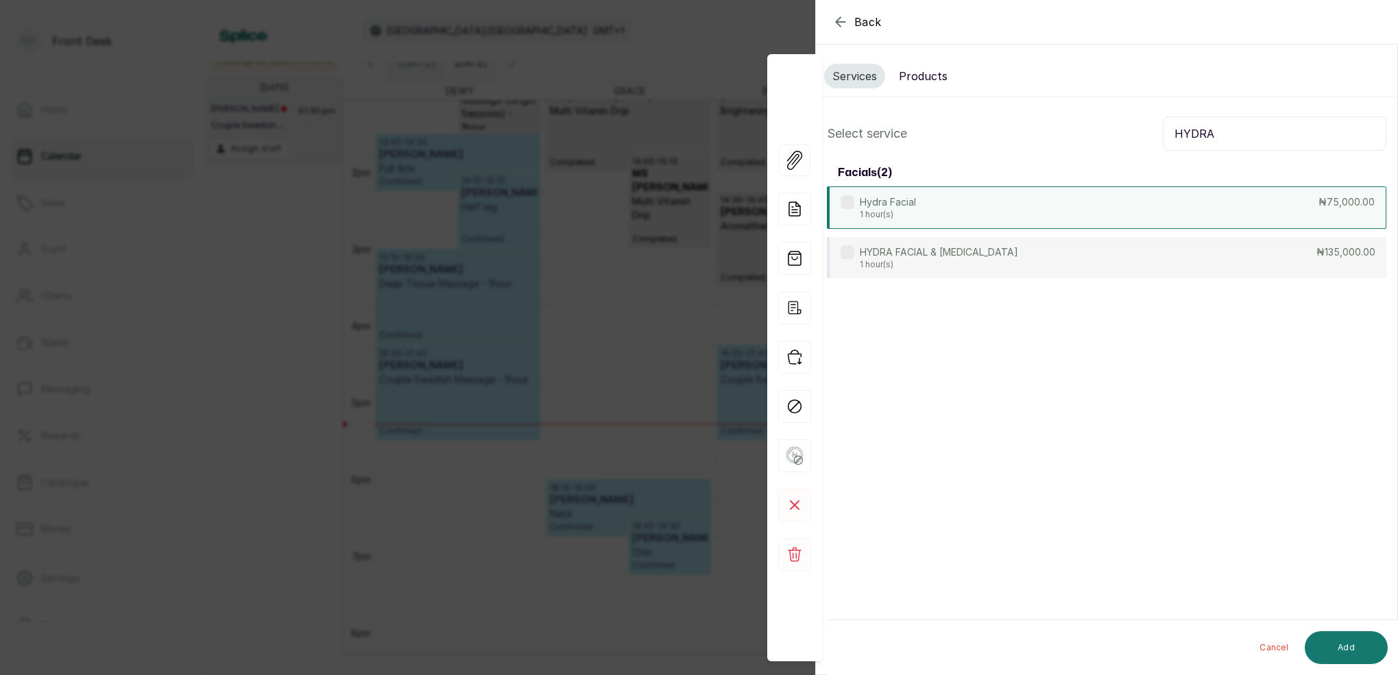
type input "HYDRA"
drag, startPoint x: 942, startPoint y: 204, endPoint x: 958, endPoint y: 210, distance: 16.9
click at [943, 204] on div "Hydra Facial 1 hour(s) ₦75,000.00" at bounding box center [1107, 208] width 560 height 43
click at [1352, 639] on button "Add" at bounding box center [1346, 648] width 83 height 33
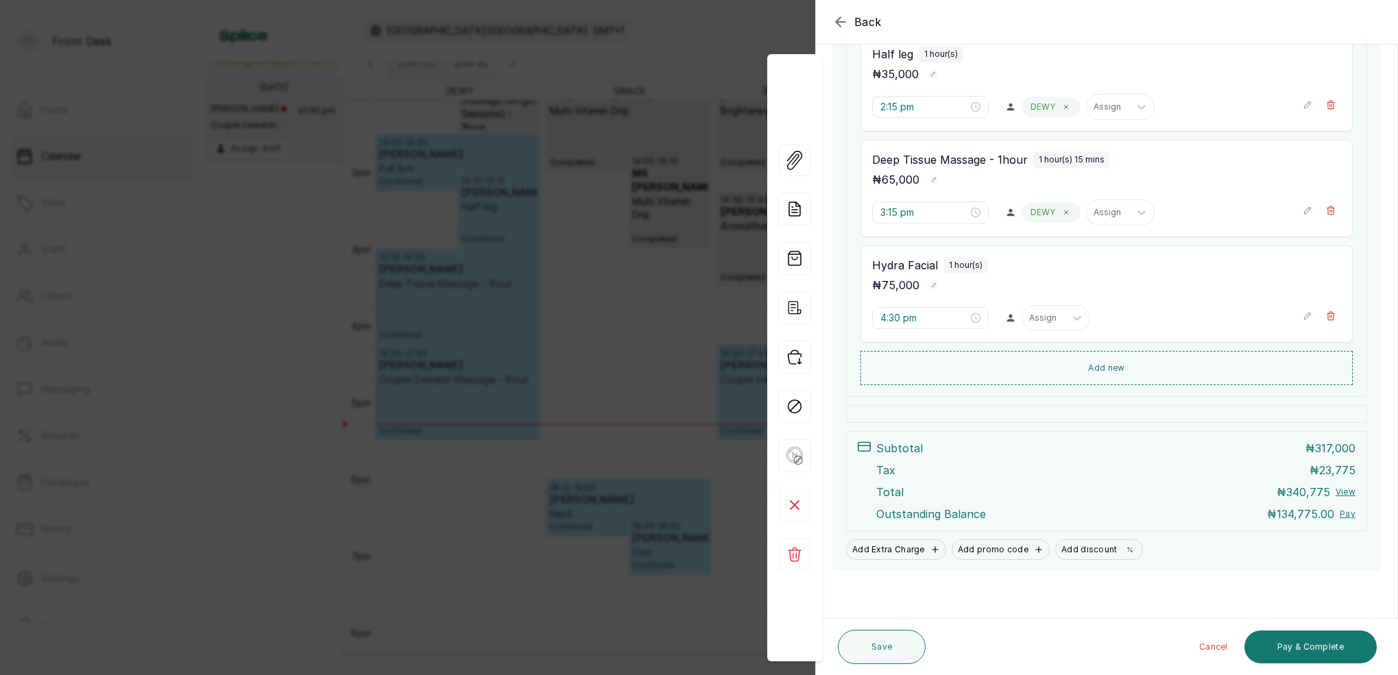
scroll to position [515, 0]
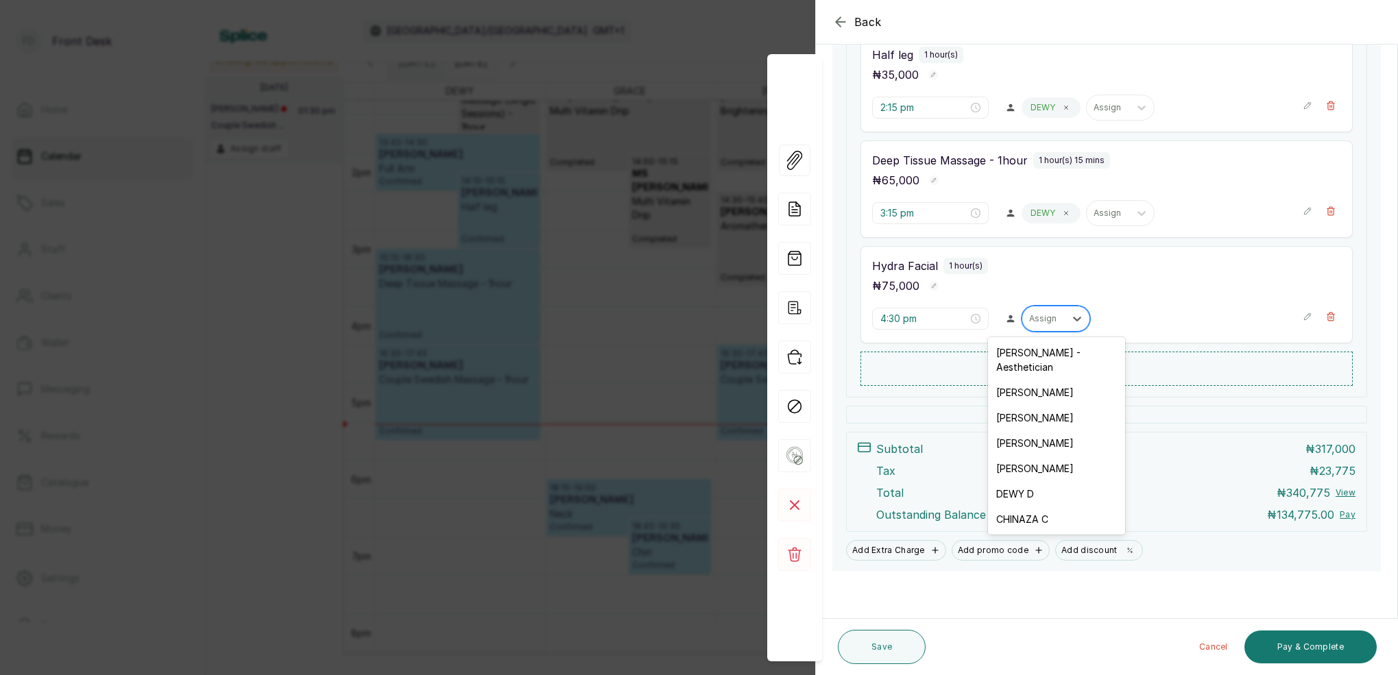
click at [1053, 318] on div "Assign" at bounding box center [1043, 319] width 29 height 10
drag, startPoint x: 1031, startPoint y: 357, endPoint x: 1005, endPoint y: 351, distance: 26.6
click at [1031, 357] on div "MARY I - Aesthetician" at bounding box center [1056, 360] width 137 height 40
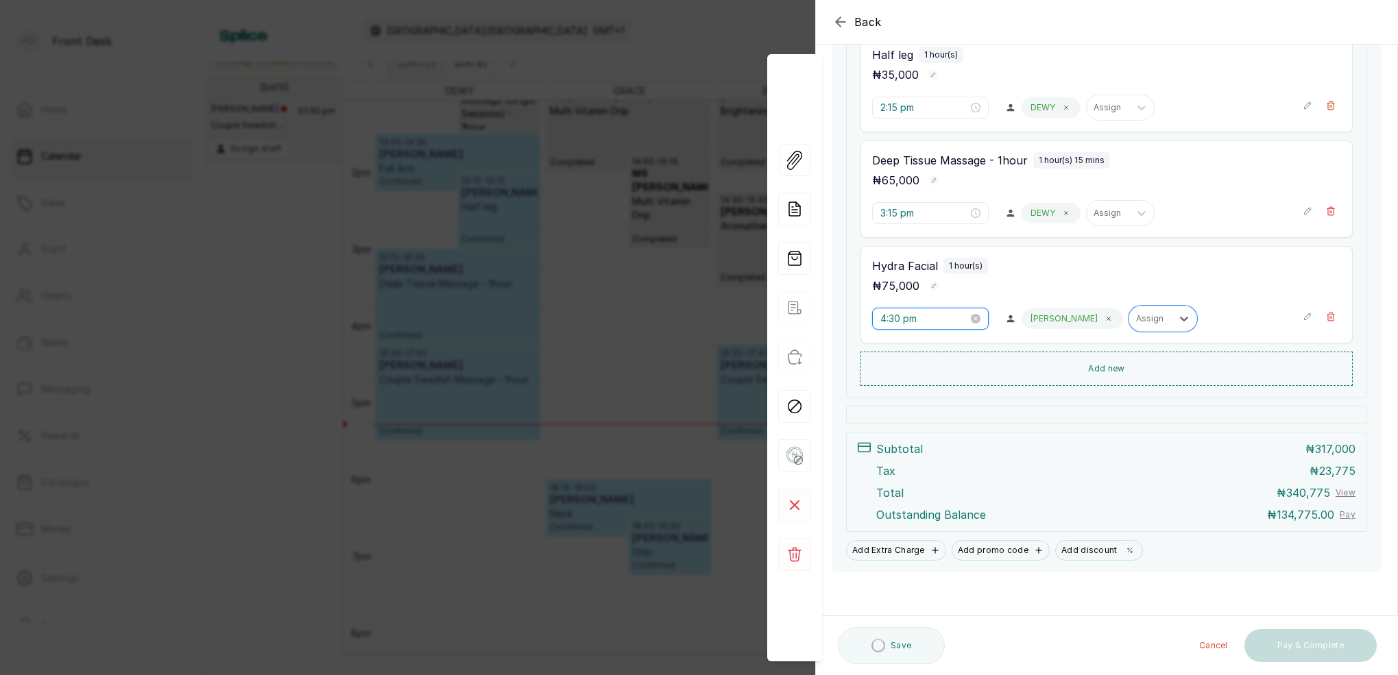
click at [897, 318] on input "4:30 pm" at bounding box center [924, 318] width 88 height 15
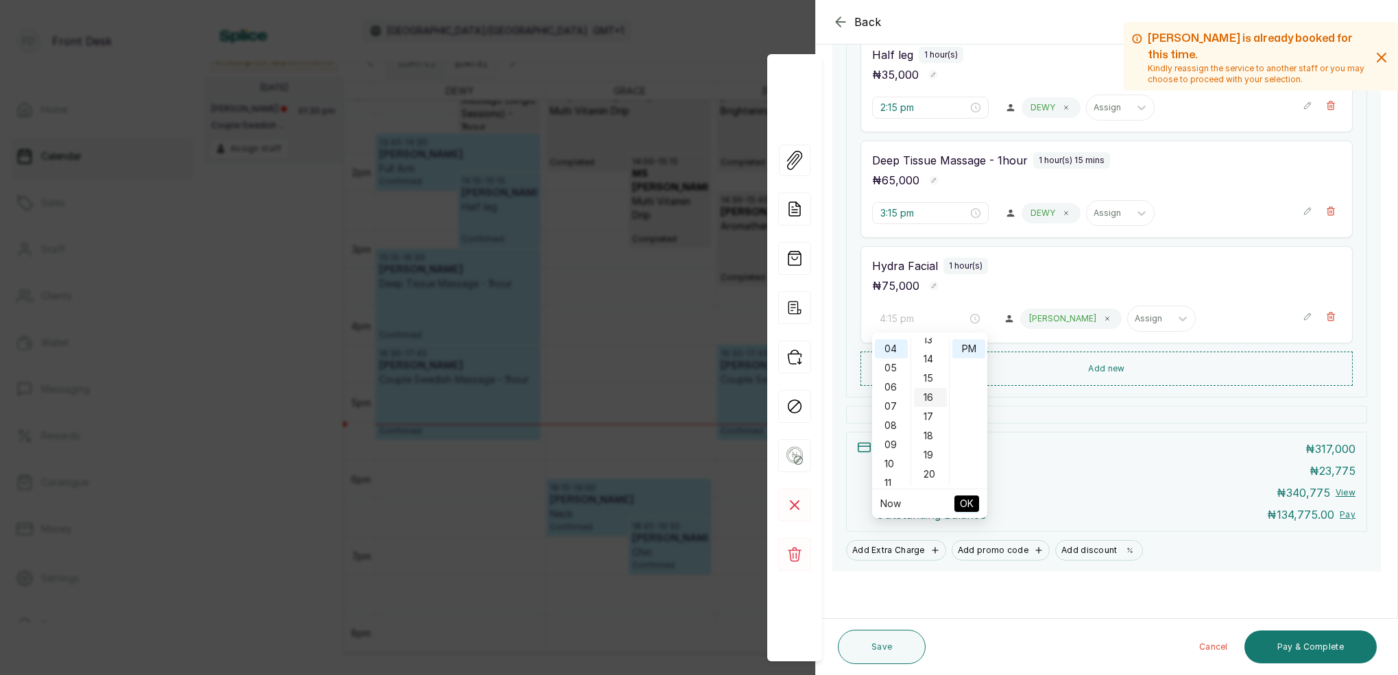
click at [932, 378] on div "15" at bounding box center [930, 378] width 33 height 19
type input "4:15 pm"
click at [971, 350] on div "PM" at bounding box center [968, 348] width 33 height 19
click at [972, 509] on span "OK" at bounding box center [967, 504] width 14 height 26
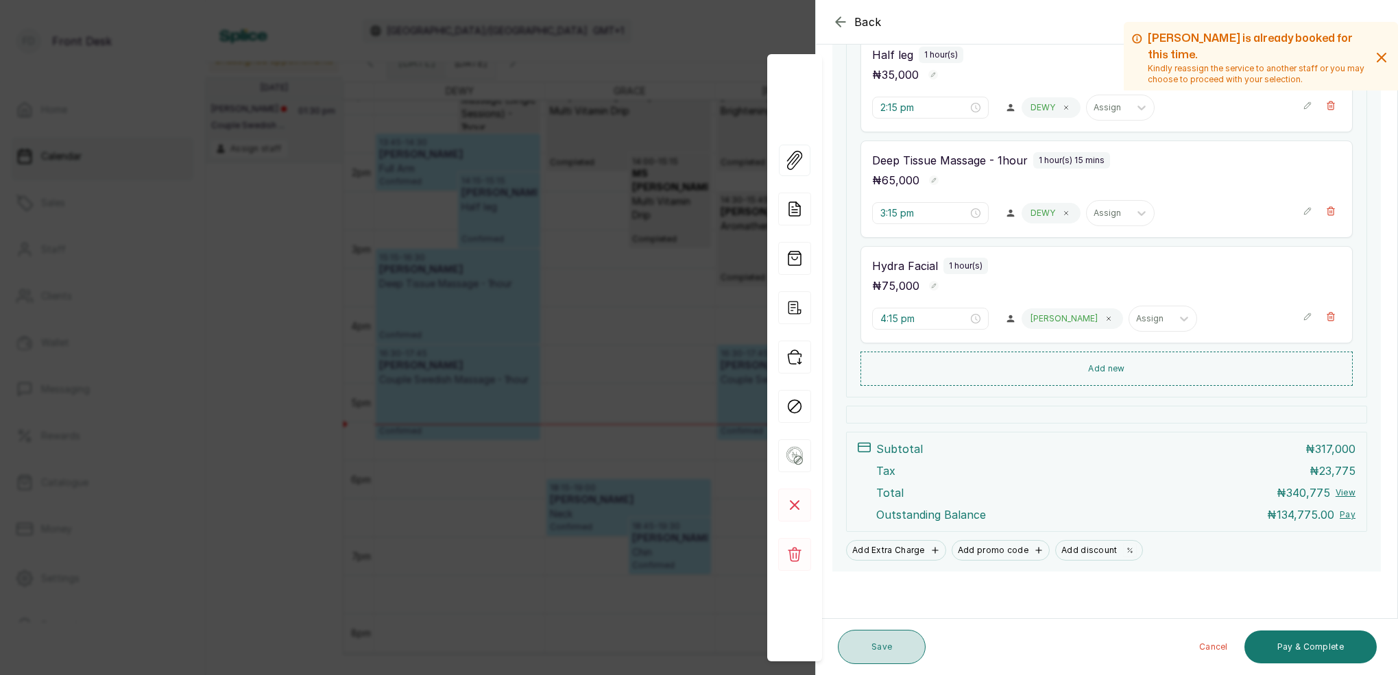
click at [880, 641] on button "Save" at bounding box center [882, 647] width 88 height 34
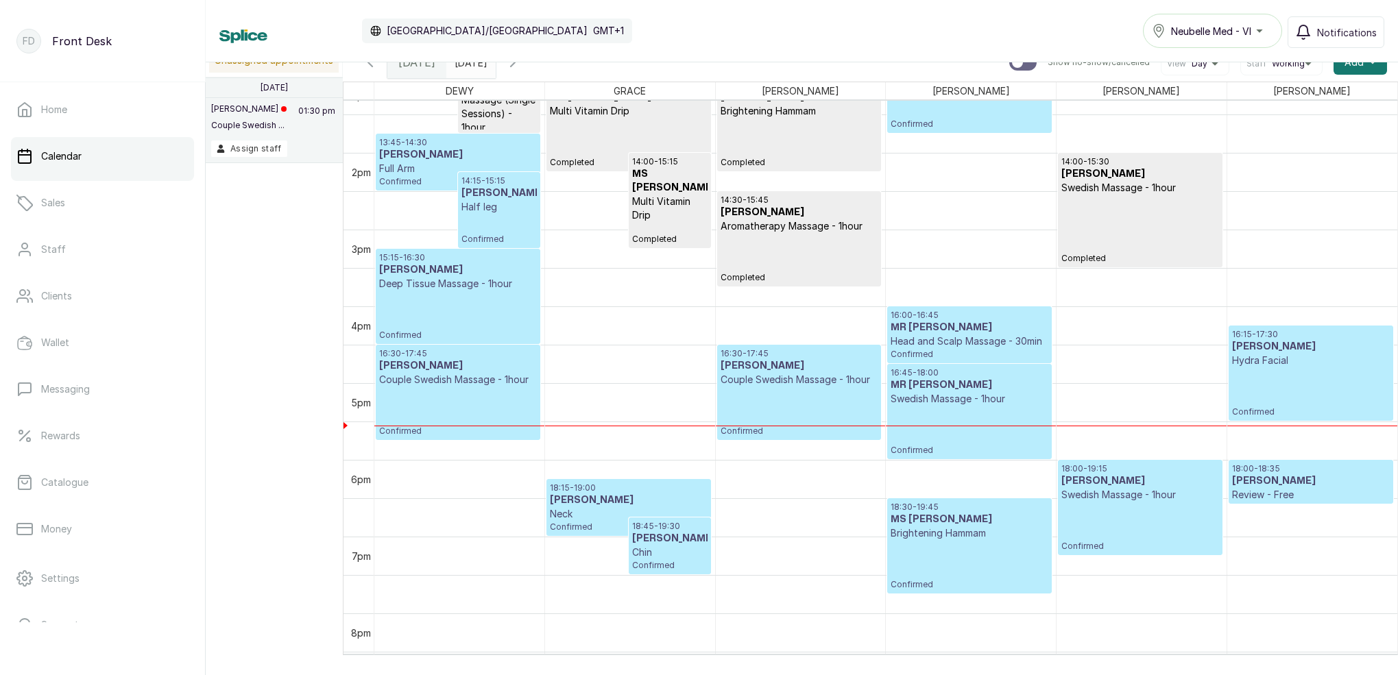
click at [1310, 361] on p "Hydra Facial" at bounding box center [1311, 361] width 158 height 14
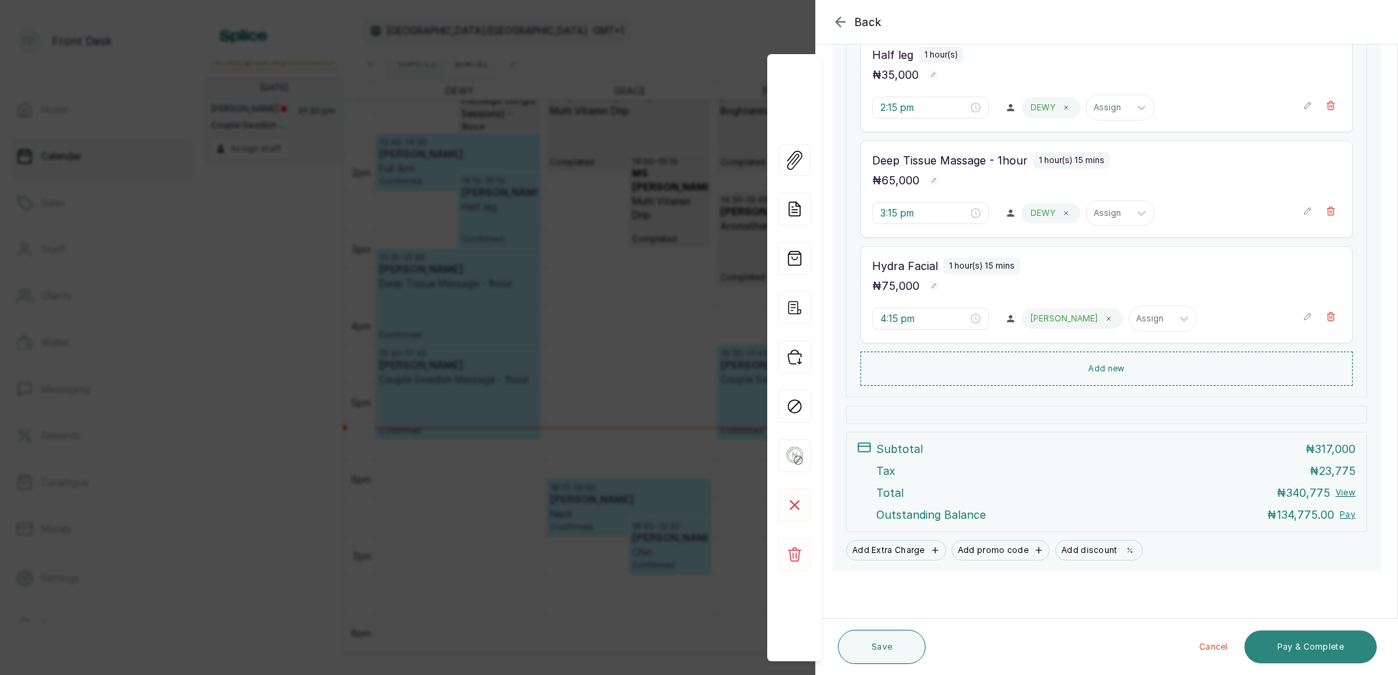
click at [1317, 649] on button "Pay & Complete" at bounding box center [1311, 647] width 132 height 33
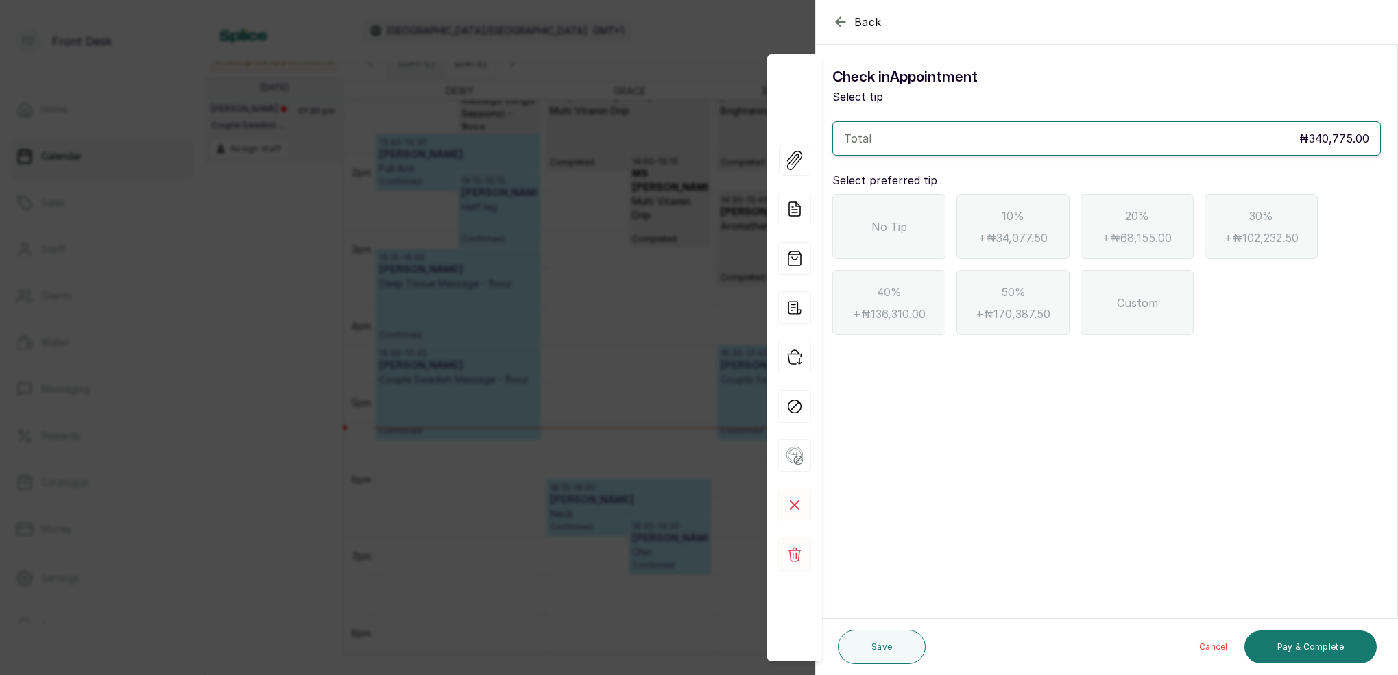
scroll to position [0, 0]
click at [839, 17] on icon "button" at bounding box center [840, 22] width 16 height 16
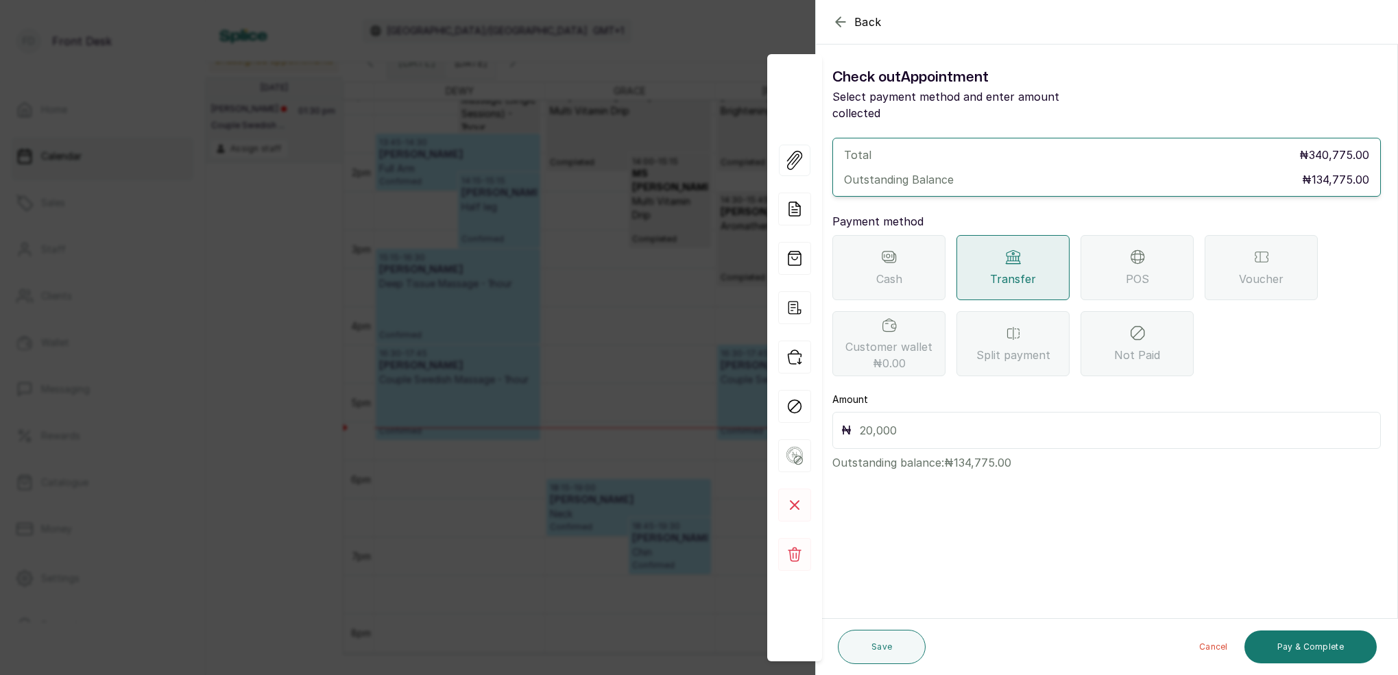
click at [942, 421] on input "text" at bounding box center [1116, 430] width 512 height 19
type input "134,775"
click at [845, 24] on icon "button" at bounding box center [840, 22] width 16 height 16
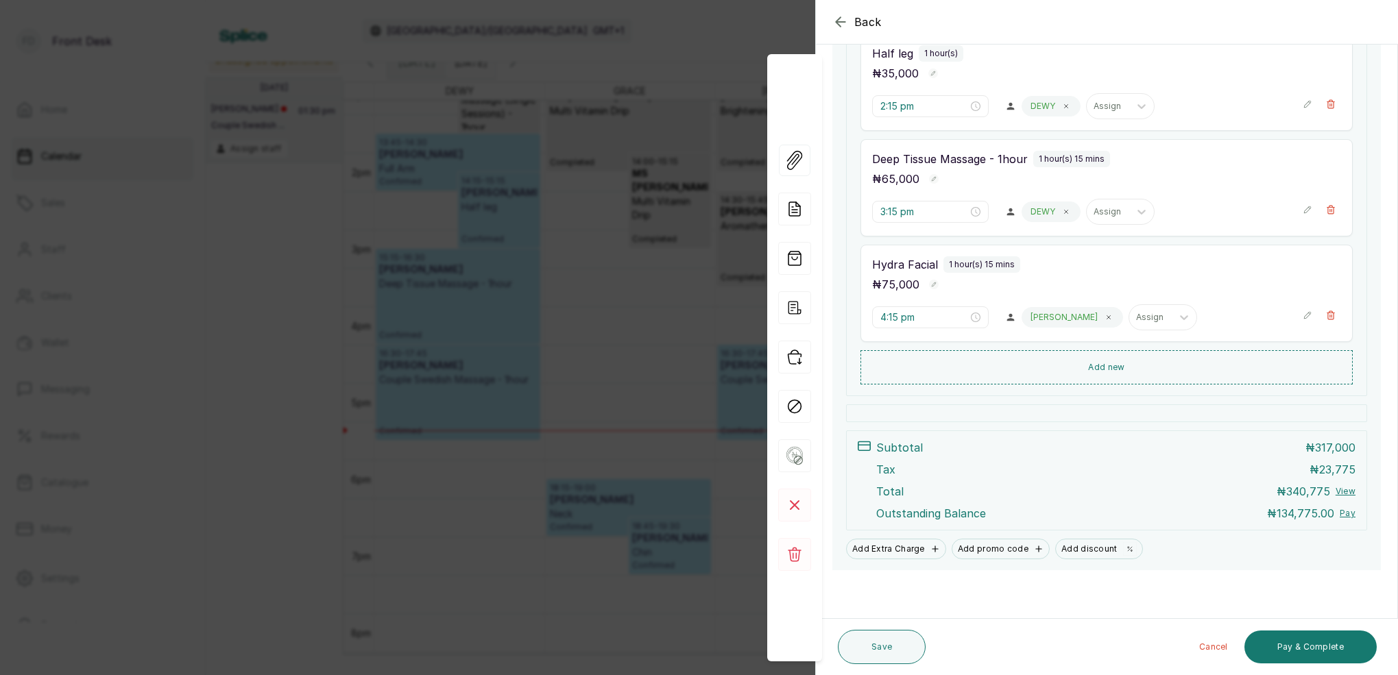
scroll to position [516, 0]
click at [1325, 651] on button "Pay & Complete" at bounding box center [1311, 647] width 132 height 33
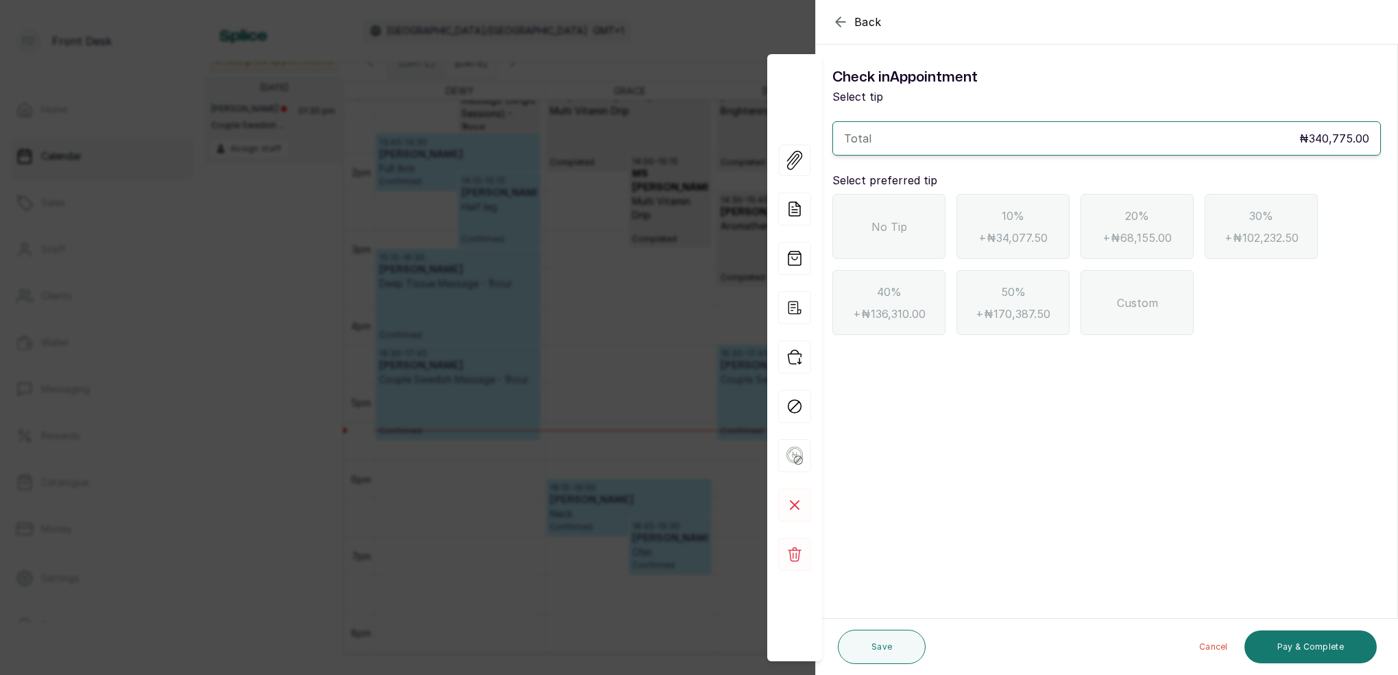
click at [836, 19] on icon "button" at bounding box center [840, 22] width 16 height 16
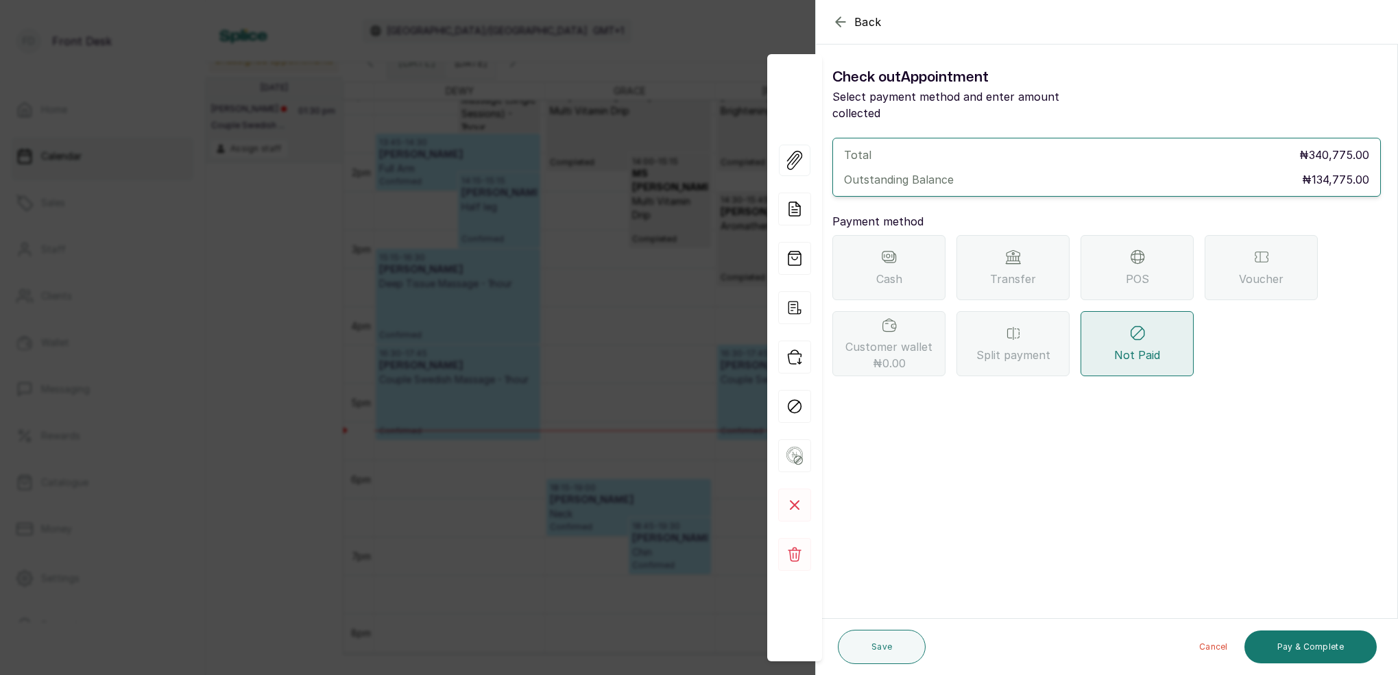
click at [1014, 271] on span "Transfer" at bounding box center [1013, 279] width 46 height 16
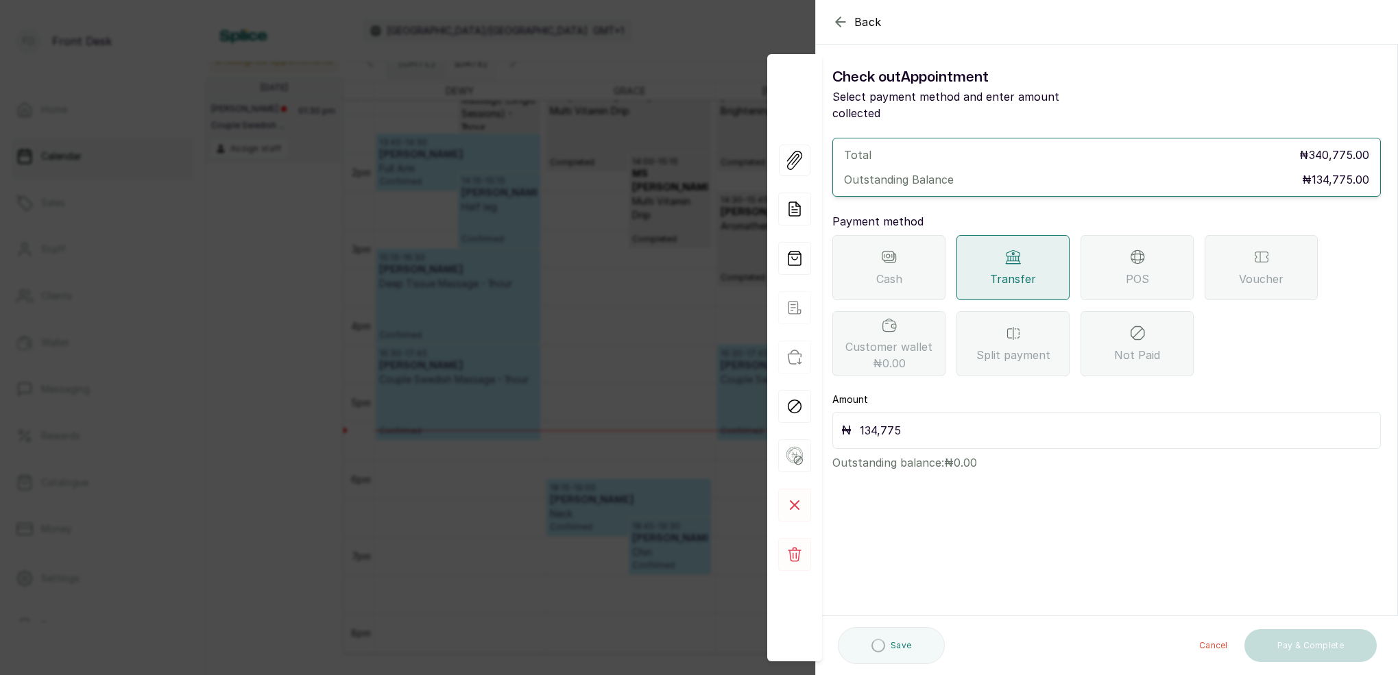
click at [992, 421] on input "134,775" at bounding box center [1116, 430] width 512 height 19
drag, startPoint x: 1345, startPoint y: 651, endPoint x: 1325, endPoint y: 634, distance: 25.3
click at [1344, 651] on button "Pay & Complete" at bounding box center [1311, 647] width 132 height 33
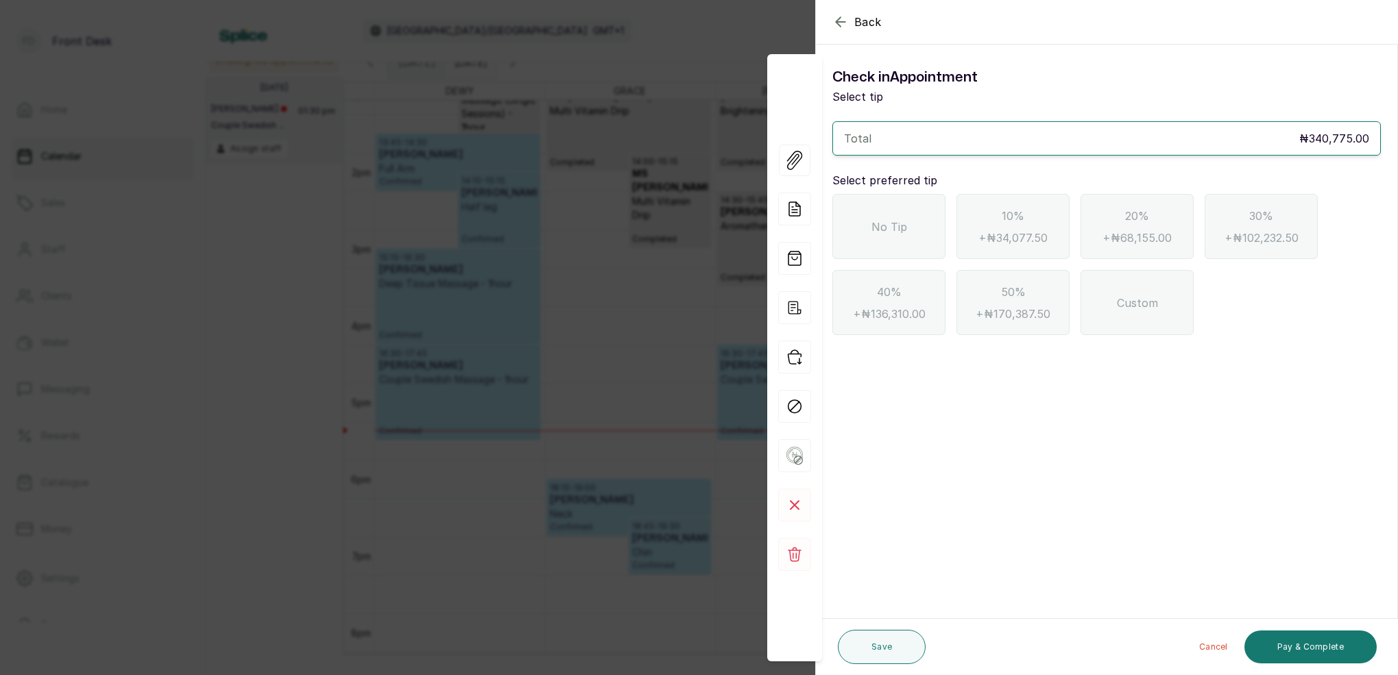
click at [1125, 310] on span "Custom" at bounding box center [1137, 303] width 41 height 16
click at [931, 379] on input "text" at bounding box center [1116, 378] width 512 height 19
type input "15,225"
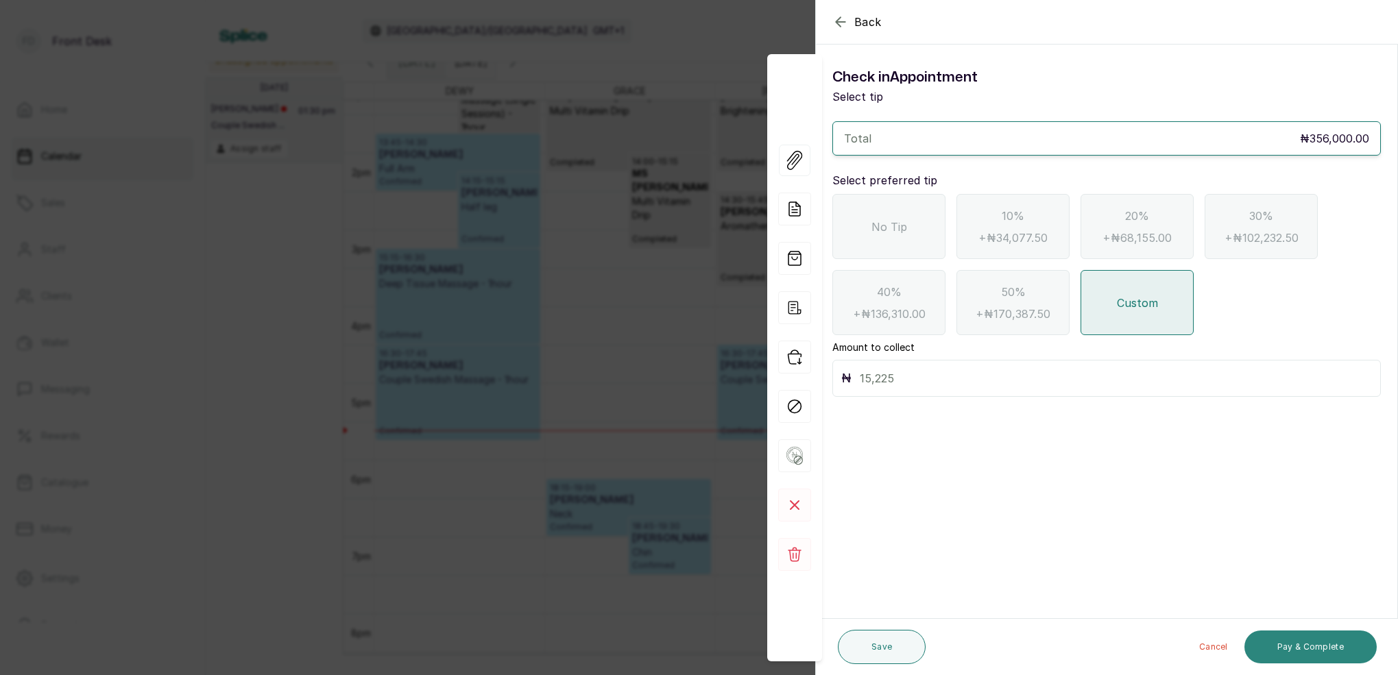
click at [1341, 645] on button "Pay & Complete" at bounding box center [1311, 647] width 132 height 33
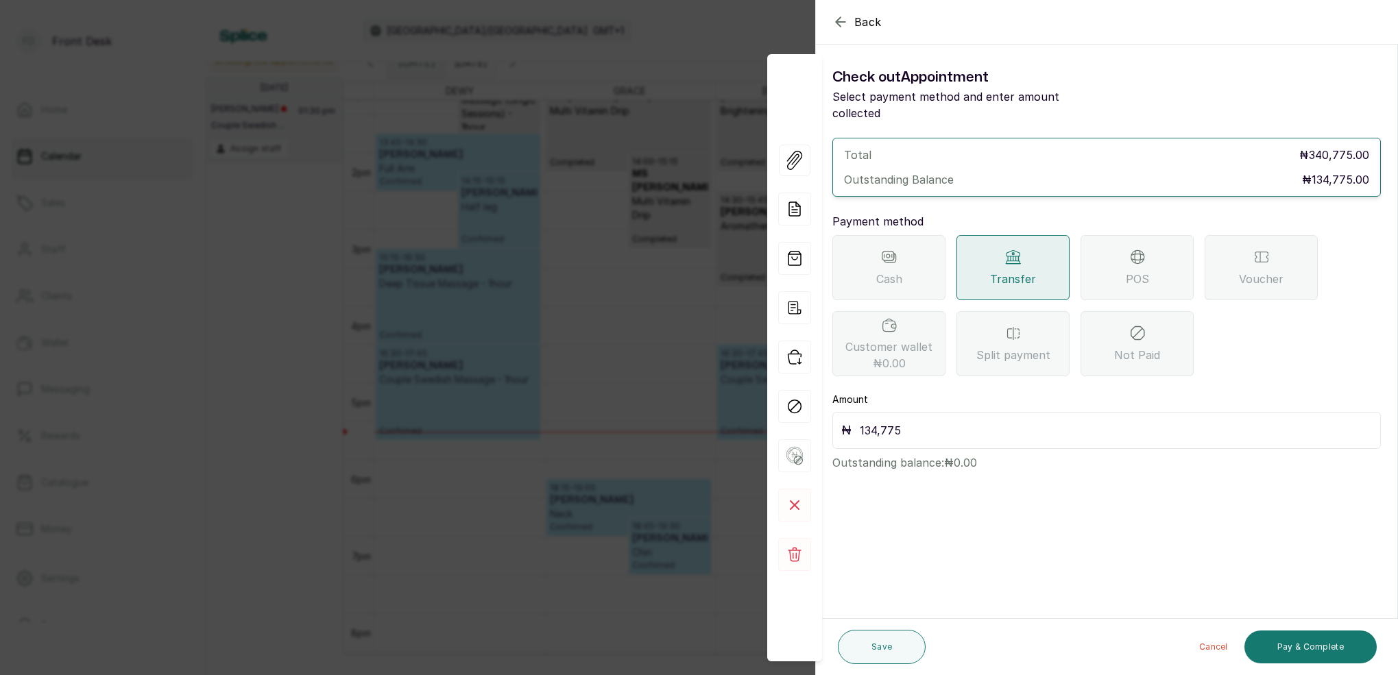
click at [843, 24] on icon "button" at bounding box center [840, 22] width 16 height 16
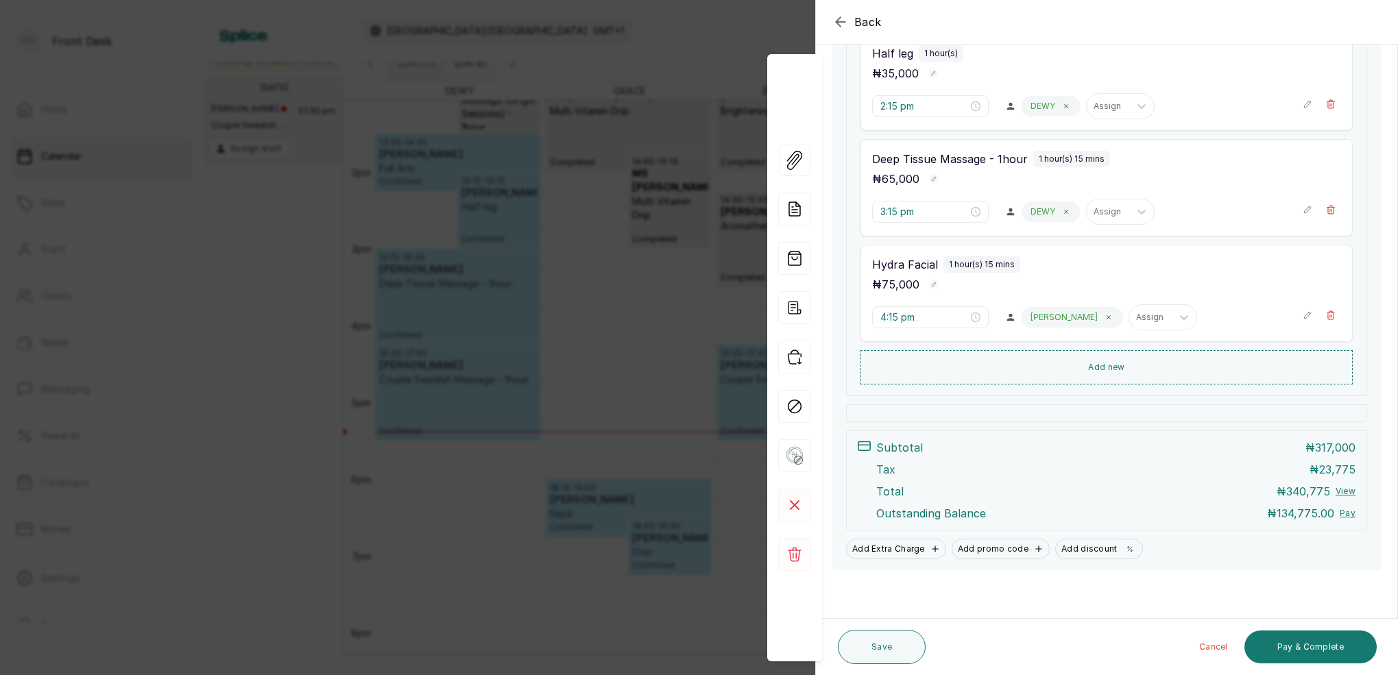
scroll to position [516, 0]
click at [1306, 650] on button "Pay & Complete" at bounding box center [1311, 647] width 132 height 33
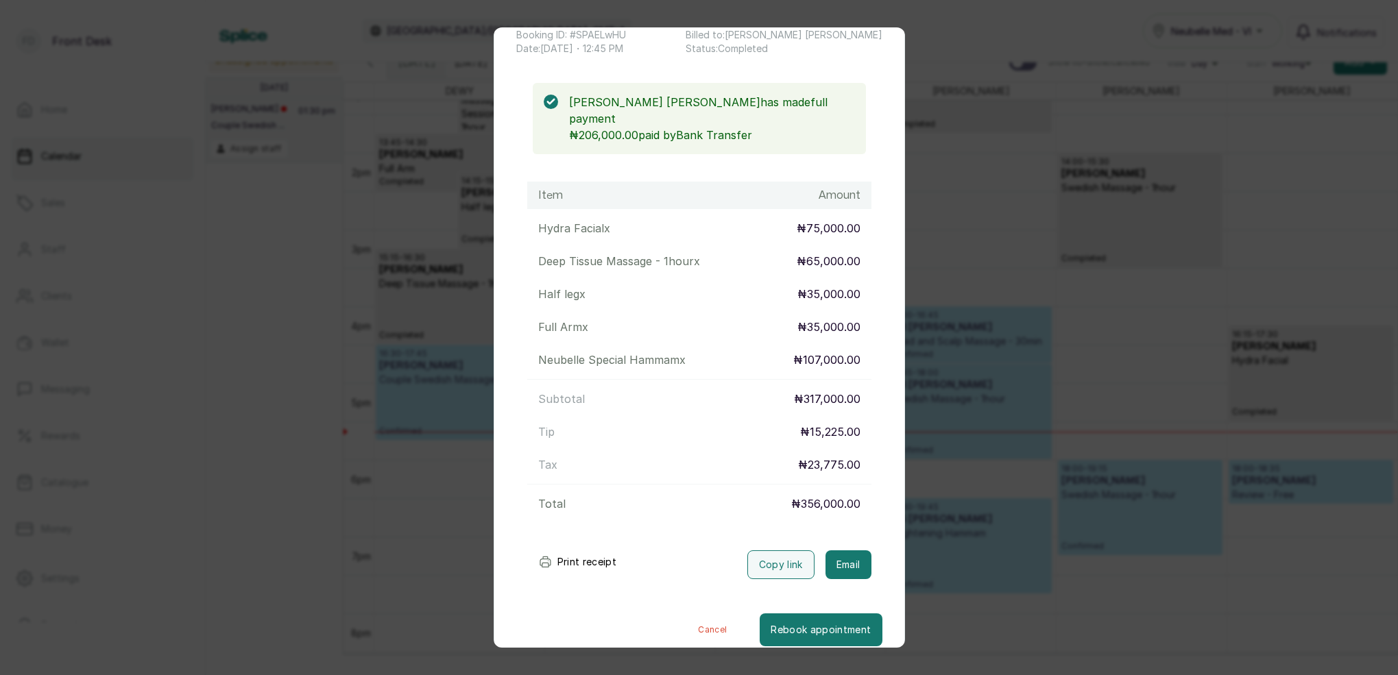
scroll to position [83, 0]
click at [845, 551] on button "Email" at bounding box center [849, 565] width 46 height 29
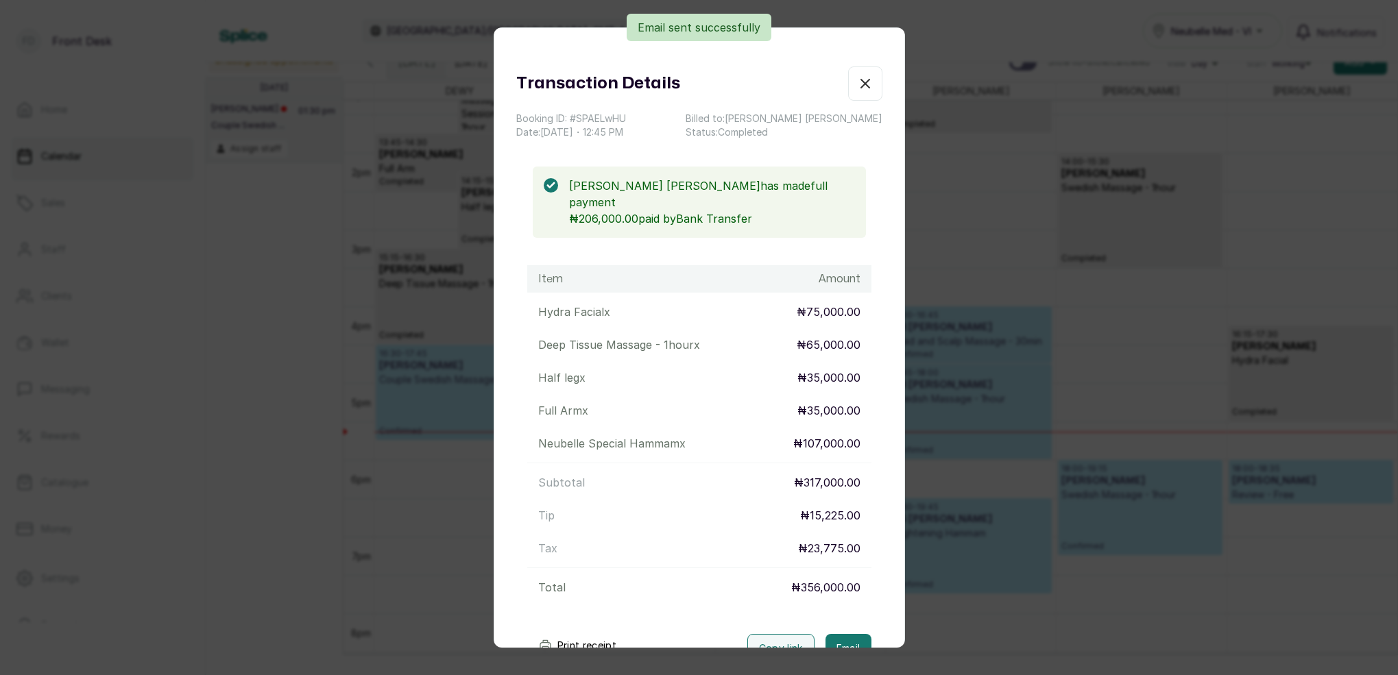
scroll to position [0, 0]
click at [868, 84] on icon "button" at bounding box center [865, 83] width 16 height 16
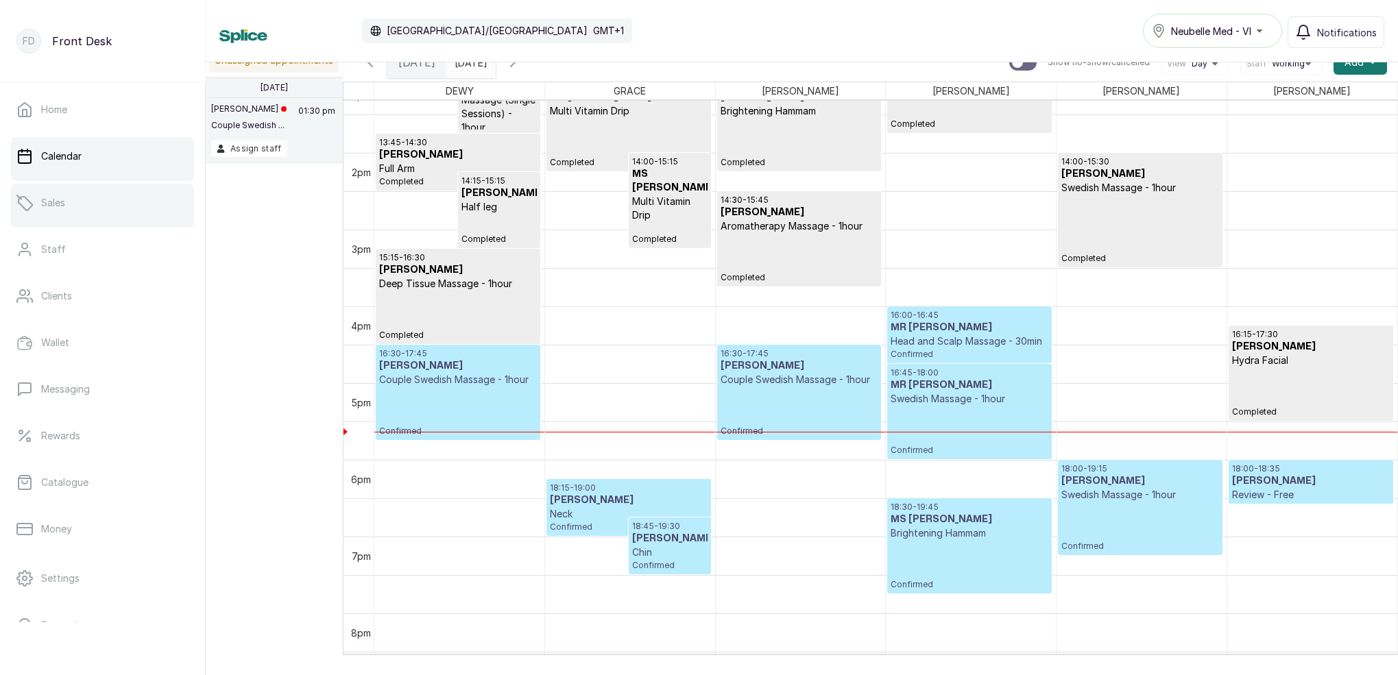
click at [42, 197] on p "Sales" at bounding box center [53, 203] width 24 height 14
